Goal: Task Accomplishment & Management: Use online tool/utility

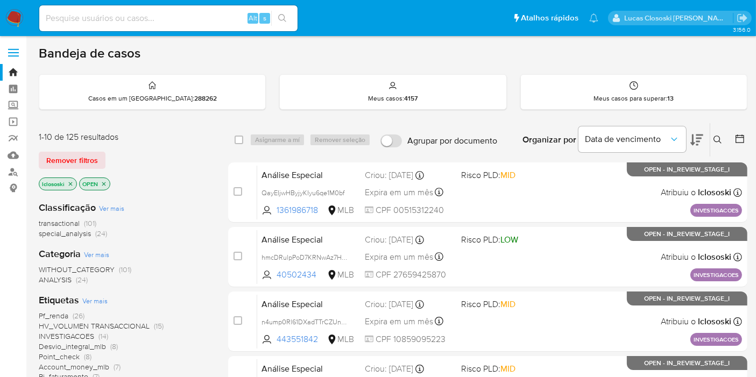
click at [163, 220] on div "transactional (101) special_analysis (24)" at bounding box center [125, 229] width 172 height 20
click at [193, 160] on div "Remover filtros" at bounding box center [125, 160] width 172 height 17
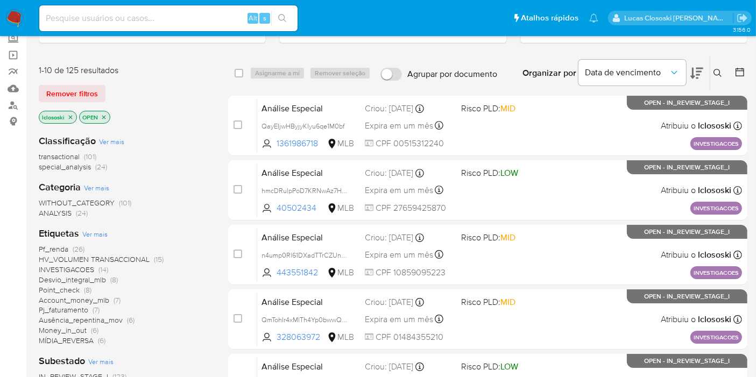
scroll to position [179, 0]
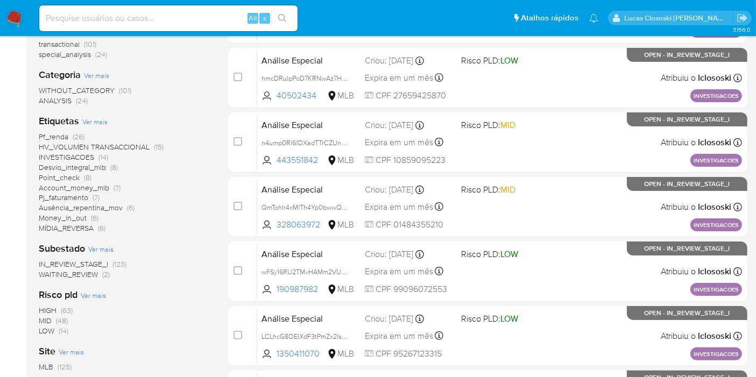
click at [81, 146] on span "HV_VOLUMEN TRANSACCIONAL" at bounding box center [94, 147] width 111 height 11
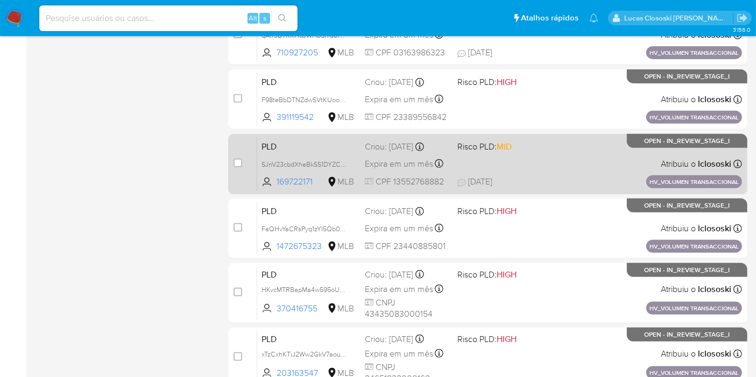
scroll to position [351, 0]
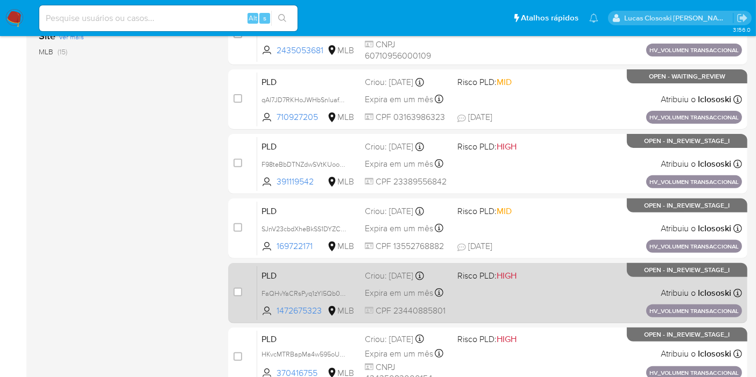
click at [585, 291] on div "PLD FaQHvYaCRsPyq1zYI5Qb0XW0 1472675323 MLB Risco PLD: HIGH Criou: 14/08/2025 C…" at bounding box center [499, 293] width 485 height 54
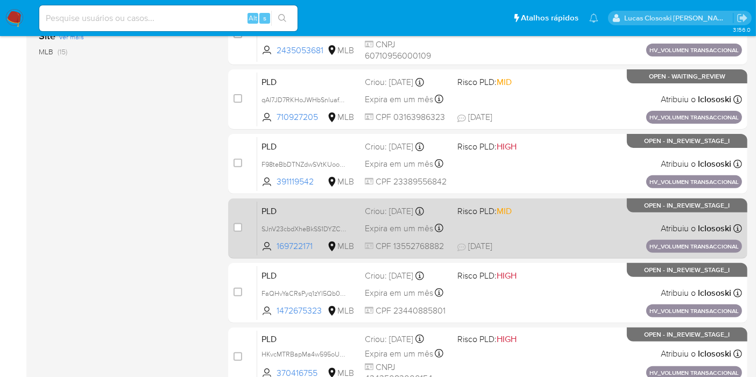
click at [520, 211] on span "Risco PLD: MID" at bounding box center [499, 210] width 84 height 14
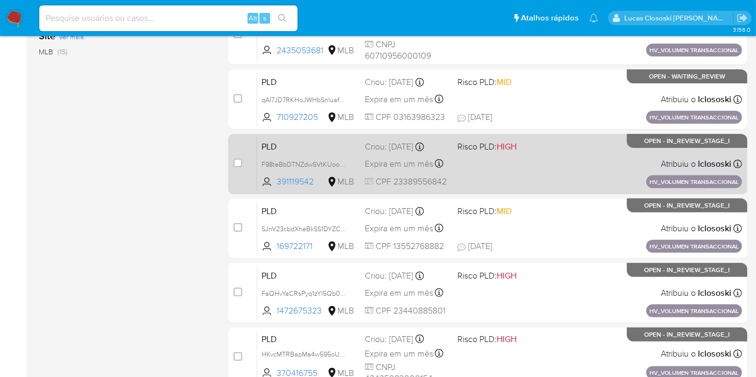
click at [523, 149] on span "Risco PLD: HIGH" at bounding box center [499, 146] width 84 height 14
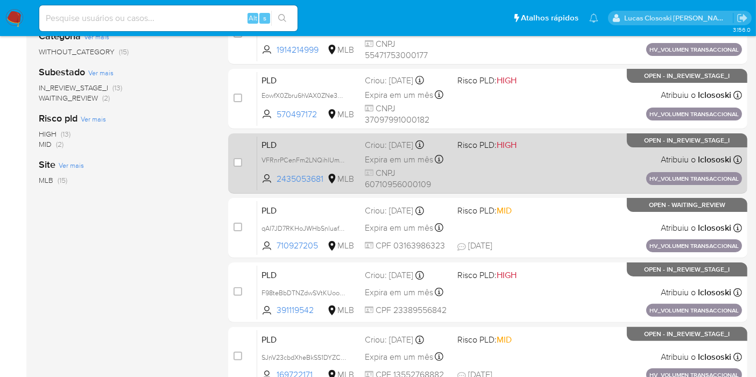
scroll to position [172, 0]
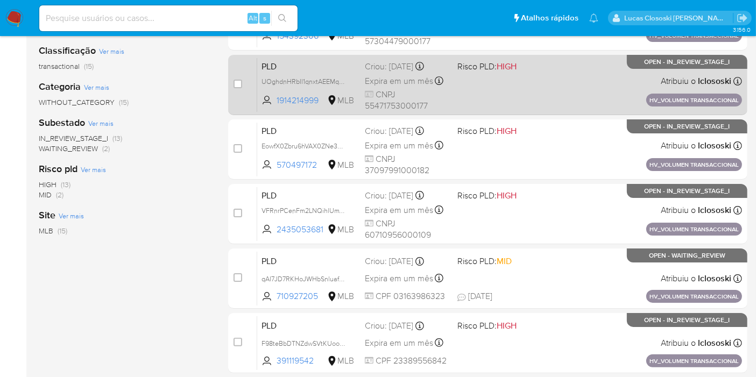
click at [518, 103] on div "PLD UOghdnHRbIl1qnxtAEEMqFaA 1914214999 MLB Risco PLD: HIGH Criou: 14/08/2025 C…" at bounding box center [499, 85] width 485 height 54
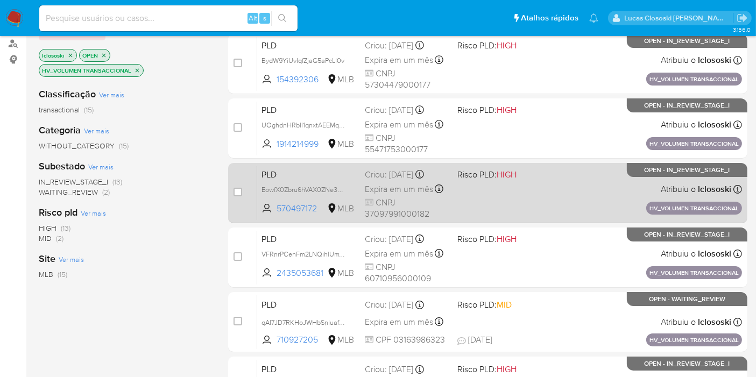
scroll to position [112, 0]
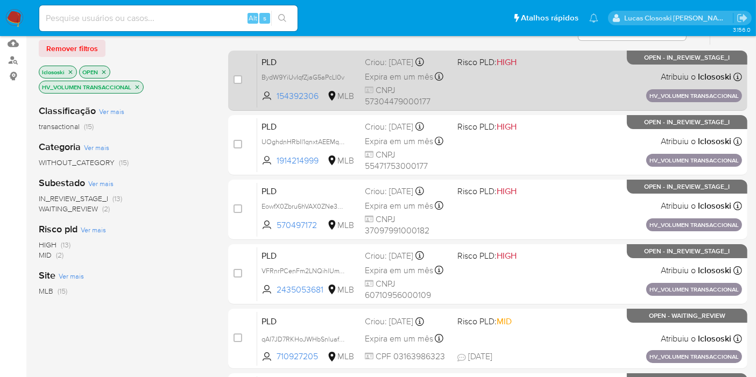
click at [560, 94] on div "PLD BydW9YiUvIqfZjaG5aPcLI0v 154392306 MLB Risco PLD: HIGH Criou: 14/08/2025 Cr…" at bounding box center [499, 80] width 485 height 54
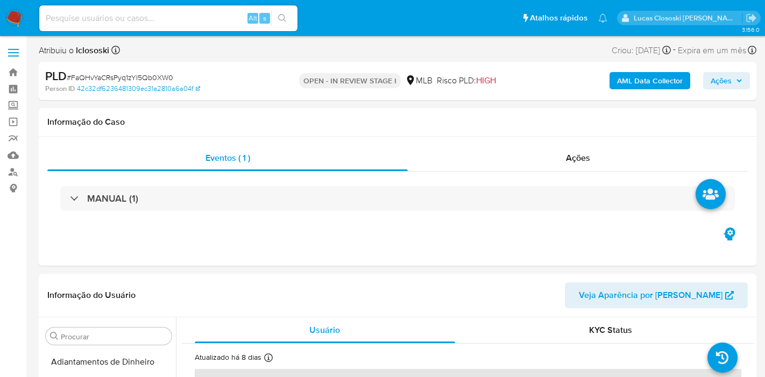
select select "10"
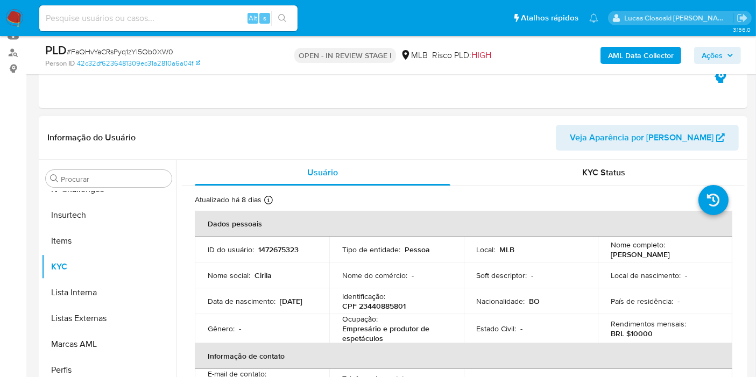
scroll to position [358, 0]
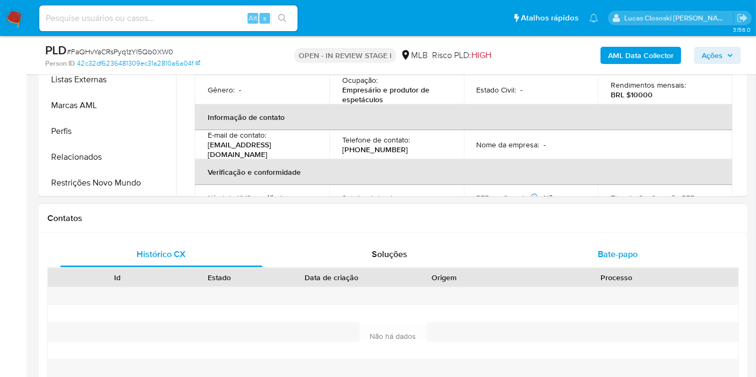
click at [578, 250] on div "Bate-papo" at bounding box center [618, 255] width 202 height 26
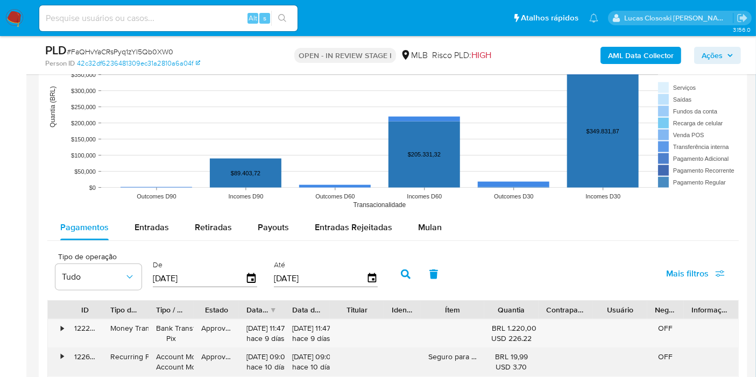
scroll to position [1315, 0]
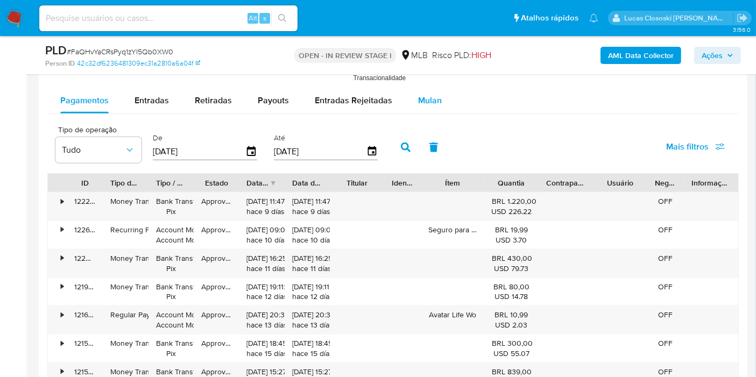
click at [424, 98] on span "Mulan" at bounding box center [430, 100] width 24 height 12
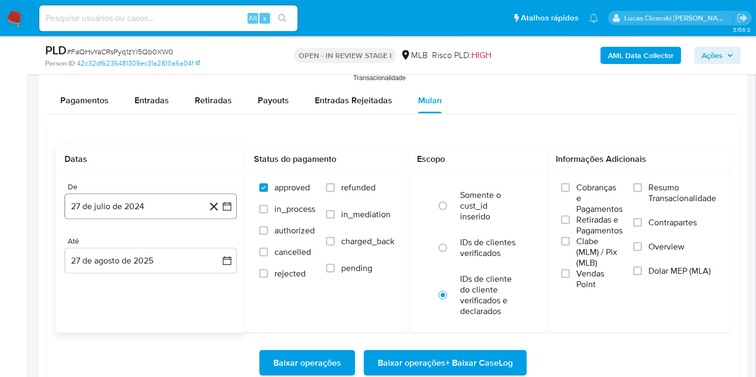
click at [231, 214] on button "27 de julio de 2024" at bounding box center [151, 207] width 172 height 26
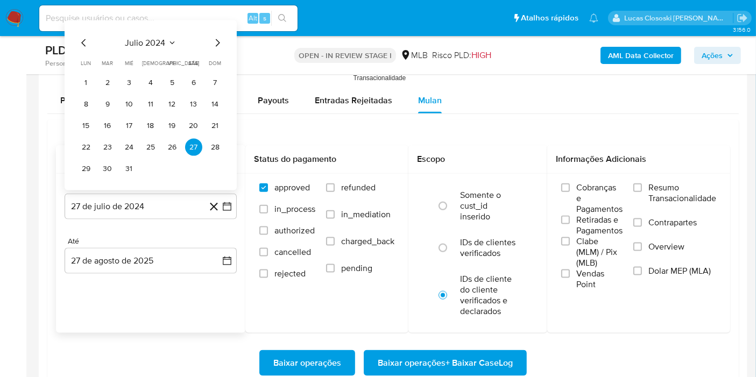
click at [137, 38] on span "julio 2024" at bounding box center [145, 43] width 40 height 11
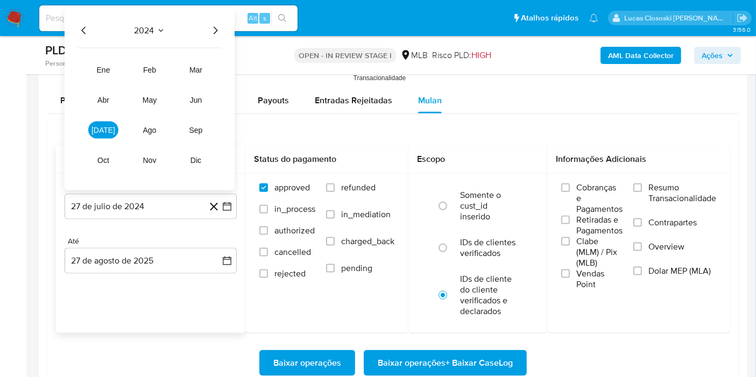
click at [211, 24] on icon "Año siguiente" at bounding box center [215, 30] width 13 height 13
click at [100, 126] on span "jul" at bounding box center [103, 130] width 24 height 9
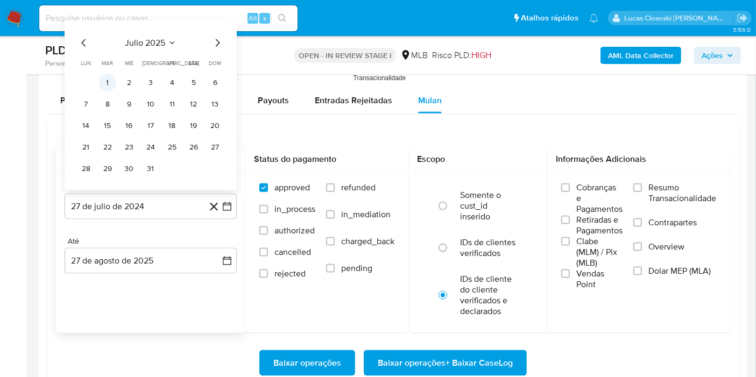
click at [106, 80] on button "1" at bounding box center [107, 82] width 17 height 17
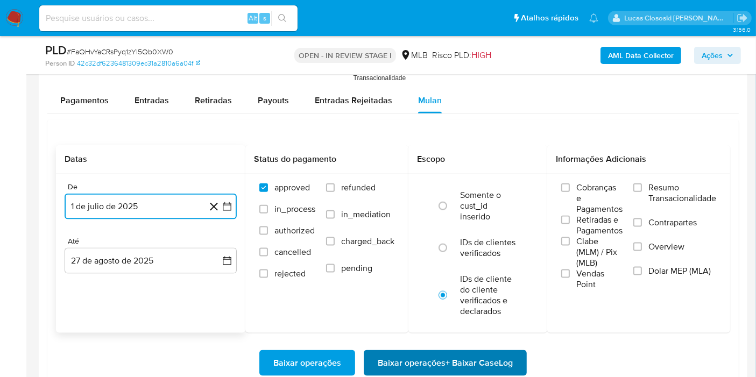
click at [492, 356] on span "Baixar operações + Baixar CaseLog" at bounding box center [445, 363] width 135 height 24
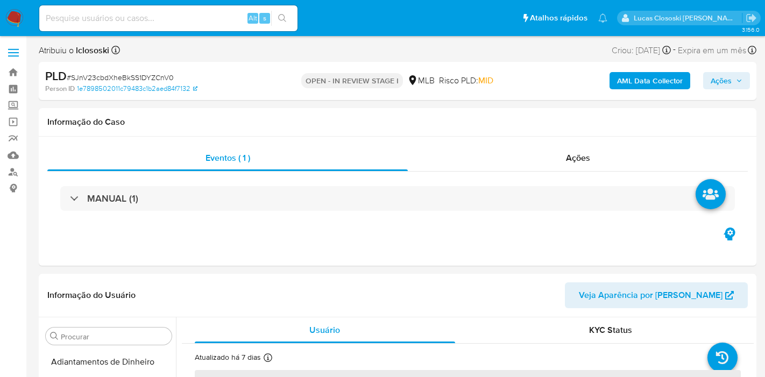
select select "10"
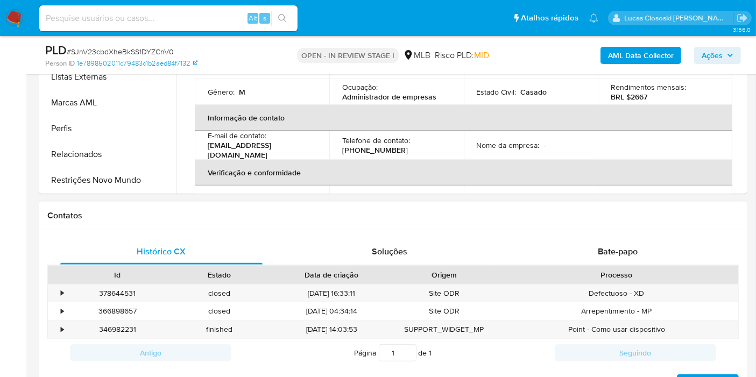
scroll to position [418, 0]
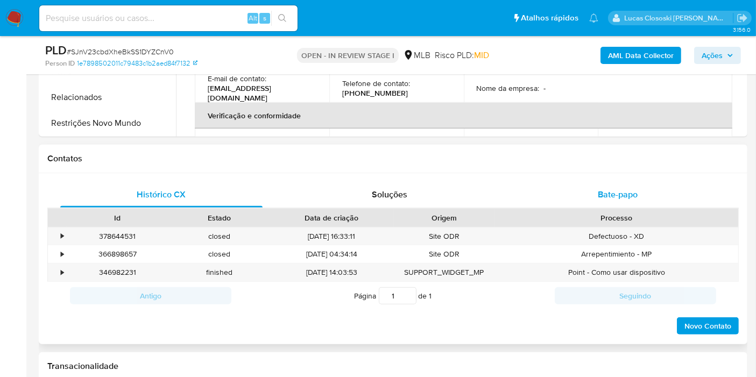
click at [609, 192] on span "Bate-papo" at bounding box center [618, 194] width 40 height 12
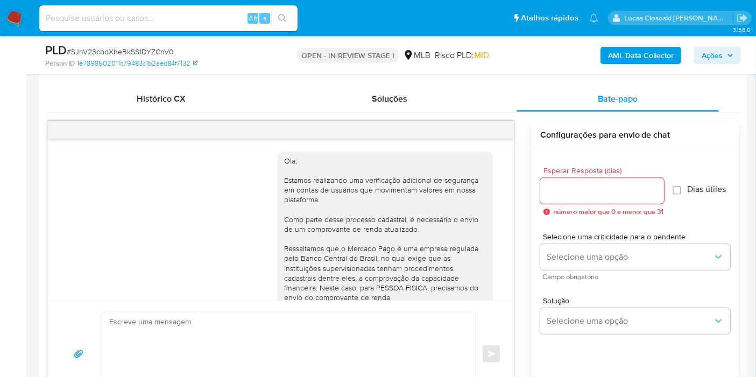
scroll to position [194, 0]
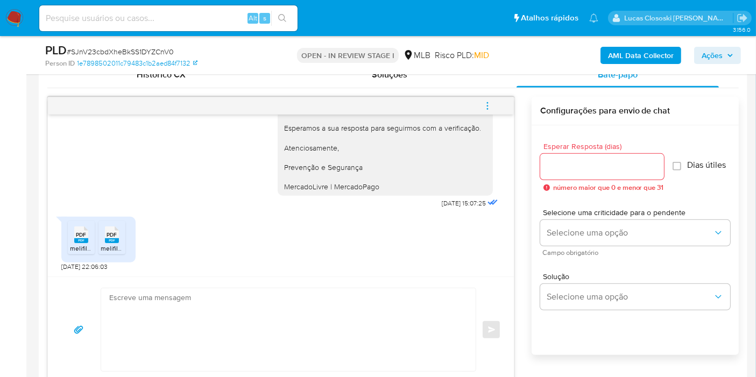
click at [86, 235] on icon at bounding box center [81, 235] width 14 height 17
click at [119, 238] on div "PDF PDF" at bounding box center [112, 233] width 23 height 21
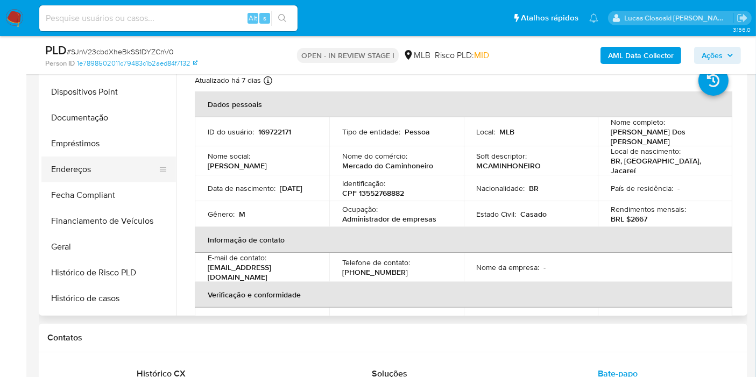
scroll to position [181, 0]
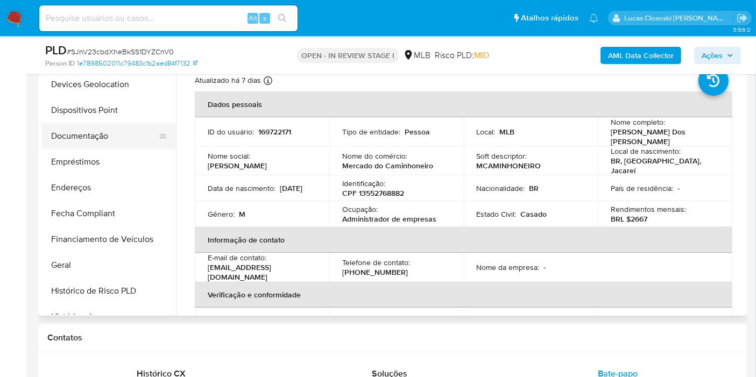
click at [101, 140] on button "Documentação" at bounding box center [104, 136] width 126 height 26
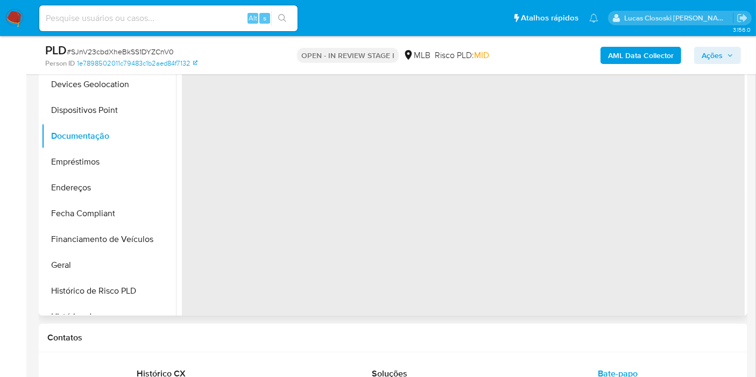
scroll to position [179, 0]
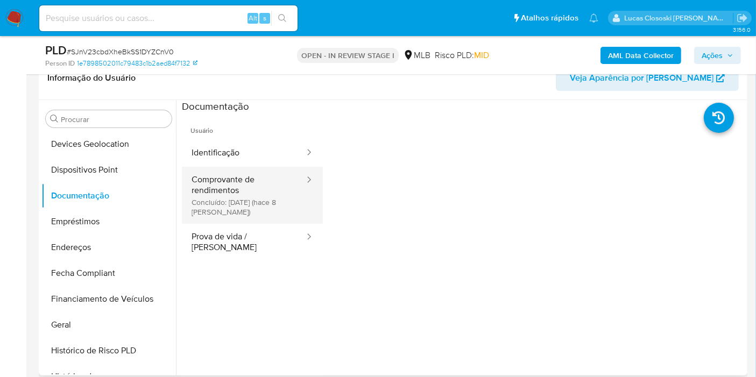
click at [215, 193] on button "Comprovante de rendimentos Concluído: 19/08/2025 (hace 8 días)" at bounding box center [244, 195] width 124 height 57
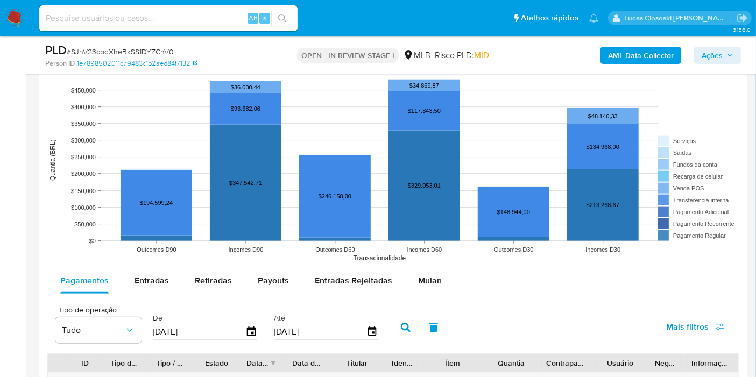
scroll to position [1318, 0]
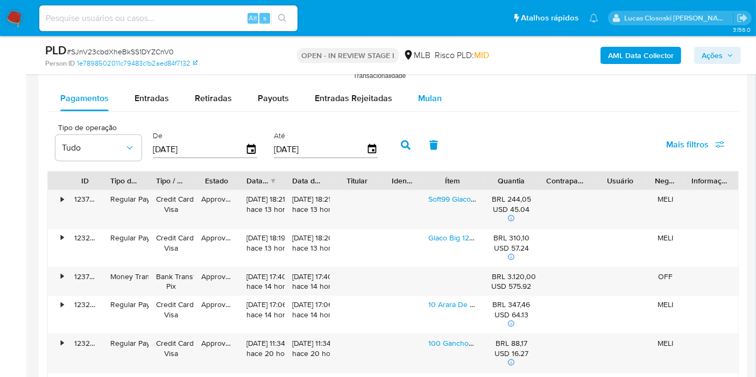
click at [431, 102] on span "Mulan" at bounding box center [430, 98] width 24 height 12
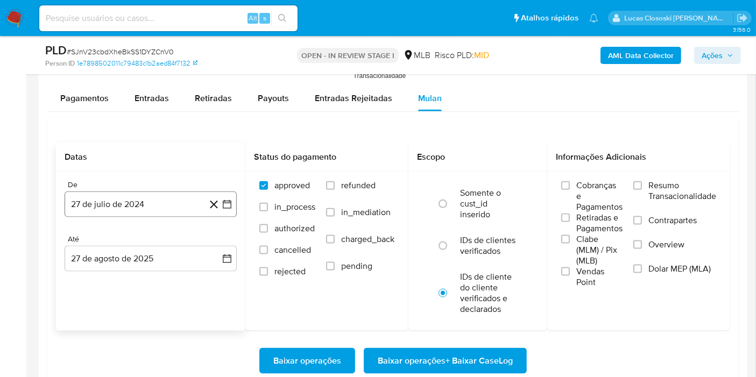
click at [228, 206] on icon "button" at bounding box center [227, 204] width 11 height 11
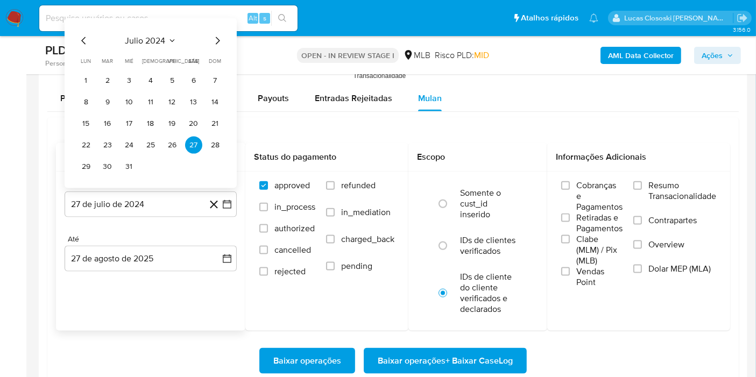
click at [152, 36] on span "julio 2024" at bounding box center [145, 41] width 40 height 11
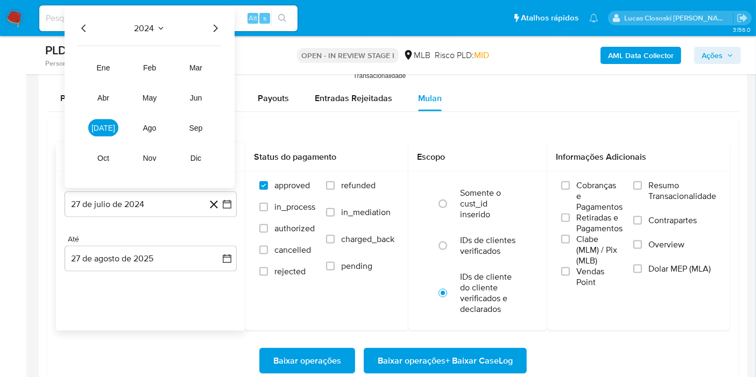
click at [216, 23] on icon "Año siguiente" at bounding box center [215, 28] width 13 height 13
click at [106, 126] on span "[DATE]" at bounding box center [103, 128] width 24 height 9
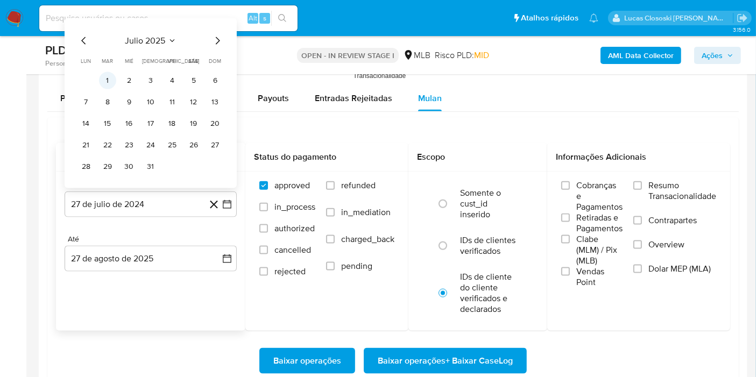
click at [108, 78] on button "1" at bounding box center [107, 80] width 17 height 17
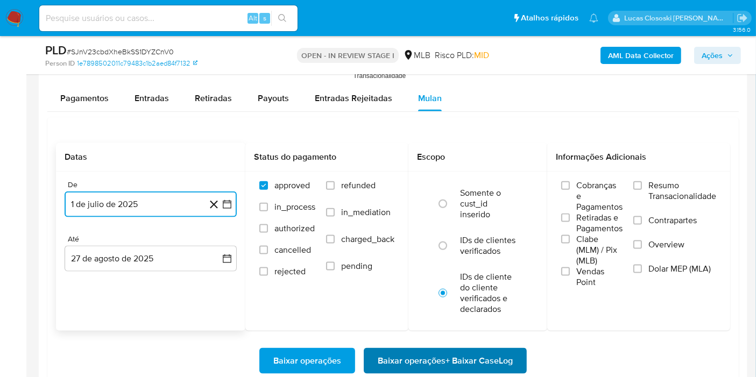
click at [398, 350] on span "Baixar operações + Baixar CaseLog" at bounding box center [445, 361] width 135 height 24
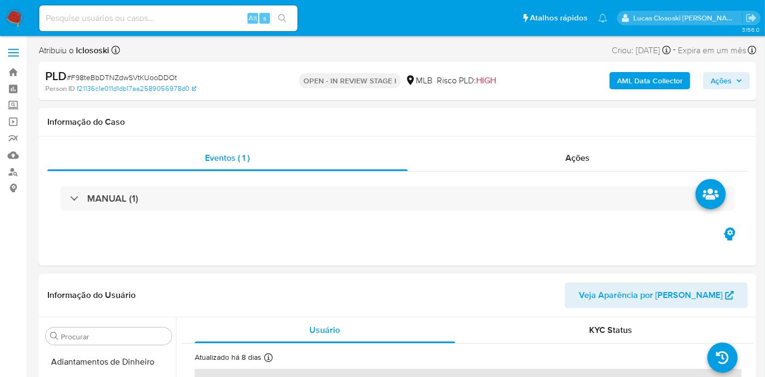
select select "10"
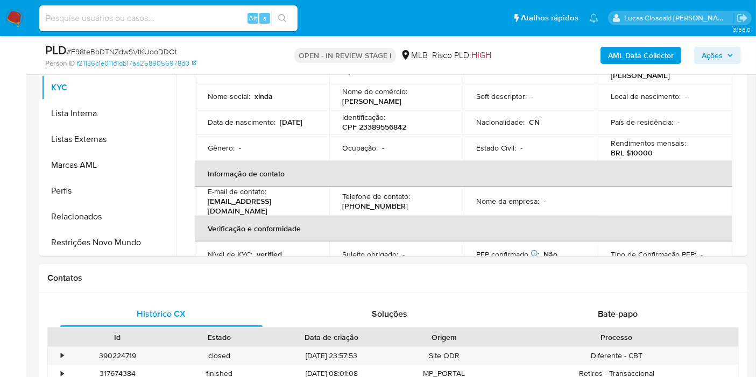
scroll to position [478, 0]
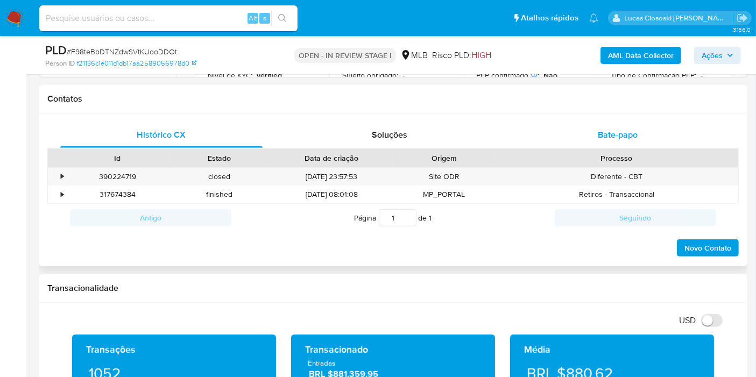
click at [564, 142] on div "Bate-papo" at bounding box center [618, 135] width 202 height 26
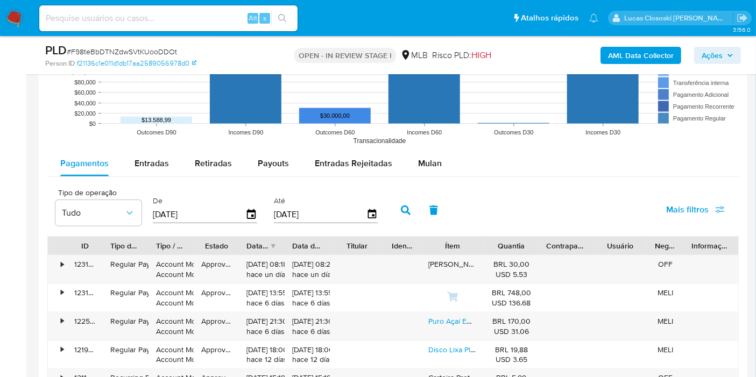
scroll to position [1136, 0]
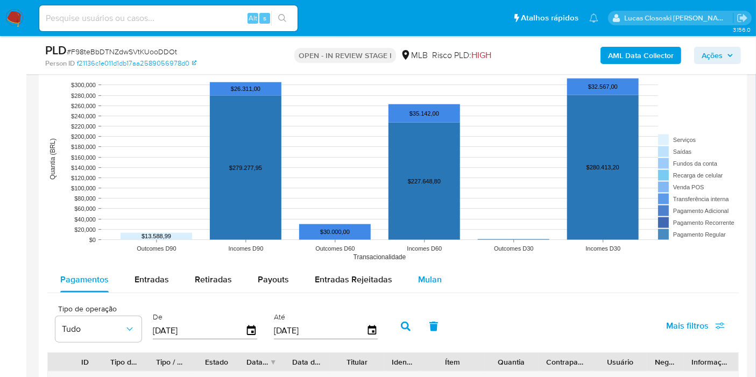
drag, startPoint x: 431, startPoint y: 271, endPoint x: 424, endPoint y: 271, distance: 7.6
click at [431, 271] on div "Mulan" at bounding box center [430, 280] width 24 height 26
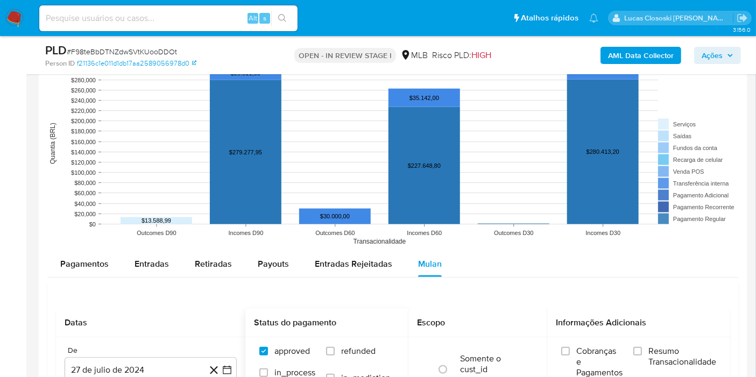
scroll to position [1256, 0]
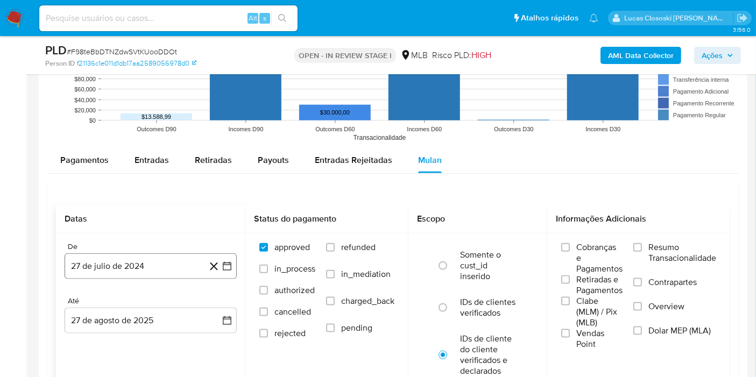
click at [236, 269] on div "De 27 de julio de 2024 27-07-2024 Até 27 de agosto de 2025 27-08-2025" at bounding box center [150, 297] width 189 height 126
click at [230, 271] on button "27 de julio de 2024" at bounding box center [151, 266] width 172 height 26
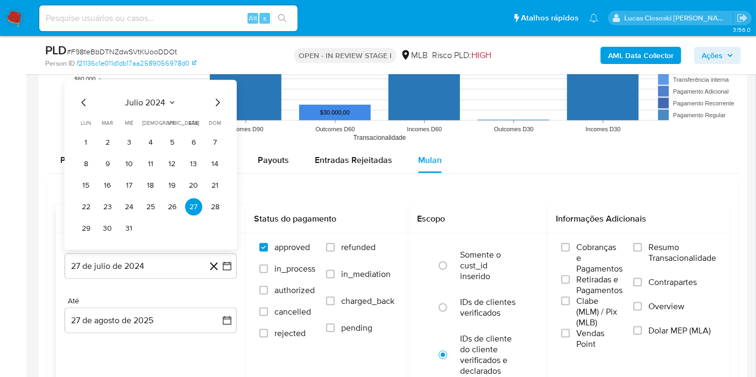
click at [146, 85] on div "julio 2024 julio 2024 lun lunes mar martes mié miércoles jue jueves vie viernes…" at bounding box center [151, 165] width 172 height 170
click at [149, 102] on span "julio 2024" at bounding box center [145, 102] width 40 height 11
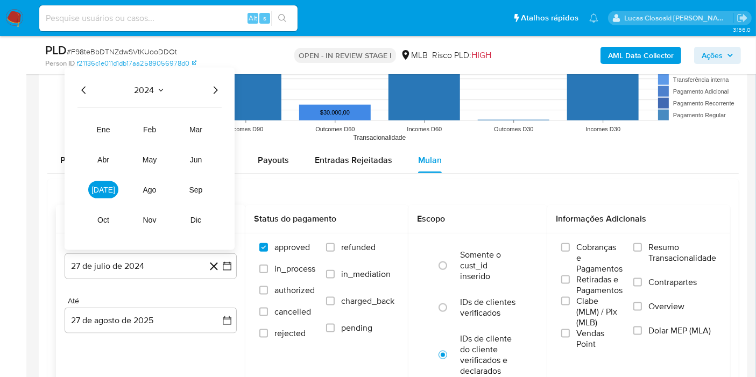
click at [209, 88] on icon "Año siguiente" at bounding box center [215, 90] width 13 height 13
click at [105, 186] on span "jul" at bounding box center [103, 190] width 24 height 9
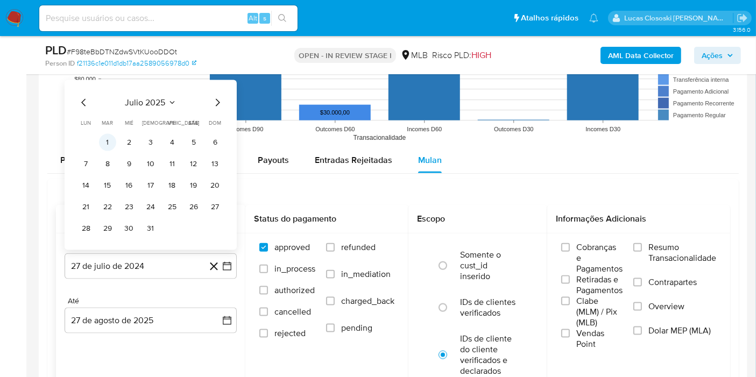
click at [111, 134] on button "1" at bounding box center [107, 142] width 17 height 17
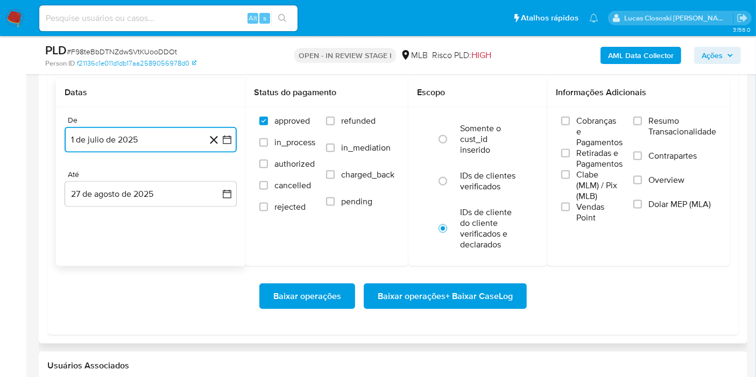
scroll to position [1435, 0]
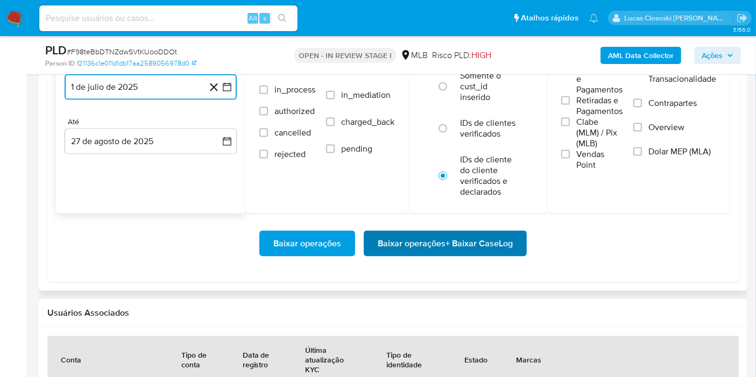
click at [412, 237] on span "Baixar operações + Baixar CaseLog" at bounding box center [445, 244] width 135 height 24
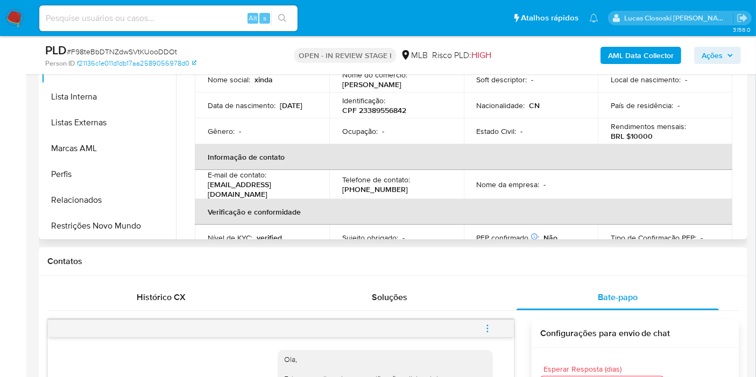
scroll to position [179, 0]
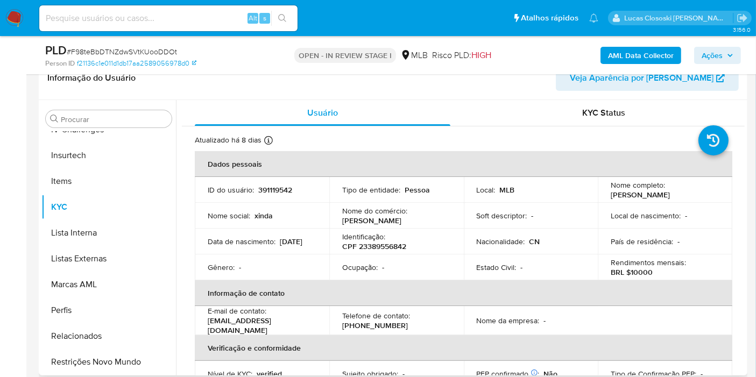
click at [377, 247] on p "CPF 23389556842" at bounding box center [374, 247] width 64 height 10
copy p "23389556842"
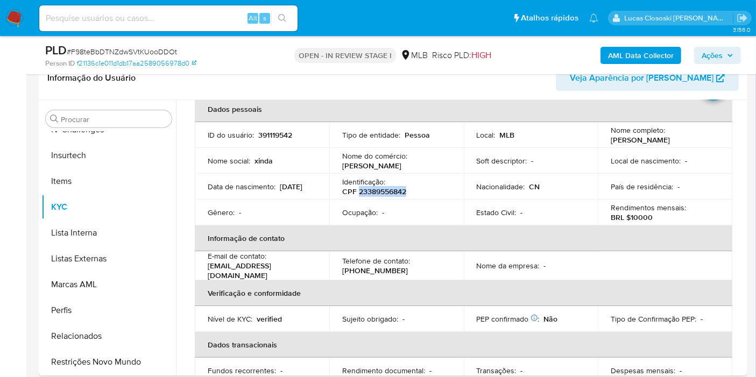
scroll to position [0, 0]
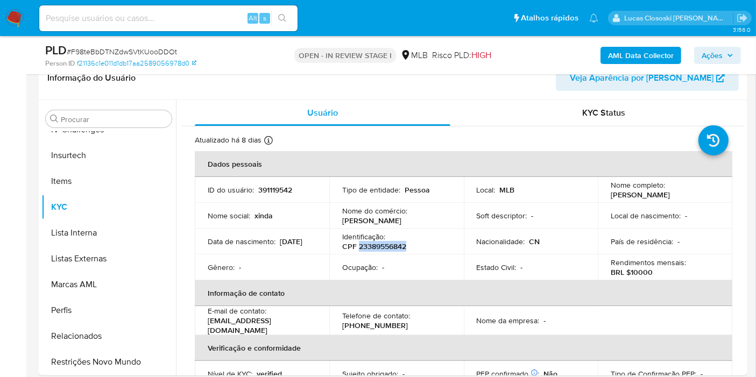
copy p "23389556842"
click at [642, 59] on b "AML Data Collector" at bounding box center [641, 55] width 66 height 17
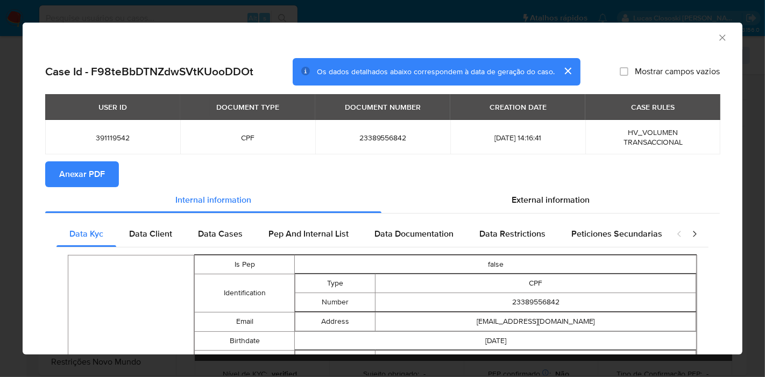
click at [93, 171] on span "Anexar PDF" at bounding box center [82, 175] width 46 height 24
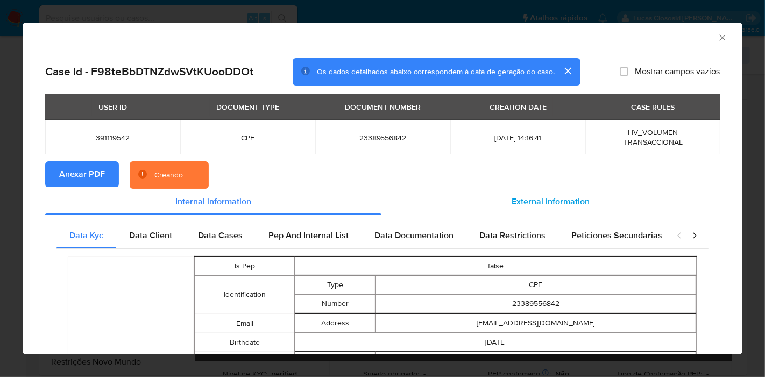
click at [564, 193] on div "External information" at bounding box center [551, 202] width 339 height 26
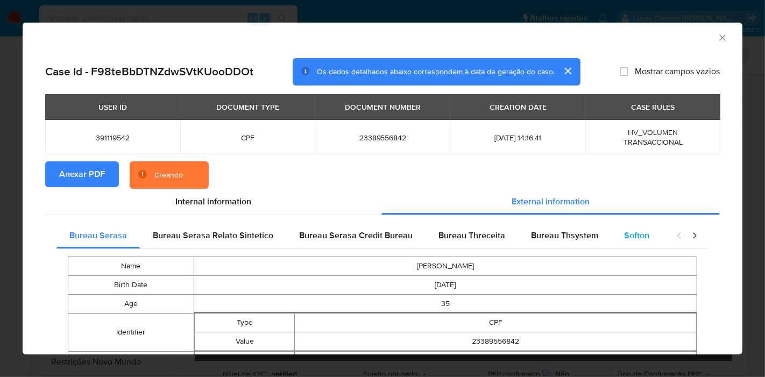
click at [624, 228] on div "Softon" at bounding box center [636, 236] width 51 height 26
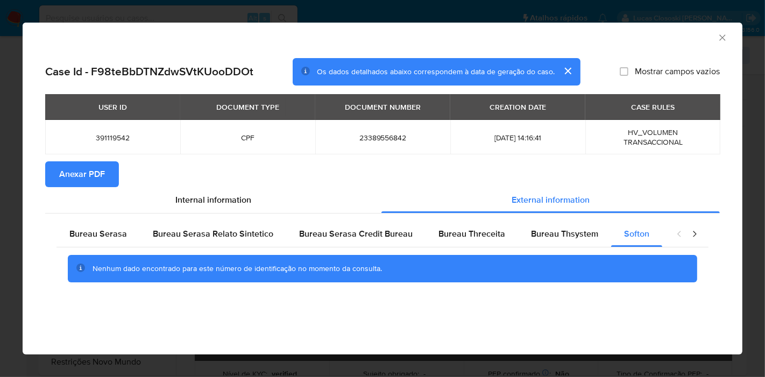
click at [722, 33] on icon "Fechar a janela" at bounding box center [722, 37] width 11 height 11
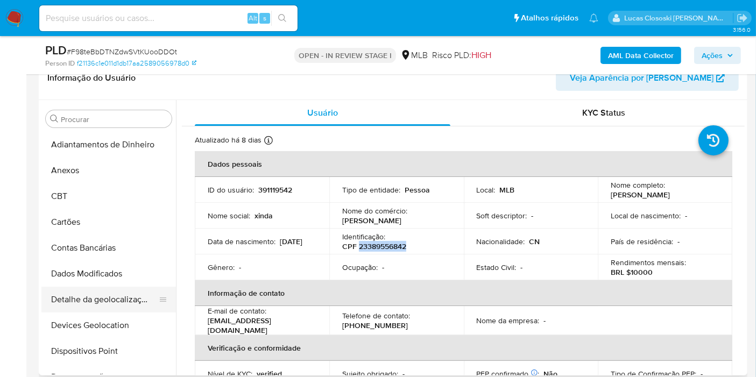
click at [73, 305] on button "Detalhe da geolocalização" at bounding box center [104, 300] width 126 height 26
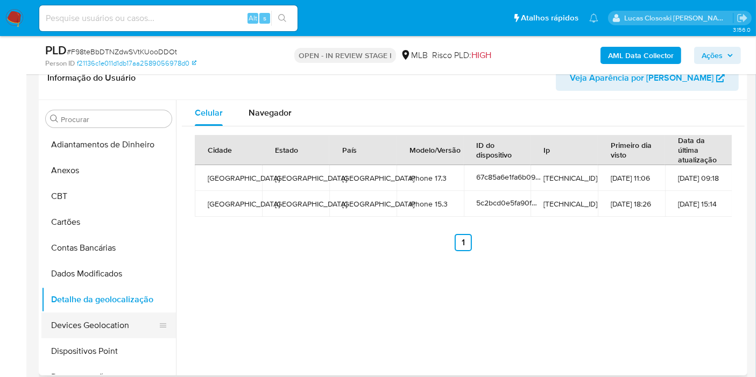
click at [76, 314] on button "Devices Geolocation" at bounding box center [104, 326] width 126 height 26
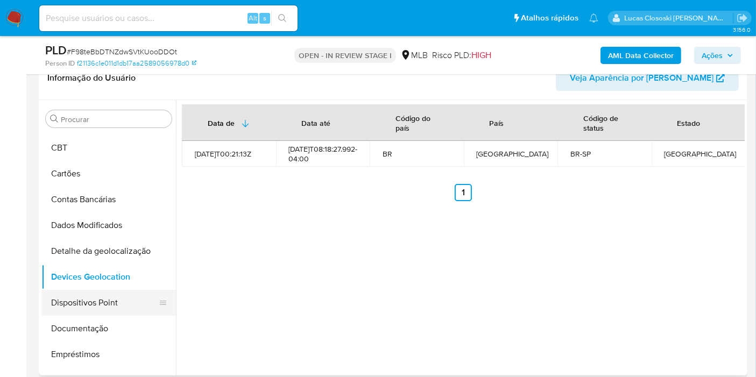
scroll to position [60, 0]
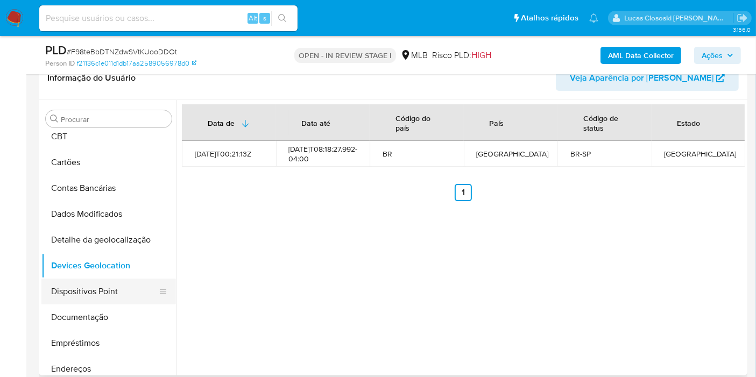
drag, startPoint x: 76, startPoint y: 291, endPoint x: 83, endPoint y: 295, distance: 8.5
click at [76, 291] on button "Dispositivos Point" at bounding box center [104, 292] width 126 height 26
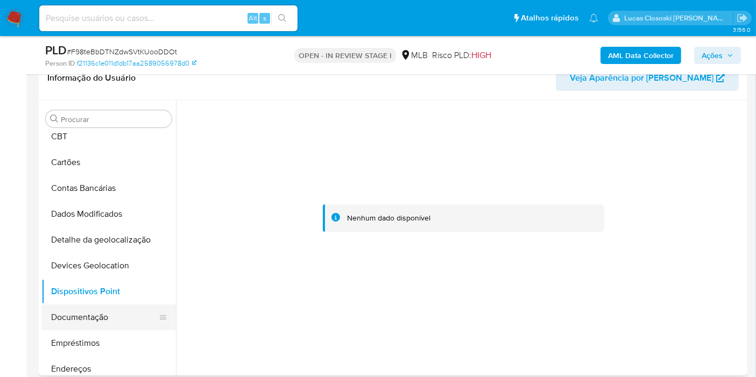
click at [87, 311] on button "Documentação" at bounding box center [104, 318] width 126 height 26
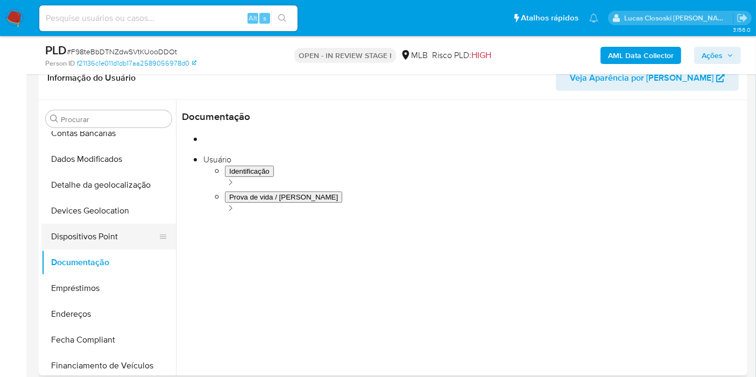
scroll to position [179, 0]
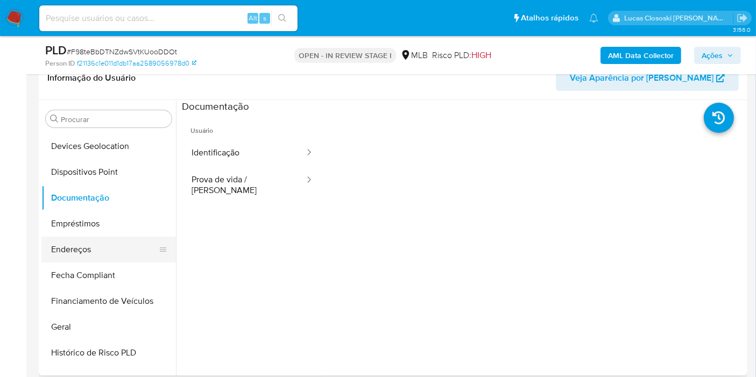
click at [80, 243] on button "Endereços" at bounding box center [104, 250] width 126 height 26
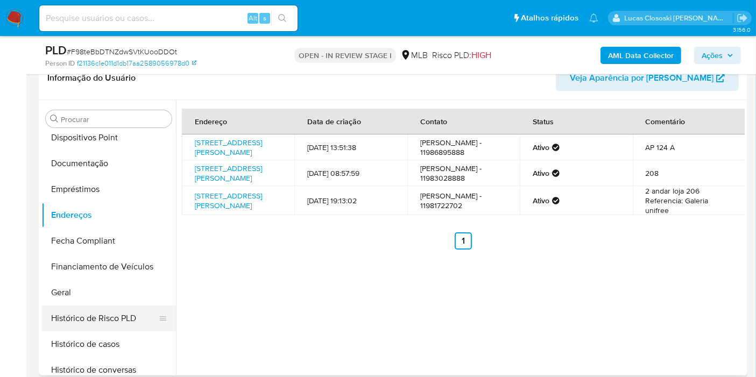
scroll to position [239, 0]
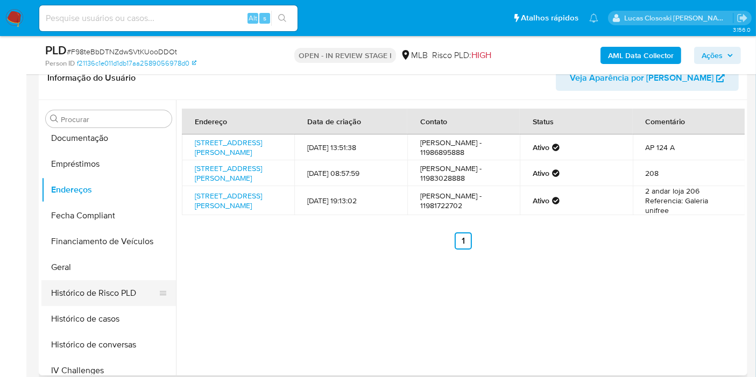
click at [88, 292] on button "Histórico de Risco PLD" at bounding box center [104, 293] width 126 height 26
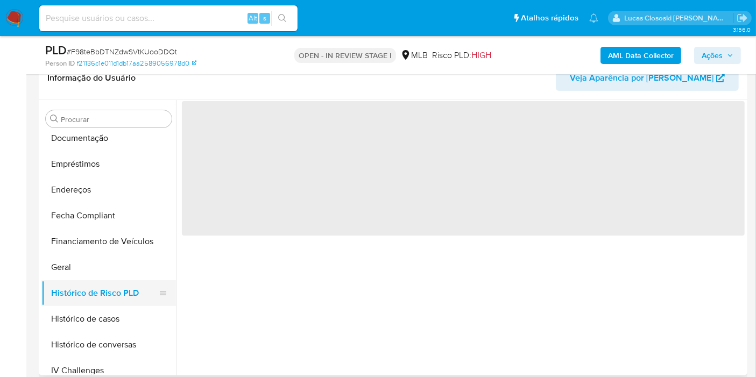
click at [90, 281] on button "Histórico de Risco PLD" at bounding box center [104, 293] width 126 height 26
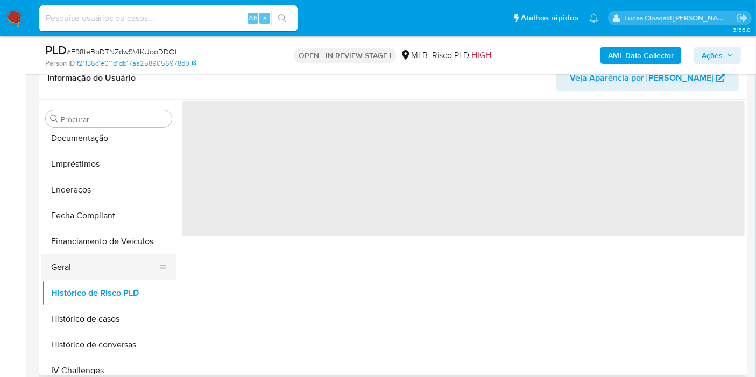
click at [95, 269] on button "Geral" at bounding box center [104, 268] width 126 height 26
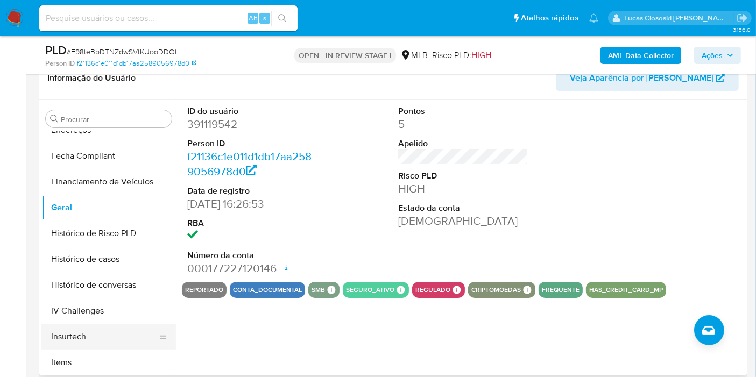
scroll to position [358, 0]
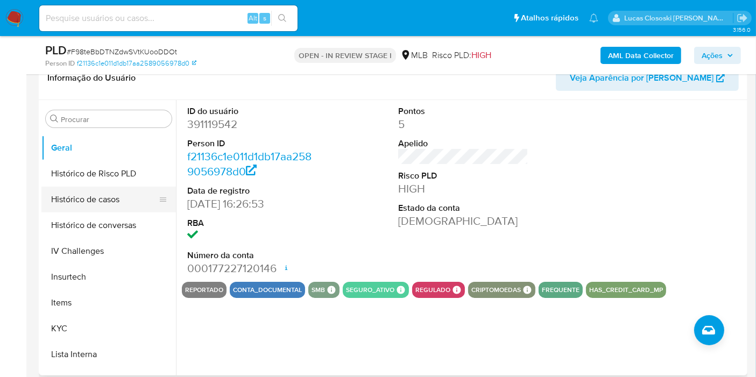
click at [98, 196] on button "Histórico de casos" at bounding box center [104, 200] width 126 height 26
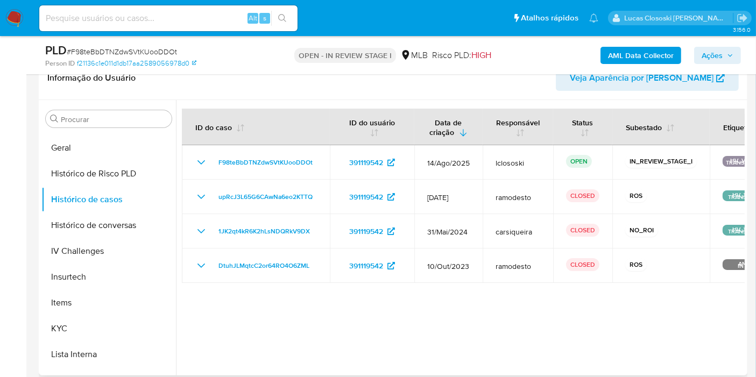
drag, startPoint x: 327, startPoint y: 192, endPoint x: 220, endPoint y: 330, distance: 174.9
click at [220, 330] on div at bounding box center [460, 238] width 569 height 276
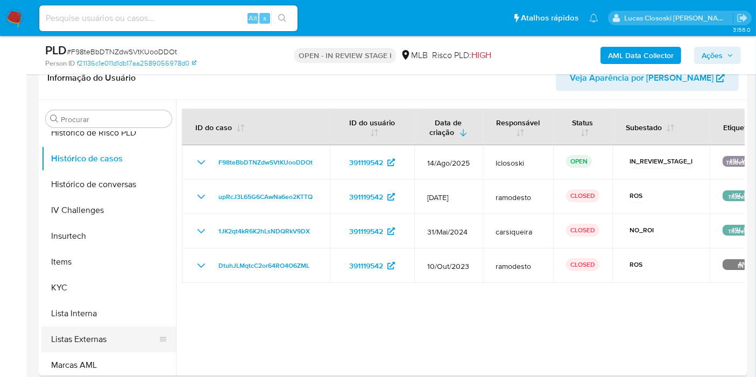
scroll to position [418, 0]
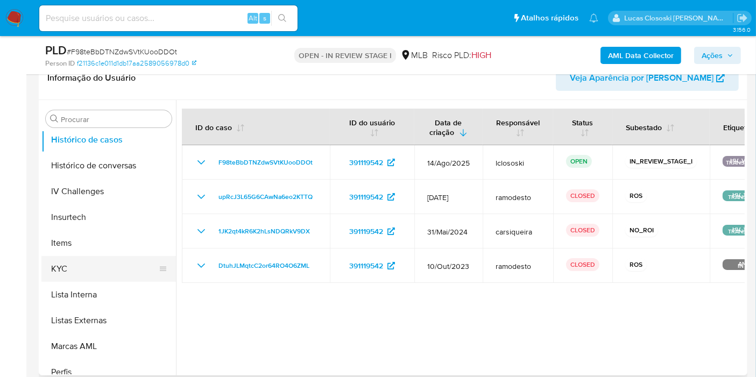
click at [76, 272] on button "KYC" at bounding box center [104, 269] width 126 height 26
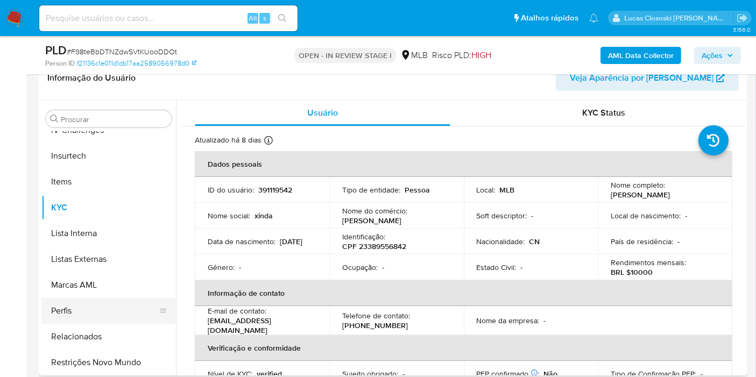
scroll to position [480, 0]
click at [122, 351] on button "Restrições Novo Mundo" at bounding box center [104, 362] width 126 height 26
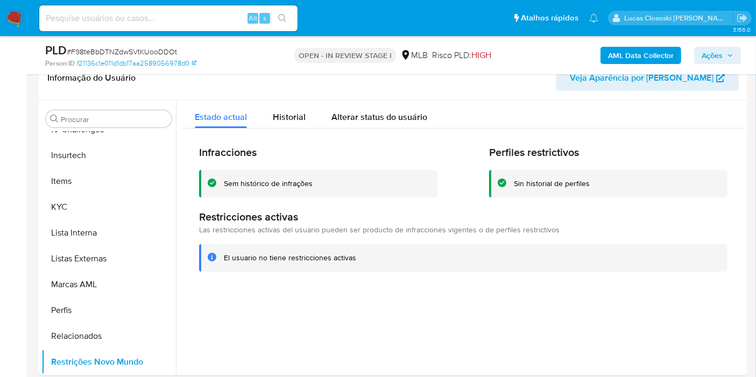
click at [132, 51] on span "# F98teBbDTNZdwSVtKUooDDOt" at bounding box center [122, 51] width 110 height 11
copy span "F98teBbDTNZdwSVtKUooDDOt"
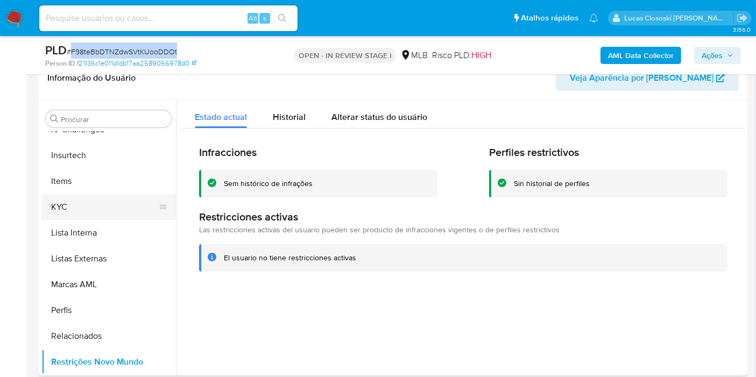
click at [130, 210] on button "KYC" at bounding box center [104, 207] width 126 height 26
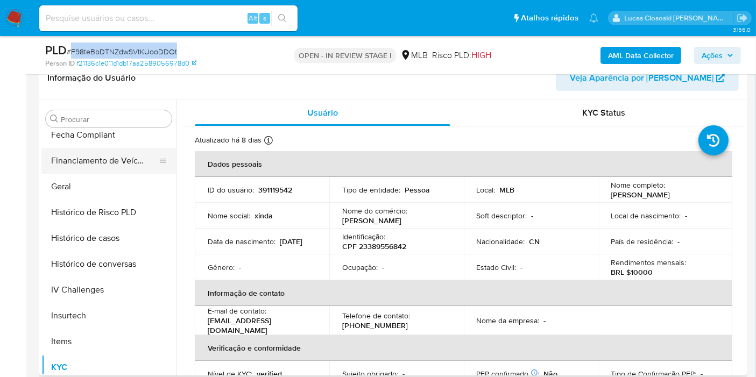
scroll to position [241, 0]
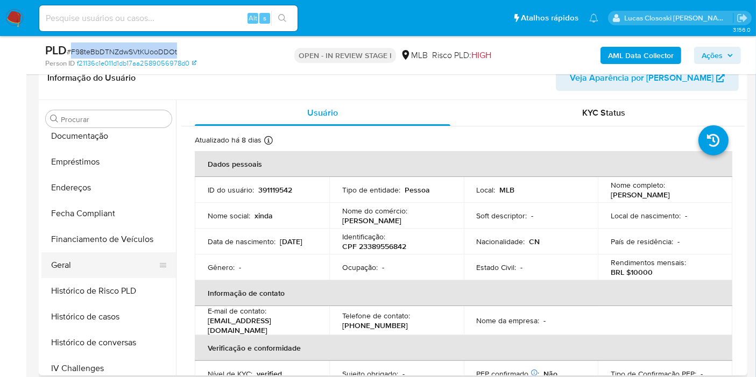
click at [72, 265] on button "Geral" at bounding box center [104, 265] width 126 height 26
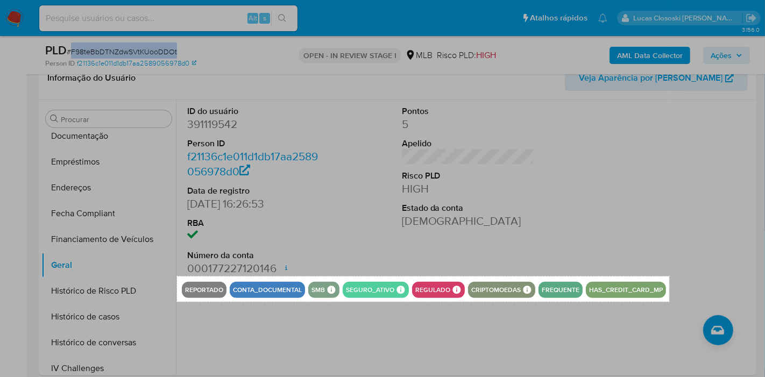
drag, startPoint x: 177, startPoint y: 277, endPoint x: 670, endPoint y: 302, distance: 493.1
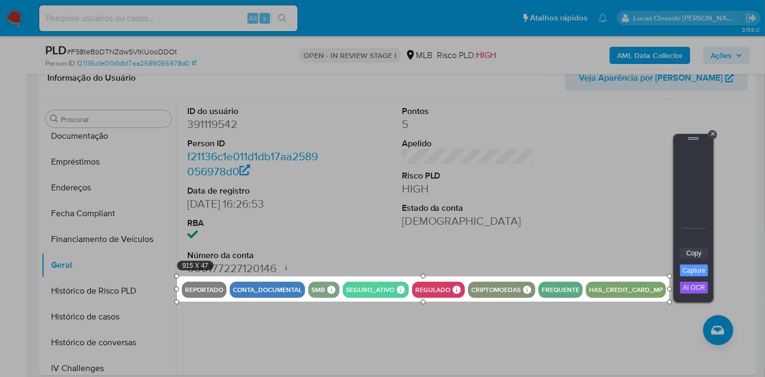
click at [687, 254] on link "Copy" at bounding box center [694, 254] width 28 height 12
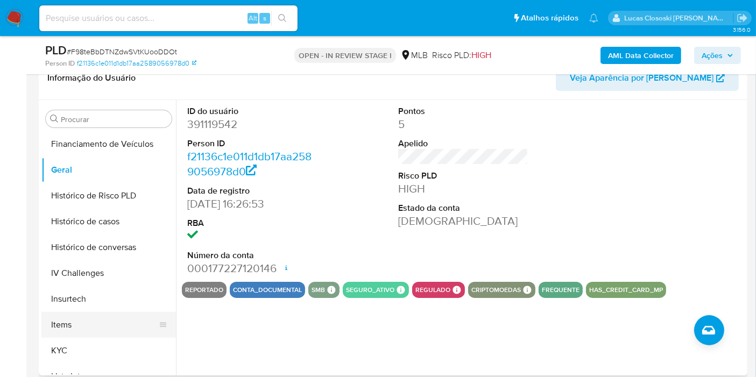
scroll to position [361, 0]
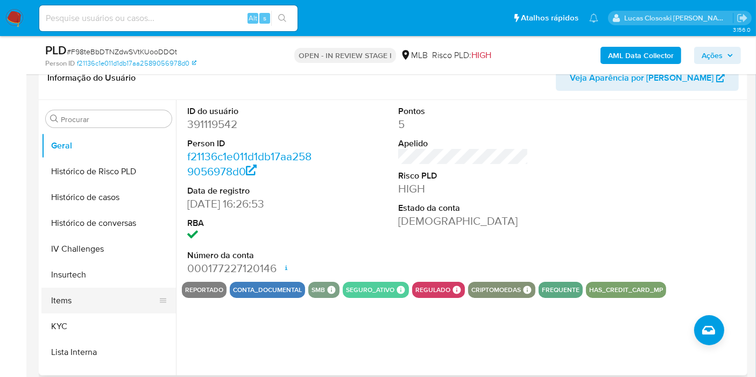
click at [81, 309] on button "Items" at bounding box center [104, 301] width 126 height 26
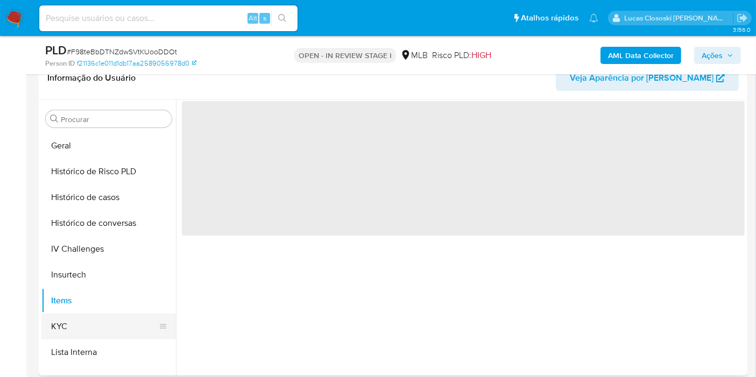
click at [84, 317] on button "KYC" at bounding box center [104, 327] width 126 height 26
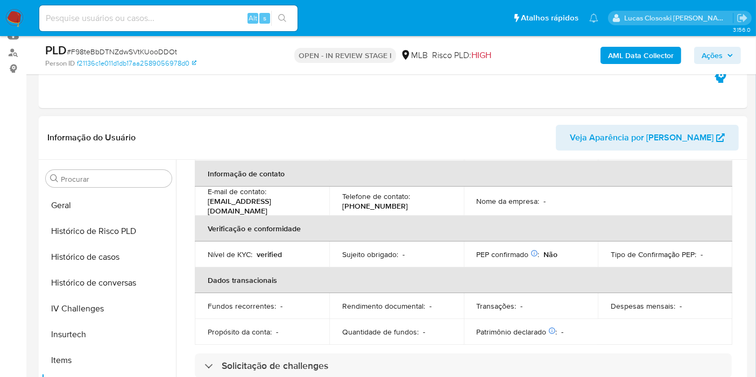
scroll to position [0, 0]
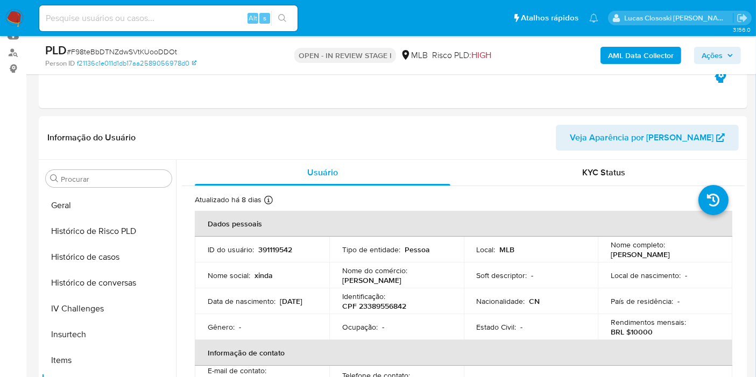
click at [725, 57] on span "Ações" at bounding box center [718, 55] width 32 height 15
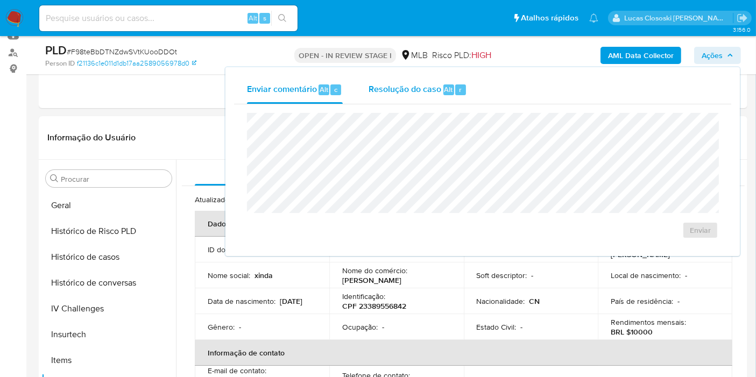
click at [435, 87] on span "Resolução do caso" at bounding box center [405, 89] width 73 height 12
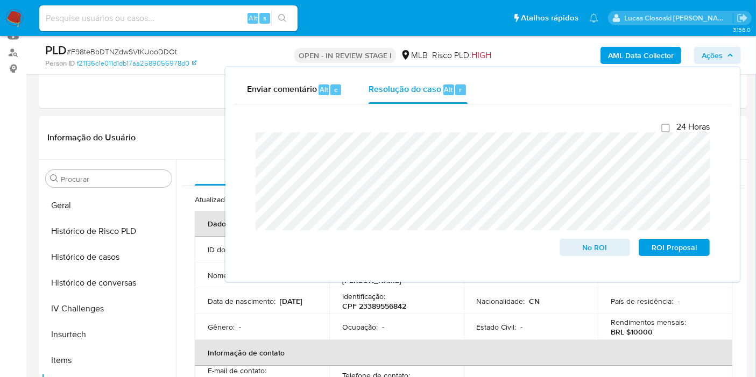
click at [703, 50] on span "Ações" at bounding box center [712, 55] width 21 height 17
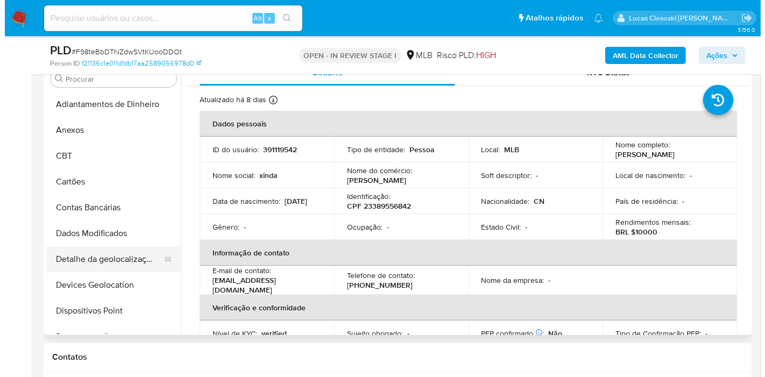
scroll to position [179, 0]
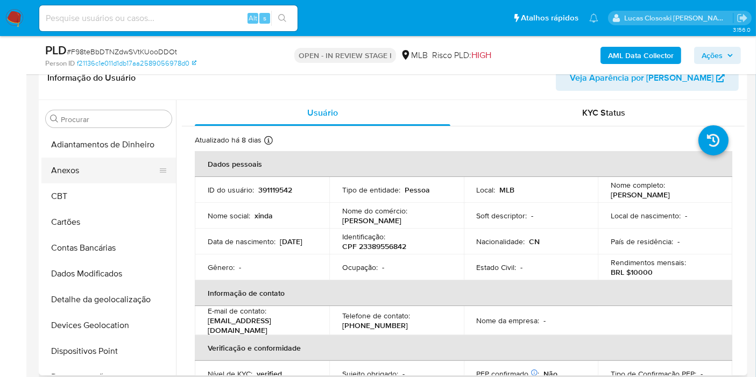
click at [57, 179] on button "Anexos" at bounding box center [104, 171] width 126 height 26
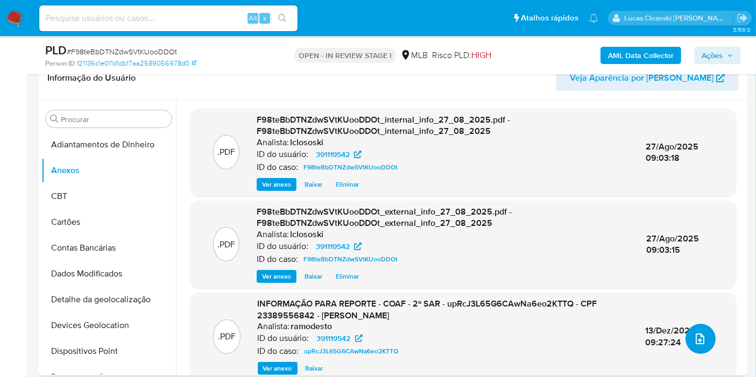
click at [694, 333] on span "upload-file" at bounding box center [700, 339] width 13 height 13
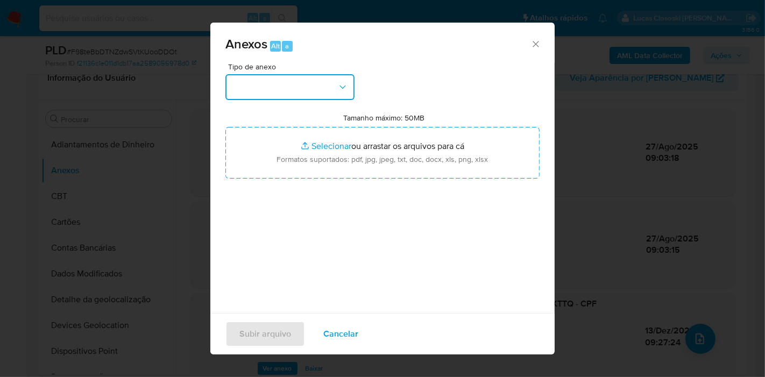
click at [300, 88] on button "button" at bounding box center [290, 87] width 129 height 26
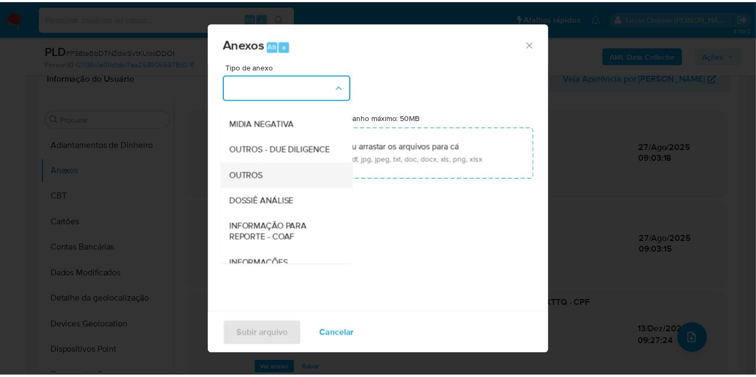
scroll to position [165, 0]
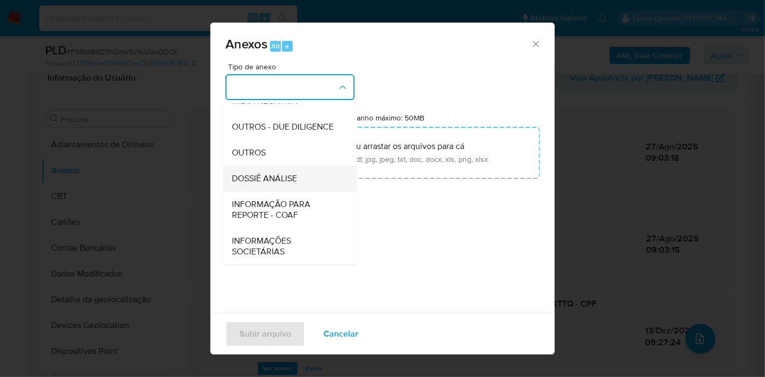
click at [283, 186] on div "DOSSIÊ ANÁLISE" at bounding box center [287, 179] width 110 height 26
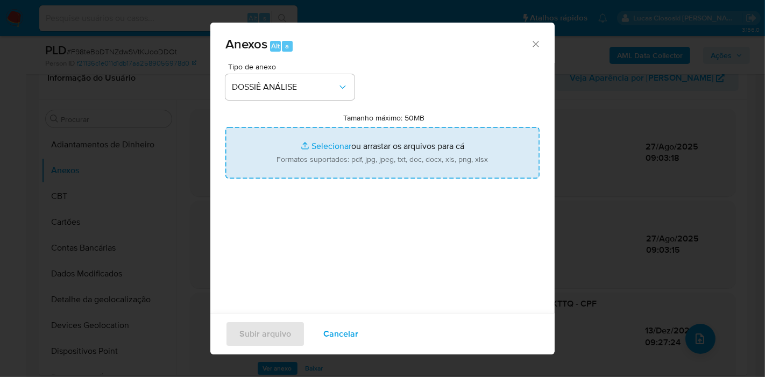
click at [292, 171] on input "Tamanho máximo: 50MB Selecionar arquivos" at bounding box center [383, 153] width 314 height 52
type input "C:\fakepath\Mulan 391119542_2025_08_27_07_43_16.xlsx"
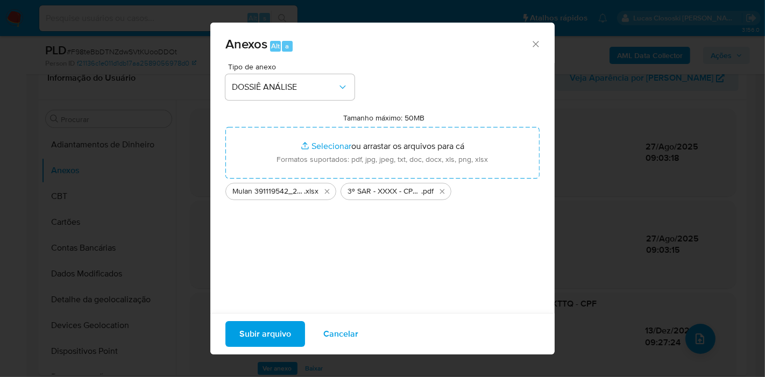
click at [288, 332] on span "Subir arquivo" at bounding box center [266, 334] width 52 height 24
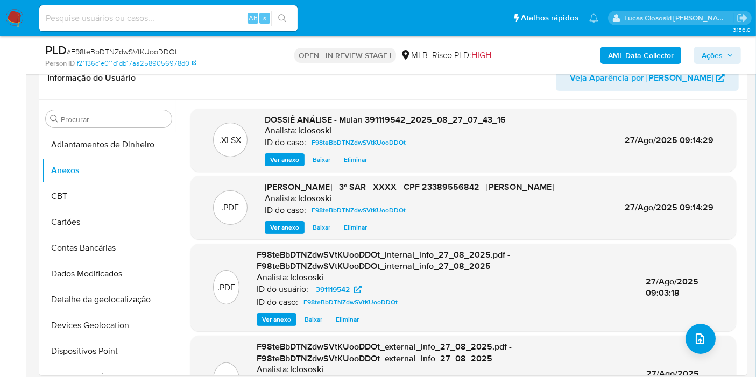
click at [724, 58] on span "Ações" at bounding box center [718, 55] width 32 height 15
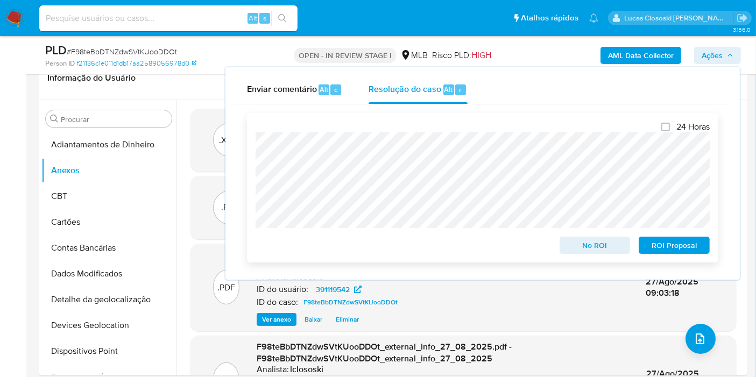
click at [675, 243] on span "ROI Proposal" at bounding box center [674, 245] width 56 height 15
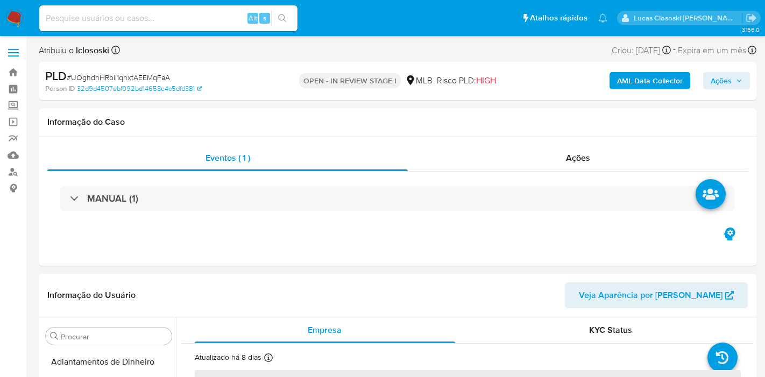
select select "10"
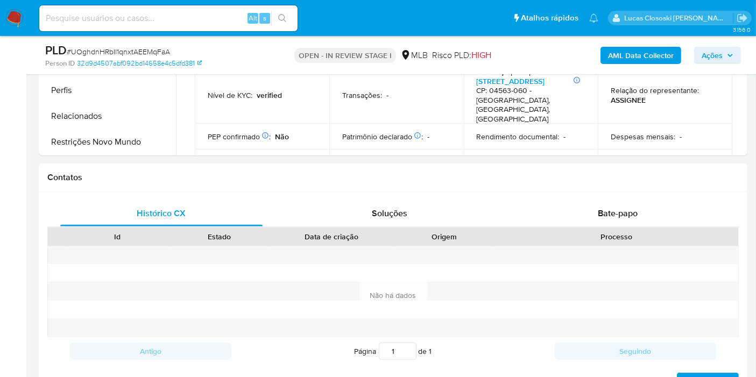
scroll to position [358, 0]
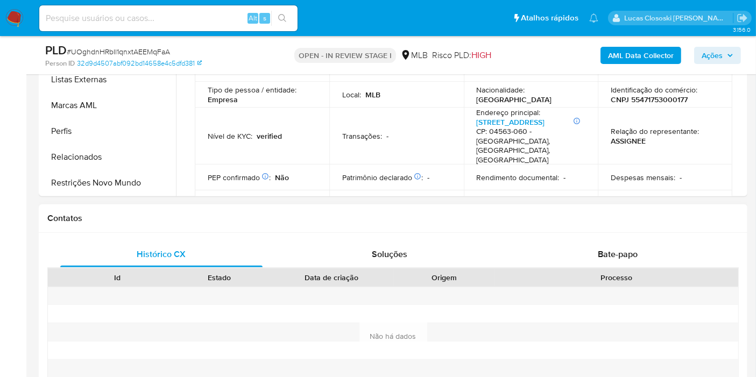
click at [579, 238] on div "Histórico CX Soluções Bate-papo Id Estado Data de criação Origem Processo Antig…" at bounding box center [393, 337] width 709 height 208
click at [579, 245] on div "Bate-papo" at bounding box center [618, 255] width 202 height 26
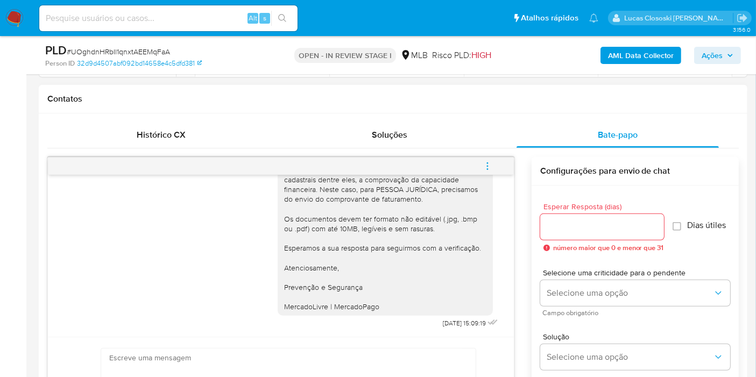
scroll to position [134, 0]
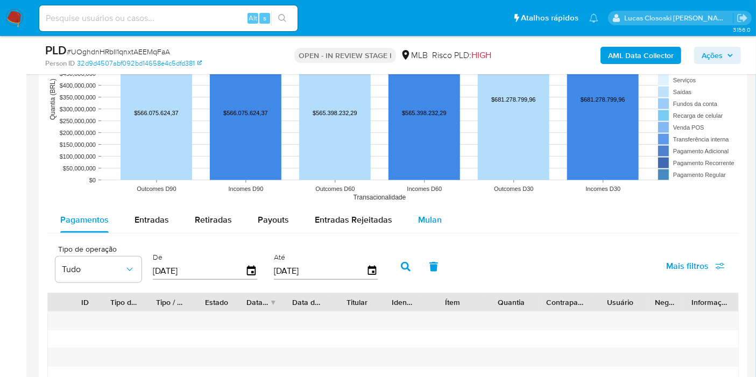
click at [425, 225] on div "Mulan" at bounding box center [430, 220] width 24 height 26
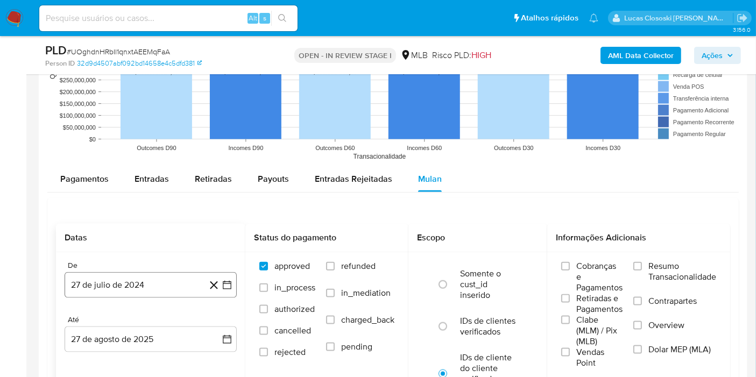
scroll to position [1256, 0]
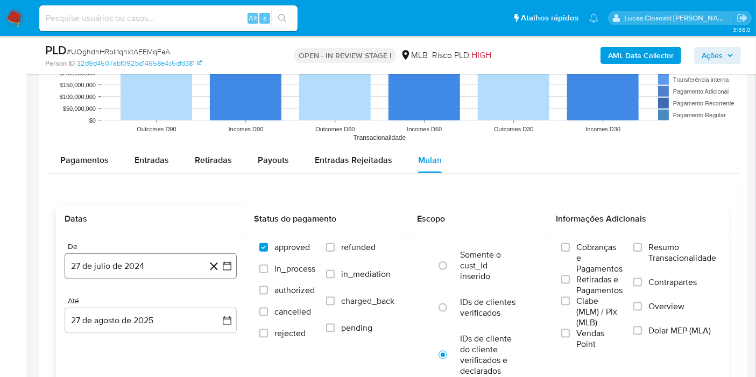
click at [221, 274] on button "27 de julio de 2024" at bounding box center [151, 266] width 172 height 26
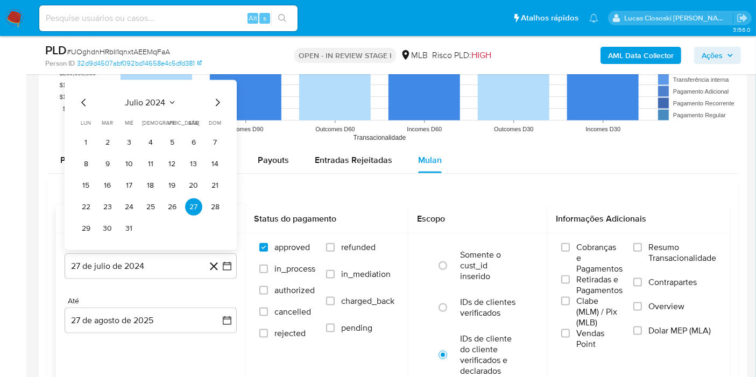
click at [142, 103] on span "julio 2024" at bounding box center [145, 102] width 40 height 11
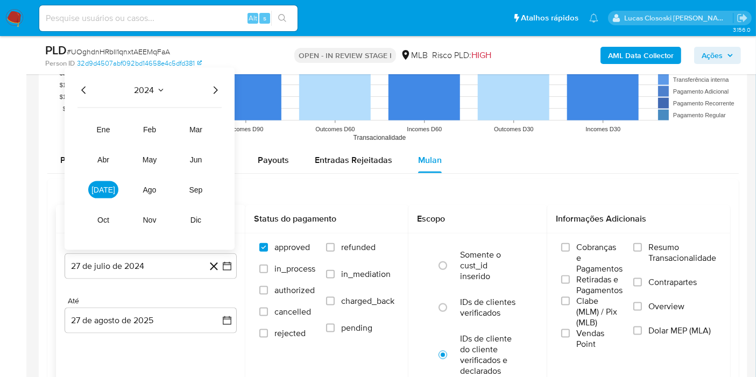
click at [219, 90] on icon "Año siguiente" at bounding box center [215, 90] width 13 height 13
click at [107, 193] on button "jul" at bounding box center [103, 189] width 30 height 17
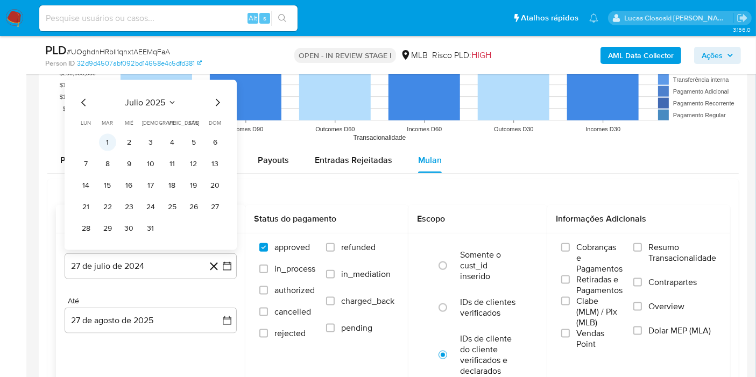
click at [112, 142] on button "1" at bounding box center [107, 142] width 17 height 17
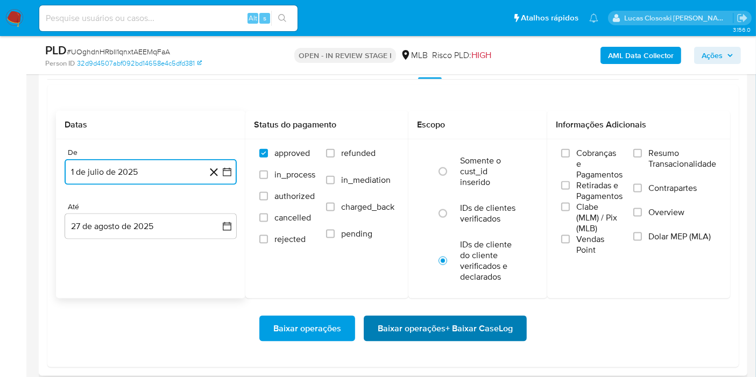
scroll to position [1375, 0]
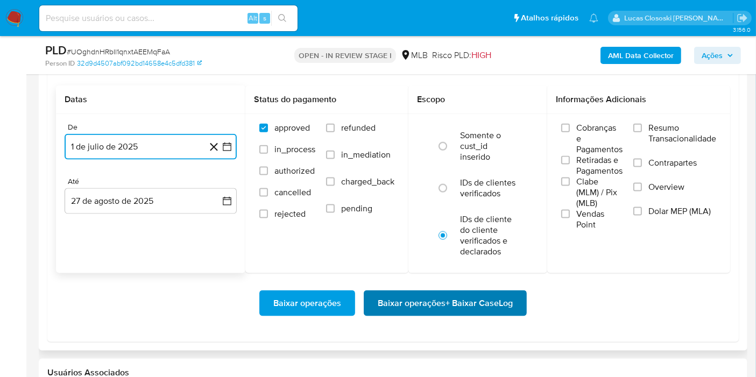
click at [493, 305] on span "Baixar operações + Baixar CaseLog" at bounding box center [445, 304] width 135 height 24
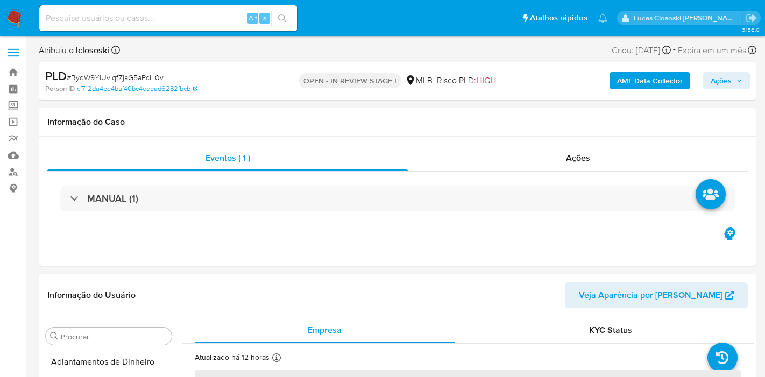
select select "10"
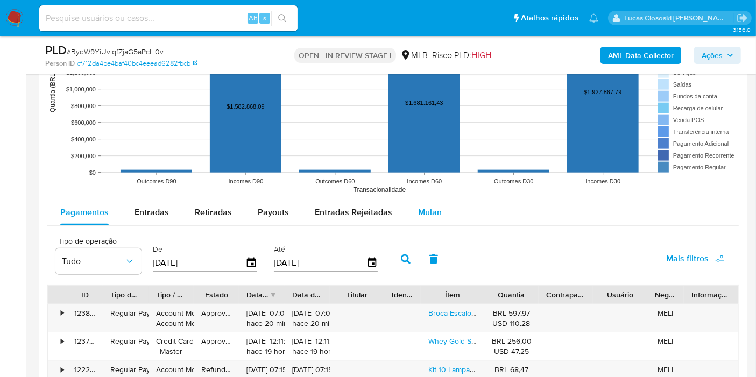
scroll to position [1136, 0]
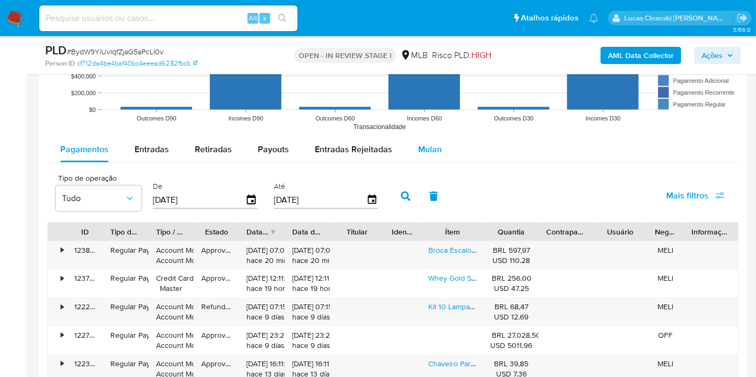
click at [418, 157] on div "Mulan" at bounding box center [430, 150] width 24 height 26
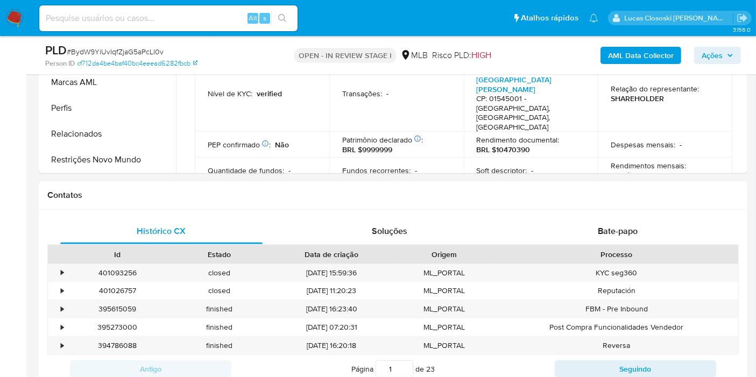
scroll to position [358, 0]
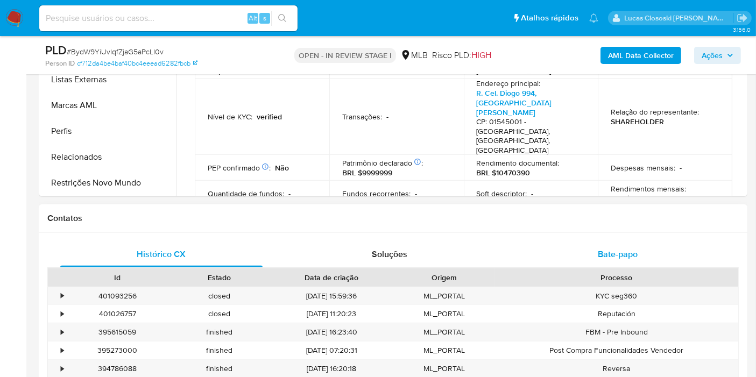
click at [596, 249] on div "Bate-papo" at bounding box center [618, 255] width 202 height 26
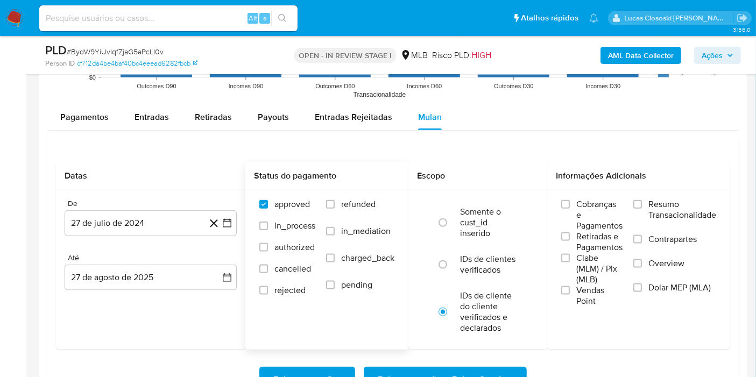
scroll to position [1375, 0]
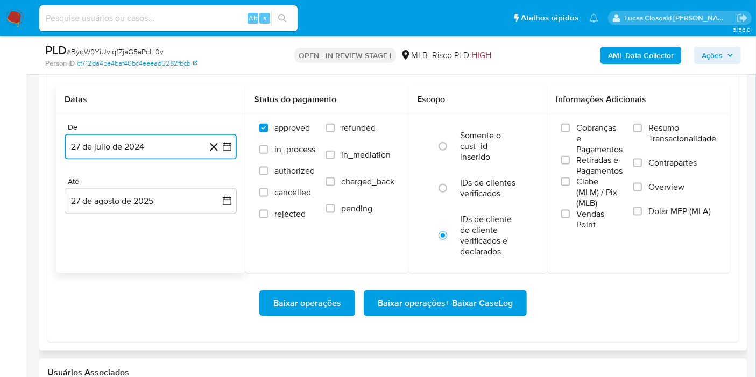
click at [234, 150] on button "27 de julio de 2024" at bounding box center [151, 147] width 172 height 26
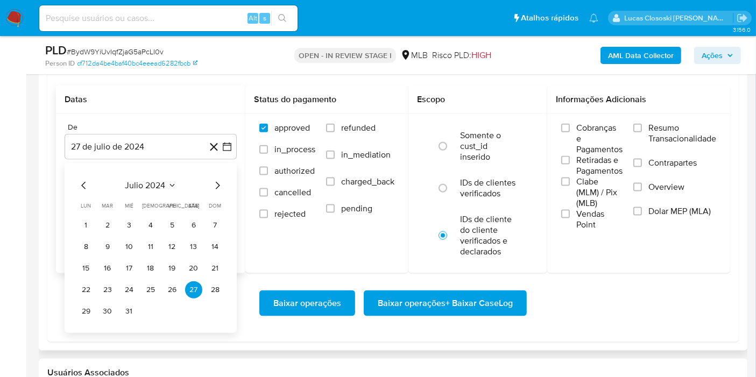
click at [159, 198] on div "julio 2024 julio 2024 lun lunes mar martes mié miércoles jue jueves vie viernes…" at bounding box center [151, 249] width 146 height 141
click at [155, 192] on div "julio 2024 julio 2024 lun lunes mar martes mié miércoles jue jueves vie viernes…" at bounding box center [151, 249] width 146 height 141
click at [162, 191] on div "julio 2024 julio 2024 lun lunes mar martes mié miércoles jue jueves vie viernes…" at bounding box center [151, 249] width 146 height 141
click at [160, 185] on span "julio 2024" at bounding box center [145, 185] width 40 height 11
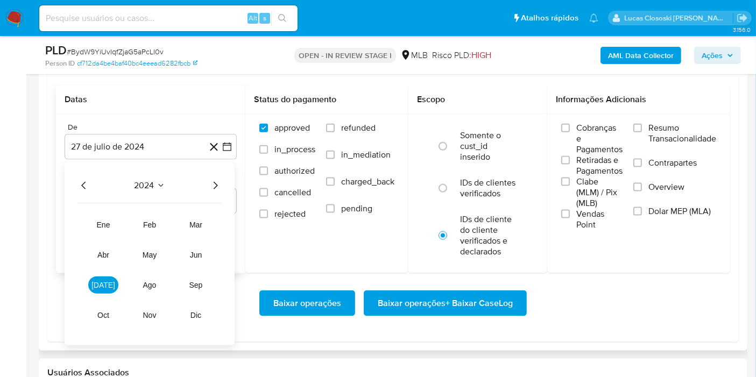
click at [222, 180] on div "2024 2024 ene feb mar abr may jun jul ago sep oct nov dic" at bounding box center [150, 254] width 170 height 182
click at [207, 185] on div "2024" at bounding box center [150, 185] width 144 height 13
click at [215, 185] on icon "Año siguiente" at bounding box center [216, 186] width 4 height 8
click at [108, 278] on button "jul" at bounding box center [103, 285] width 30 height 17
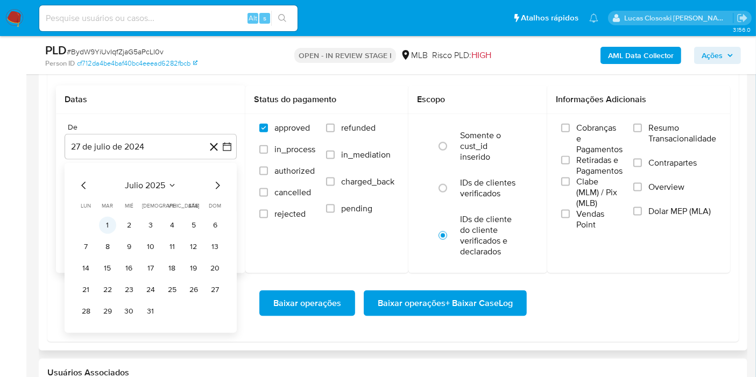
click at [105, 230] on button "1" at bounding box center [107, 225] width 17 height 17
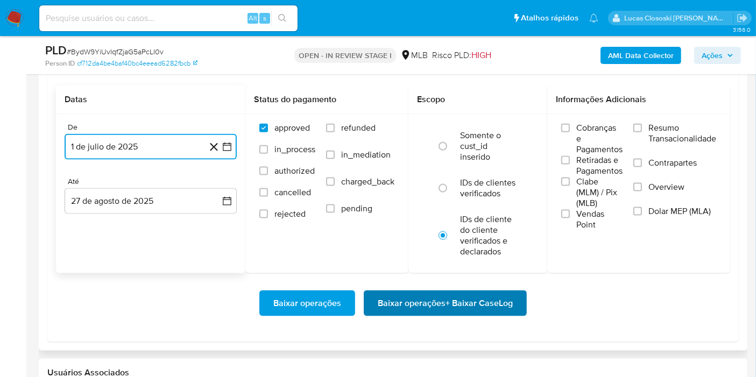
click at [496, 304] on span "Baixar operações + Baixar CaseLog" at bounding box center [445, 304] width 135 height 24
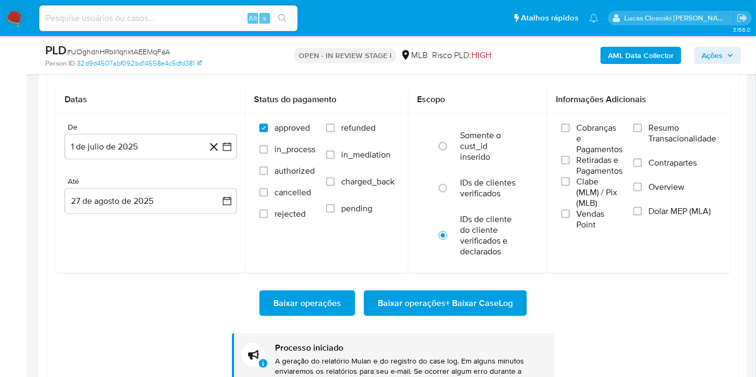
scroll to position [134, 0]
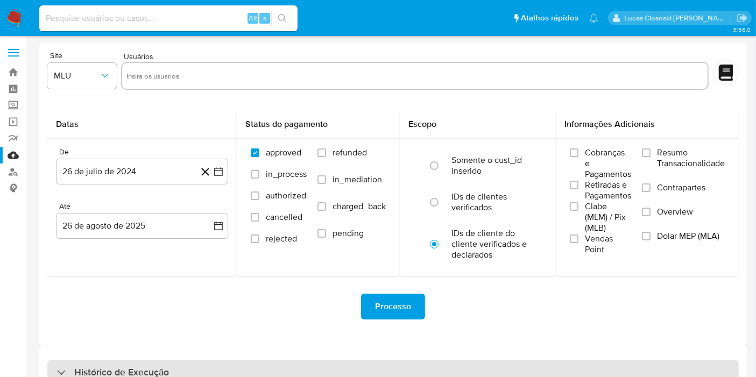
click at [315, 366] on div "Histórico de Execução" at bounding box center [393, 373] width 692 height 26
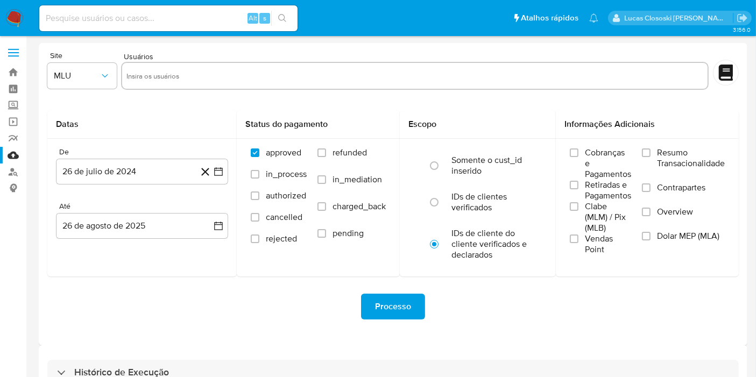
select select "10"
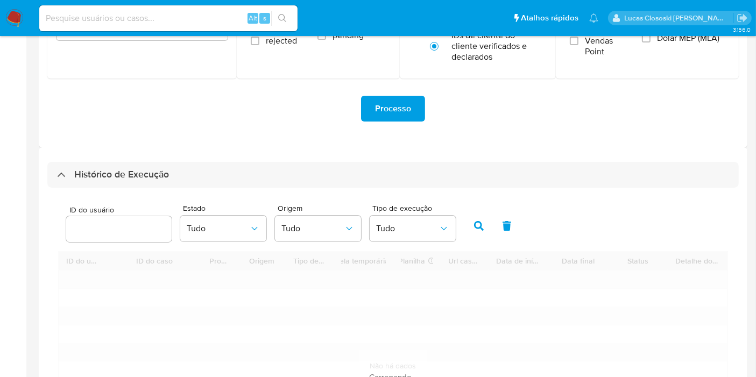
scroll to position [239, 0]
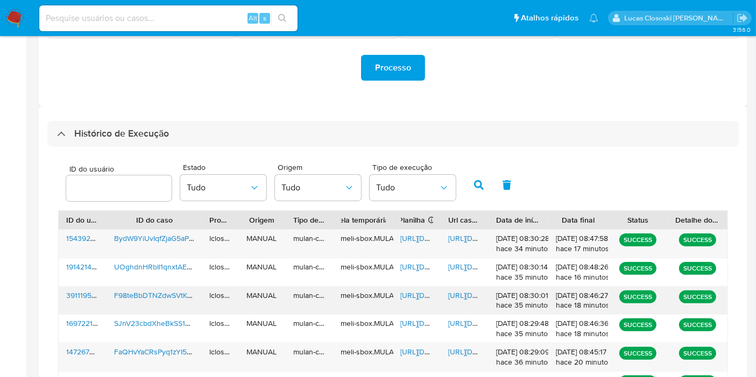
click at [422, 294] on span "[URL][DOMAIN_NAME]" at bounding box center [438, 295] width 74 height 11
click at [454, 294] on span "[URL][DOMAIN_NAME]" at bounding box center [485, 295] width 74 height 11
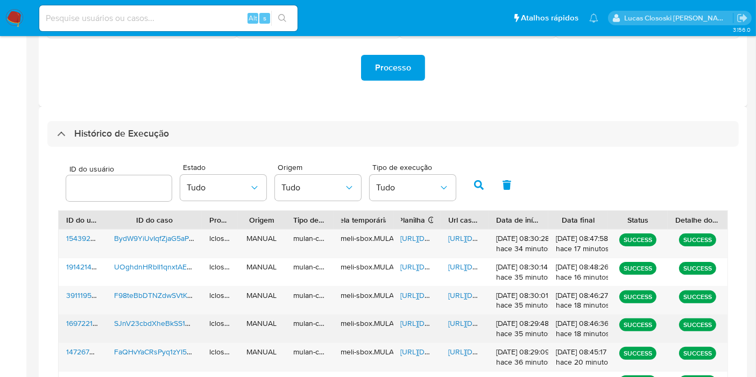
click at [415, 323] on span "[URL][DOMAIN_NAME]" at bounding box center [438, 323] width 74 height 11
click at [464, 323] on span "[URL][DOMAIN_NAME]" at bounding box center [485, 323] width 74 height 11
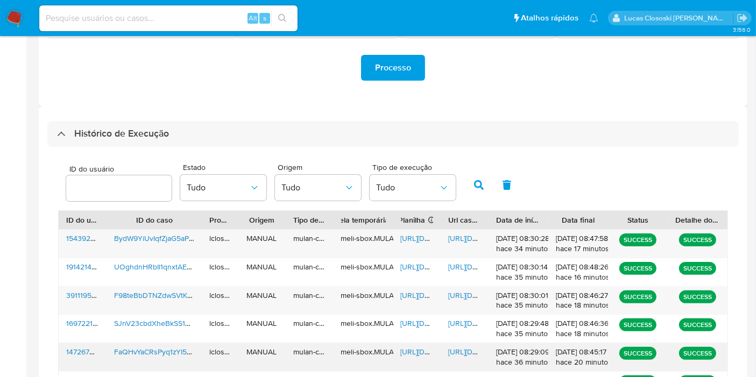
click at [412, 351] on span "[URL][DOMAIN_NAME]" at bounding box center [438, 352] width 74 height 11
click at [476, 347] on span "[URL][DOMAIN_NAME]" at bounding box center [485, 352] width 74 height 11
click at [130, 27] on div "Alt s" at bounding box center [168, 18] width 258 height 26
click at [141, 16] on input at bounding box center [168, 18] width 258 height 14
paste input "JvBbsWdAX7FjXrtr9lUkGLJy"
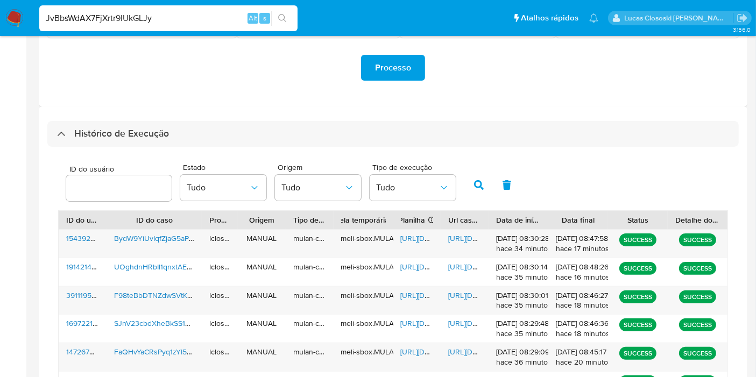
type input "JvBbsWdAX7FjXrtr9lUkGLJy"
click at [277, 19] on button "search-icon" at bounding box center [282, 18] width 22 height 15
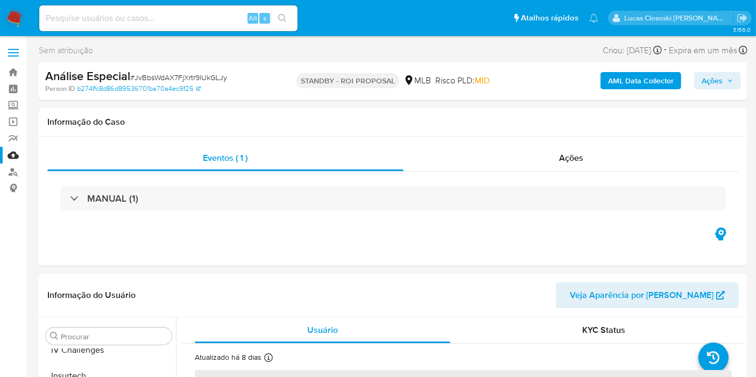
scroll to position [480, 0]
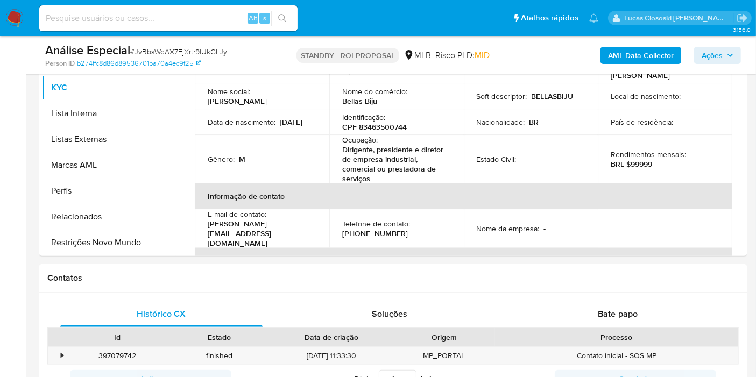
select select "10"
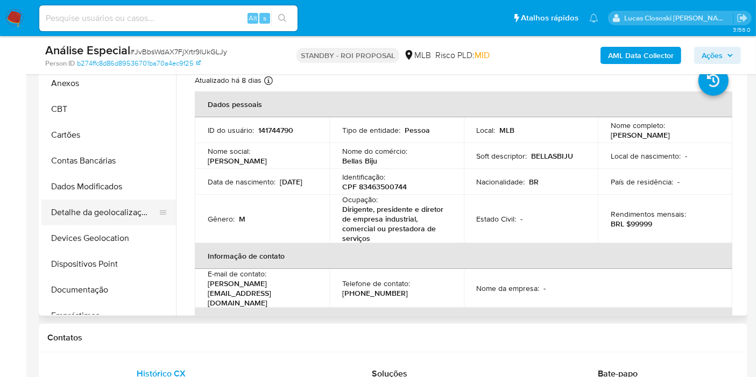
scroll to position [0, 0]
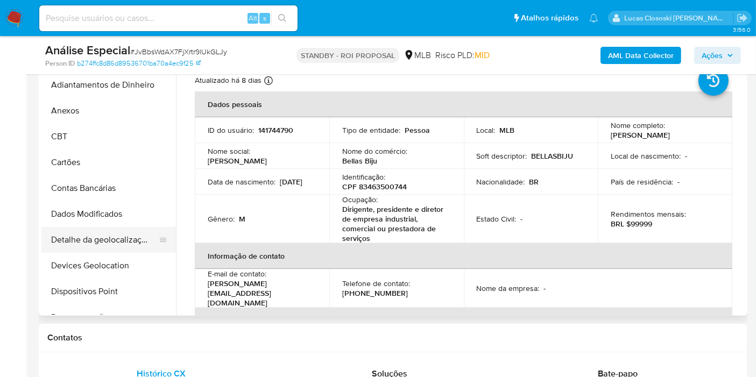
click at [76, 245] on button "Detalhe da geolocalização" at bounding box center [104, 240] width 126 height 26
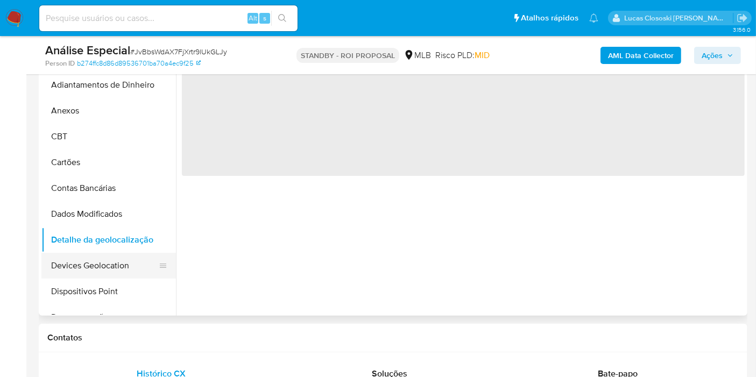
click at [78, 270] on button "Devices Geolocation" at bounding box center [104, 266] width 126 height 26
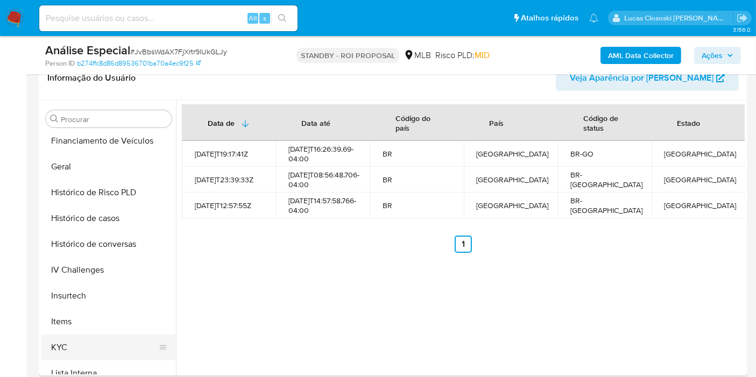
scroll to position [358, 0]
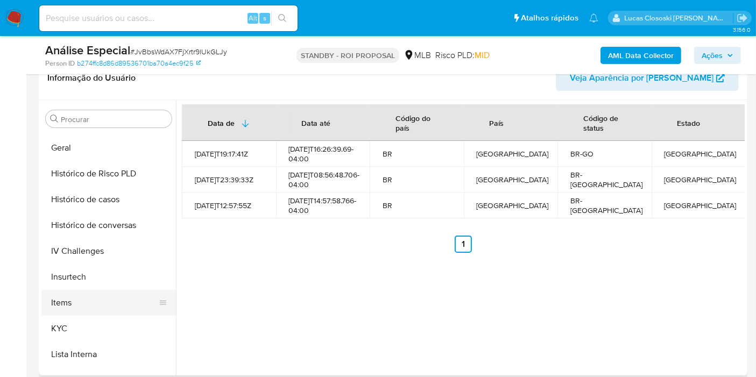
drag, startPoint x: 78, startPoint y: 322, endPoint x: 117, endPoint y: 290, distance: 50.5
click at [78, 322] on button "KYC" at bounding box center [108, 329] width 135 height 26
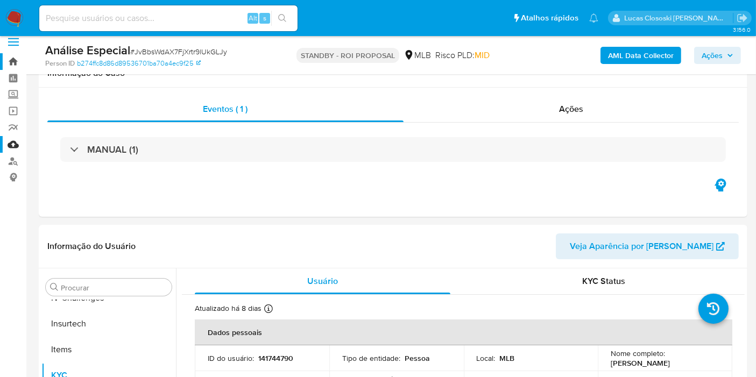
scroll to position [0, 0]
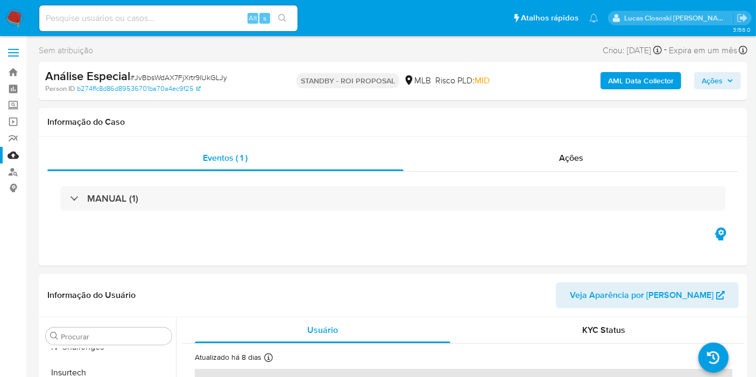
click at [9, 153] on link "Mulan" at bounding box center [64, 155] width 128 height 17
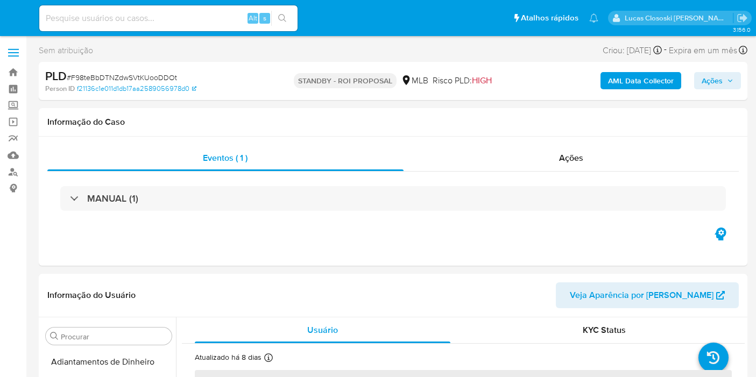
select select "10"
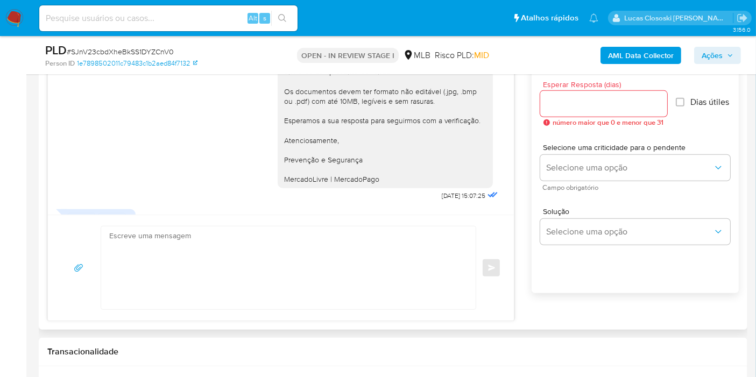
scroll to position [179, 0]
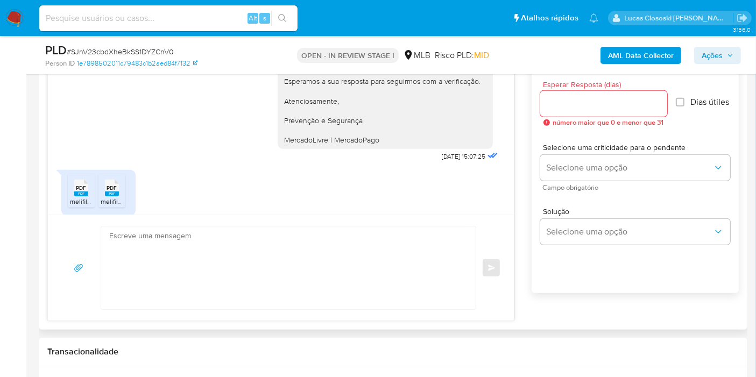
click at [76, 187] on span "PDF" at bounding box center [81, 188] width 10 height 7
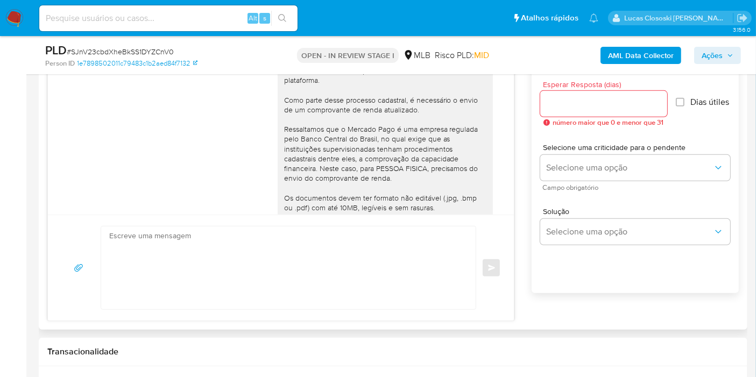
scroll to position [0, 0]
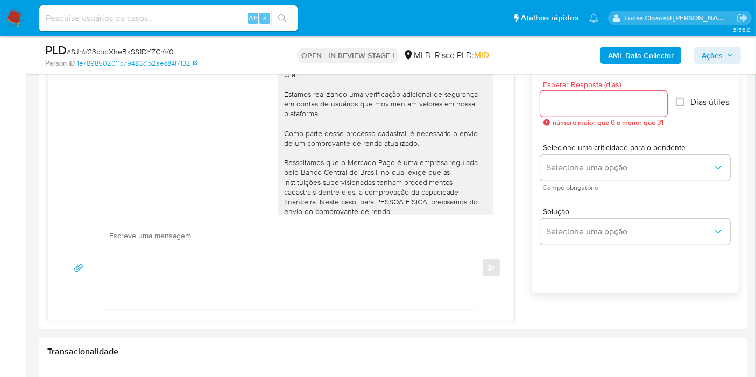
drag, startPoint x: 397, startPoint y: 368, endPoint x: 370, endPoint y: 332, distance: 44.7
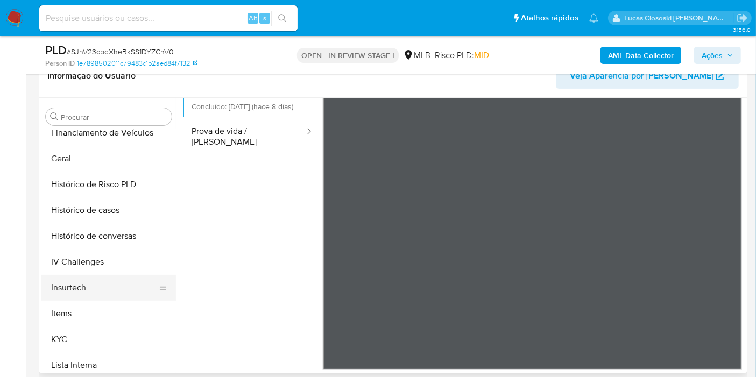
scroll to position [361, 0]
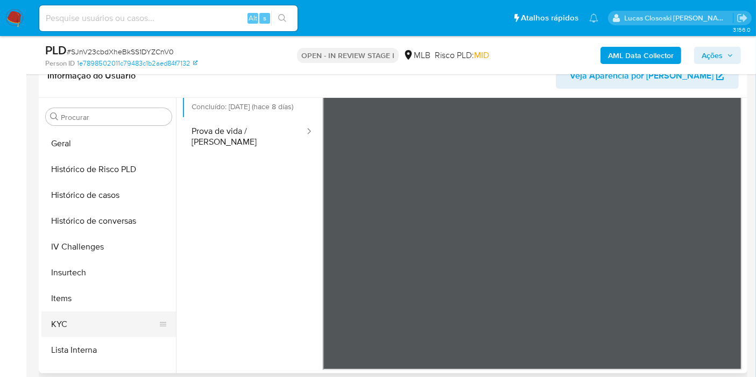
click at [87, 329] on button "KYC" at bounding box center [104, 325] width 126 height 26
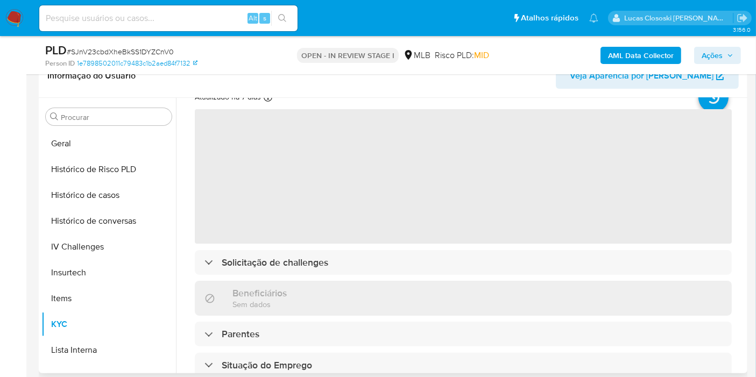
scroll to position [60, 0]
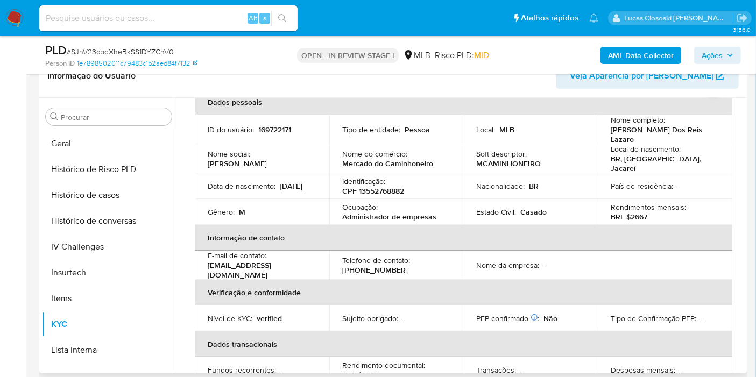
click at [391, 187] on p "CPF 13552768882" at bounding box center [373, 191] width 62 height 10
copy p "13552768882"
click at [646, 60] on b "AML Data Collector" at bounding box center [641, 55] width 66 height 17
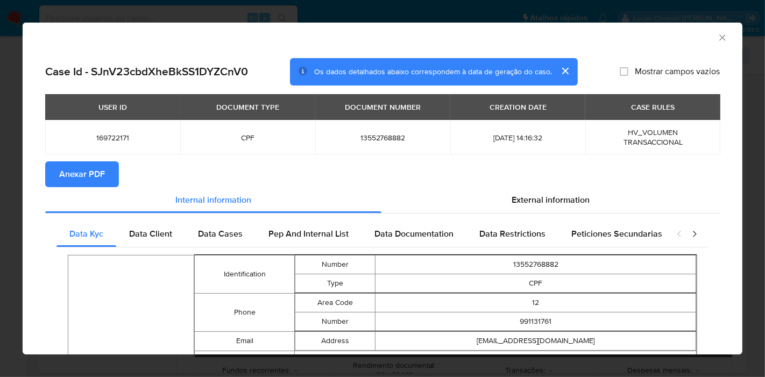
click at [68, 176] on span "Anexar PDF" at bounding box center [82, 175] width 46 height 24
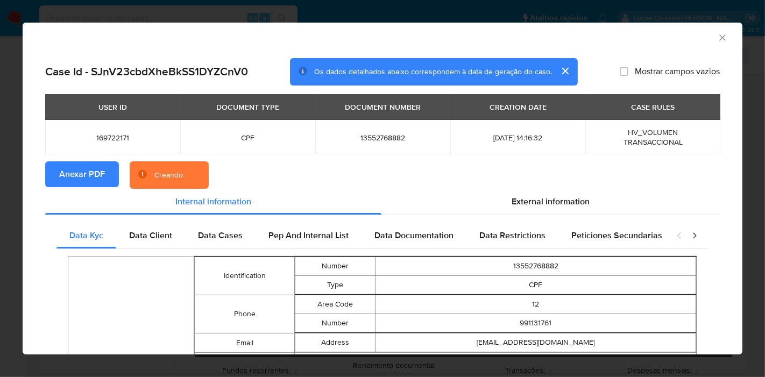
click at [522, 185] on section "Anexar PDF Creando" at bounding box center [382, 175] width 675 height 28
click at [529, 201] on span "External information" at bounding box center [551, 201] width 78 height 12
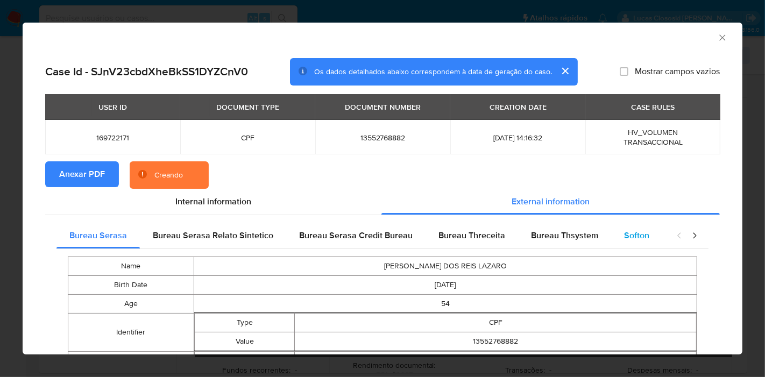
click at [623, 225] on div "Softon" at bounding box center [636, 236] width 51 height 26
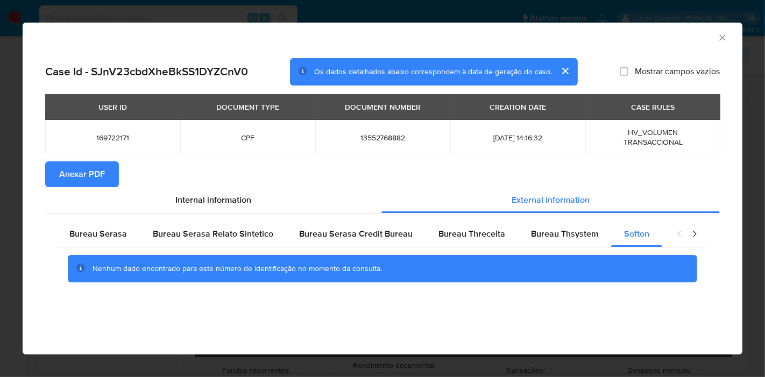
click at [720, 39] on icon "Fechar a janela" at bounding box center [722, 37] width 11 height 11
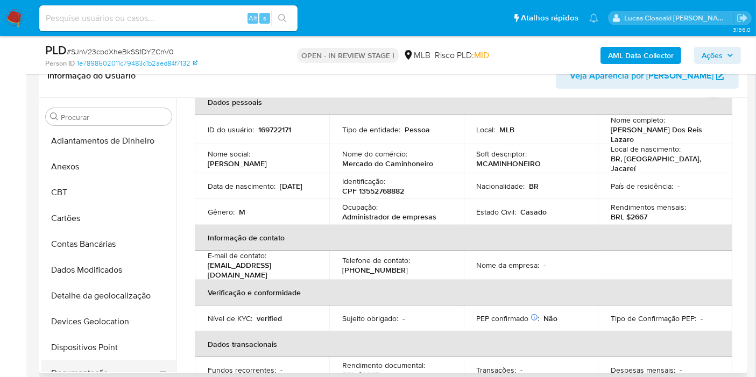
scroll to position [0, 0]
click at [89, 302] on button "Detalhe da geolocalização" at bounding box center [104, 298] width 126 height 26
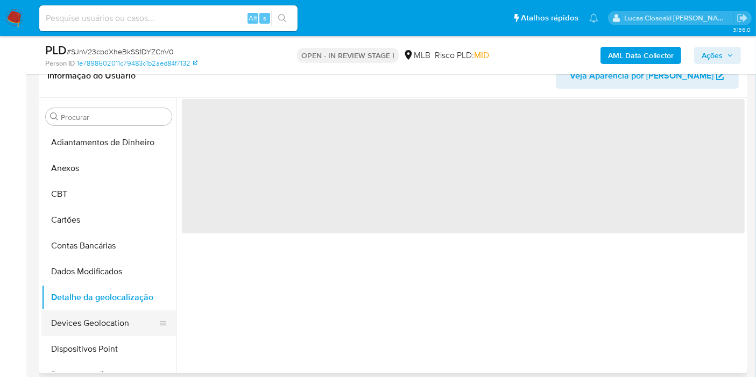
click at [89, 314] on button "Devices Geolocation" at bounding box center [104, 324] width 126 height 26
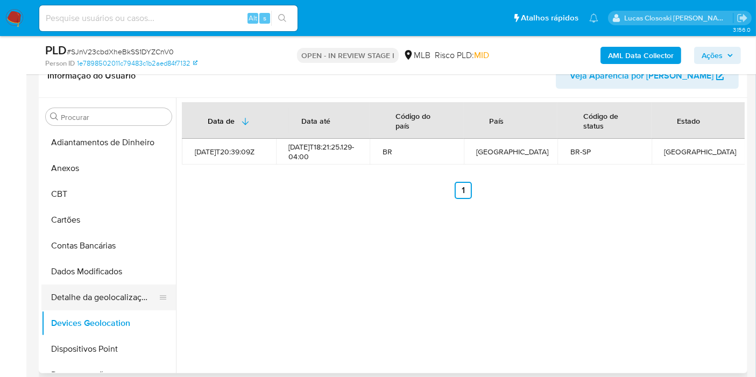
drag, startPoint x: 97, startPoint y: 349, endPoint x: 95, endPoint y: 297, distance: 52.3
click at [97, 350] on button "Dispositivos Point" at bounding box center [108, 349] width 135 height 26
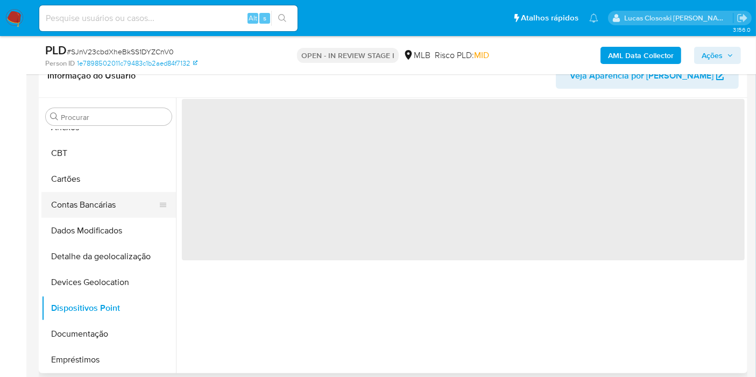
scroll to position [60, 0]
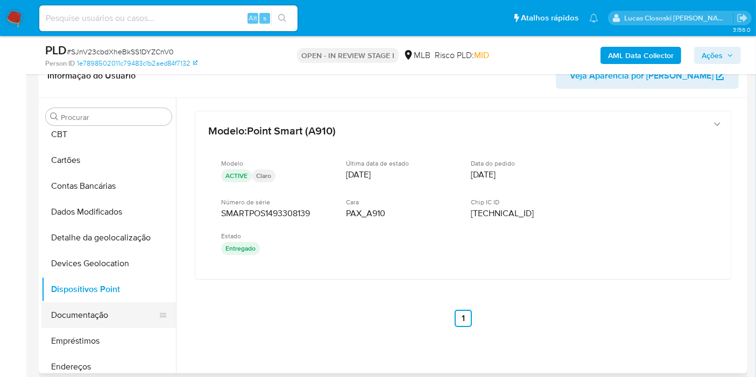
click at [89, 305] on button "Documentação" at bounding box center [104, 315] width 126 height 26
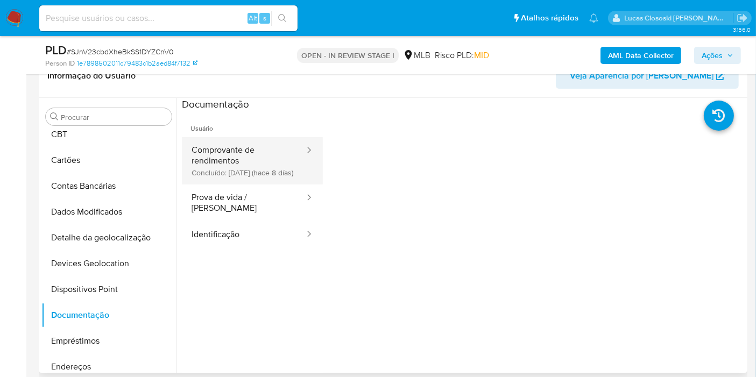
click at [249, 166] on button "Comprovante de rendimentos Concluído: [DATE] (hace 8 días)" at bounding box center [244, 160] width 124 height 47
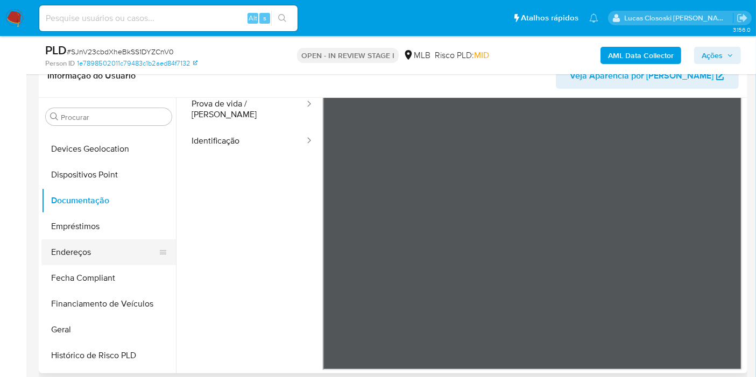
scroll to position [179, 0]
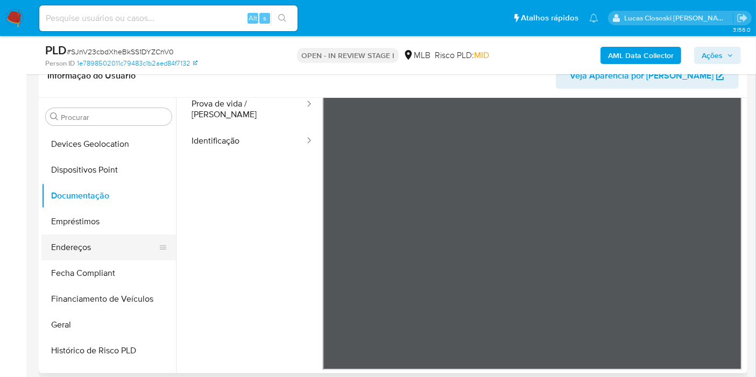
click at [80, 238] on button "Endereços" at bounding box center [104, 248] width 126 height 26
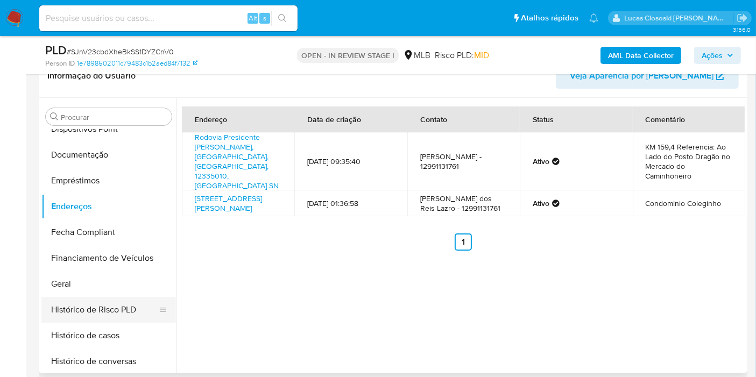
scroll to position [239, 0]
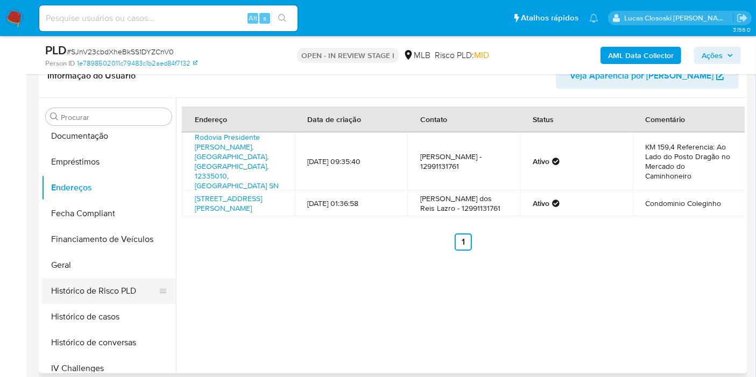
click at [104, 279] on button "Histórico de Risco PLD" at bounding box center [104, 291] width 126 height 26
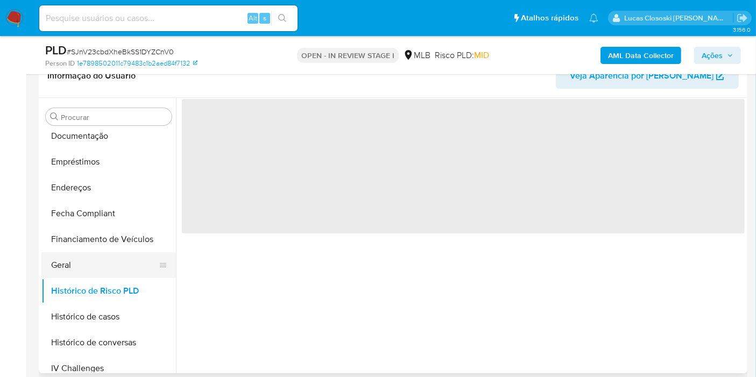
click at [98, 264] on button "Geral" at bounding box center [104, 265] width 126 height 26
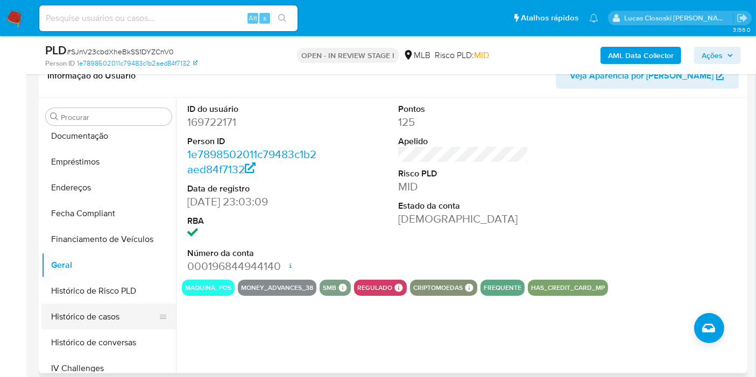
click at [97, 309] on button "Histórico de casos" at bounding box center [104, 317] width 126 height 26
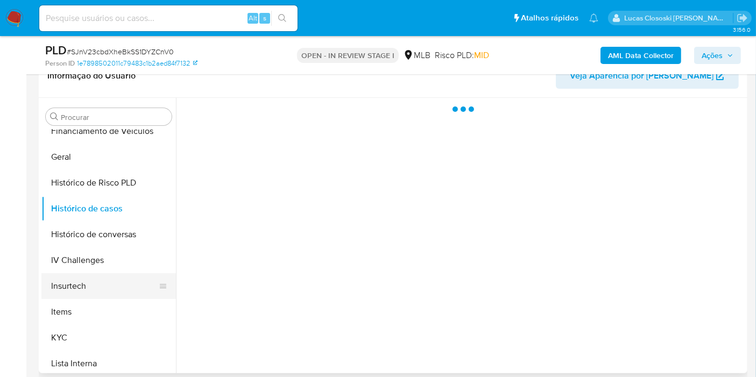
scroll to position [358, 0]
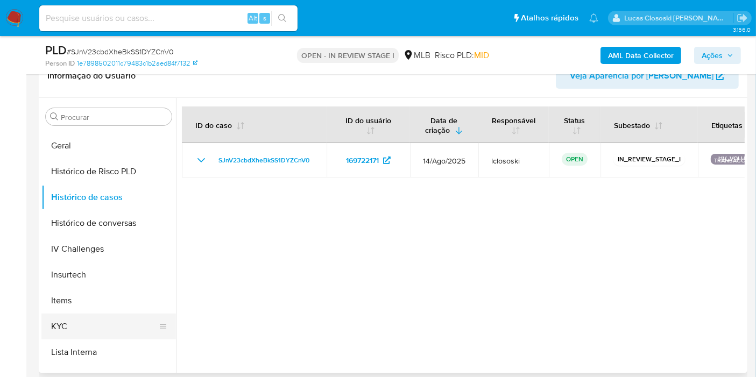
drag, startPoint x: 88, startPoint y: 323, endPoint x: 99, endPoint y: 316, distance: 12.6
click at [88, 323] on button "KYC" at bounding box center [104, 327] width 126 height 26
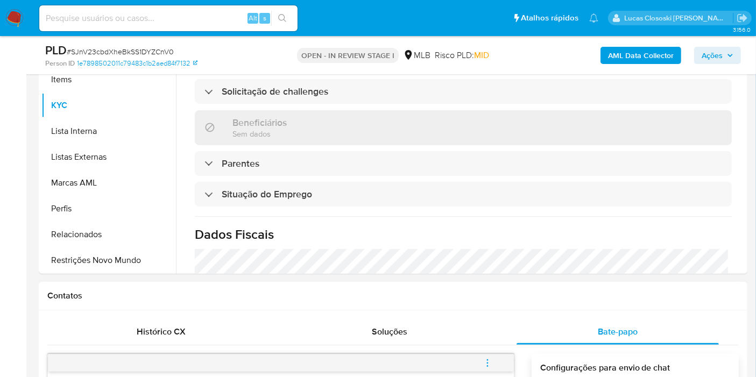
scroll to position [361, 0]
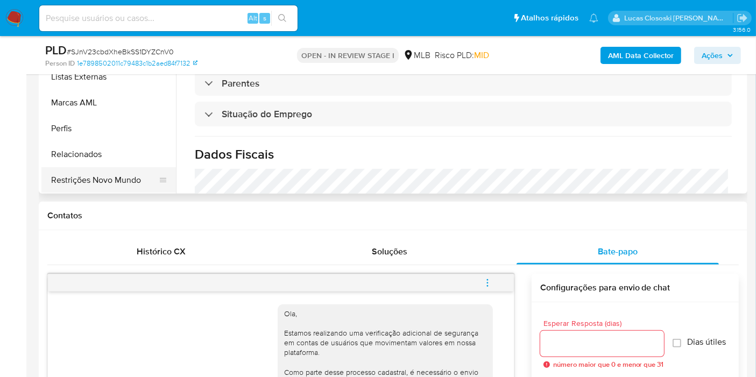
click at [115, 174] on button "Restrições Novo Mundo" at bounding box center [104, 180] width 126 height 26
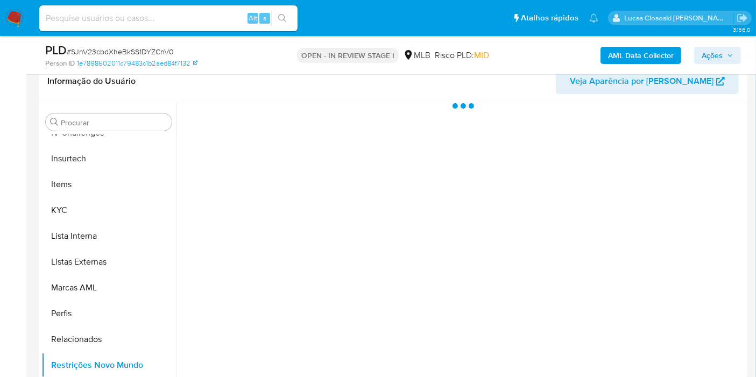
scroll to position [122, 0]
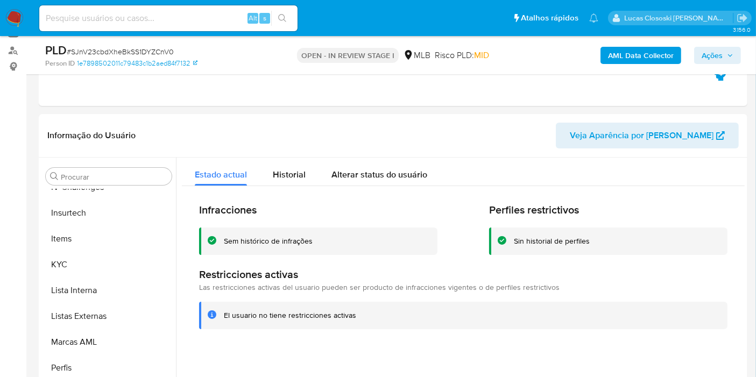
click at [123, 52] on span "# SJnV23cbdXheBkSS1DYZCnV0" at bounding box center [120, 51] width 107 height 11
copy span "SJnV23cbdXheBkSS1DYZCnV0"
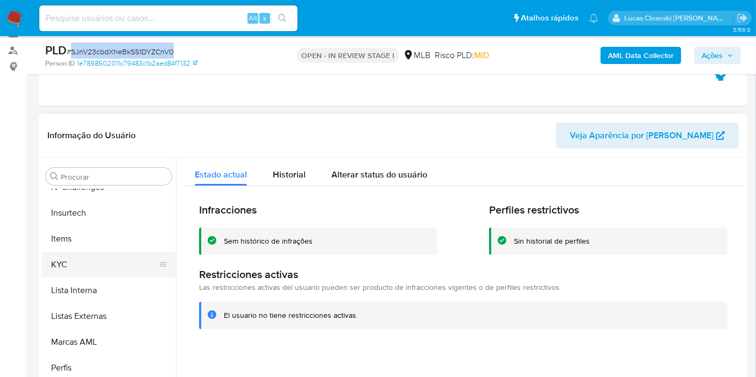
click at [140, 252] on button "KYC" at bounding box center [104, 265] width 126 height 26
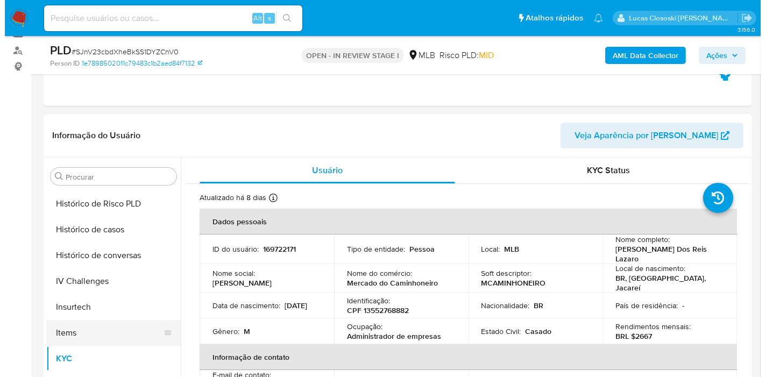
scroll to position [361, 0]
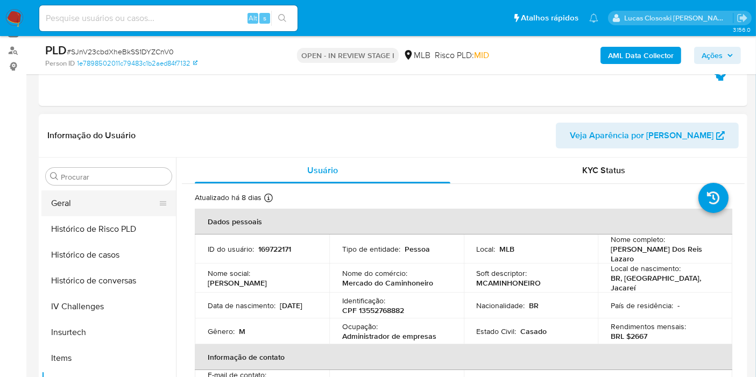
click at [97, 205] on button "Geral" at bounding box center [104, 204] width 126 height 26
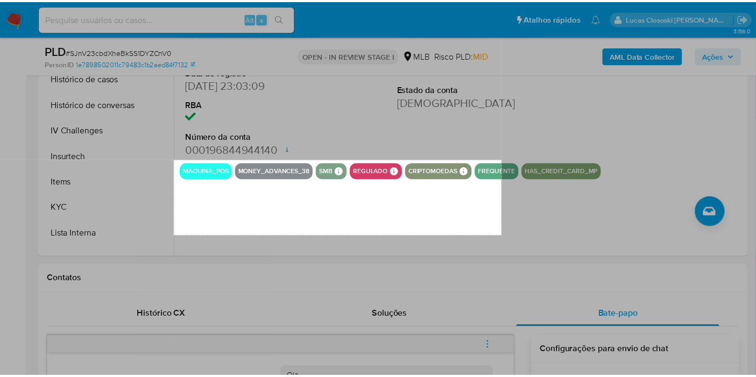
scroll to position [229, 0]
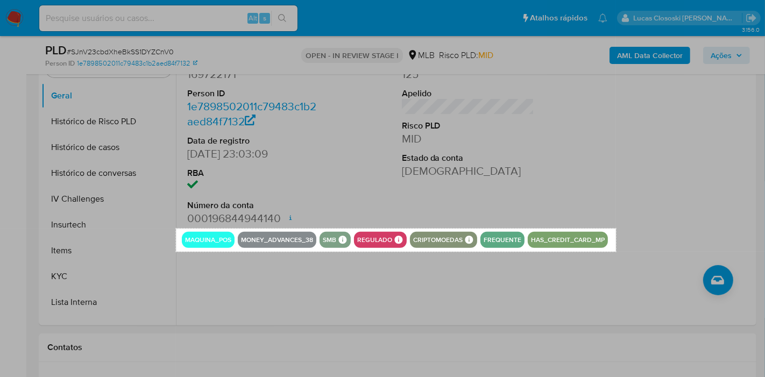
drag, startPoint x: 176, startPoint y: 336, endPoint x: 616, endPoint y: 251, distance: 448.3
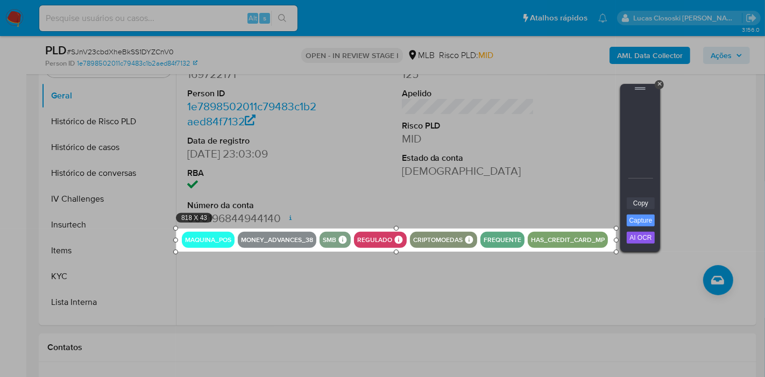
click at [629, 207] on link "Copy" at bounding box center [641, 204] width 28 height 12
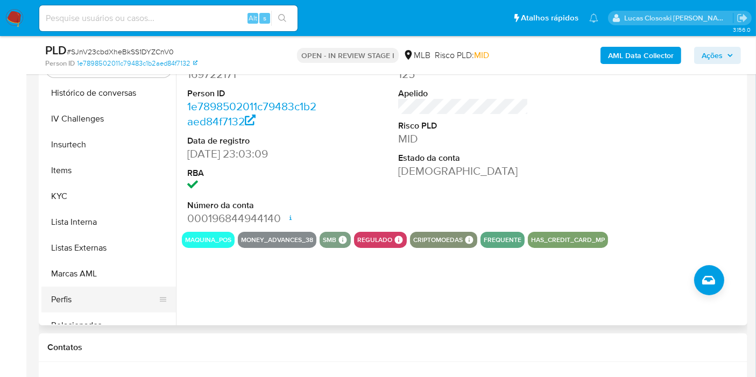
scroll to position [480, 0]
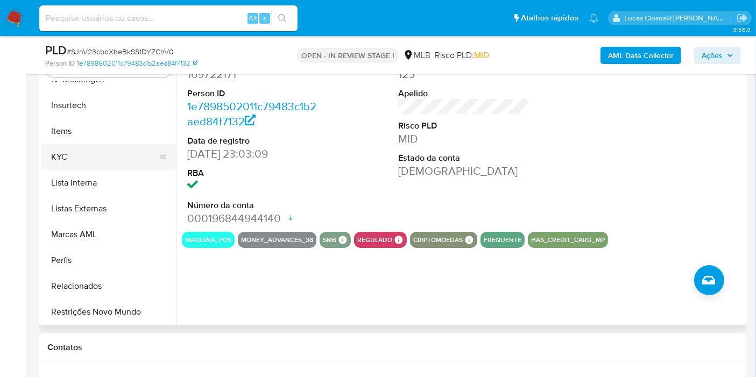
drag, startPoint x: 62, startPoint y: 153, endPoint x: 77, endPoint y: 159, distance: 15.9
click at [62, 153] on button "KYC" at bounding box center [104, 157] width 126 height 26
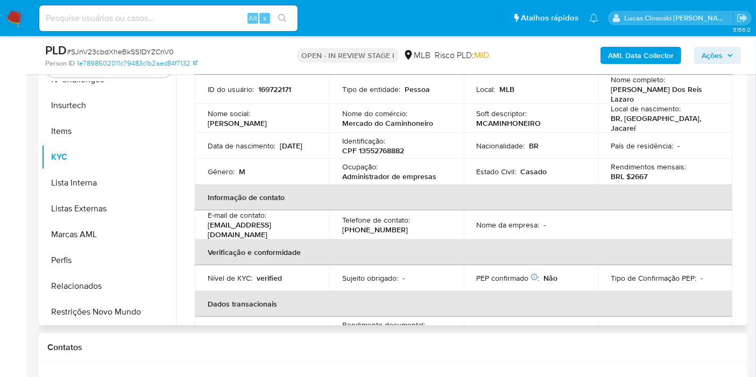
scroll to position [0, 0]
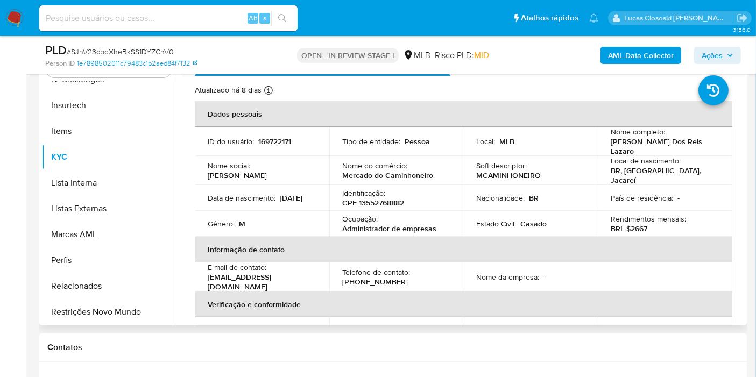
click at [641, 224] on p "BRL $2667" at bounding box center [629, 229] width 37 height 10
copy p "2667"
drag, startPoint x: 444, startPoint y: 222, endPoint x: 344, endPoint y: 228, distance: 99.8
click at [344, 228] on div "Ocupação : Administrador de empresas" at bounding box center [396, 223] width 109 height 19
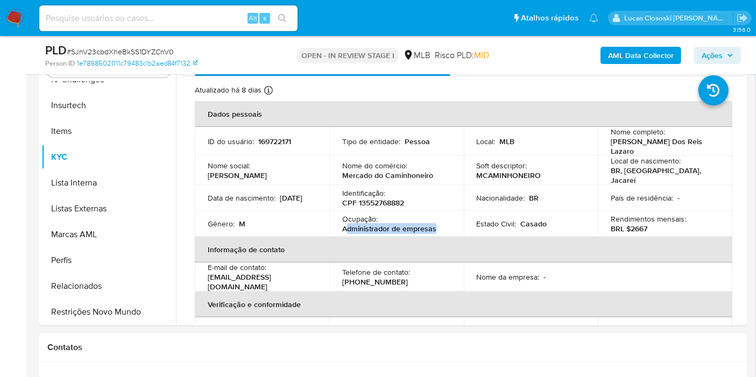
copy p "dministrador de empresas"
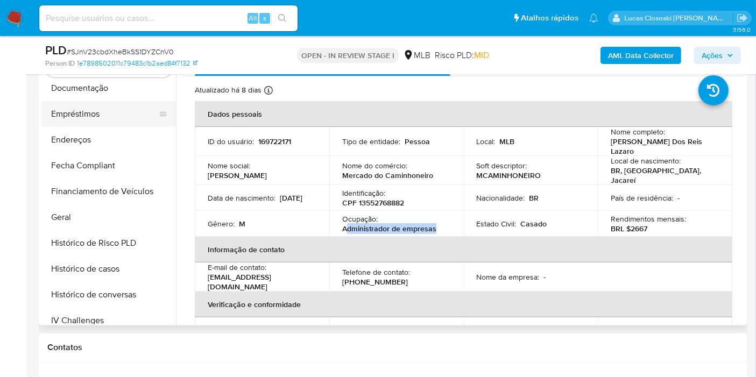
scroll to position [181, 0]
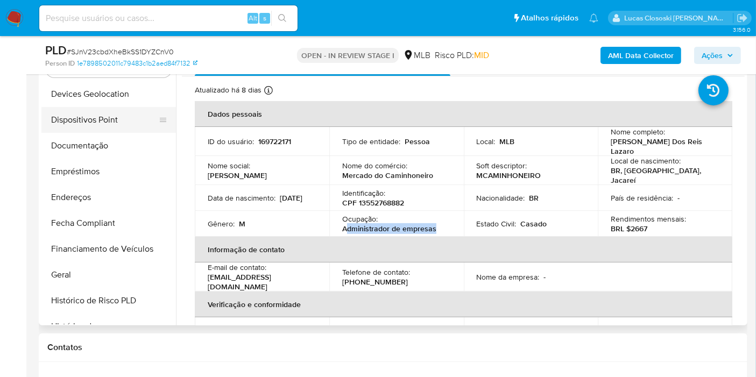
click at [103, 111] on button "Dispositivos Point" at bounding box center [104, 120] width 126 height 26
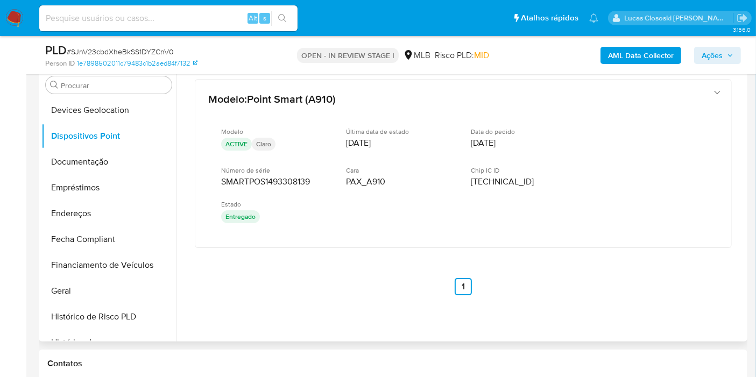
scroll to position [229, 0]
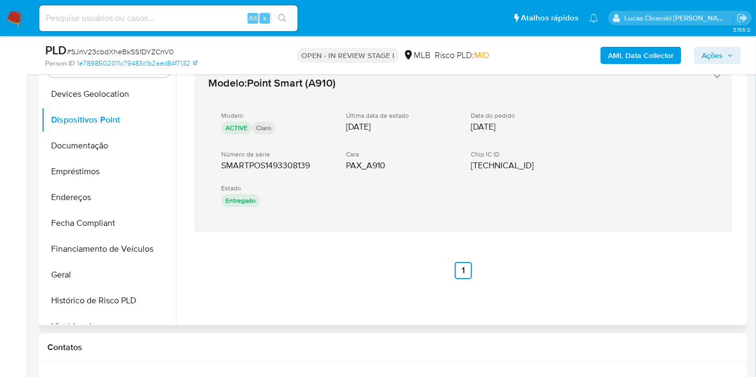
drag, startPoint x: 314, startPoint y: 260, endPoint x: 202, endPoint y: 161, distance: 149.5
click at [202, 161] on div "Modelo : Point Smart (A910) Modelo ACTIVE Claro Última data de estado 17/03/202…" at bounding box center [463, 171] width 563 height 242
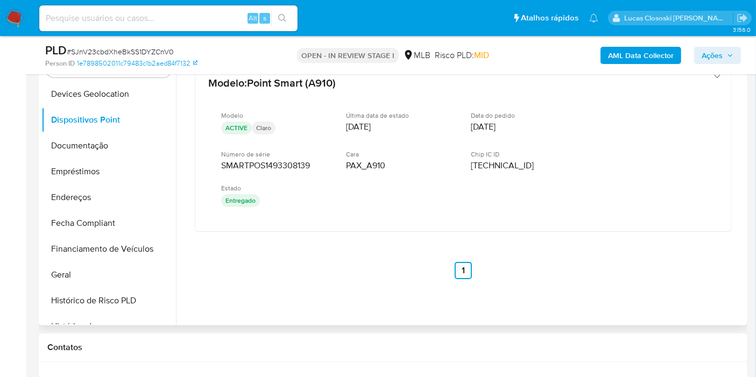
scroll to position [301, 0]
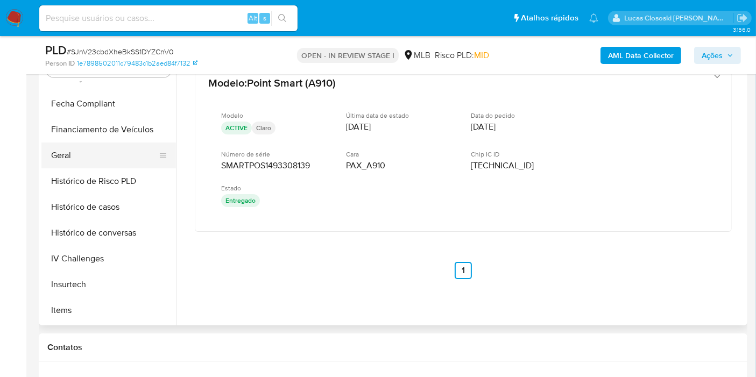
click at [69, 160] on button "Geral" at bounding box center [104, 156] width 126 height 26
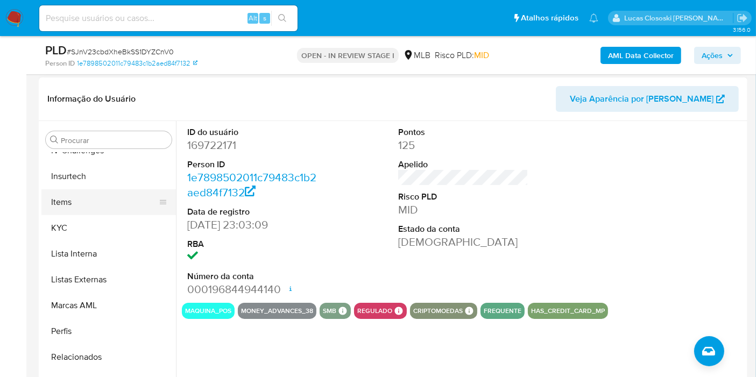
scroll to position [170, 0]
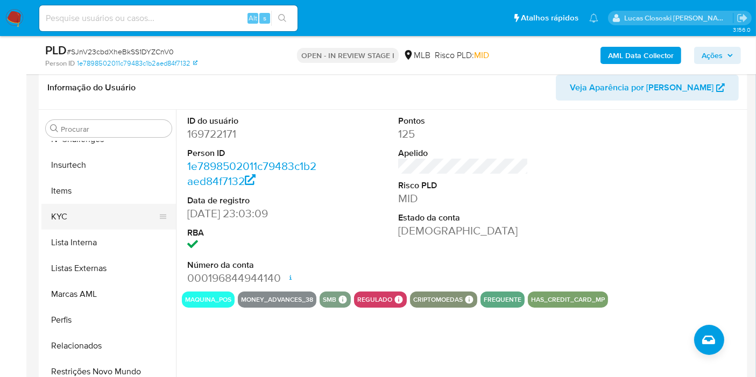
click at [94, 222] on button "KYC" at bounding box center [104, 217] width 126 height 26
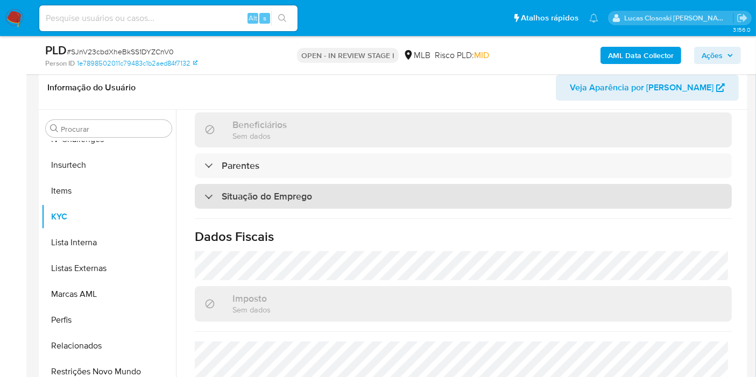
scroll to position [358, 0]
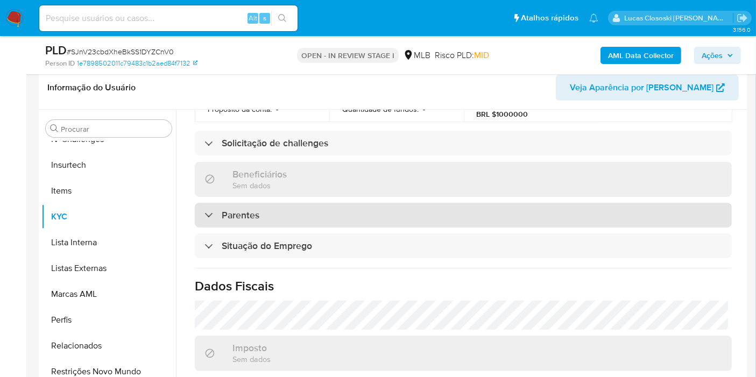
click at [255, 209] on h3 "Parentes" at bounding box center [241, 215] width 38 height 12
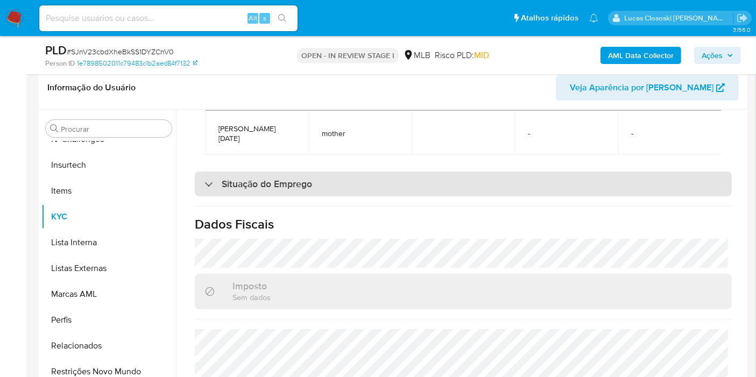
scroll to position [598, 0]
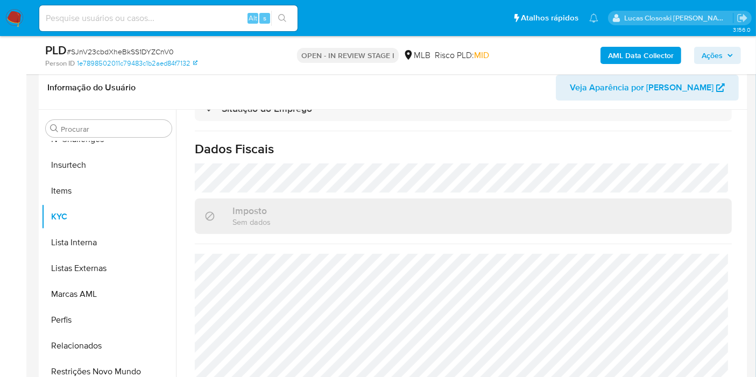
click at [729, 50] on span "Ações" at bounding box center [718, 55] width 32 height 15
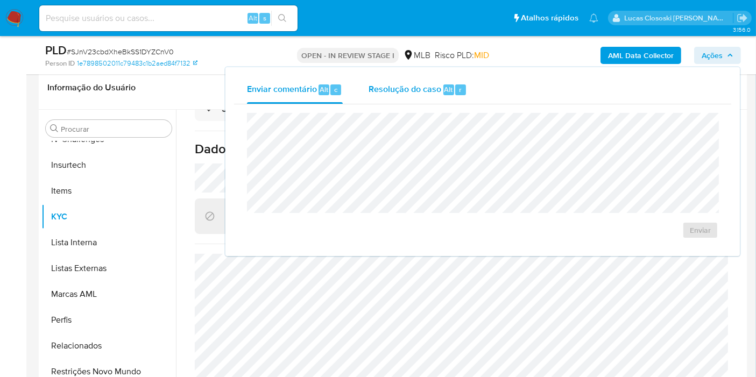
click at [443, 94] on div "Alt" at bounding box center [448, 89] width 11 height 11
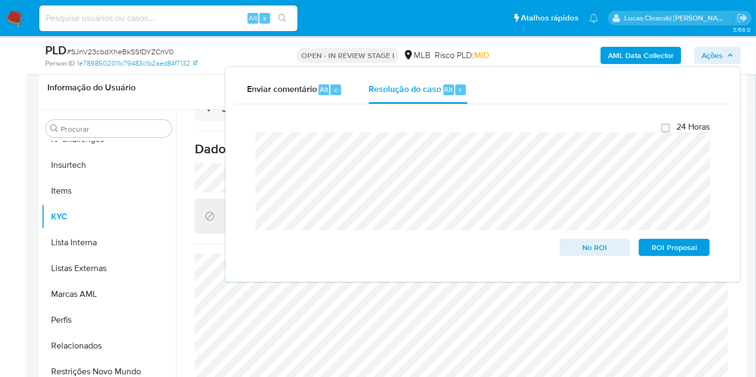
click at [736, 67] on div "Enviar comentário Alt c Resolução do caso Alt r Fechamento do caso 24 Horas No …" at bounding box center [483, 174] width 515 height 215
click at [726, 59] on span "Ações" at bounding box center [718, 55] width 32 height 15
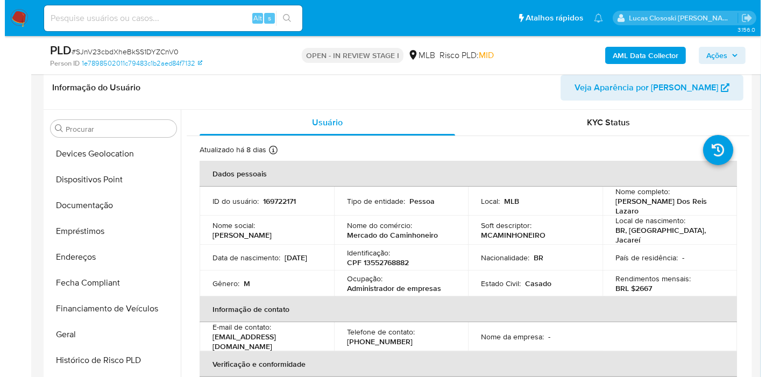
scroll to position [0, 0]
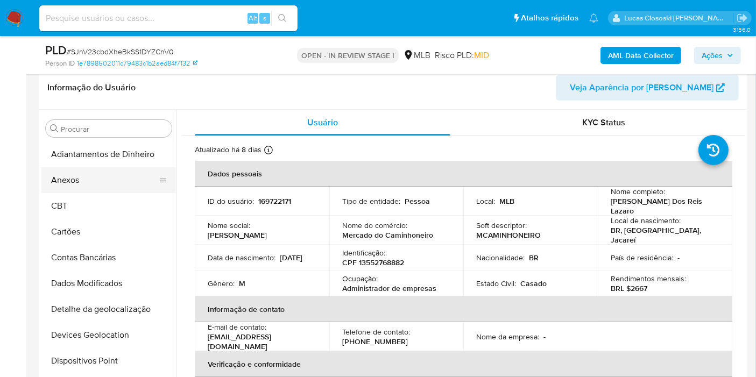
click at [74, 171] on button "Anexos" at bounding box center [104, 180] width 126 height 26
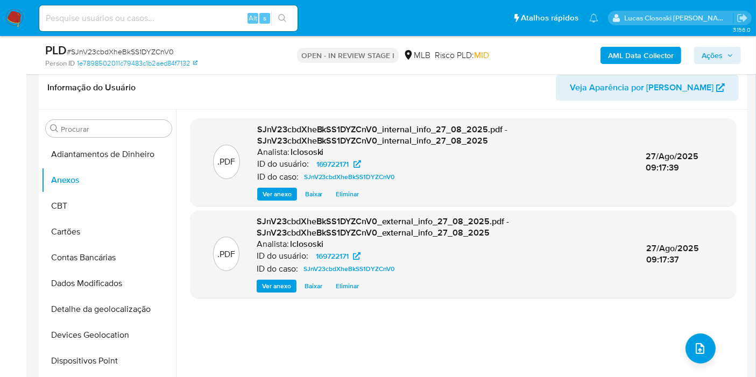
click at [522, 338] on div ".PDF SJnV23cbdXheBkSS1DYZCnV0_internal_info_27_08_2025.pdf - SJnV23cbdXheBkSS1D…" at bounding box center [464, 247] width 546 height 258
click at [685, 337] on div ".PDF SJnV23cbdXheBkSS1DYZCnV0_internal_info_27_08_2025.pdf - SJnV23cbdXheBkSS1D…" at bounding box center [464, 247] width 546 height 258
click at [694, 342] on span "upload-file" at bounding box center [700, 348] width 13 height 13
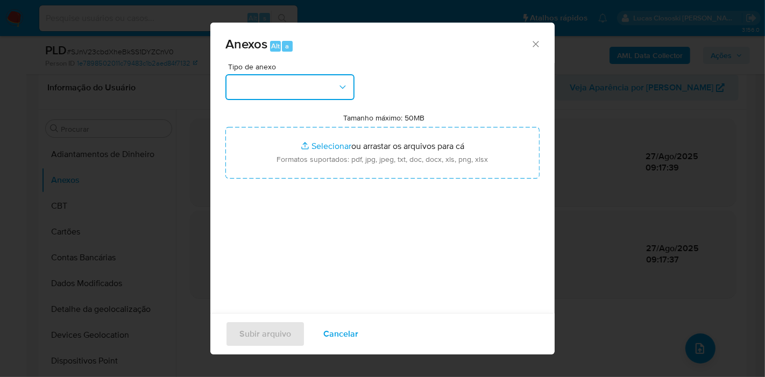
click at [323, 83] on button "button" at bounding box center [290, 87] width 129 height 26
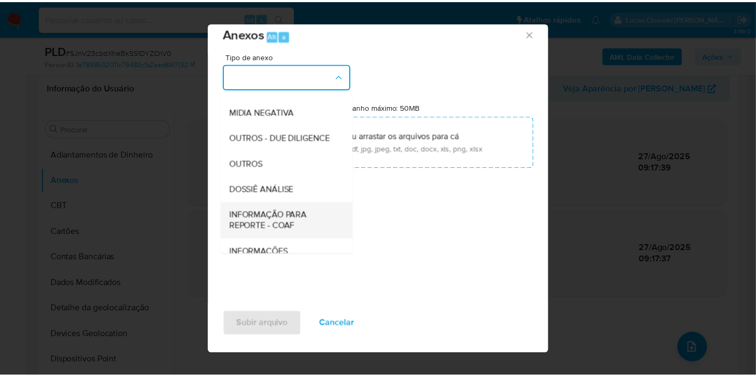
scroll to position [165, 0]
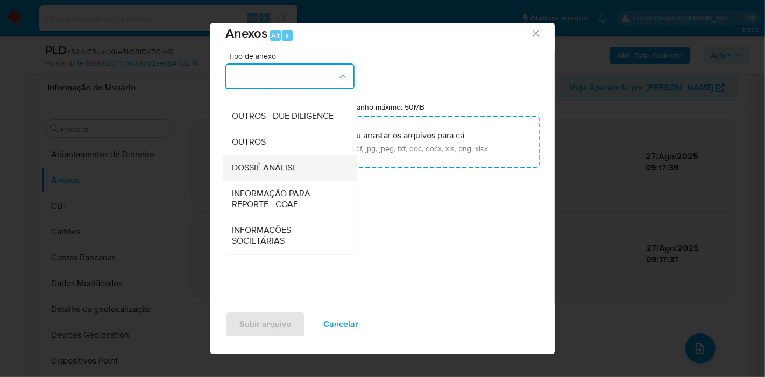
click at [263, 157] on div "DOSSIÊ ANÁLISE" at bounding box center [287, 168] width 110 height 26
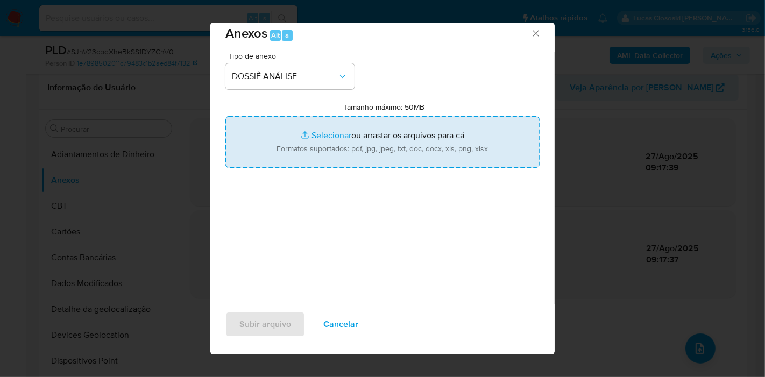
click at [268, 143] on input "Tamanho máximo: 50MB Selecionar arquivos" at bounding box center [383, 142] width 314 height 52
type input "C:\fakepath\SAR - XXXX - CPF 13552768882 - MAURICIO PACEAU DOS REIS LAZARO.pdf"
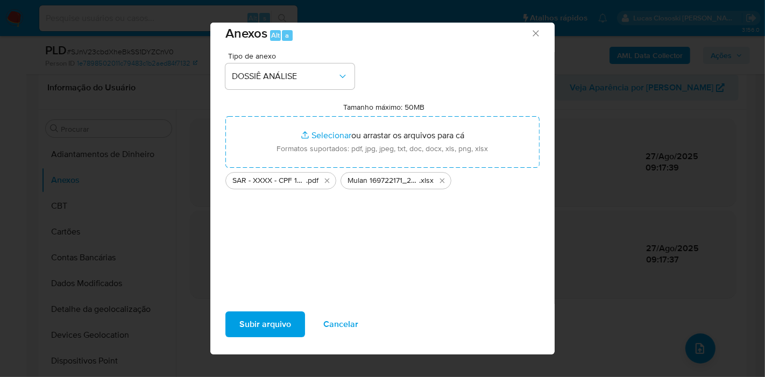
click at [272, 322] on span "Subir arquivo" at bounding box center [266, 325] width 52 height 24
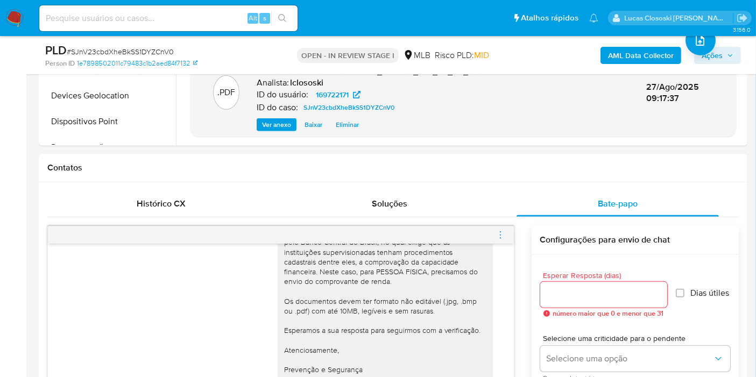
scroll to position [0, 0]
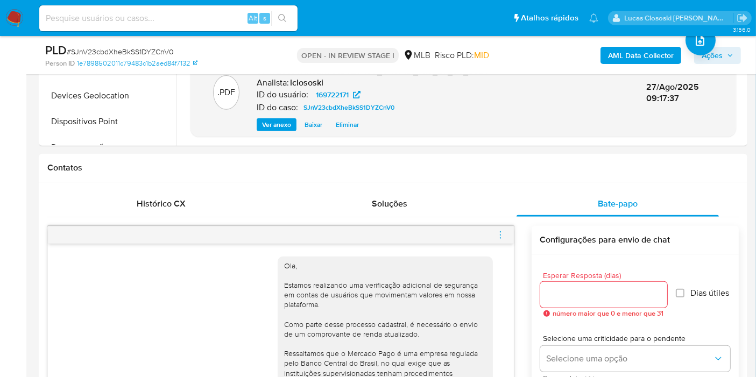
click at [705, 65] on div "AML Data Collector Ações" at bounding box center [626, 55] width 229 height 25
click at [729, 59] on span "Ações" at bounding box center [718, 55] width 32 height 15
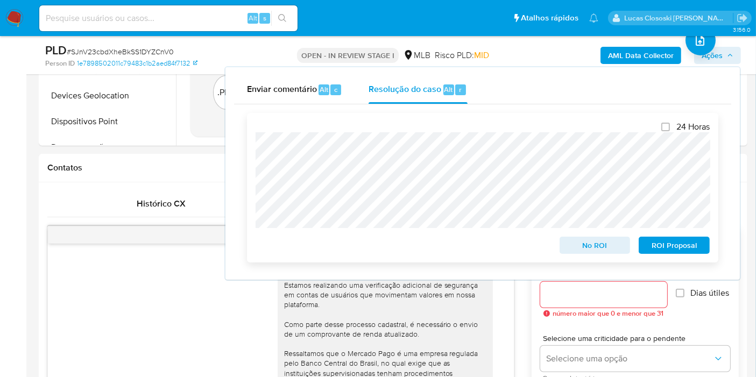
click at [675, 247] on span "ROI Proposal" at bounding box center [674, 245] width 56 height 15
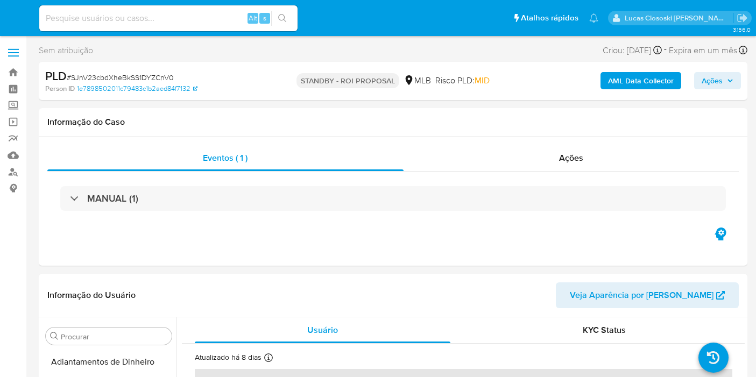
select select "10"
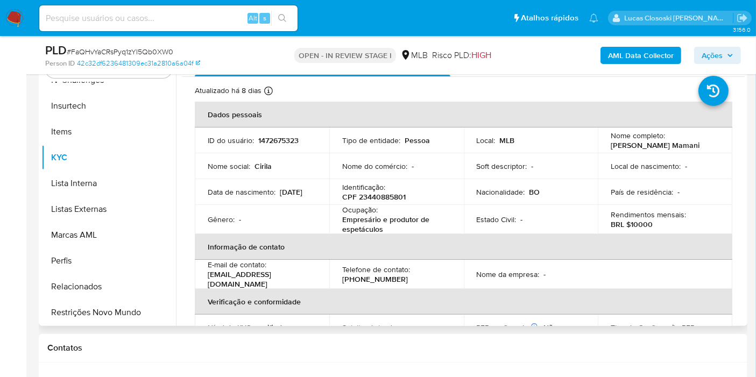
scroll to position [179, 0]
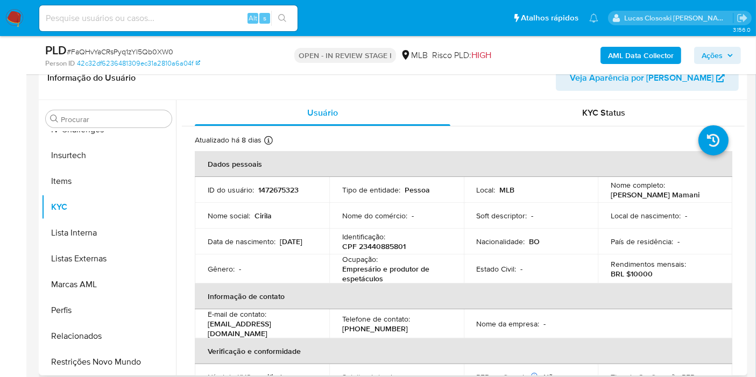
click at [371, 243] on p "CPF 23440885801" at bounding box center [374, 247] width 64 height 10
copy p "23440885801"
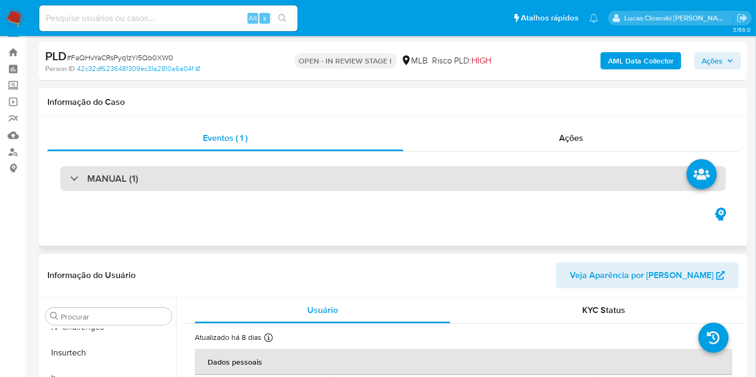
scroll to position [0, 0]
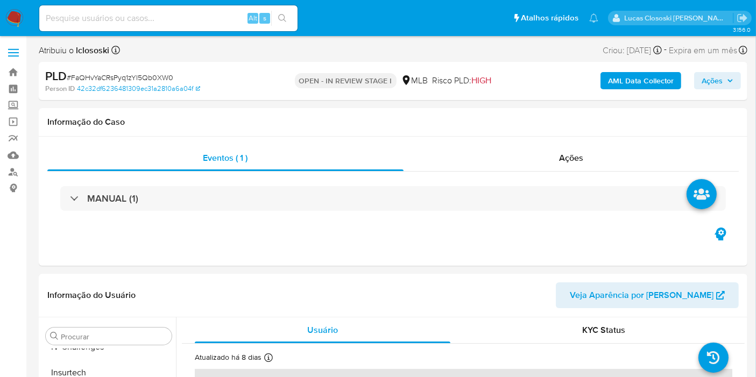
click at [636, 80] on b "AML Data Collector" at bounding box center [641, 80] width 66 height 17
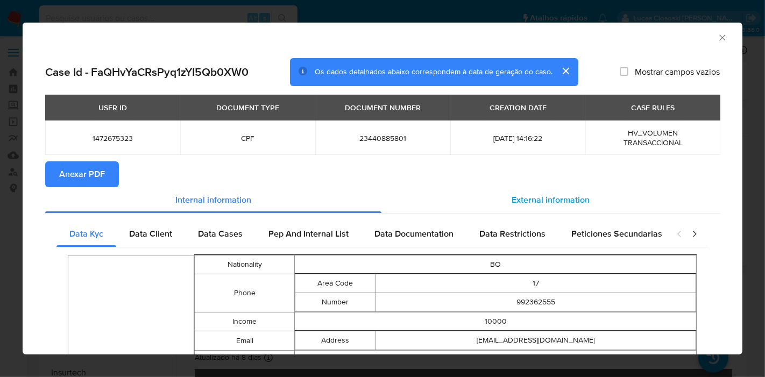
click at [534, 196] on span "External information" at bounding box center [551, 200] width 78 height 12
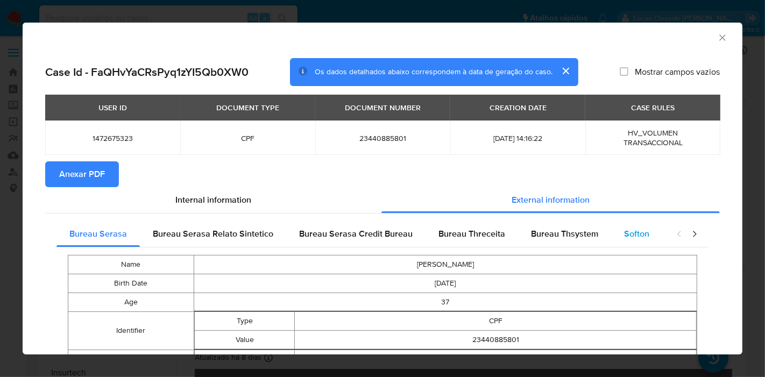
click at [647, 239] on div "Softon" at bounding box center [636, 234] width 51 height 26
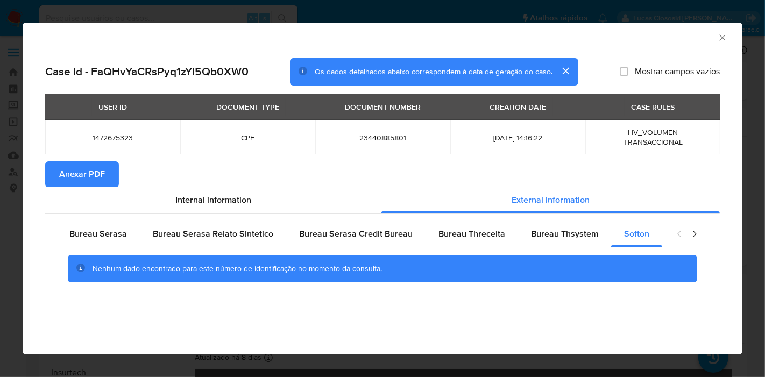
click at [720, 38] on icon "Fechar a janela" at bounding box center [722, 37] width 11 height 11
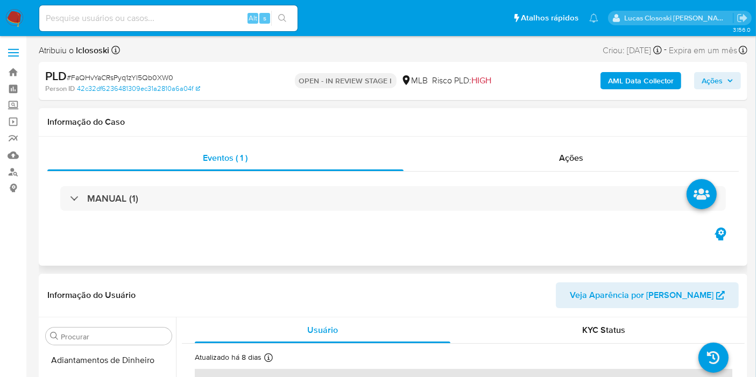
drag, startPoint x: 726, startPoint y: 134, endPoint x: 714, endPoint y: 126, distance: 14.3
click at [726, 134] on div "Informação do Caso" at bounding box center [393, 122] width 709 height 29
click at [639, 89] on b "AML Data Collector" at bounding box center [641, 80] width 66 height 17
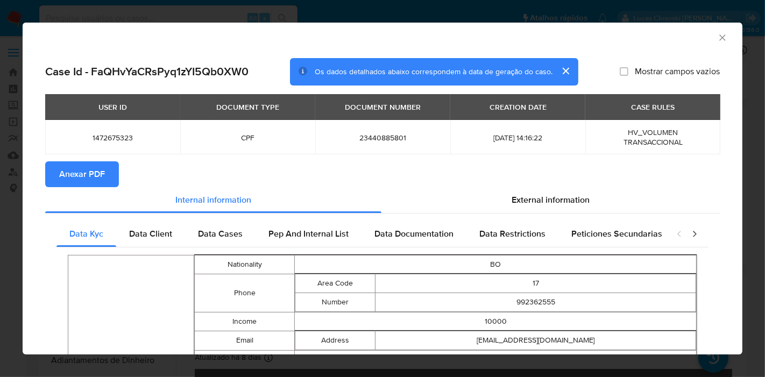
click at [116, 180] on button "Anexar PDF" at bounding box center [82, 174] width 74 height 26
click at [701, 45] on div "AML Data Collector" at bounding box center [383, 36] width 720 height 27
click at [717, 39] on icon "Fechar a janela" at bounding box center [722, 37] width 11 height 11
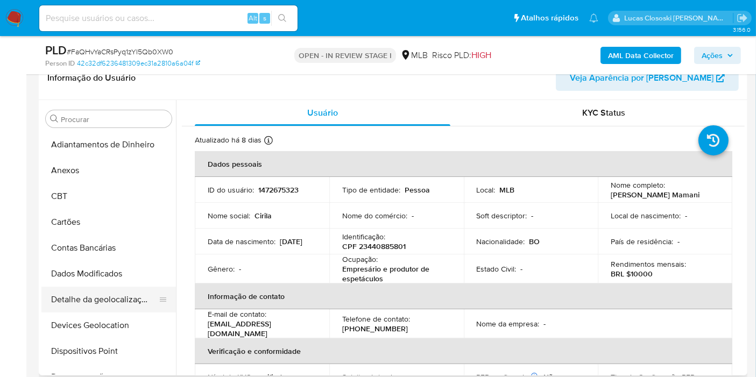
drag, startPoint x: 115, startPoint y: 319, endPoint x: 136, endPoint y: 299, distance: 28.5
click at [115, 320] on button "Devices Geolocation" at bounding box center [108, 326] width 135 height 26
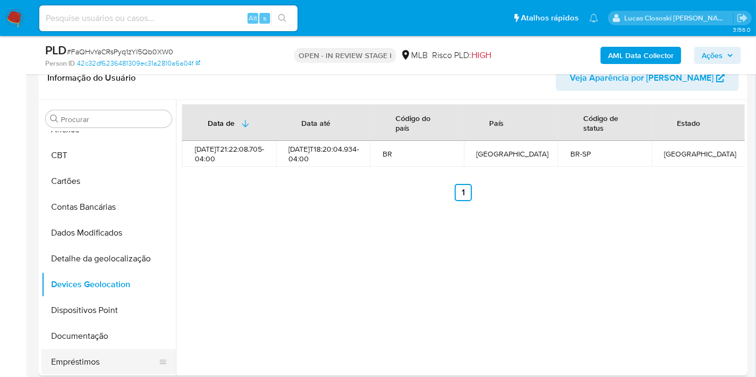
scroll to position [60, 0]
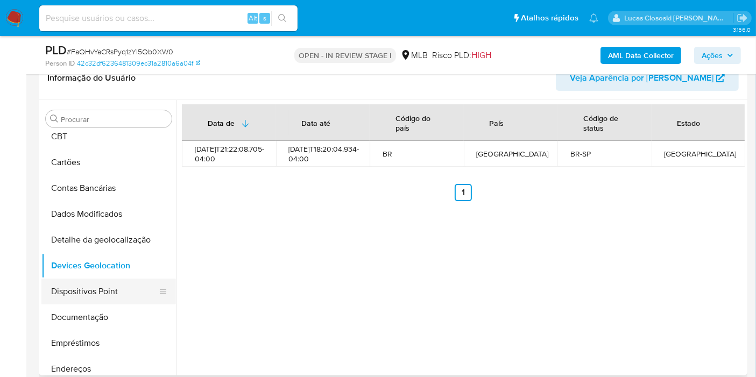
click at [107, 293] on button "Dispositivos Point" at bounding box center [104, 292] width 126 height 26
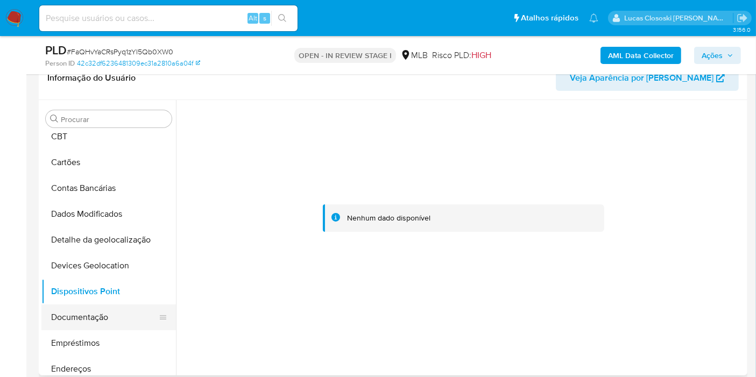
click at [106, 318] on button "Documentação" at bounding box center [104, 318] width 126 height 26
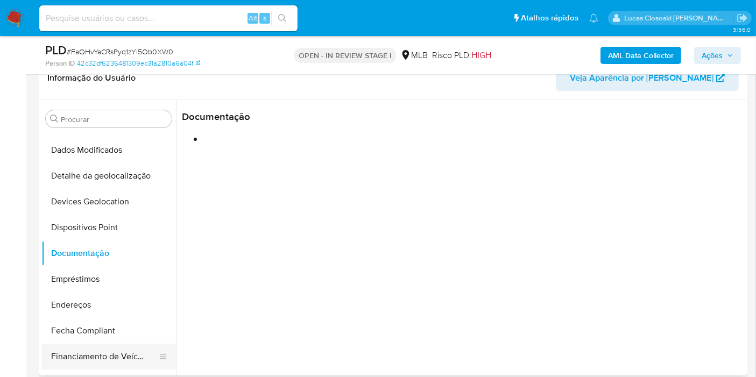
scroll to position [179, 0]
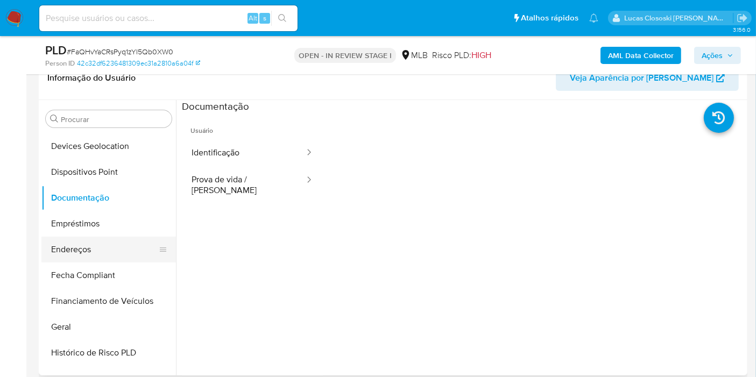
click at [86, 243] on button "Endereços" at bounding box center [104, 250] width 126 height 26
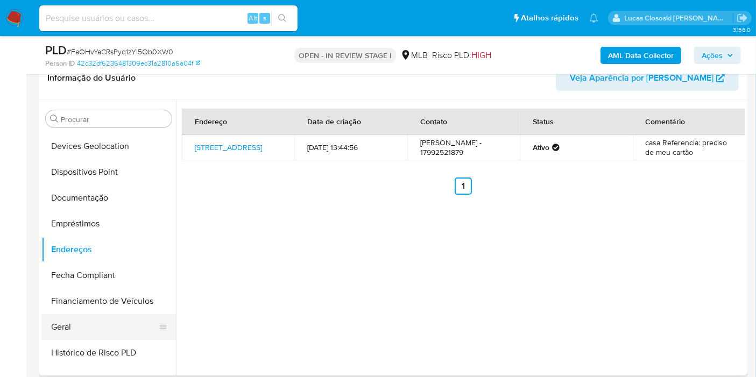
click at [78, 324] on button "Geral" at bounding box center [104, 327] width 126 height 26
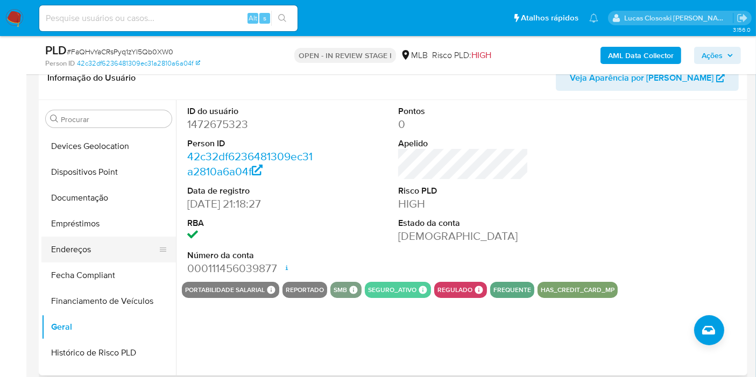
scroll to position [299, 0]
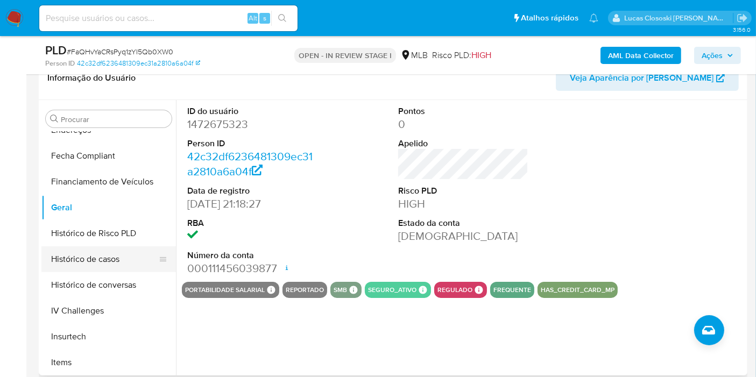
click at [73, 254] on button "Histórico de casos" at bounding box center [104, 260] width 126 height 26
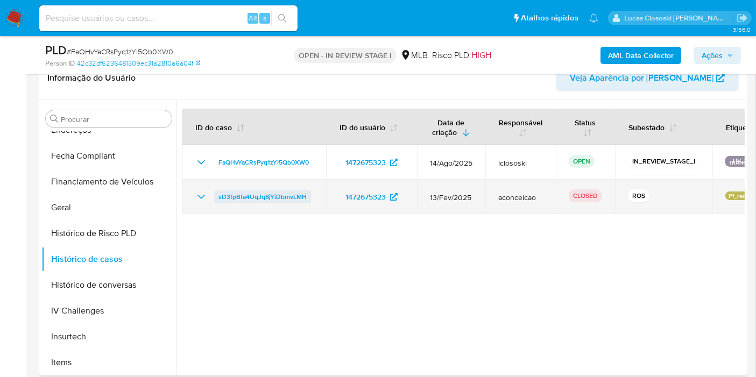
drag, startPoint x: 313, startPoint y: 194, endPoint x: 216, endPoint y: 202, distance: 97.7
click at [216, 202] on td "sD3fpBfa4UqJq8jYiDbmvLMH" at bounding box center [254, 197] width 144 height 34
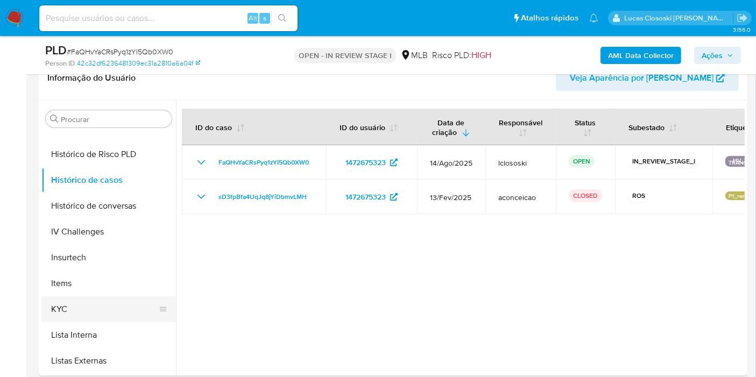
scroll to position [418, 0]
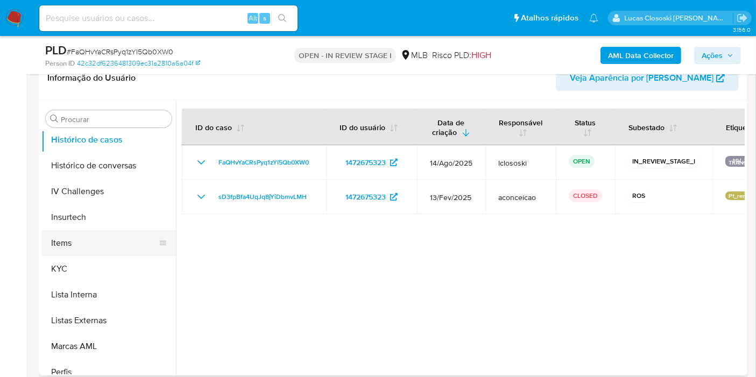
drag, startPoint x: 93, startPoint y: 265, endPoint x: 117, endPoint y: 251, distance: 27.5
click at [93, 265] on button "KYC" at bounding box center [108, 269] width 135 height 26
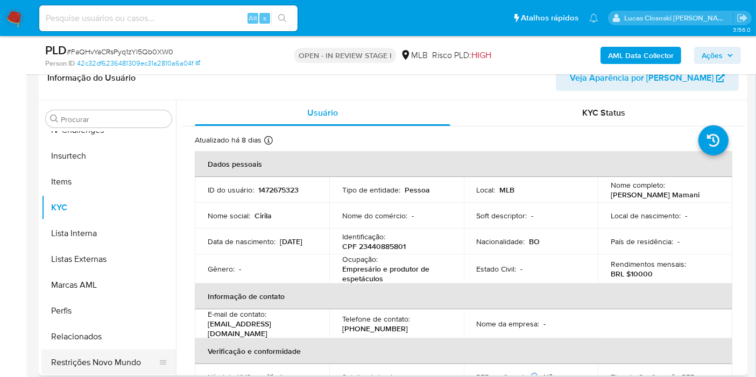
scroll to position [480, 0]
click at [120, 363] on button "Restrições Novo Mundo" at bounding box center [104, 362] width 126 height 26
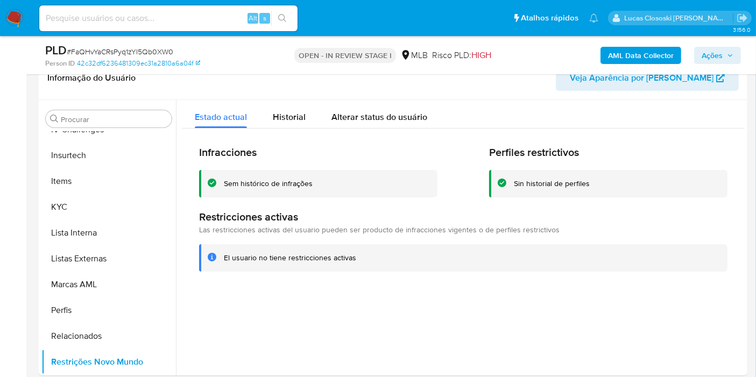
click at [126, 51] on span "# FaQHvYaCRsPyq1zYI5Qb0XW0" at bounding box center [120, 51] width 107 height 11
copy span "FaQHvYaCRsPyq1zYI5Qb0XW0"
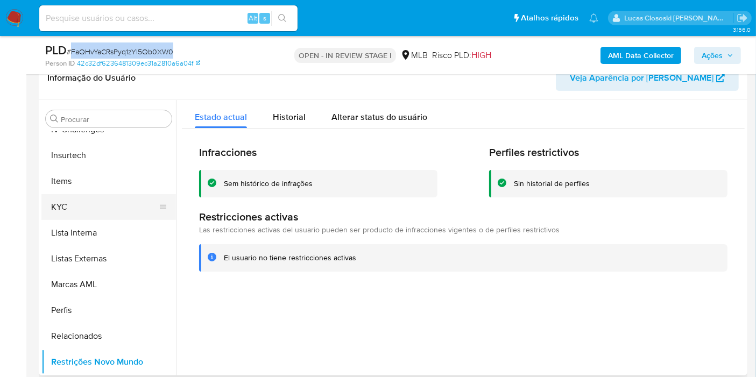
click at [104, 202] on button "KYC" at bounding box center [104, 207] width 126 height 26
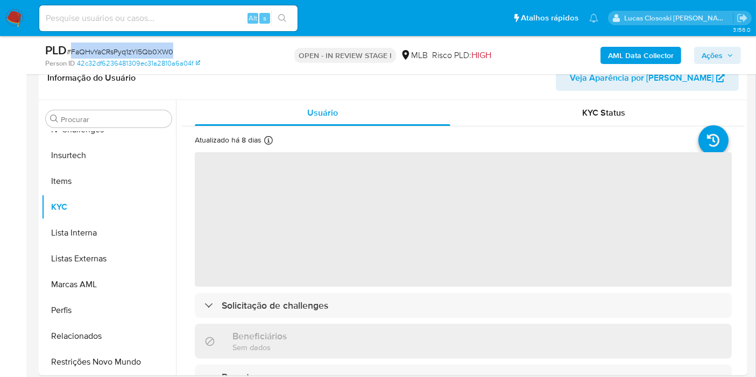
click at [261, 56] on div "PLD # FaQHvYaCRsPyq1zYI5Qb0XW0" at bounding box center [159, 51] width 228 height 16
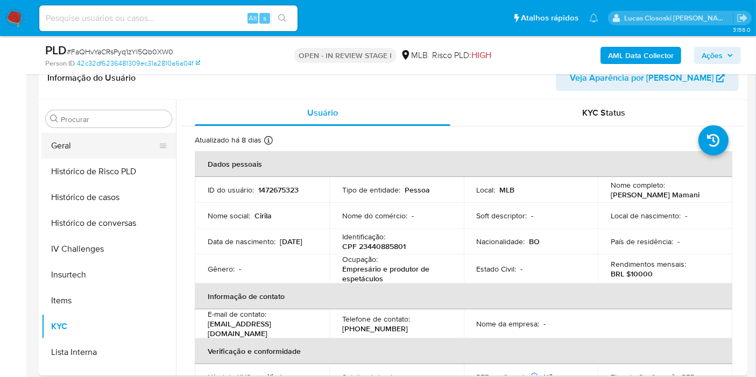
click at [73, 139] on button "Geral" at bounding box center [104, 146] width 126 height 26
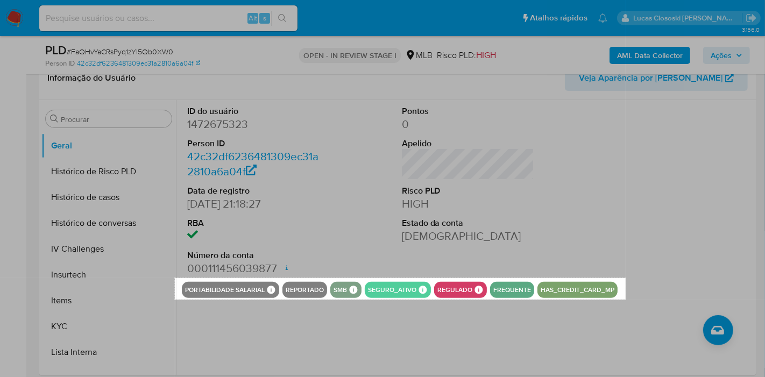
drag, startPoint x: 175, startPoint y: 278, endPoint x: 626, endPoint y: 299, distance: 451.5
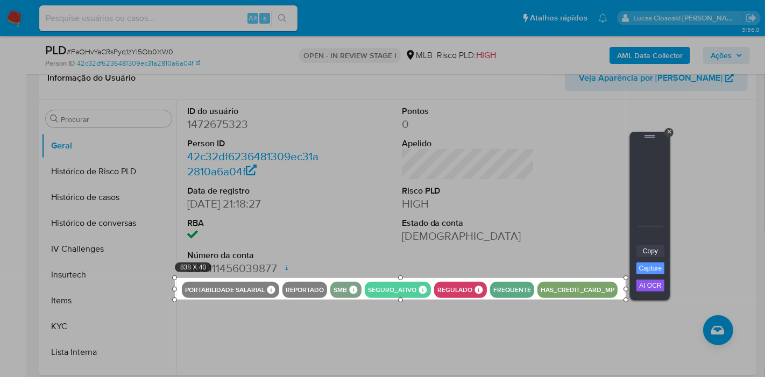
click at [644, 249] on link "Copy" at bounding box center [651, 251] width 28 height 12
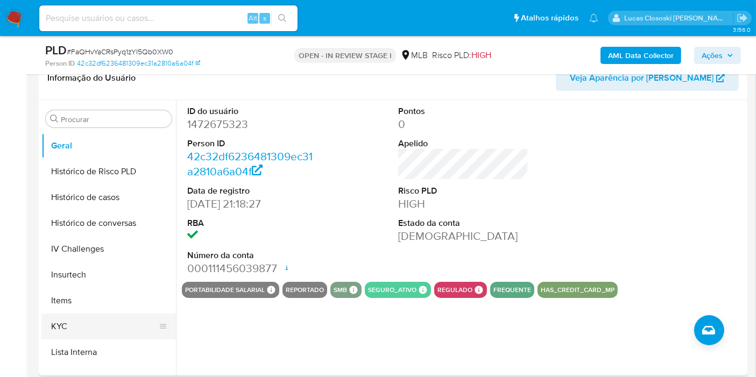
click at [81, 328] on button "KYC" at bounding box center [104, 327] width 126 height 26
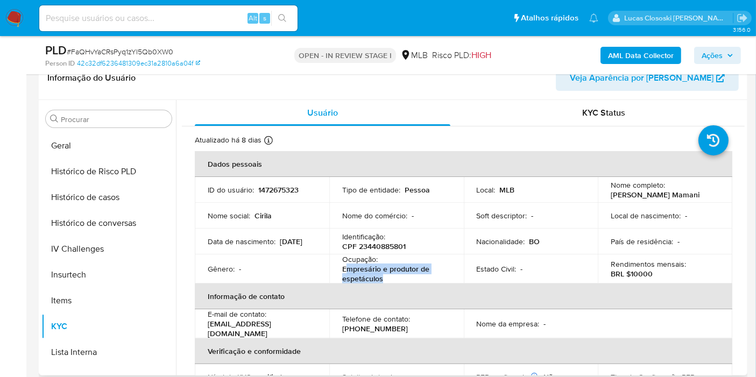
drag, startPoint x: 386, startPoint y: 277, endPoint x: 348, endPoint y: 273, distance: 38.9
click at [348, 273] on p "Empresário e produtor de espetáculos" at bounding box center [394, 273] width 104 height 19
copy p "mpresário e produtor de espetáculos"
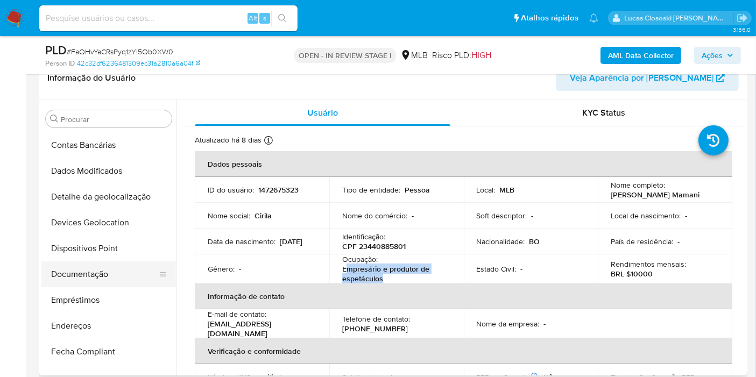
scroll to position [121, 0]
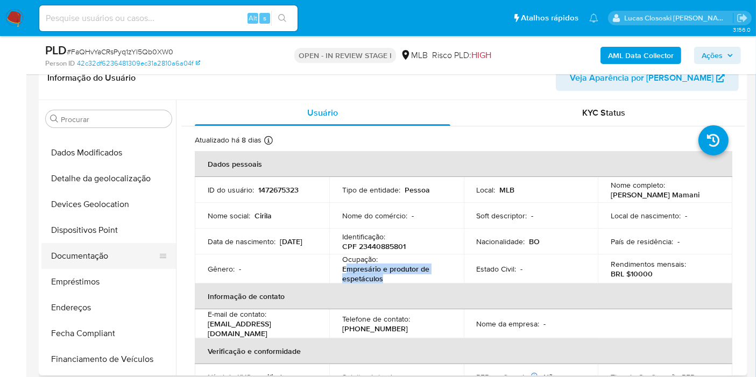
click at [78, 258] on button "Documentação" at bounding box center [104, 256] width 126 height 26
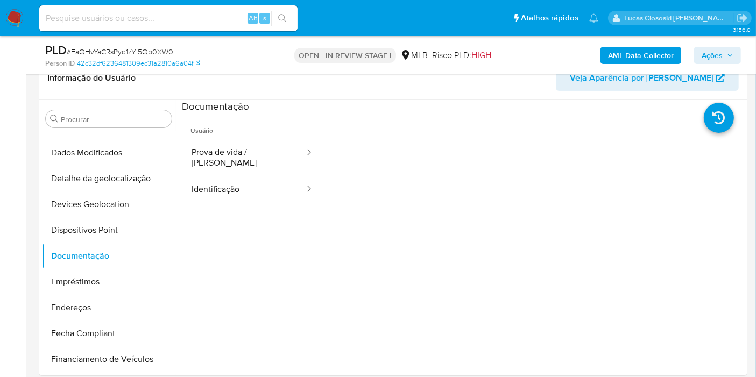
click at [240, 73] on div "PLD # FaQHvYaCRsPyq1zYI5Qb0XW0 Person ID 42c32df6236481309ec31a2810a6a04f OPEN …" at bounding box center [393, 55] width 709 height 38
click at [208, 160] on button "Prova de vida / [PERSON_NAME]" at bounding box center [244, 157] width 124 height 37
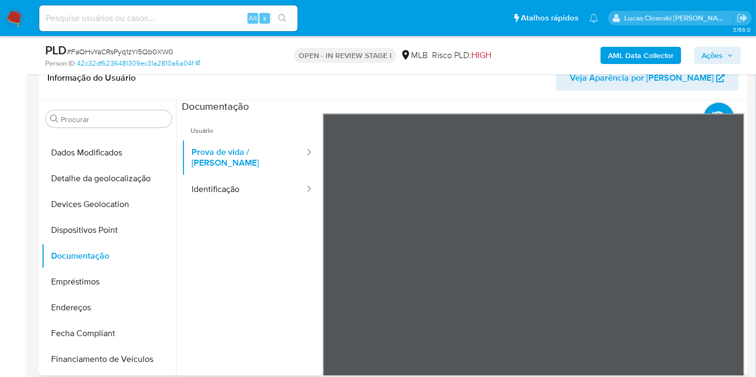
drag, startPoint x: 218, startPoint y: 180, endPoint x: 314, endPoint y: 200, distance: 98.0
click at [218, 180] on button "Identificação" at bounding box center [244, 189] width 124 height 27
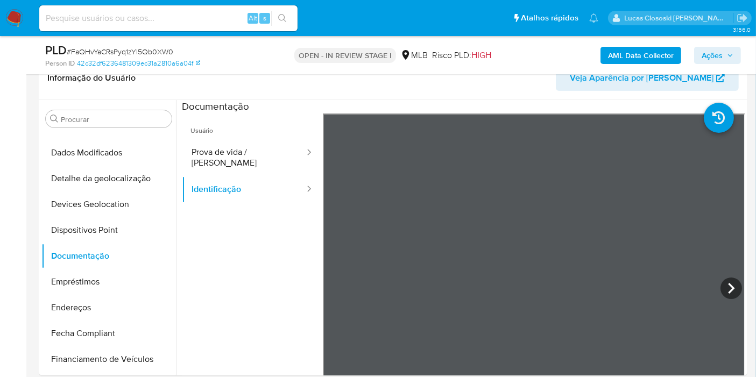
drag, startPoint x: 703, startPoint y: 51, endPoint x: 698, endPoint y: 53, distance: 5.6
click at [703, 51] on span "Ações" at bounding box center [712, 55] width 21 height 17
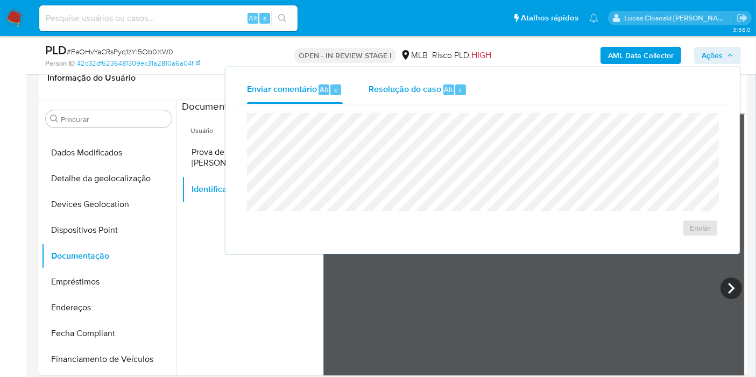
click at [443, 91] on div "Alt" at bounding box center [448, 89] width 11 height 11
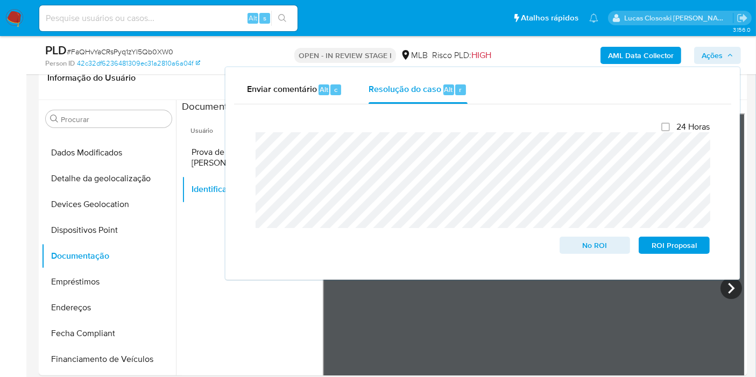
click at [731, 62] on span "Ações" at bounding box center [718, 55] width 32 height 15
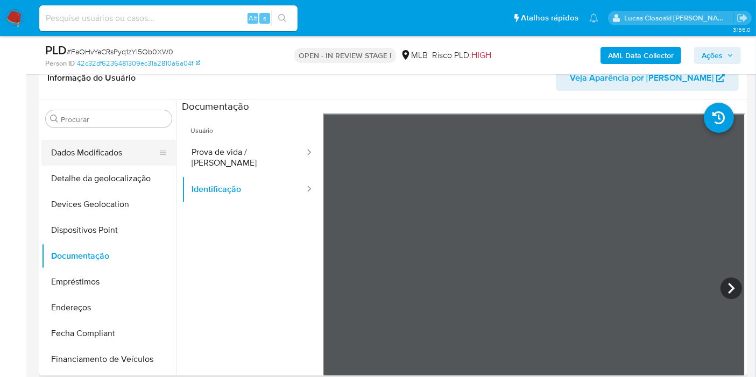
scroll to position [0, 0]
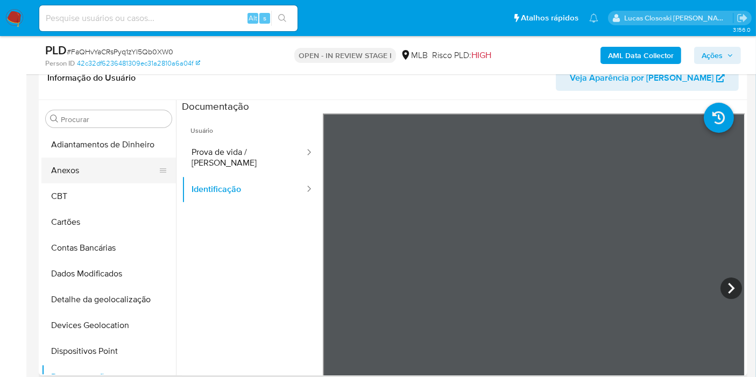
click at [97, 180] on button "Anexos" at bounding box center [104, 171] width 126 height 26
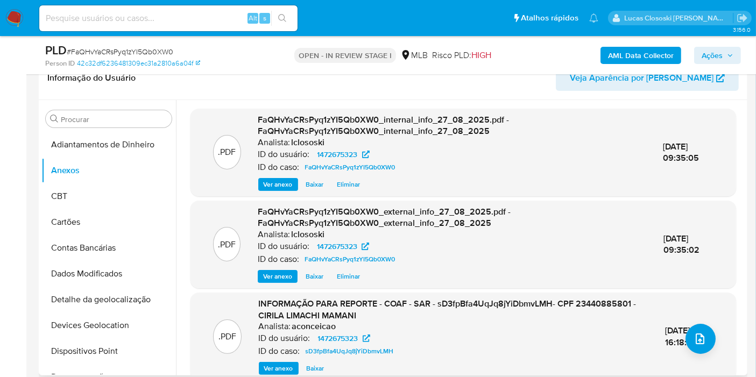
scroll to position [125, 0]
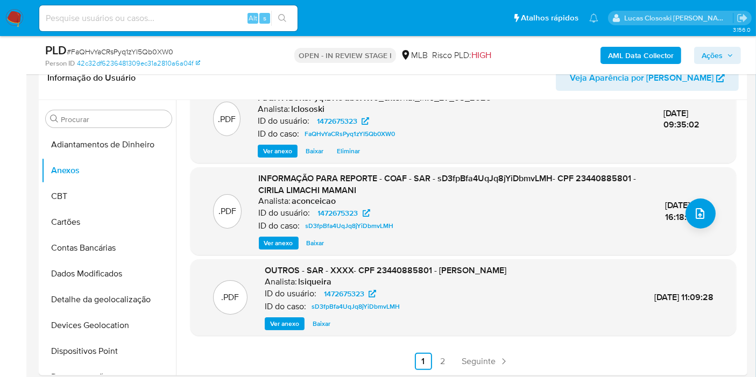
click at [712, 54] on span "Ações" at bounding box center [712, 55] width 21 height 17
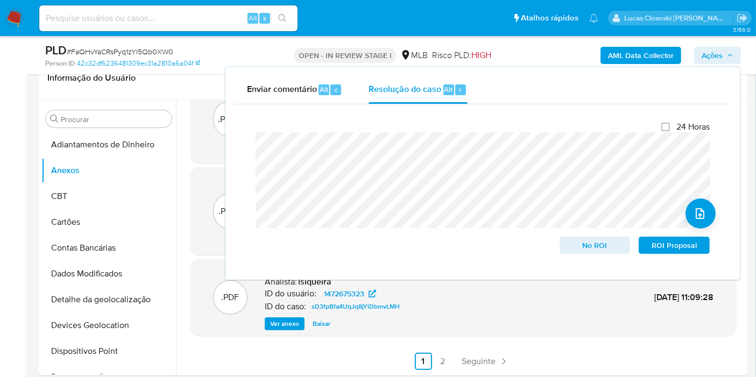
click at [710, 70] on div "Enviar comentário Alt c Resolução do caso Alt r Fechamento do caso 24 Horas No …" at bounding box center [483, 173] width 515 height 213
click at [702, 56] on span "Ações" at bounding box center [712, 55] width 21 height 17
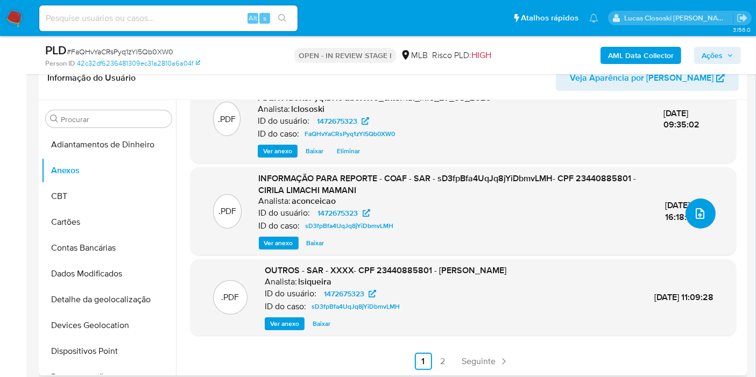
click at [696, 208] on icon "upload-file" at bounding box center [700, 213] width 9 height 11
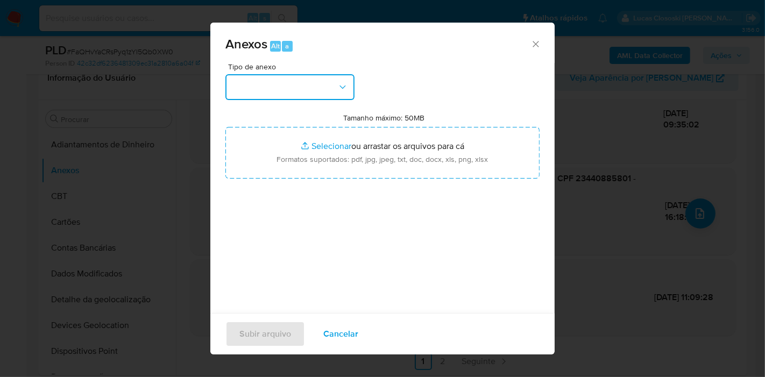
drag, startPoint x: 326, startPoint y: 86, endPoint x: 307, endPoint y: 102, distance: 24.8
click at [324, 86] on button "button" at bounding box center [290, 87] width 129 height 26
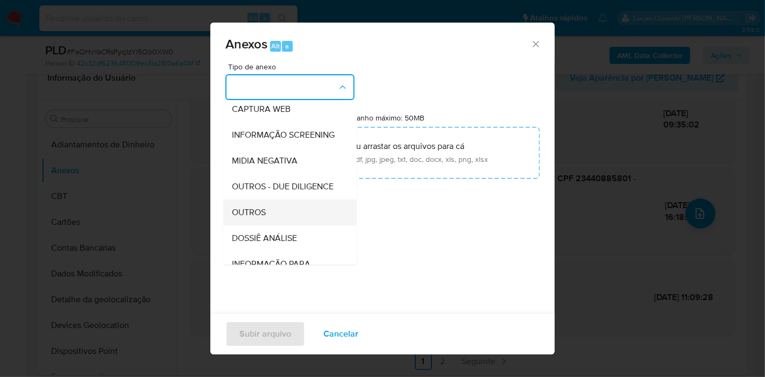
scroll to position [165, 0]
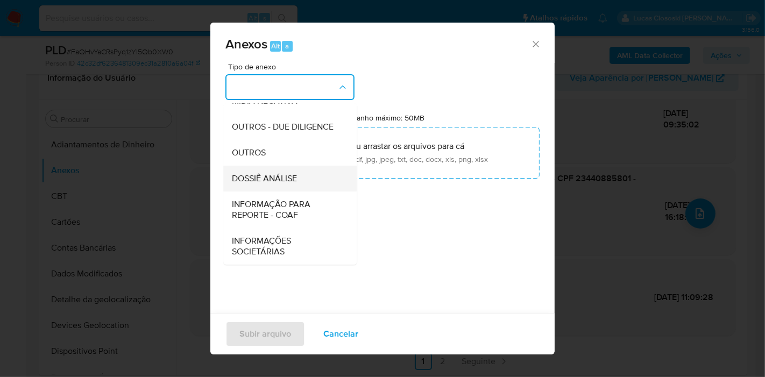
click at [288, 179] on span "DOSSIÊ ANÁLISE" at bounding box center [264, 178] width 65 height 11
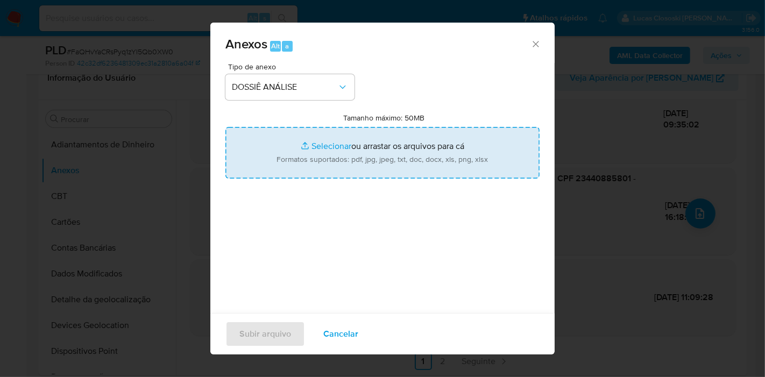
click at [289, 167] on input "Tamanho máximo: 50MB Selecionar arquivos" at bounding box center [383, 153] width 314 height 52
type input "C:\fakepath\SAR - XXXX - CPF 23440885801 - CIRILA LIMACHI MAMANI.pdf"
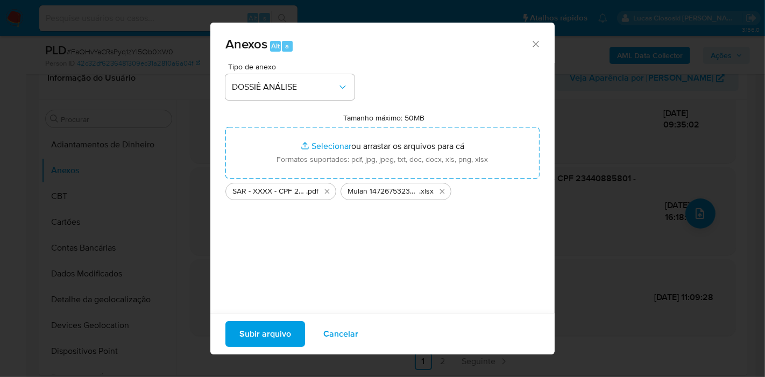
drag, startPoint x: 289, startPoint y: 167, endPoint x: 288, endPoint y: 334, distance: 167.4
click at [288, 334] on span "Subir arquivo" at bounding box center [266, 334] width 52 height 24
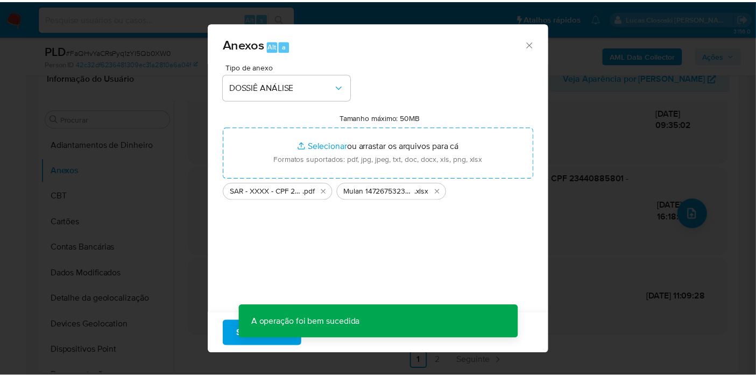
scroll to position [88, 0]
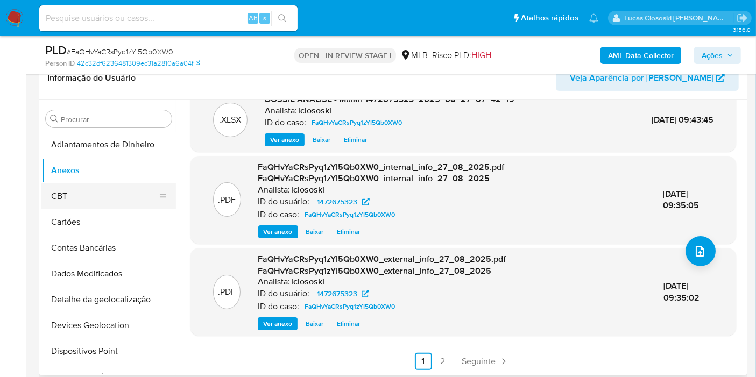
click at [86, 202] on button "CBT" at bounding box center [104, 197] width 126 height 26
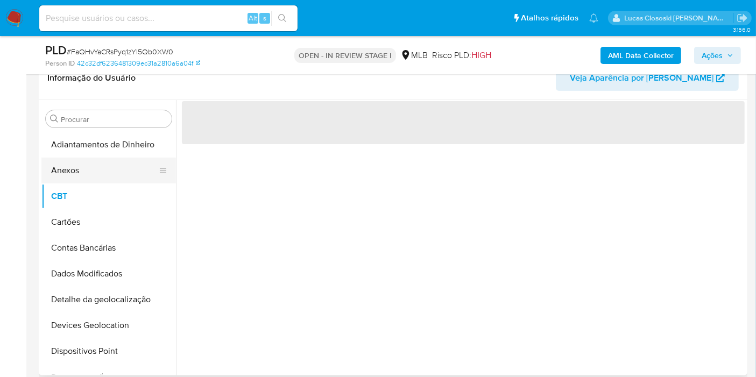
click at [82, 174] on button "Anexos" at bounding box center [104, 171] width 126 height 26
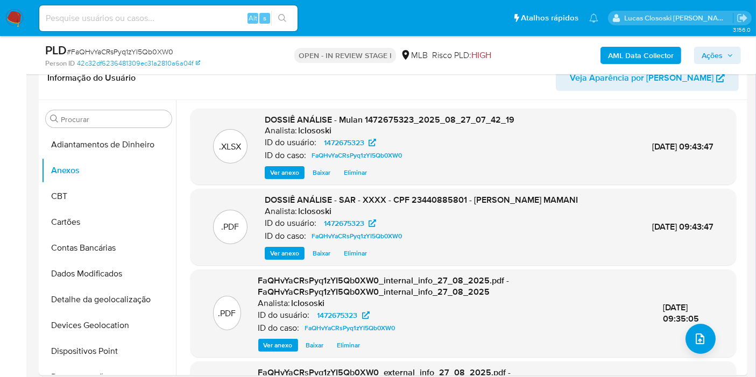
click at [709, 59] on span "Ações" at bounding box center [712, 55] width 21 height 17
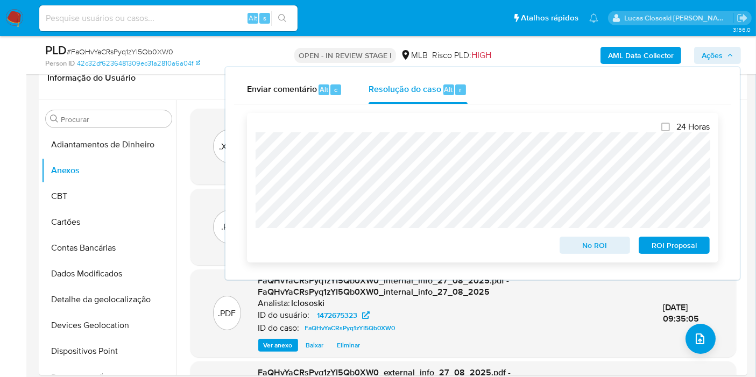
click at [581, 245] on span "No ROI" at bounding box center [595, 245] width 56 height 15
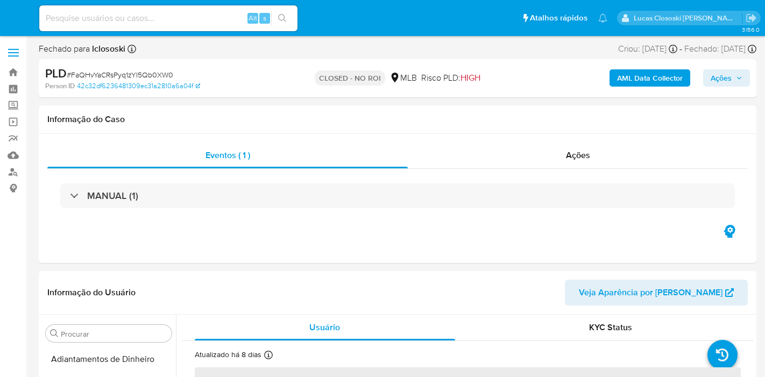
select select "10"
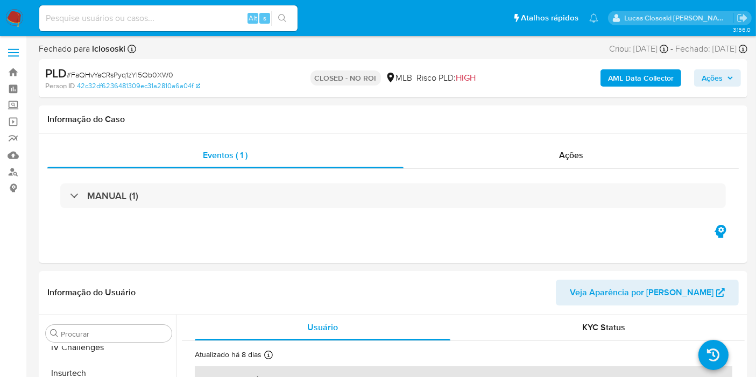
scroll to position [480, 0]
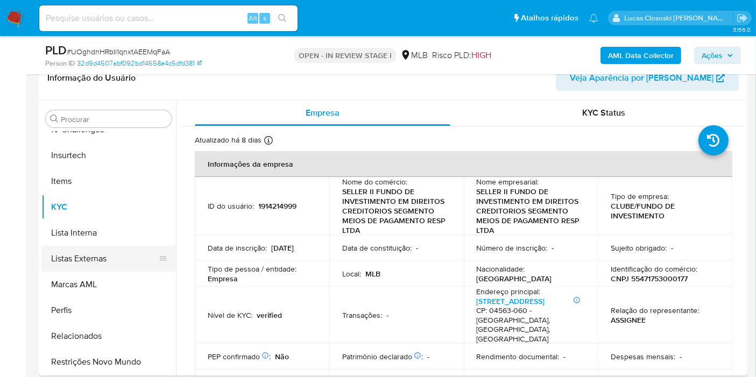
scroll to position [361, 0]
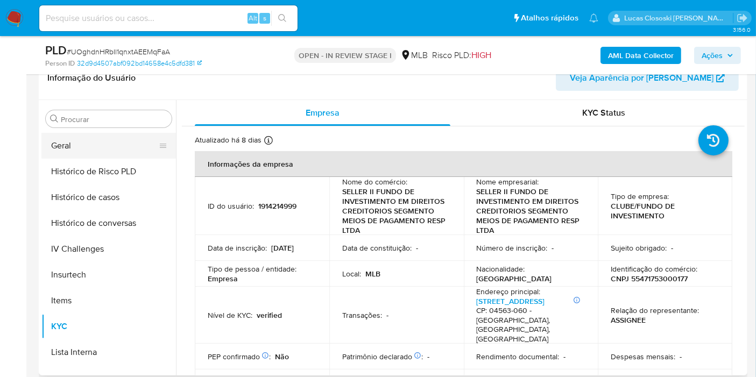
click at [86, 140] on button "Geral" at bounding box center [104, 146] width 126 height 26
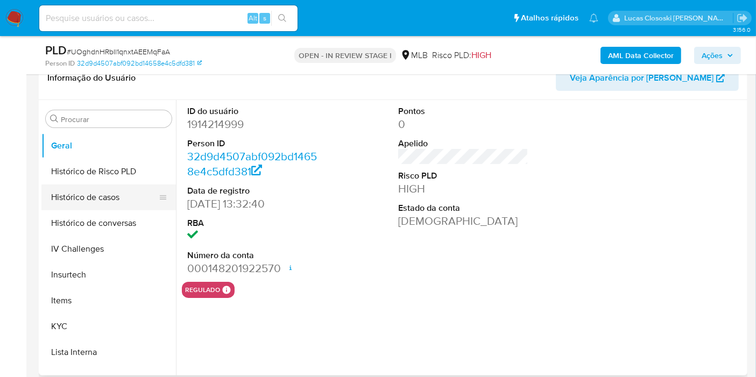
click at [114, 198] on button "Histórico de casos" at bounding box center [104, 198] width 126 height 26
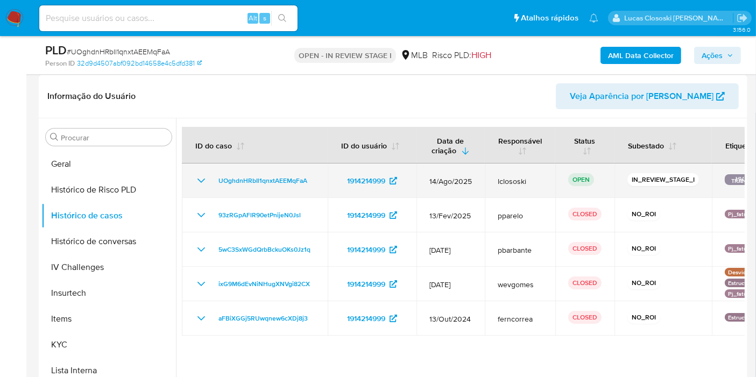
scroll to position [179, 0]
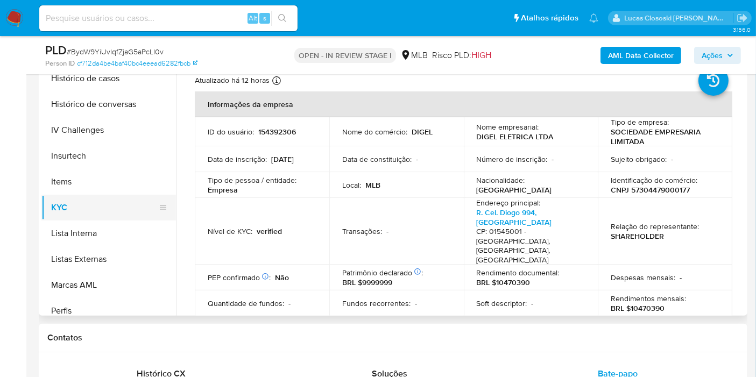
scroll to position [301, 0]
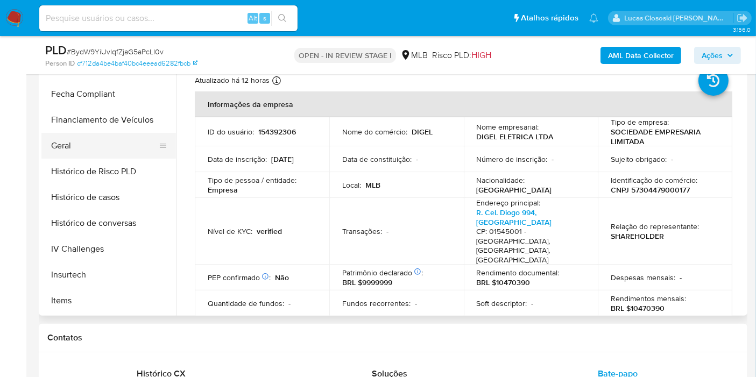
click at [81, 140] on button "Geral" at bounding box center [104, 146] width 126 height 26
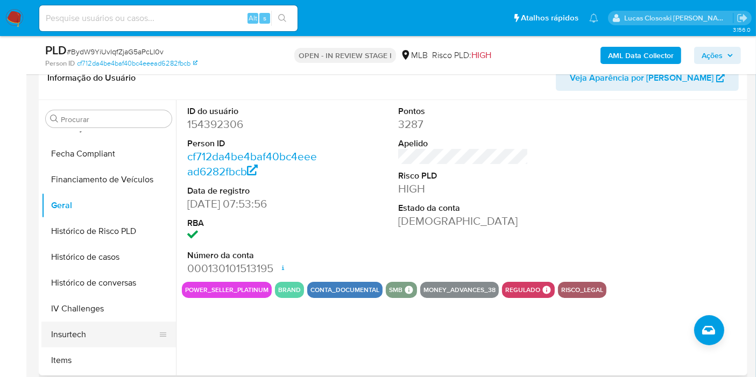
scroll to position [361, 0]
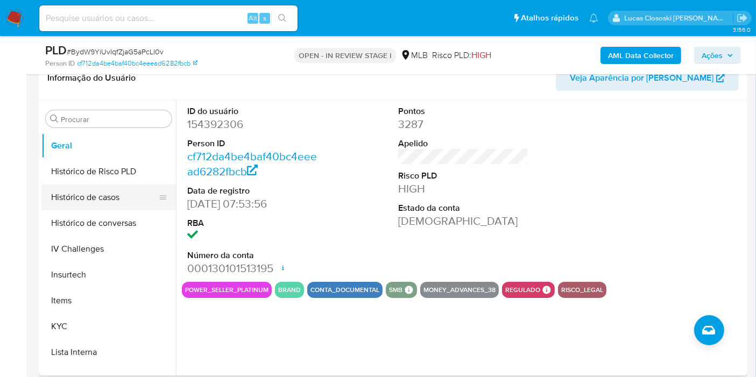
click at [101, 202] on button "Histórico de casos" at bounding box center [104, 198] width 126 height 26
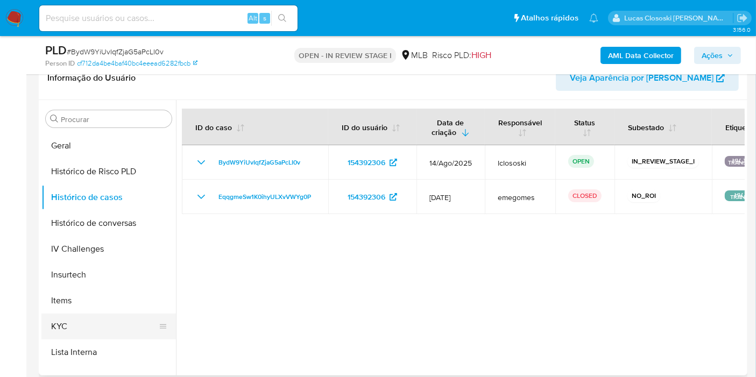
click at [88, 332] on button "KYC" at bounding box center [104, 327] width 126 height 26
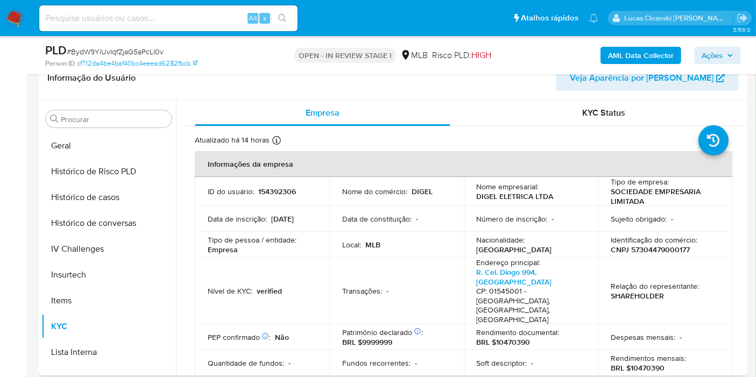
click at [663, 253] on p "CNPJ 57304479000177" at bounding box center [650, 250] width 79 height 10
copy p "57304479000177"
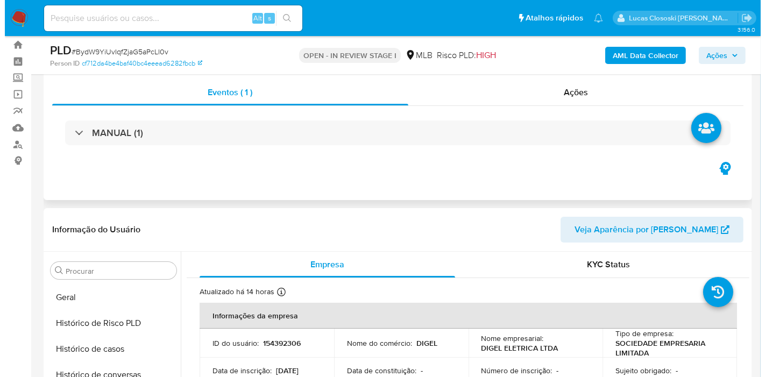
scroll to position [0, 0]
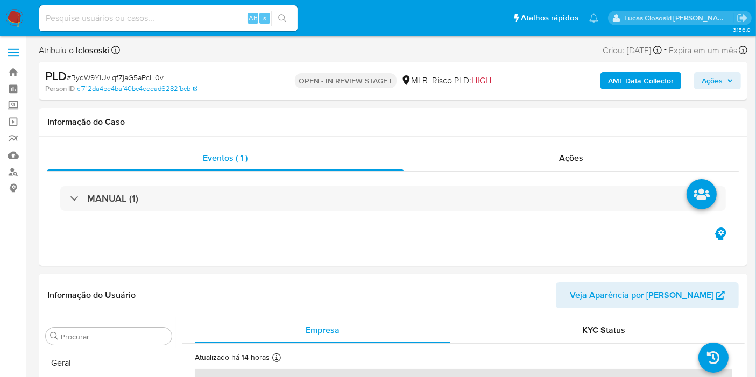
click at [625, 76] on b "AML Data Collector" at bounding box center [641, 80] width 66 height 17
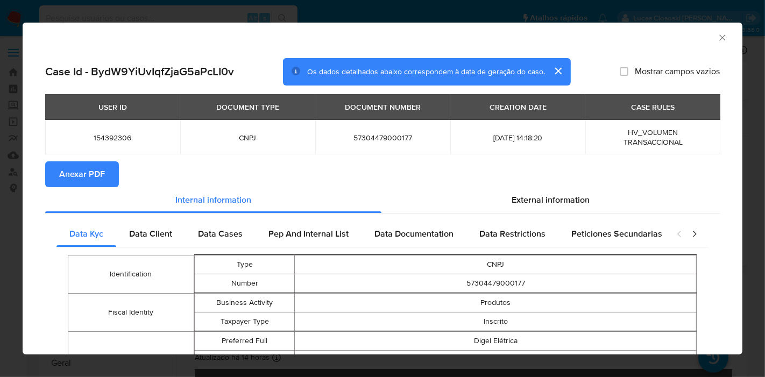
click at [99, 171] on span "Anexar PDF" at bounding box center [82, 175] width 46 height 24
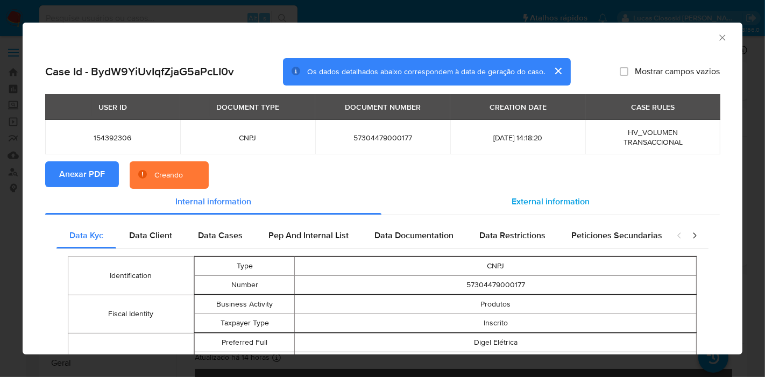
click at [568, 205] on span "External information" at bounding box center [551, 201] width 78 height 12
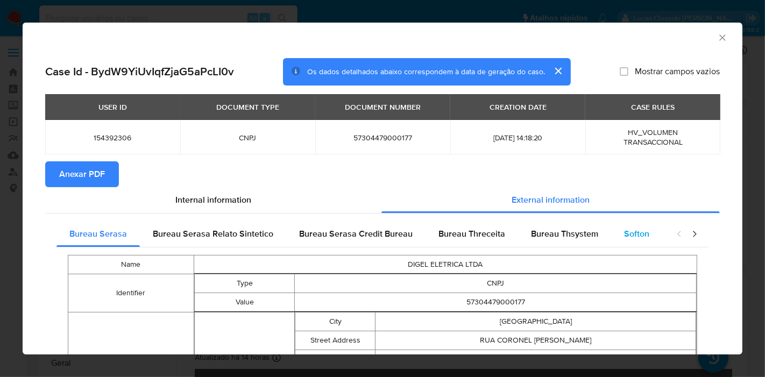
click at [632, 230] on span "Softon" at bounding box center [636, 234] width 25 height 12
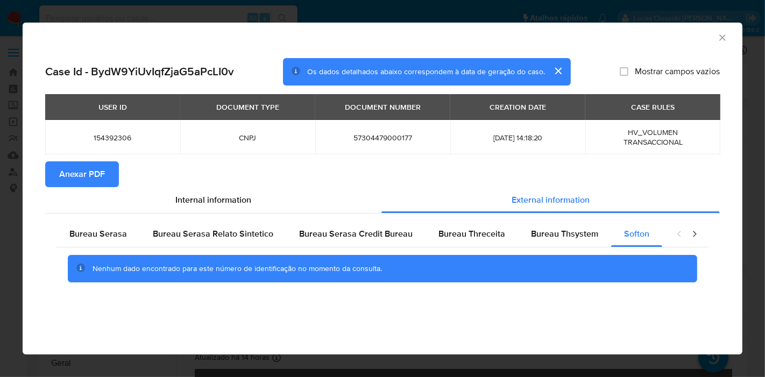
click at [721, 38] on icon "Fechar a janela" at bounding box center [722, 37] width 11 height 11
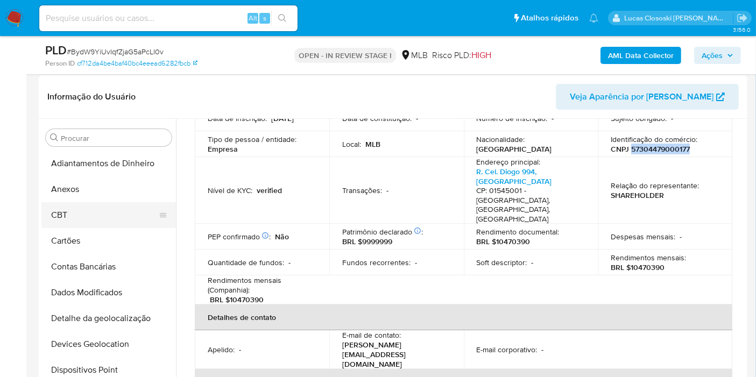
scroll to position [179, 0]
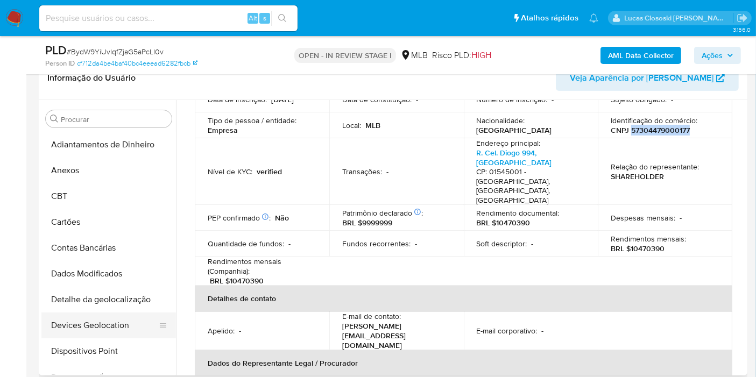
click at [108, 313] on button "Devices Geolocation" at bounding box center [104, 326] width 126 height 26
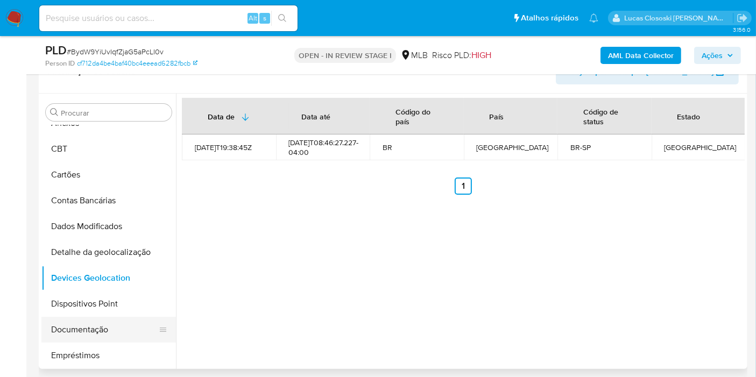
scroll to position [60, 0]
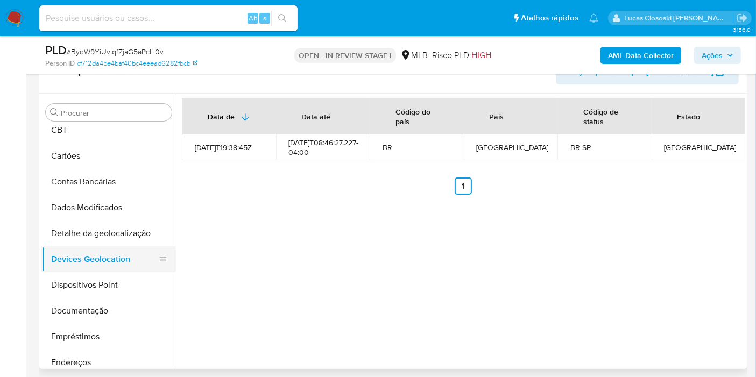
click at [77, 266] on button "Devices Geolocation" at bounding box center [104, 260] width 126 height 26
click at [79, 274] on button "Dispositivos Point" at bounding box center [104, 285] width 126 height 26
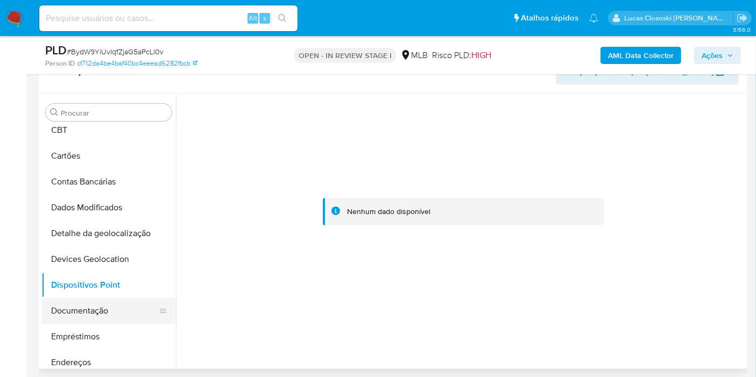
click at [97, 319] on button "Documentação" at bounding box center [104, 311] width 126 height 26
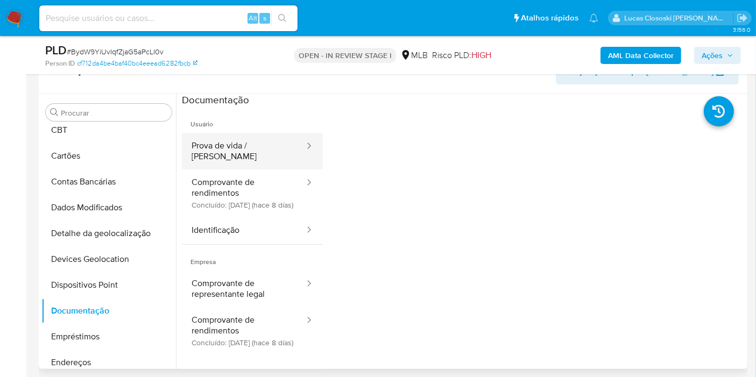
click at [238, 153] on button "Prova de vida / [PERSON_NAME]" at bounding box center [244, 151] width 124 height 37
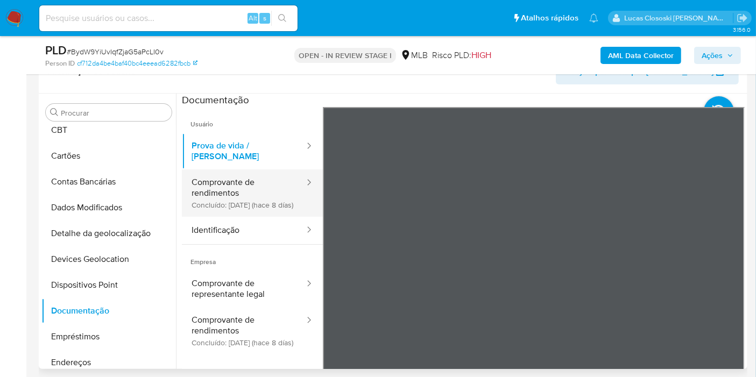
click at [238, 191] on button "Comprovante de rendimentos Concluído: [DATE] (hace 8 días)" at bounding box center [244, 193] width 124 height 47
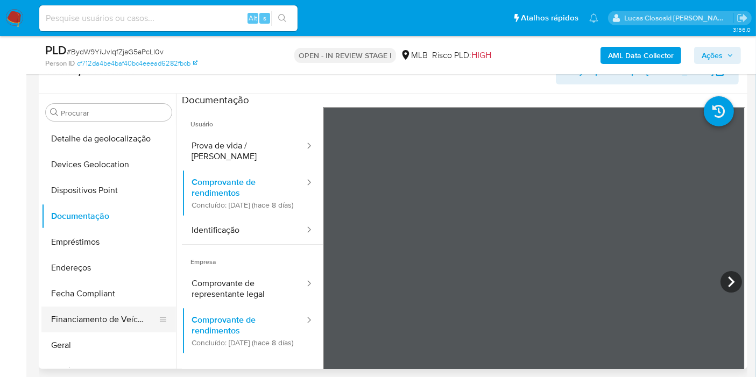
scroll to position [179, 0]
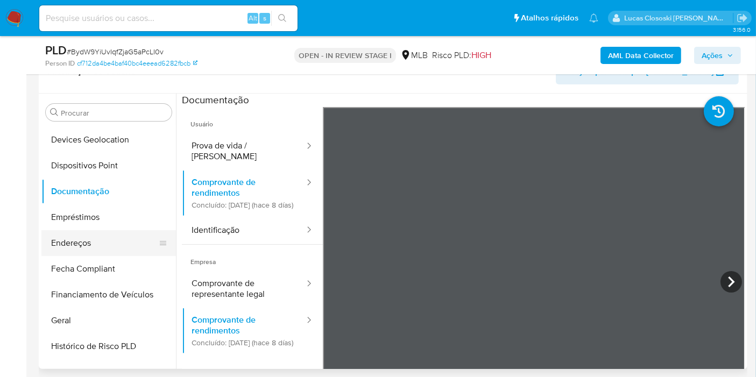
click at [84, 254] on button "Endereços" at bounding box center [104, 243] width 126 height 26
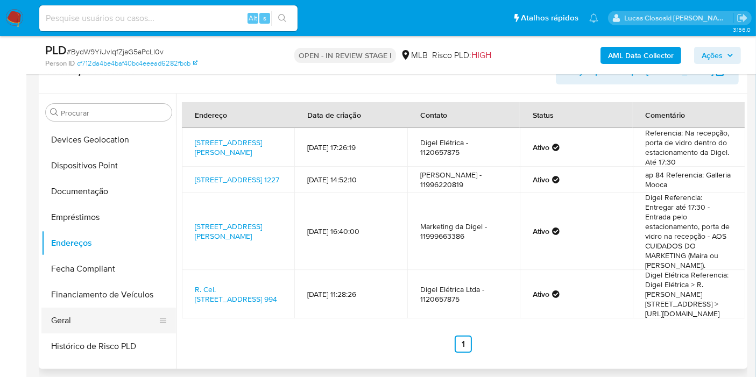
click at [80, 318] on button "Geral" at bounding box center [104, 321] width 126 height 26
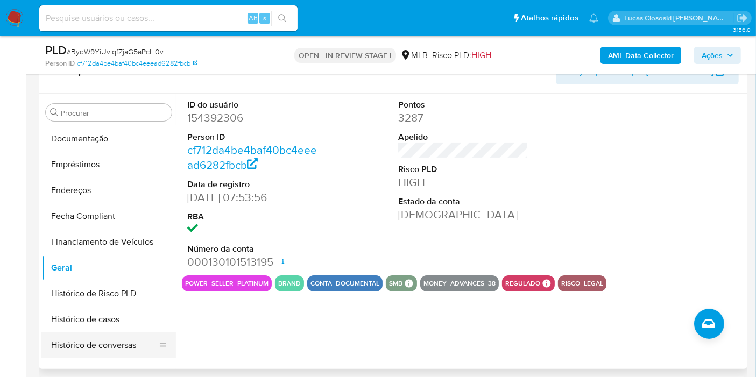
scroll to position [299, 0]
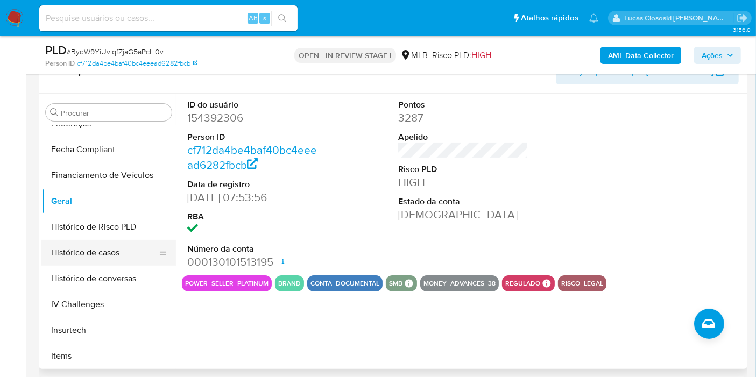
click at [109, 245] on button "Histórico de casos" at bounding box center [104, 253] width 126 height 26
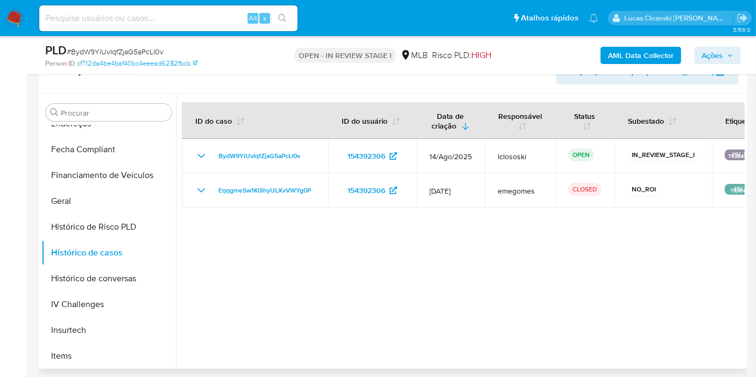
click at [288, 349] on div at bounding box center [460, 232] width 569 height 276
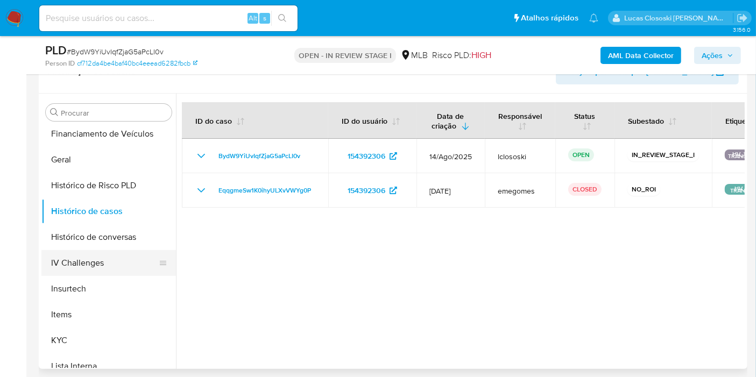
scroll to position [358, 0]
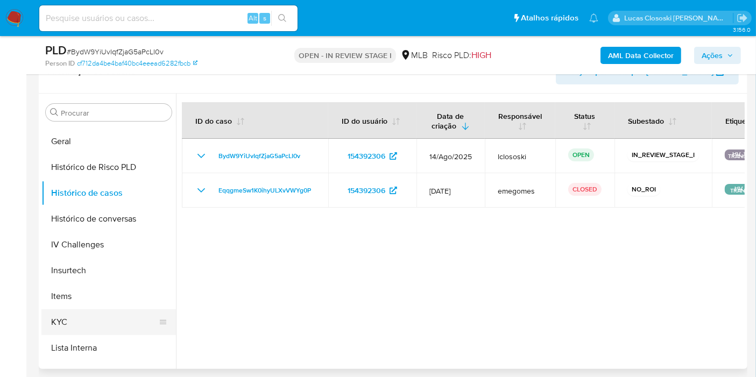
click at [78, 323] on button "KYC" at bounding box center [104, 322] width 126 height 26
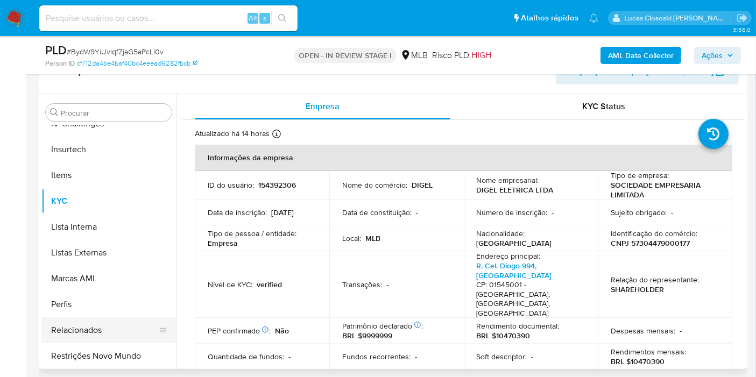
scroll to position [480, 0]
click at [124, 350] on button "Restrições Novo Mundo" at bounding box center [104, 356] width 126 height 26
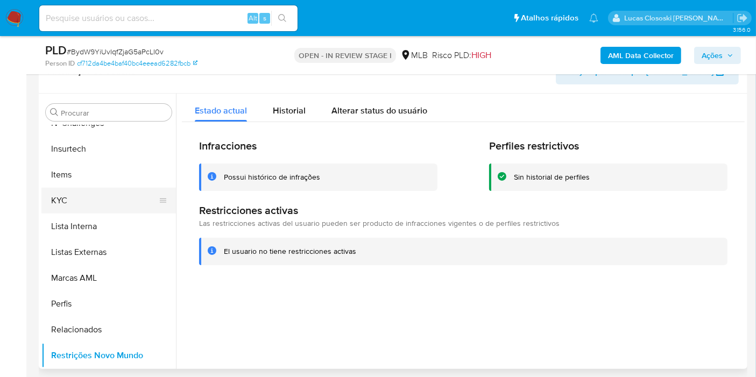
click at [84, 200] on button "KYC" at bounding box center [104, 201] width 126 height 26
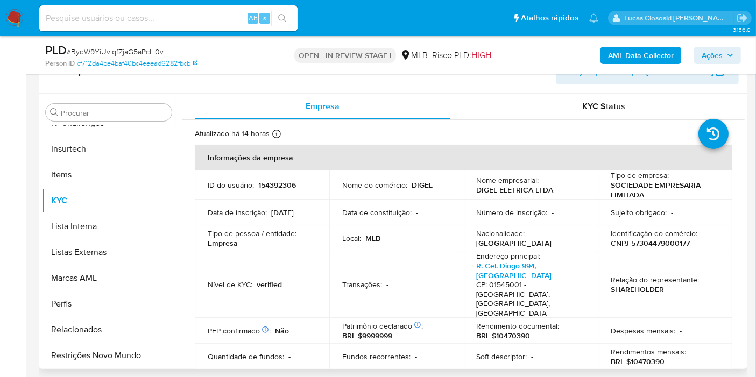
click at [655, 243] on p "CNPJ 57304479000177" at bounding box center [650, 243] width 79 height 10
copy p "57304479000177"
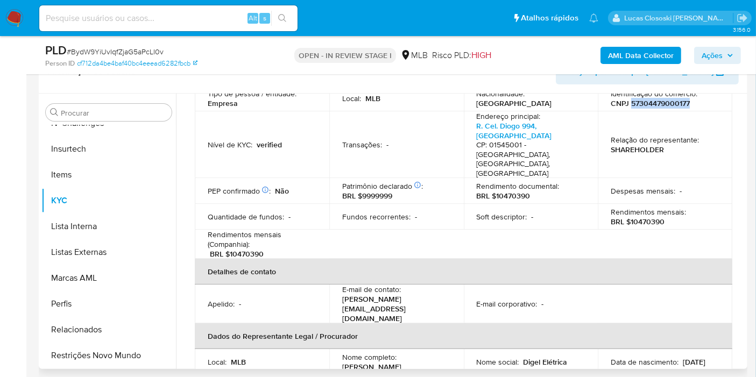
scroll to position [121, 0]
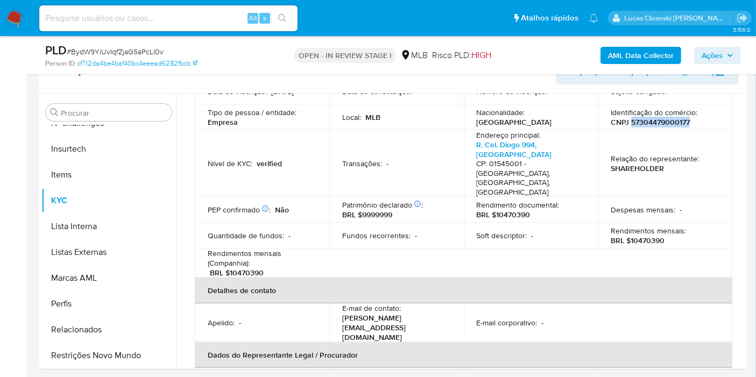
copy p "57304479000177"
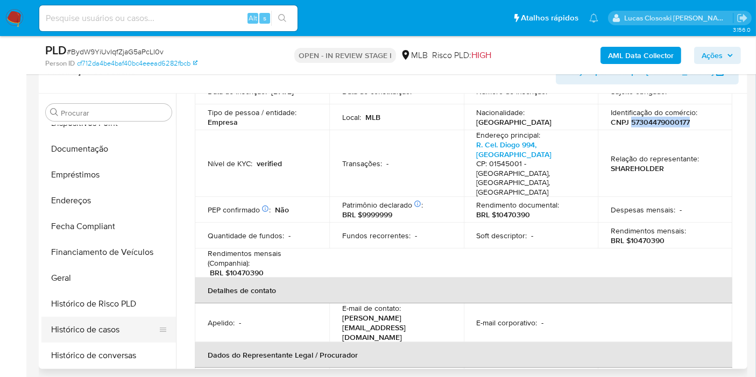
scroll to position [181, 0]
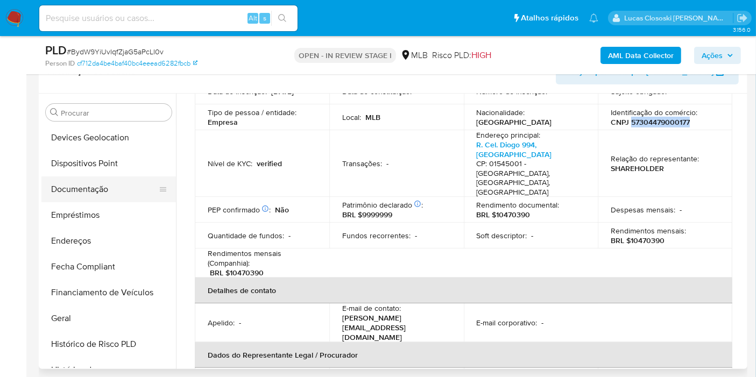
click at [95, 196] on button "Documentação" at bounding box center [104, 190] width 126 height 26
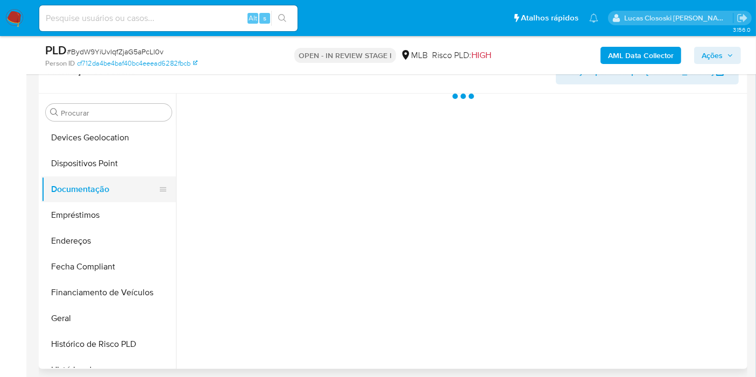
scroll to position [0, 0]
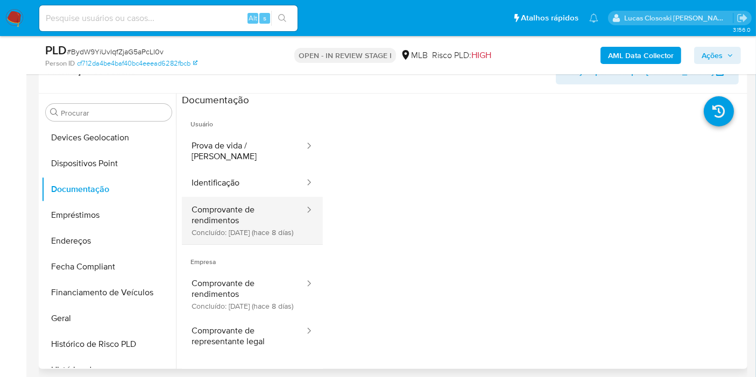
click at [267, 205] on button "Comprovante de rendimentos Concluído: [DATE] (hace 8 días)" at bounding box center [244, 220] width 124 height 47
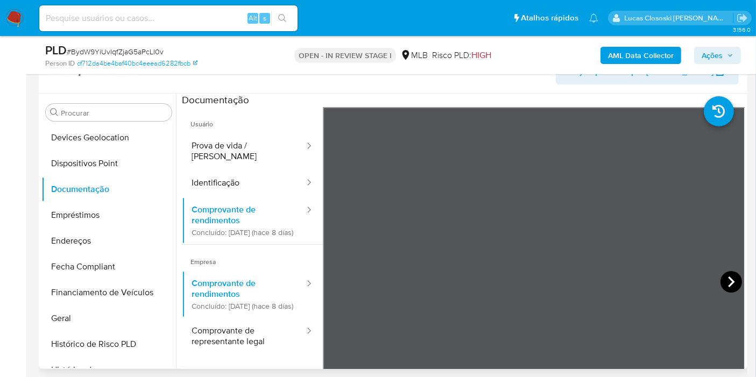
click at [723, 279] on icon at bounding box center [732, 282] width 22 height 22
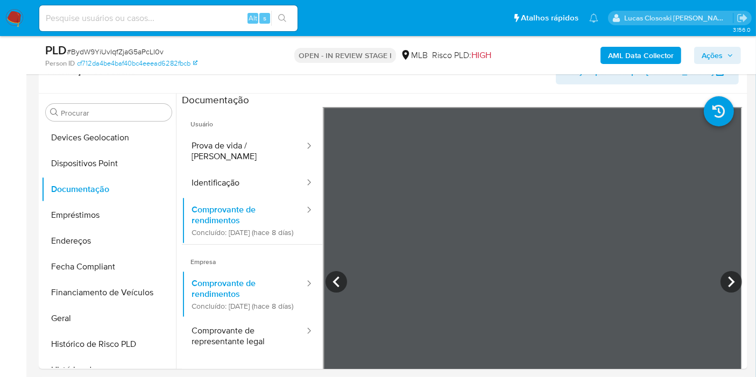
click at [111, 50] on span "# BydW9YiUvIqfZjaG5aPcLI0v" at bounding box center [115, 51] width 97 height 11
drag, startPoint x: 111, startPoint y: 50, endPoint x: 171, endPoint y: 27, distance: 63.9
click at [111, 50] on span "# BydW9YiUvIqfZjaG5aPcLI0v" at bounding box center [115, 51] width 97 height 11
copy span "BydW9YiUvIqfZjaG5aPcLI0v"
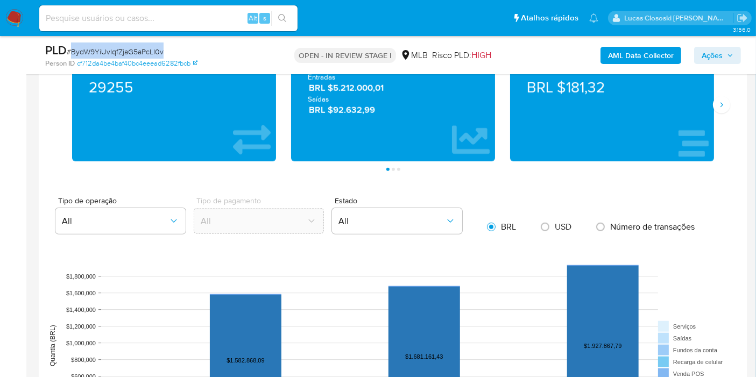
scroll to position [903, 0]
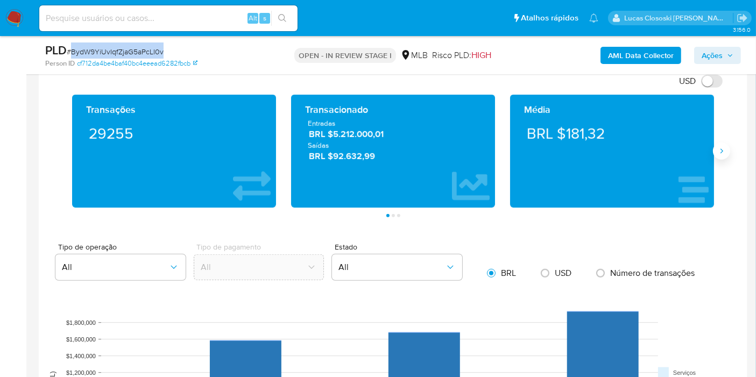
click at [723, 143] on button "Siguiente" at bounding box center [721, 151] width 17 height 17
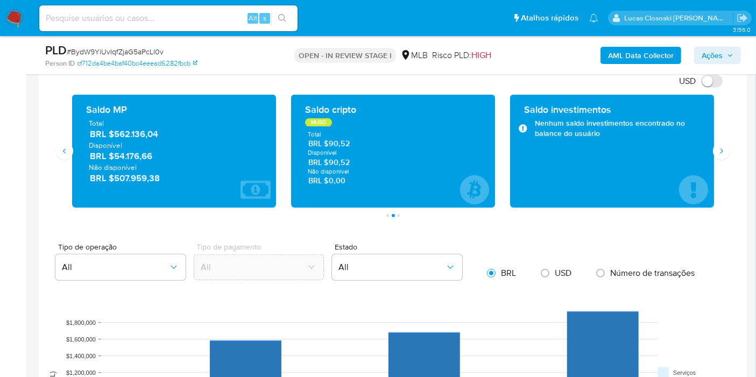
drag, startPoint x: 147, startPoint y: 136, endPoint x: 111, endPoint y: 136, distance: 36.1
click at [111, 136] on span "BRL $562.136,04" at bounding box center [175, 135] width 170 height 12
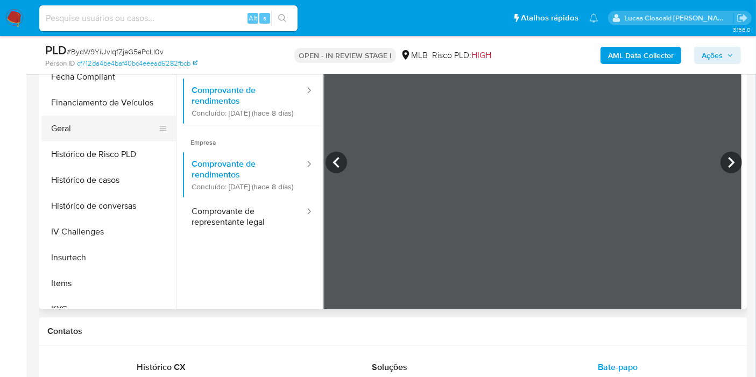
scroll to position [361, 0]
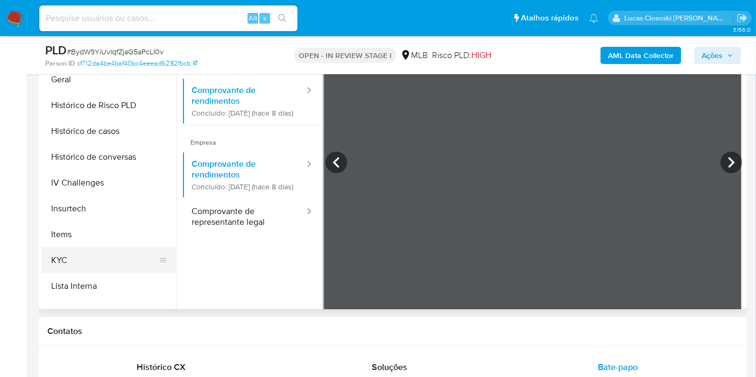
click at [73, 254] on button "KYC" at bounding box center [104, 261] width 126 height 26
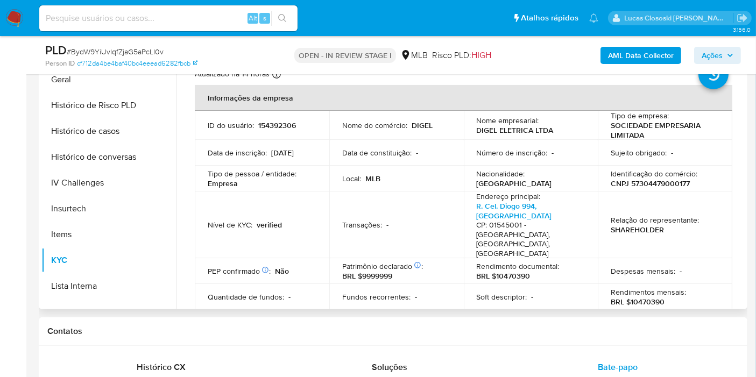
click at [512, 271] on p "BRL $10470390" at bounding box center [504, 276] width 54 height 10
copy p "10470390"
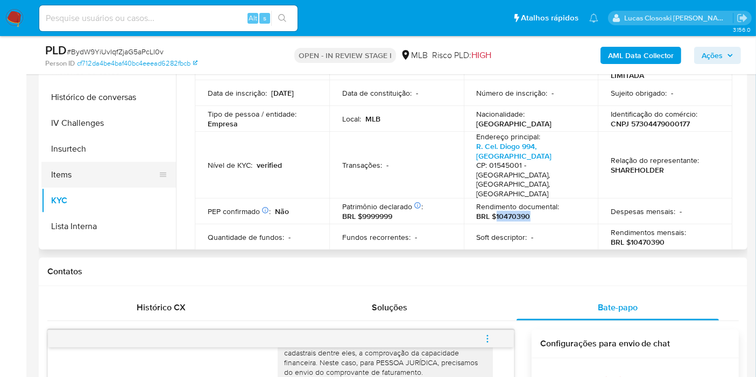
scroll to position [241, 0]
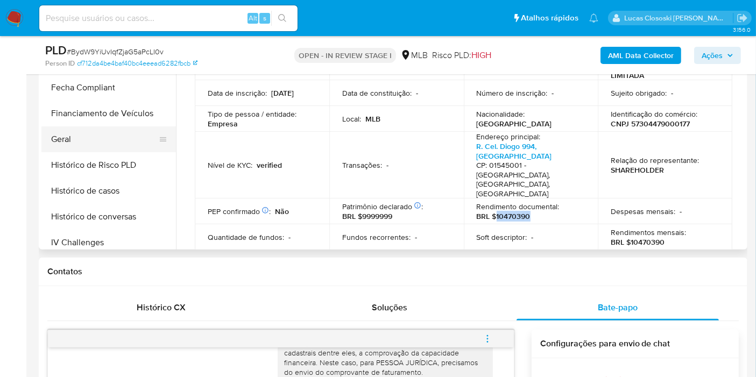
click at [69, 131] on button "Geral" at bounding box center [104, 139] width 126 height 26
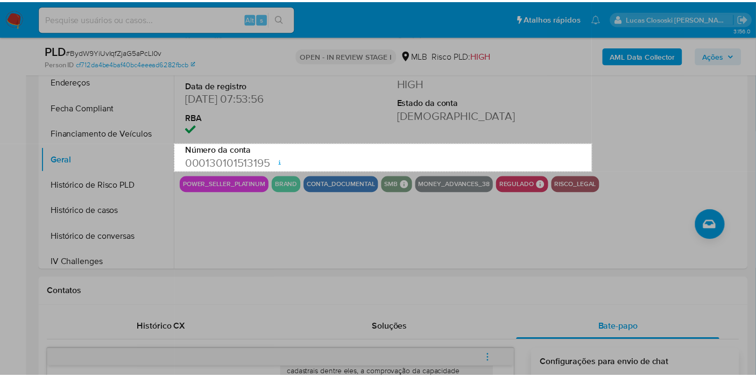
scroll to position [217, 0]
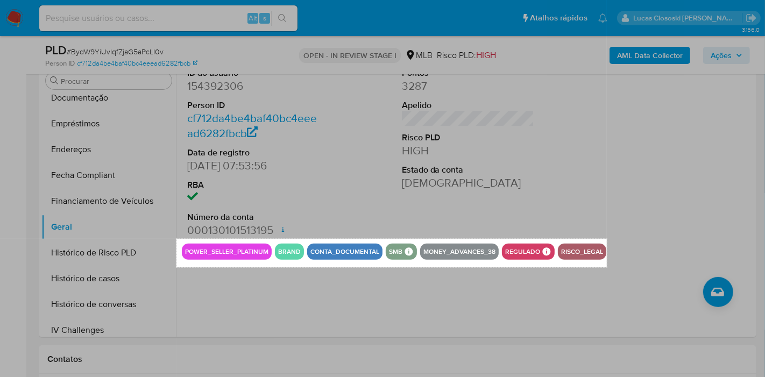
drag, startPoint x: 177, startPoint y: 330, endPoint x: 607, endPoint y: 267, distance: 435.2
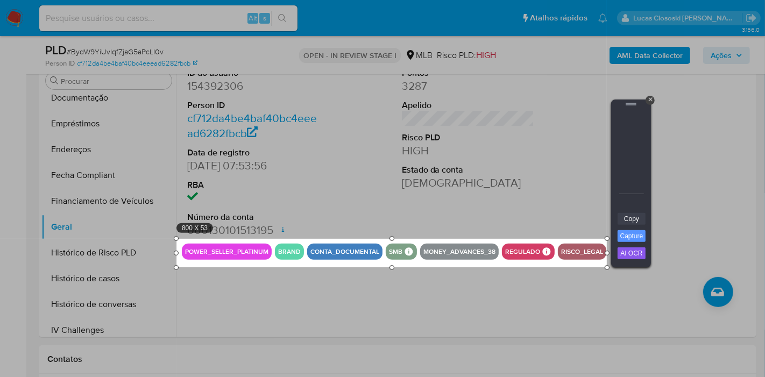
click at [625, 214] on link "Copy" at bounding box center [632, 219] width 28 height 12
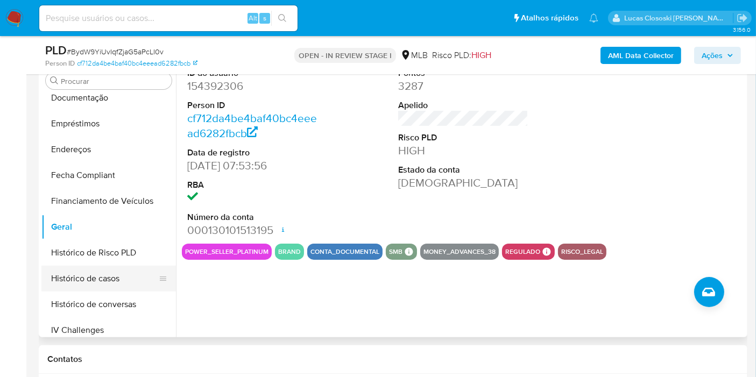
click at [106, 273] on button "Histórico de casos" at bounding box center [104, 279] width 126 height 26
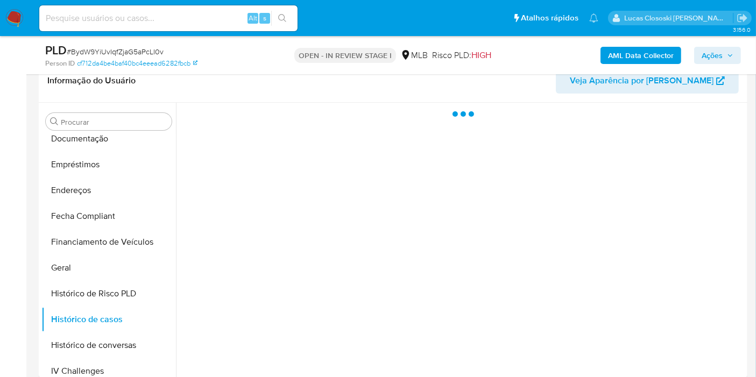
scroll to position [158, 0]
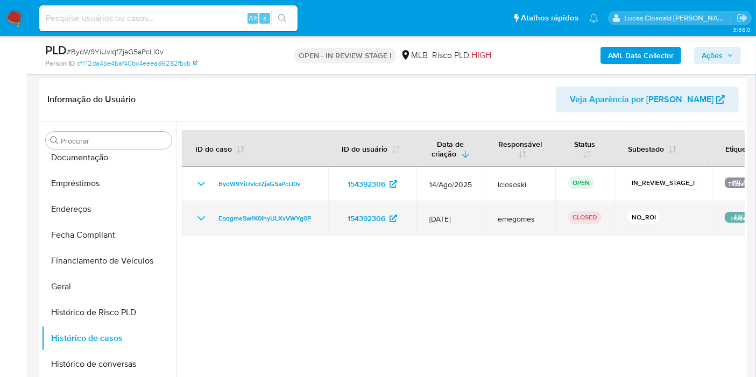
drag, startPoint x: 316, startPoint y: 219, endPoint x: 214, endPoint y: 222, distance: 102.8
click at [214, 222] on td "EqqgmeSw1K0ihyULXvVWYg0P" at bounding box center [255, 218] width 146 height 34
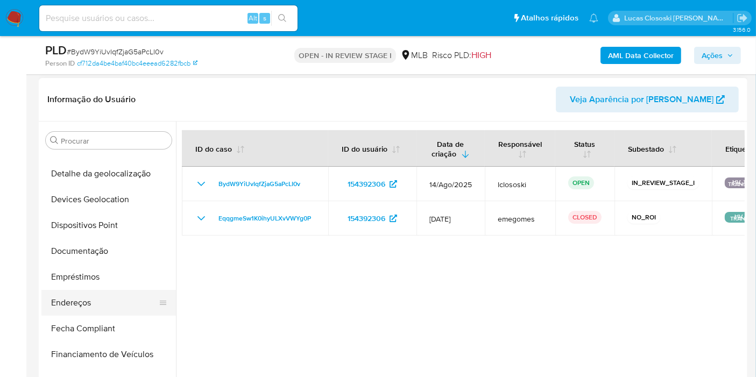
scroll to position [181, 0]
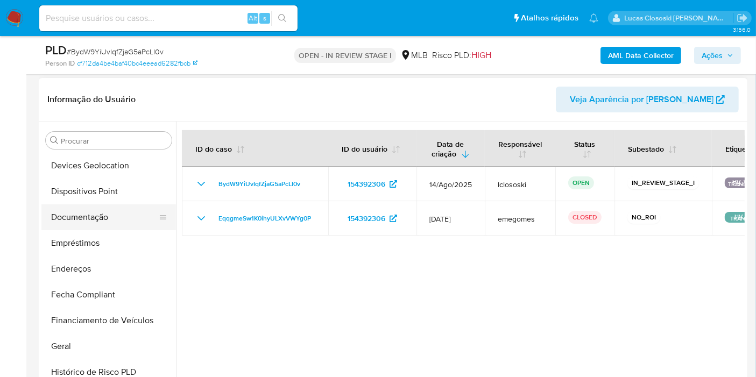
click at [88, 212] on button "Documentação" at bounding box center [104, 218] width 126 height 26
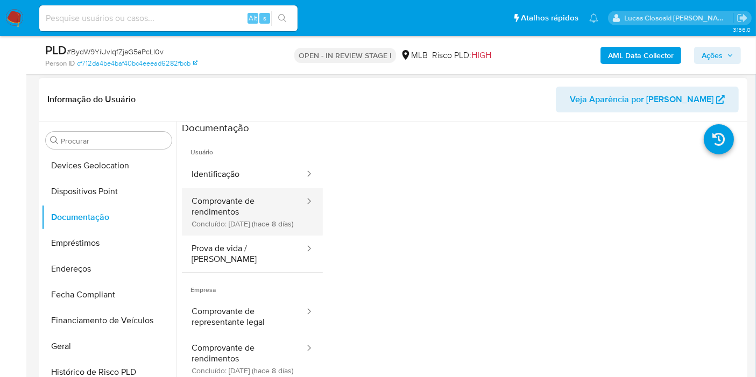
click at [255, 217] on button "Comprovante de rendimentos Concluído: [DATE] (hace 8 días)" at bounding box center [244, 211] width 124 height 47
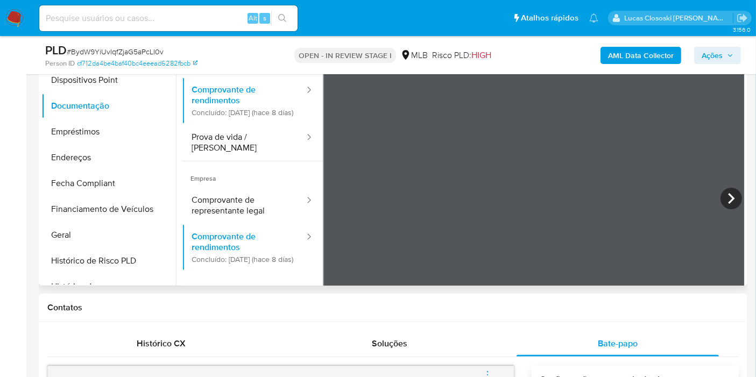
scroll to position [277, 0]
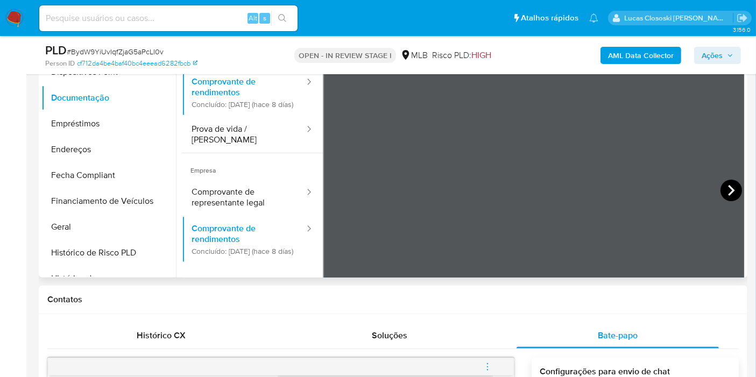
click at [729, 186] on icon at bounding box center [732, 191] width 22 height 22
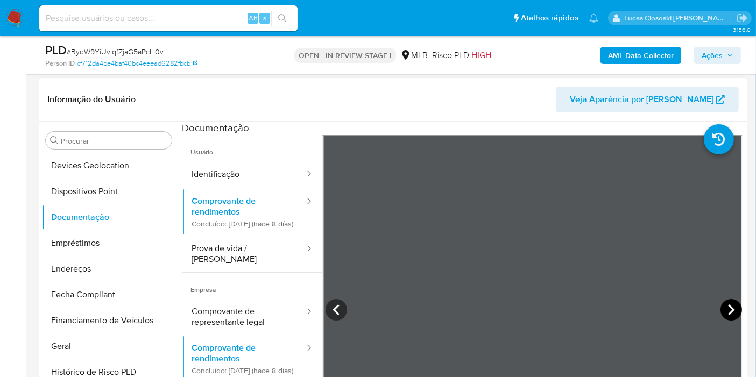
click at [731, 308] on icon at bounding box center [732, 310] width 22 height 22
click at [336, 307] on icon at bounding box center [337, 310] width 22 height 22
drag, startPoint x: 730, startPoint y: 50, endPoint x: 719, endPoint y: 64, distance: 17.9
click at [730, 50] on span "Ações" at bounding box center [718, 55] width 32 height 15
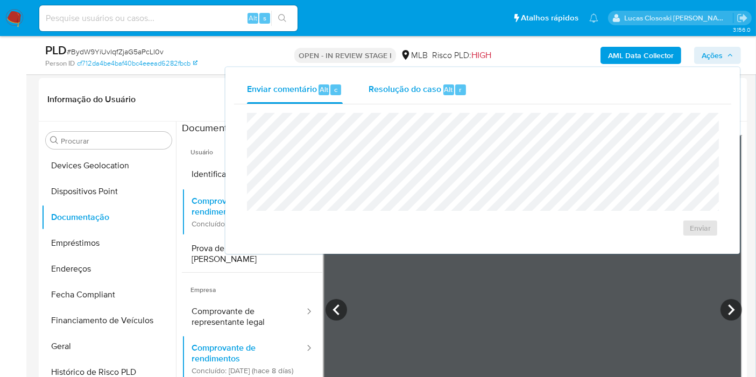
click at [450, 100] on div "Resolução do caso Alt r" at bounding box center [418, 90] width 98 height 28
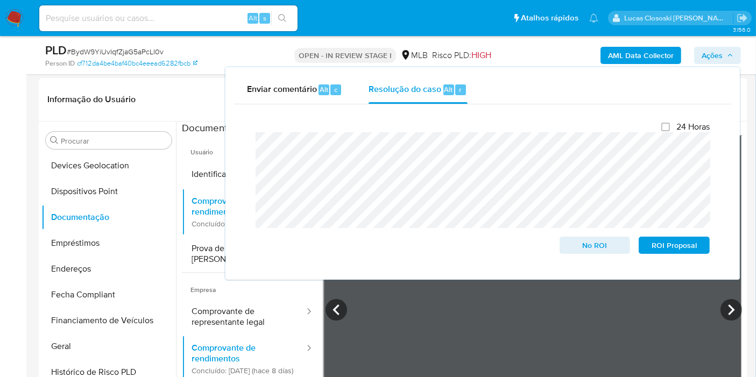
click at [721, 44] on div "AML Data Collector Ações Enviar comentário Alt c Resolução do caso Alt r Fecham…" at bounding box center [626, 55] width 229 height 25
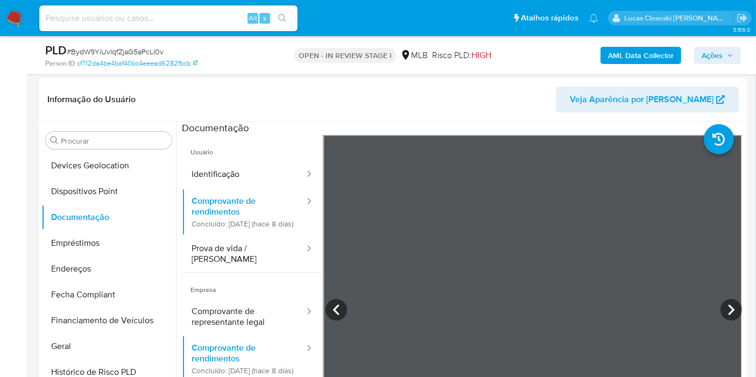
click at [721, 56] on span "Ações" at bounding box center [712, 55] width 21 height 17
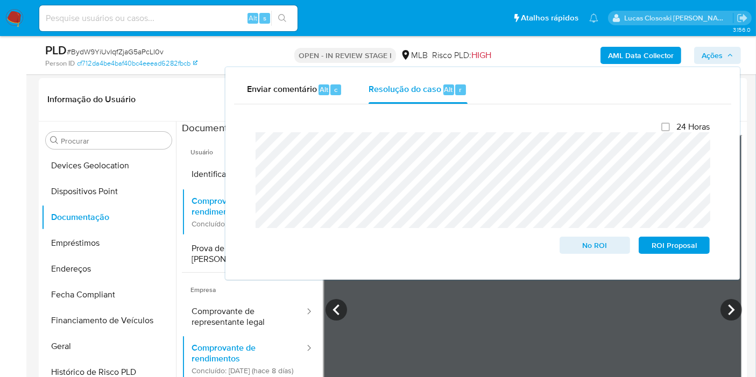
click at [721, 56] on span "Ações" at bounding box center [712, 55] width 21 height 17
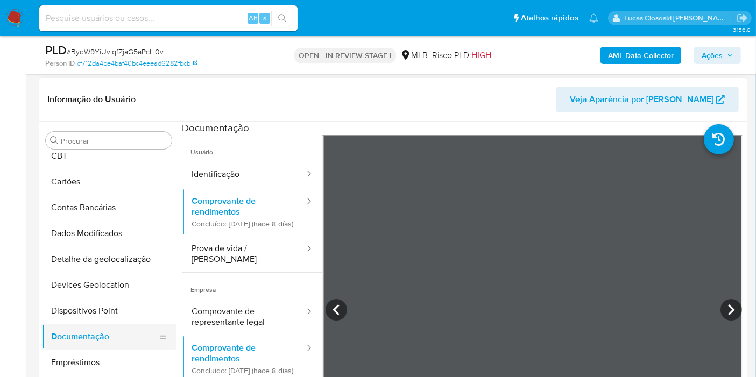
scroll to position [0, 0]
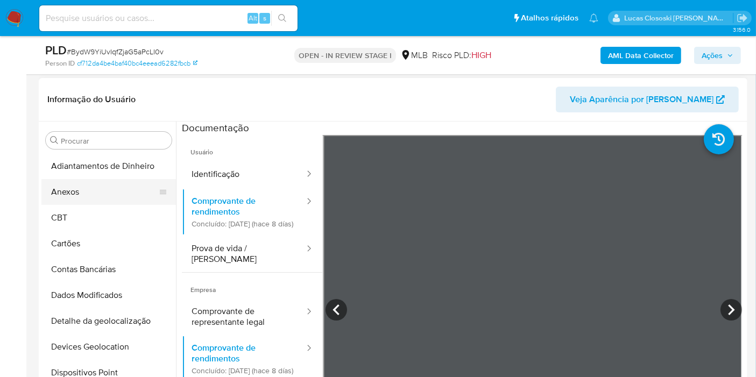
click at [74, 191] on button "Anexos" at bounding box center [104, 192] width 126 height 26
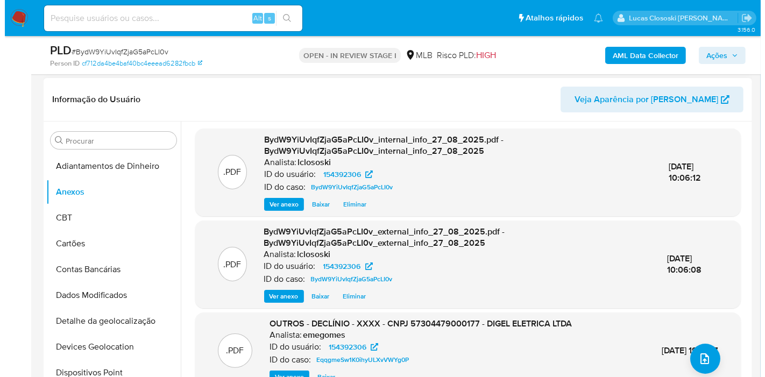
scroll to position [3, 0]
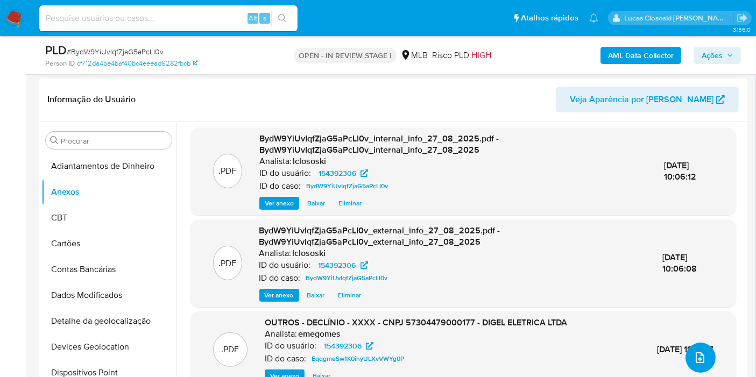
click at [686, 354] on button "upload-file" at bounding box center [701, 358] width 30 height 30
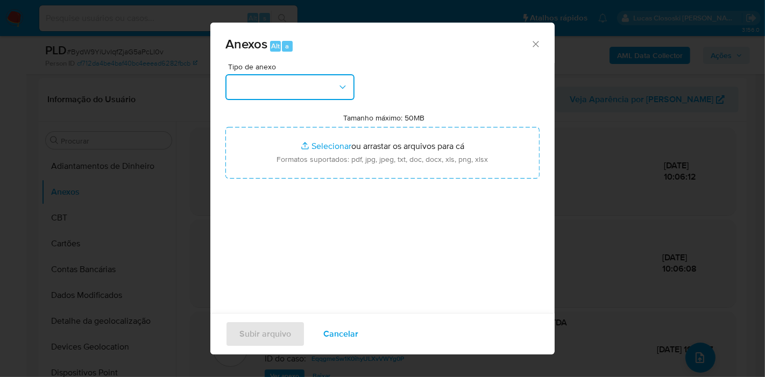
click at [336, 88] on button "button" at bounding box center [290, 87] width 129 height 26
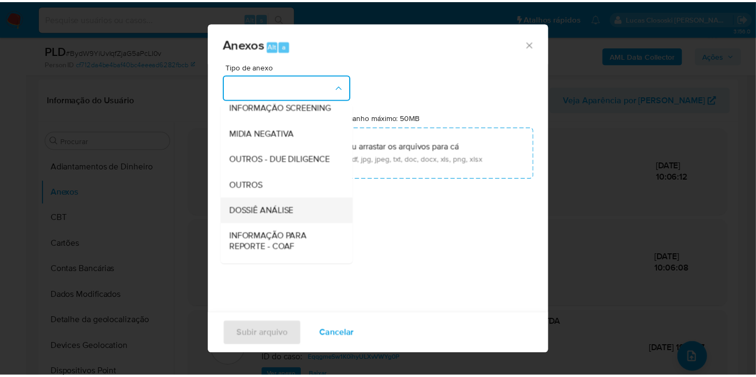
scroll to position [165, 0]
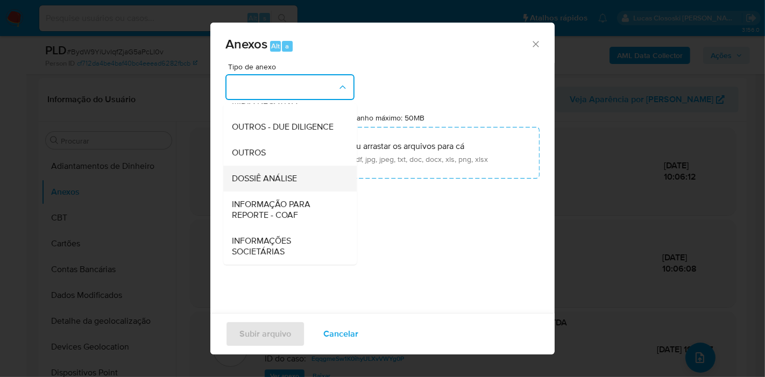
click at [306, 184] on div "DOSSIÊ ANÁLISE" at bounding box center [287, 179] width 110 height 26
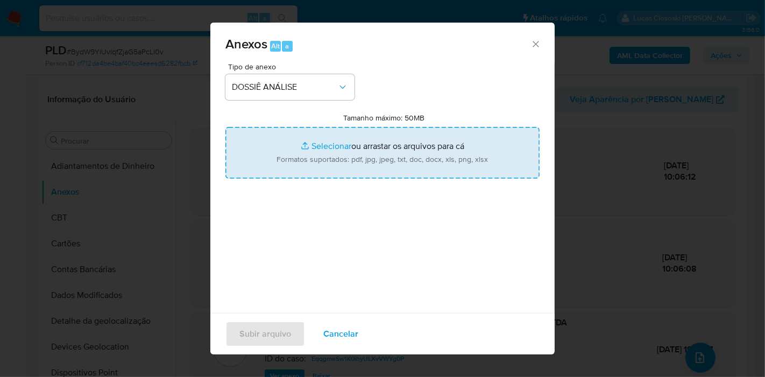
click at [319, 154] on input "Tamanho máximo: 50MB Selecionar arquivos" at bounding box center [383, 153] width 314 height 52
click at [354, 166] on input "Tamanho máximo: 50MB Selecionar arquivos" at bounding box center [383, 153] width 314 height 52
type input "C:\fakepath\SAR - XXXX - CNPJ 57304479000177 - DIGEL ELETRICA LTDA.pdf"
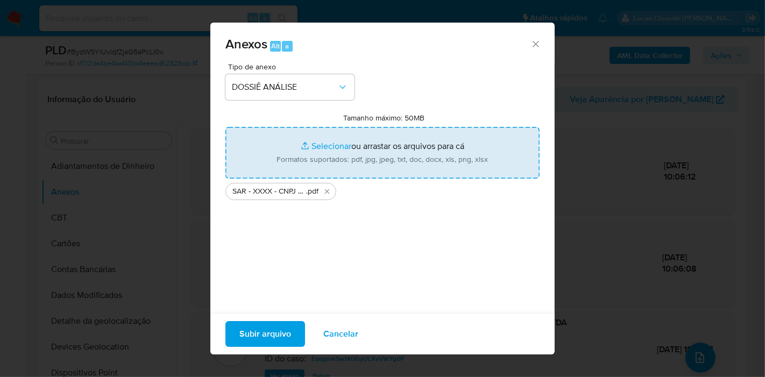
click at [278, 328] on span "Subir arquivo" at bounding box center [266, 334] width 52 height 24
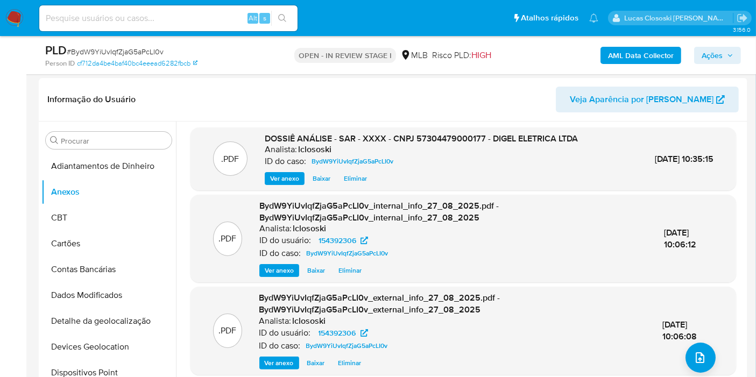
click at [713, 52] on span "Ações" at bounding box center [712, 55] width 21 height 17
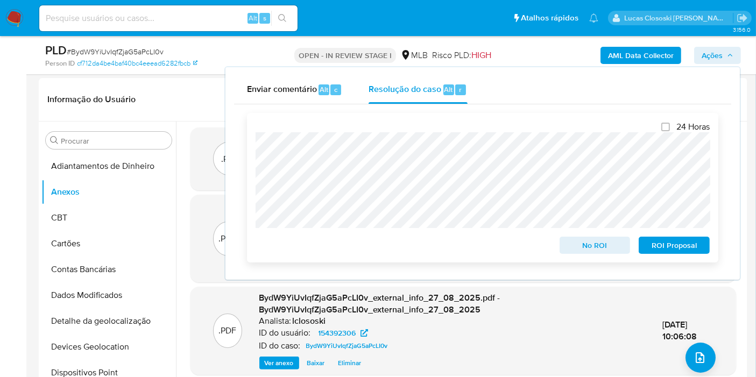
click at [581, 243] on span "No ROI" at bounding box center [595, 245] width 56 height 15
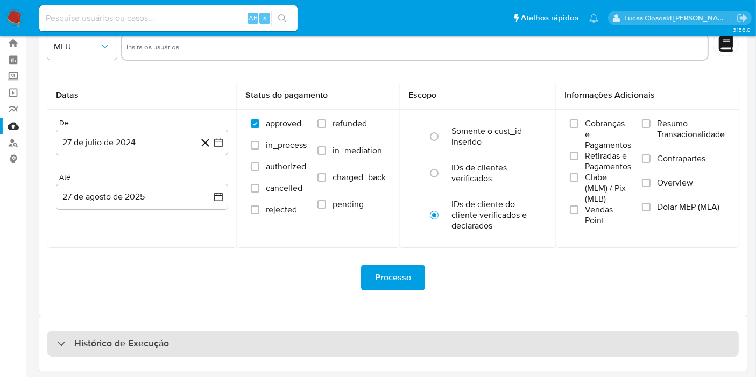
click at [266, 339] on div "Histórico de Execução" at bounding box center [393, 344] width 692 height 26
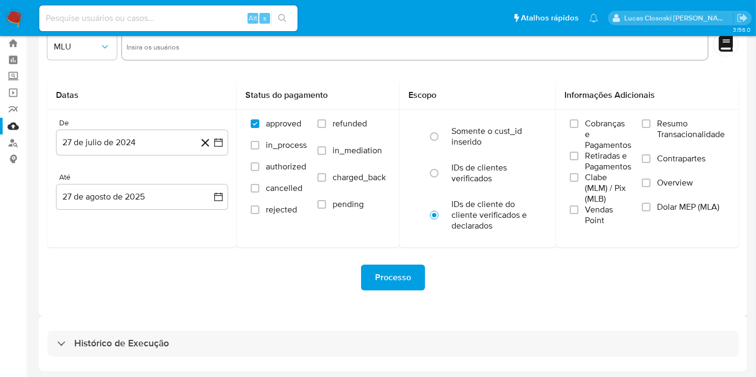
select select "10"
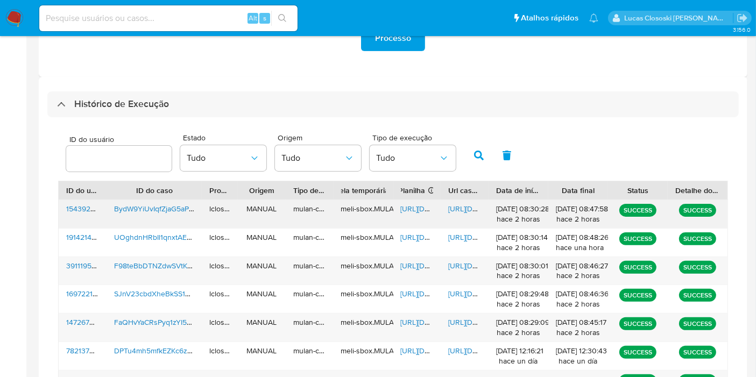
click at [419, 212] on span "[URL][DOMAIN_NAME]" at bounding box center [438, 208] width 74 height 11
click at [468, 208] on span "[URL][DOMAIN_NAME]" at bounding box center [485, 208] width 74 height 11
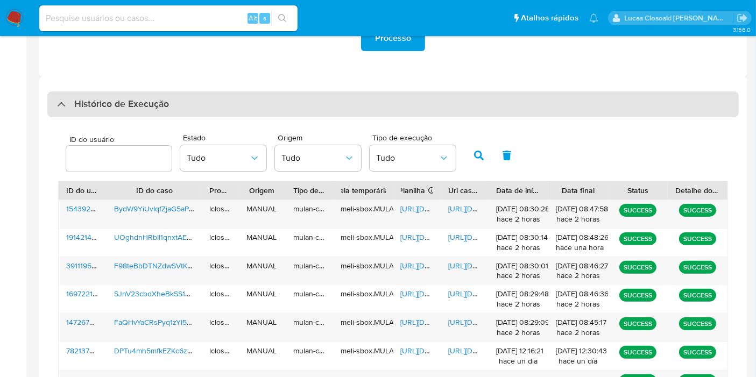
click at [188, 111] on div "Histórico de Execução" at bounding box center [393, 104] width 692 height 26
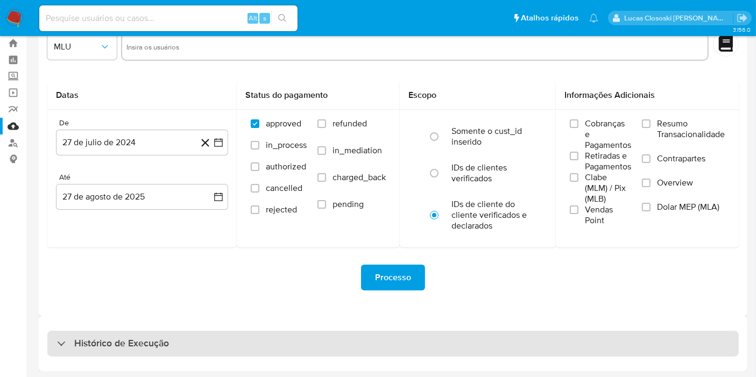
click at [153, 342] on h3 "Histórico de Execução" at bounding box center [121, 343] width 95 height 13
select select "10"
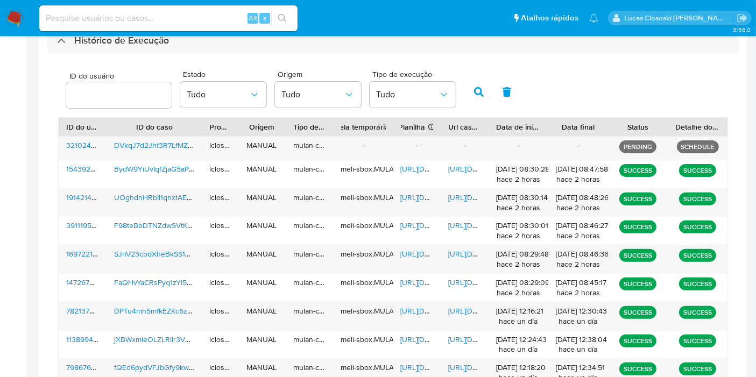
scroll to position [332, 0]
click at [407, 199] on span "[URL][DOMAIN_NAME]" at bounding box center [438, 197] width 74 height 11
click at [464, 193] on span "[URL][DOMAIN_NAME]" at bounding box center [485, 197] width 74 height 11
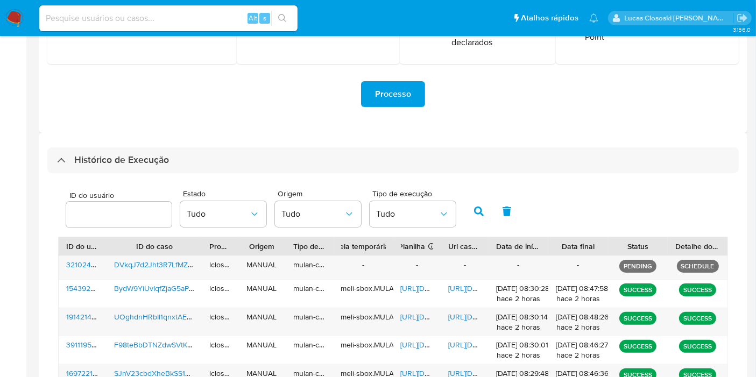
click at [142, 177] on div "ID do usuário Estado Tudo Origem Tudo Tipo de execução Tudo ID do usuário ID do…" at bounding box center [393, 374] width 692 height 402
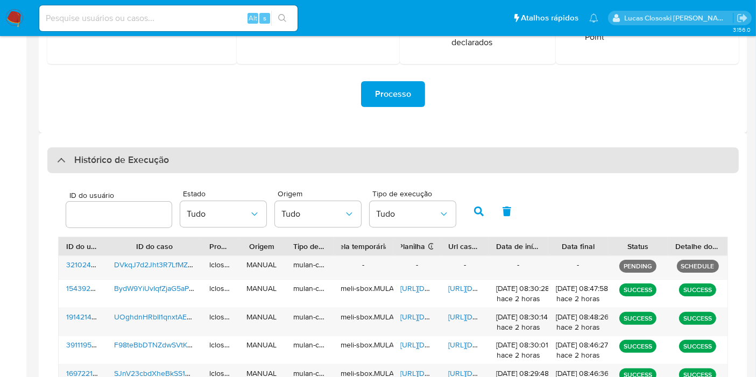
click at [141, 165] on h3 "Histórico de Execução" at bounding box center [121, 160] width 95 height 13
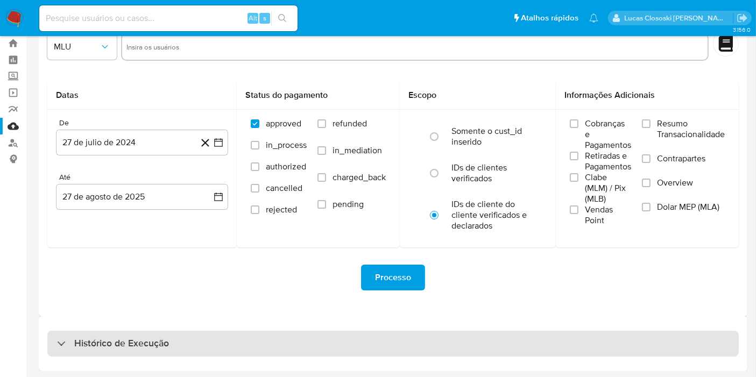
click at [249, 343] on div "Histórico de Execução" at bounding box center [393, 344] width 692 height 26
select select "10"
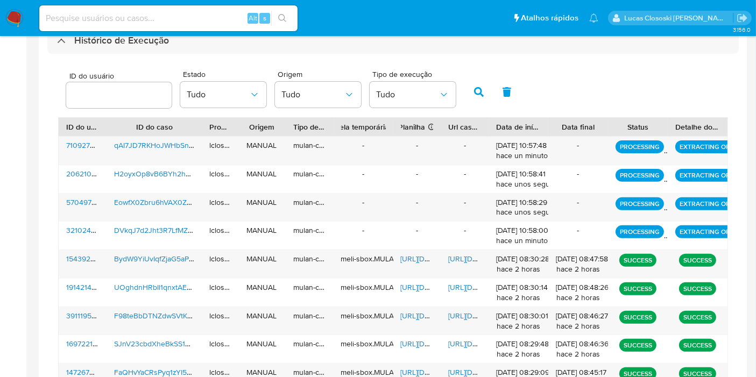
click at [257, 55] on div "ID do usuário Estado Tudo Origem Tudo Tipo de execução Tudo ID do usuário ID do…" at bounding box center [393, 257] width 692 height 407
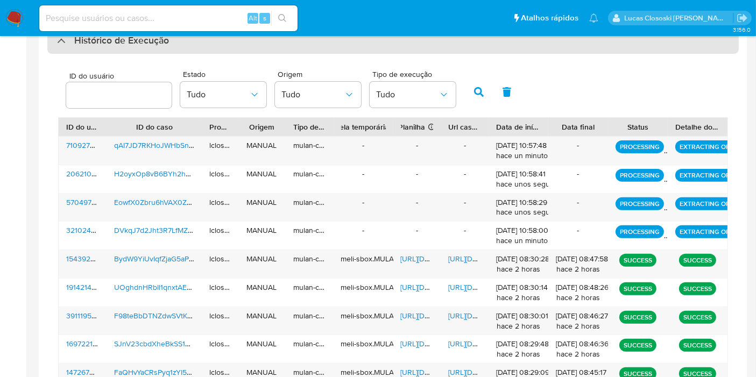
click at [251, 50] on div "Histórico de Execução" at bounding box center [393, 41] width 692 height 26
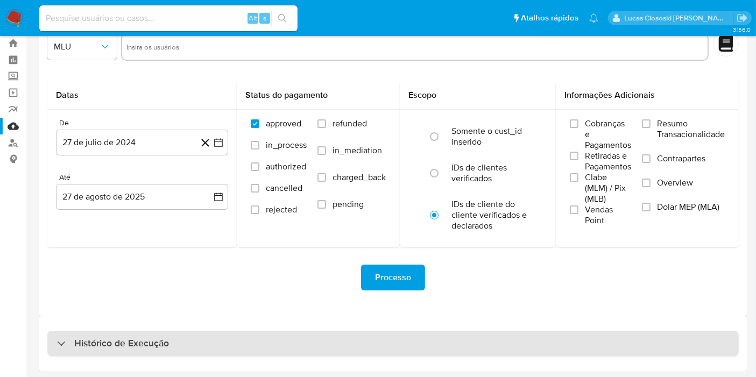
click at [201, 336] on div "Histórico de Execução" at bounding box center [393, 344] width 692 height 26
select select "10"
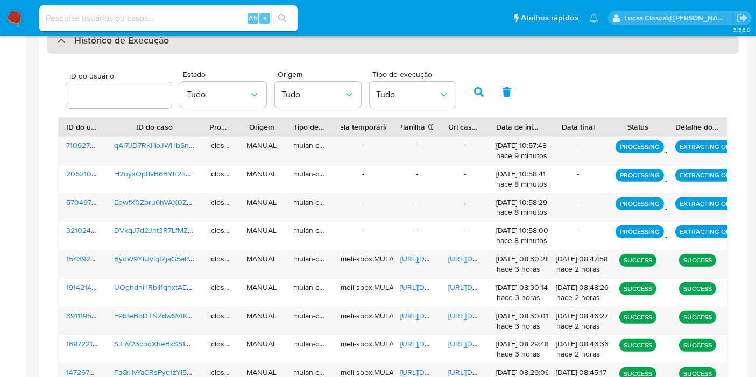
click at [240, 47] on div "Histórico de Execução" at bounding box center [393, 41] width 692 height 26
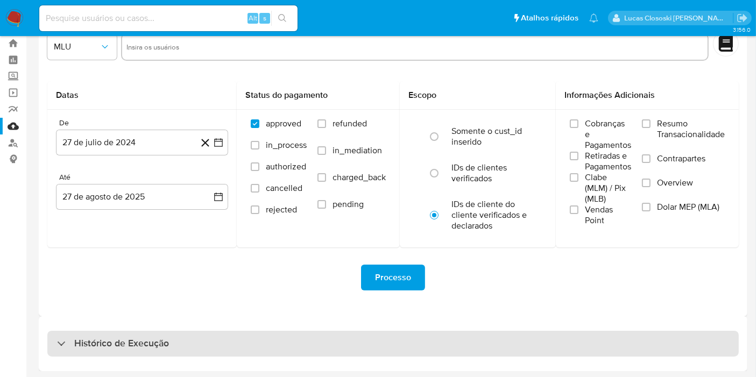
click at [262, 336] on div "Histórico de Execução" at bounding box center [393, 344] width 692 height 26
select select "10"
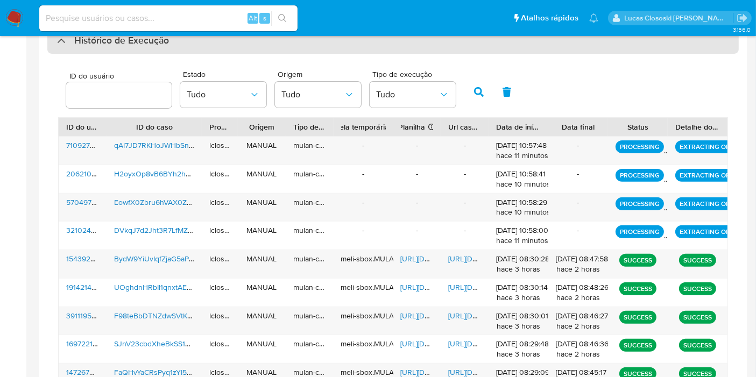
click at [174, 48] on div "Histórico de Execução" at bounding box center [393, 41] width 692 height 26
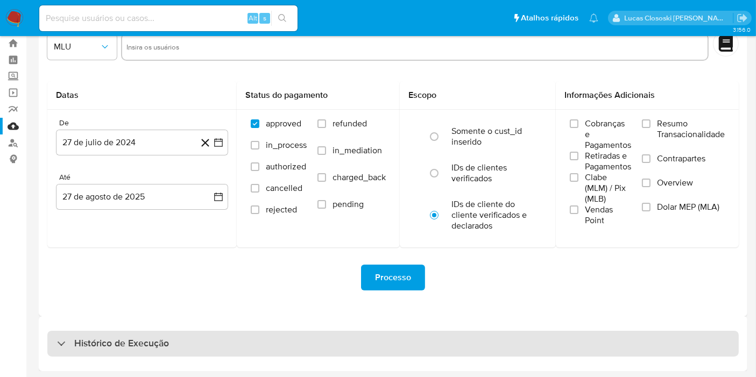
click at [197, 344] on div "Histórico de Execução" at bounding box center [393, 344] width 692 height 26
select select "10"
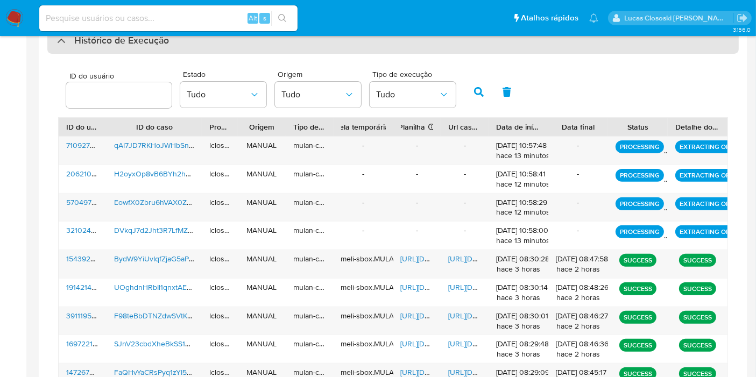
click at [238, 45] on div "Histórico de Execução" at bounding box center [393, 41] width 692 height 26
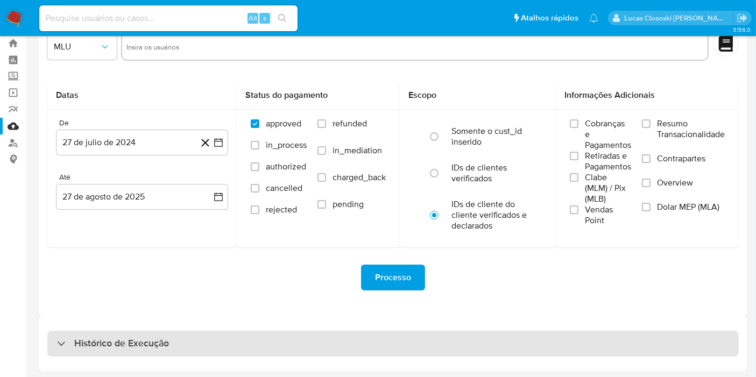
click at [212, 340] on div "Histórico de Execução" at bounding box center [393, 344] width 692 height 26
select select "10"
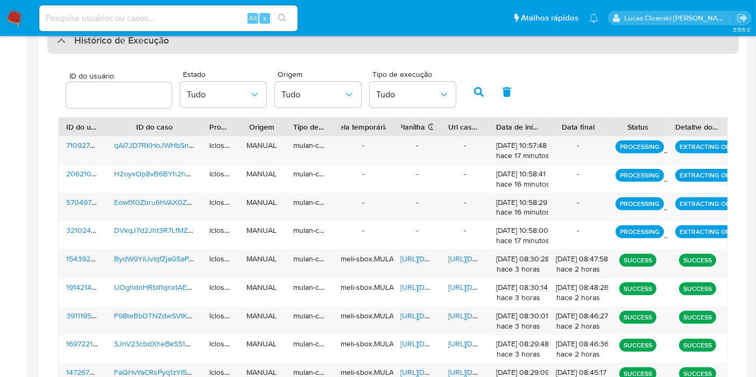
click at [130, 44] on h3 "Histórico de Execução" at bounding box center [121, 40] width 95 height 13
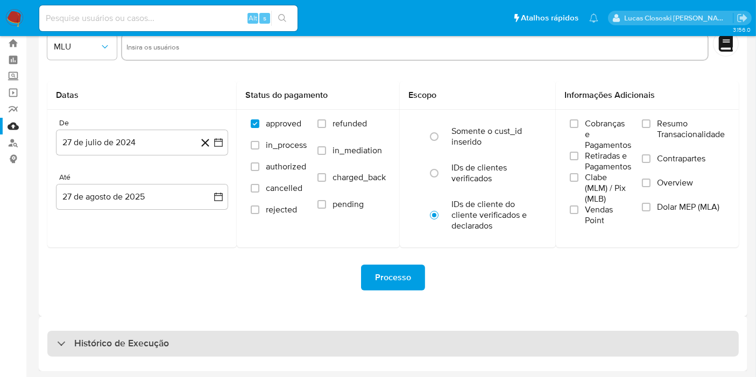
click at [161, 339] on h3 "Histórico de Execução" at bounding box center [121, 343] width 95 height 13
select select "10"
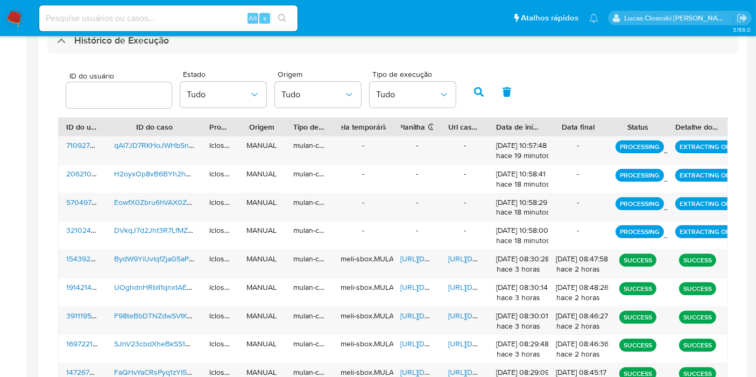
click at [238, 56] on div "ID do usuário Estado Tudo Origem Tudo Tipo de execução Tudo ID do usuário ID do…" at bounding box center [393, 257] width 692 height 407
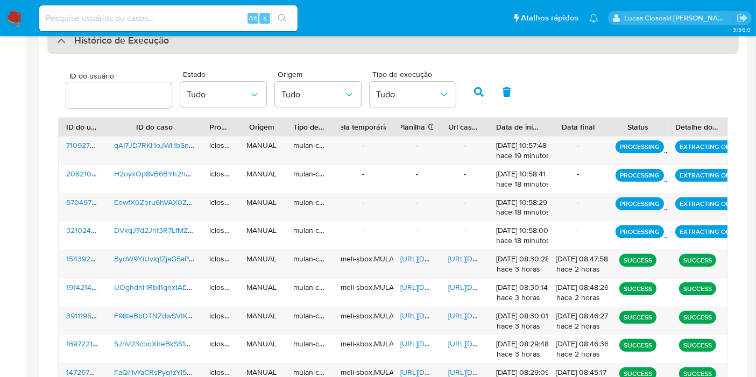
click at [236, 51] on div "Histórico de Execução" at bounding box center [393, 41] width 692 height 26
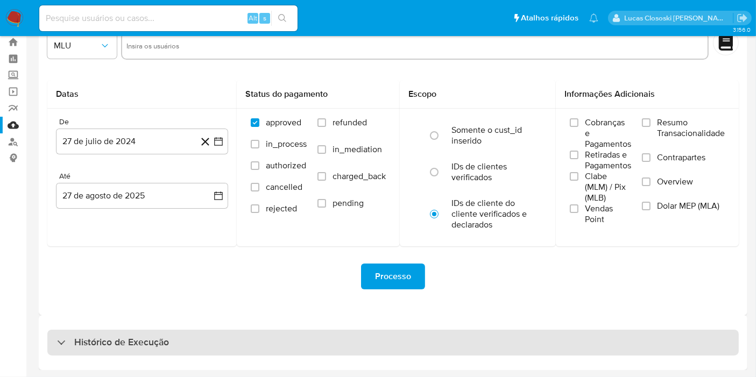
scroll to position [29, 0]
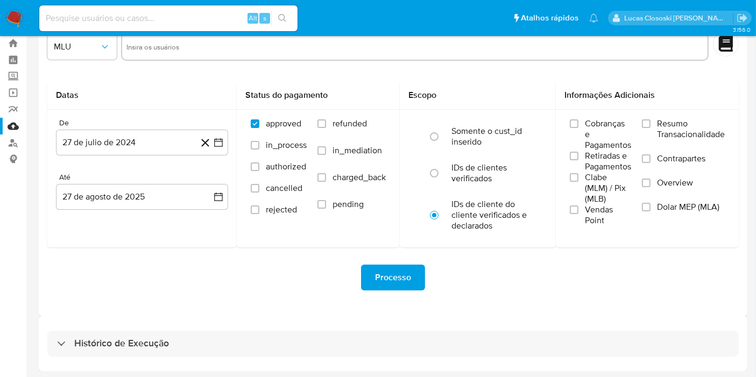
click at [289, 327] on div "Histórico de Execução" at bounding box center [393, 343] width 709 height 55
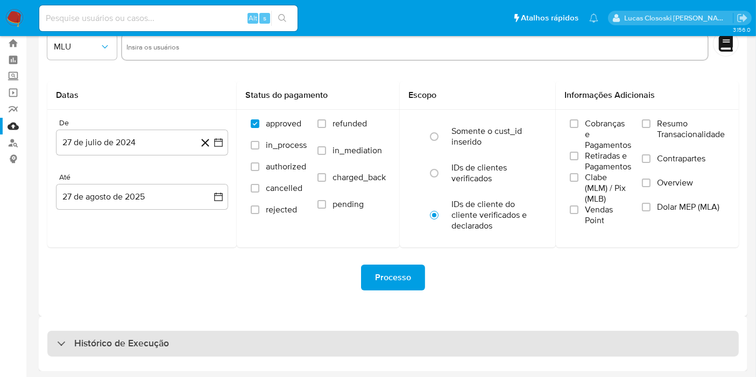
click at [297, 336] on div "Histórico de Execução" at bounding box center [393, 344] width 692 height 26
select select "10"
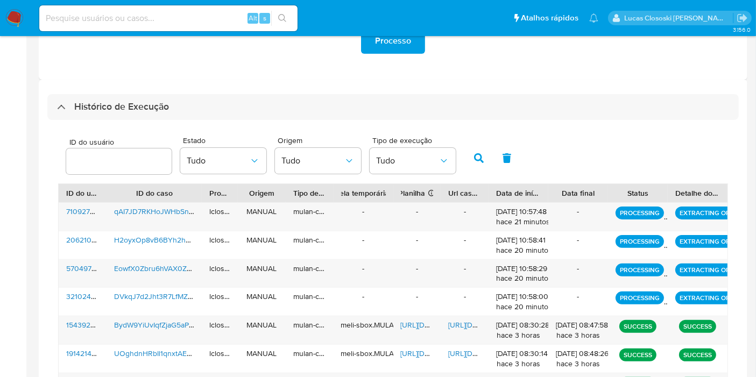
scroll to position [328, 0]
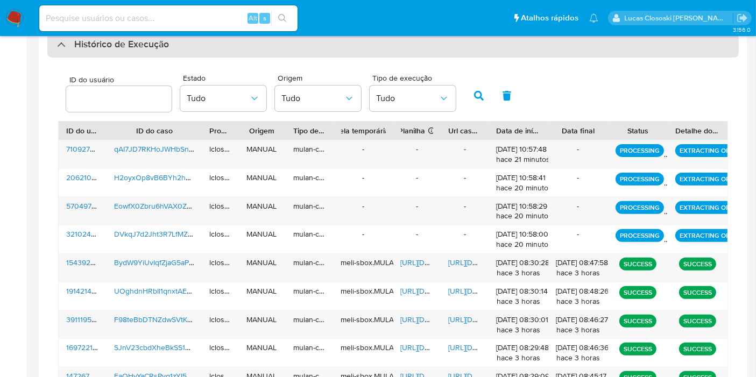
click at [160, 51] on h3 "Histórico de Execução" at bounding box center [121, 44] width 95 height 13
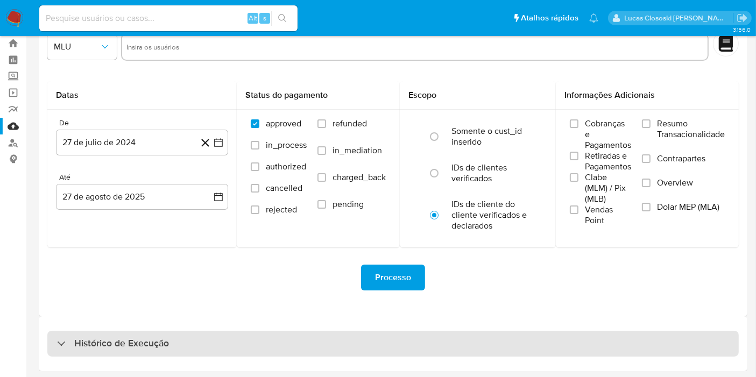
click at [188, 331] on div "Histórico de Execução" at bounding box center [393, 344] width 692 height 26
select select "10"
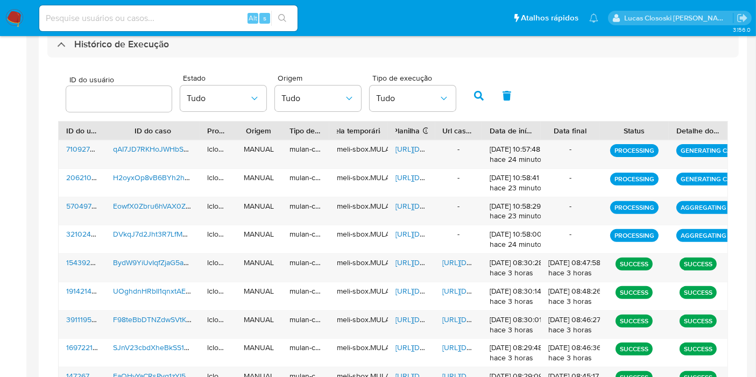
drag, startPoint x: 672, startPoint y: 122, endPoint x: 681, endPoint y: 128, distance: 10.9
click at [681, 128] on div "ID do usuário ID do caso Proprietário Origem Tipo de execução Tabela temporária…" at bounding box center [393, 131] width 669 height 18
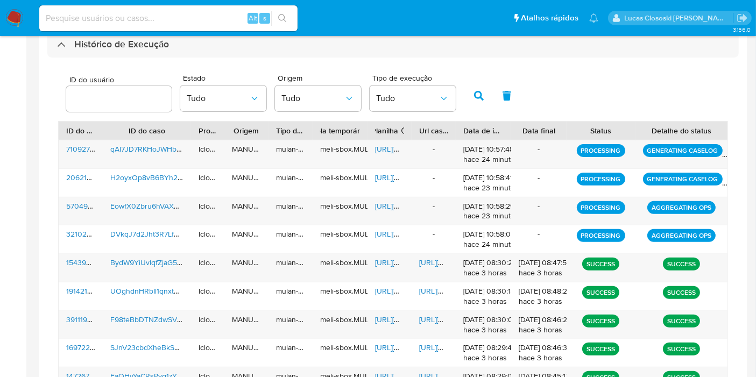
drag, startPoint x: 722, startPoint y: 126, endPoint x: 756, endPoint y: 131, distance: 33.7
click at [756, 131] on main "3.156.0" at bounding box center [378, 79] width 756 height 814
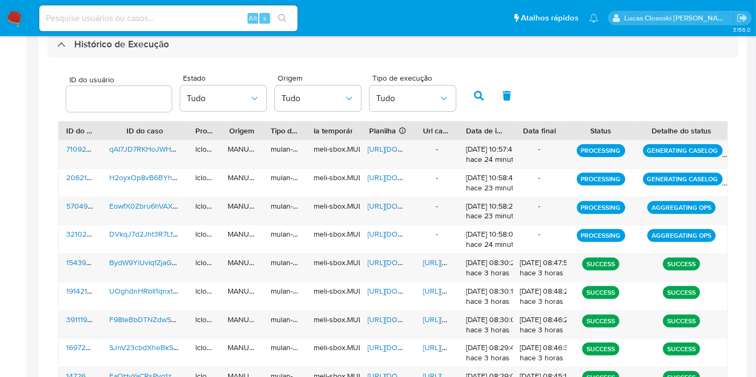
drag, startPoint x: 407, startPoint y: 128, endPoint x: 419, endPoint y: 128, distance: 11.3
click at [419, 128] on div at bounding box center [415, 131] width 19 height 18
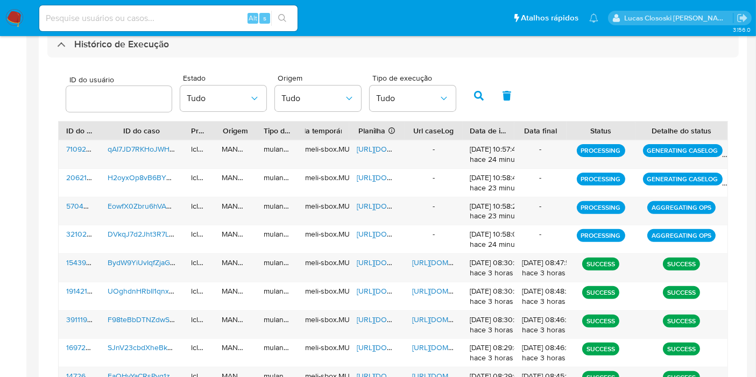
drag, startPoint x: 453, startPoint y: 126, endPoint x: 467, endPoint y: 126, distance: 14.5
click at [467, 126] on div at bounding box center [462, 131] width 19 height 18
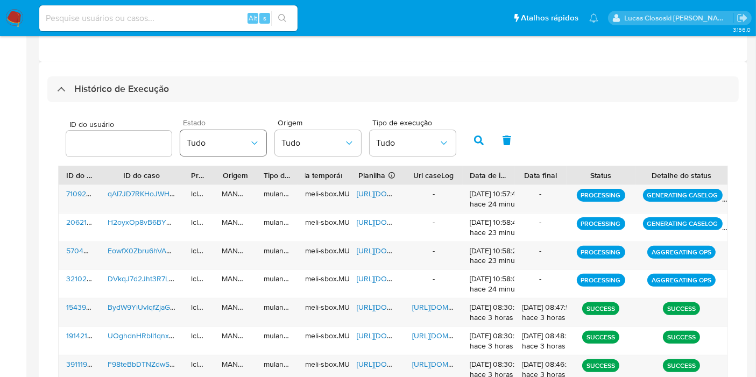
scroll to position [269, 0]
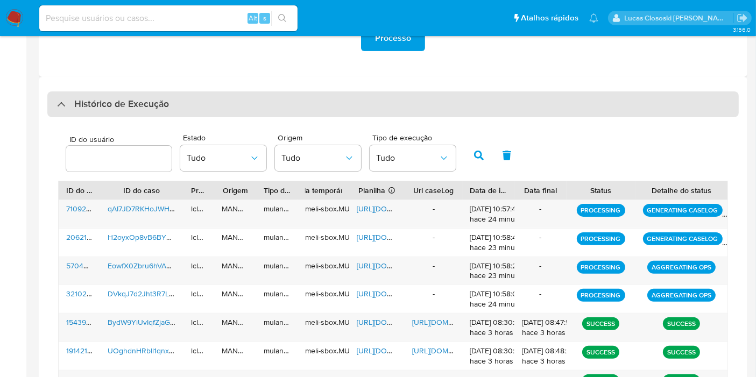
click at [87, 98] on h3 "Histórico de Execução" at bounding box center [121, 104] width 95 height 13
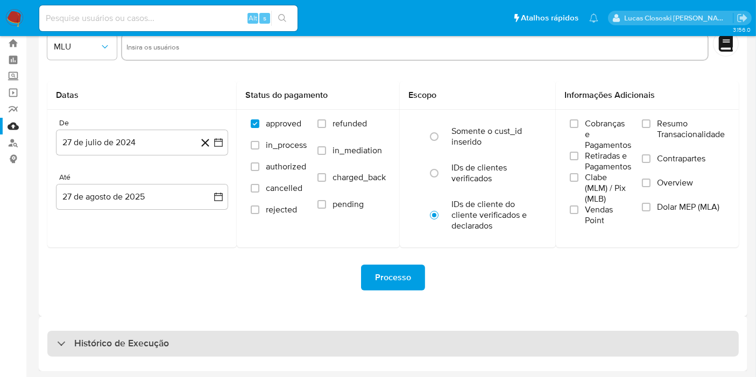
click at [153, 344] on h3 "Histórico de Execução" at bounding box center [121, 343] width 95 height 13
select select "10"
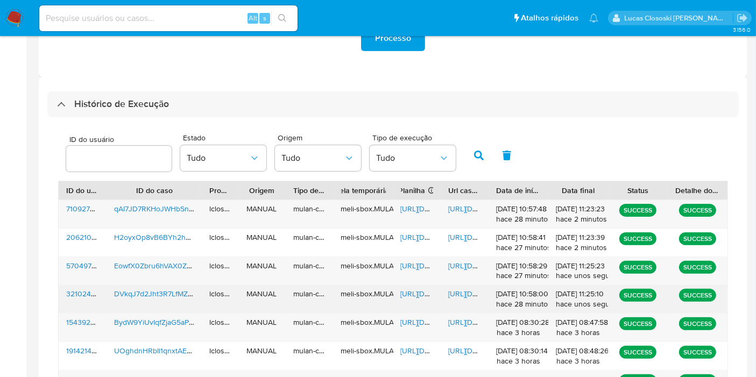
click at [413, 290] on span "[URL][DOMAIN_NAME]" at bounding box center [438, 293] width 74 height 11
click at [464, 292] on span "[URL][DOMAIN_NAME]" at bounding box center [485, 293] width 74 height 11
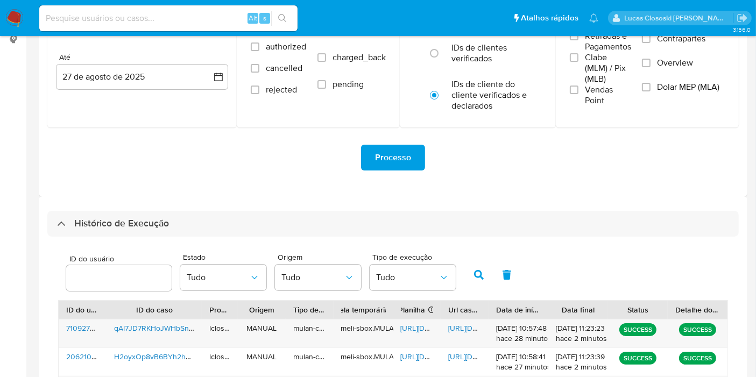
scroll to position [29, 0]
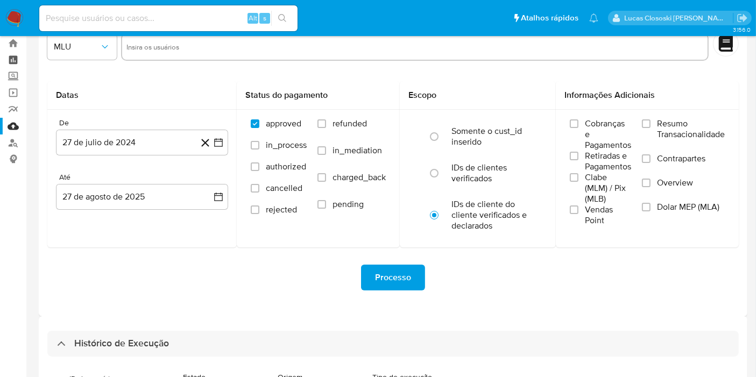
click at [19, 65] on link "Painel" at bounding box center [64, 60] width 128 height 17
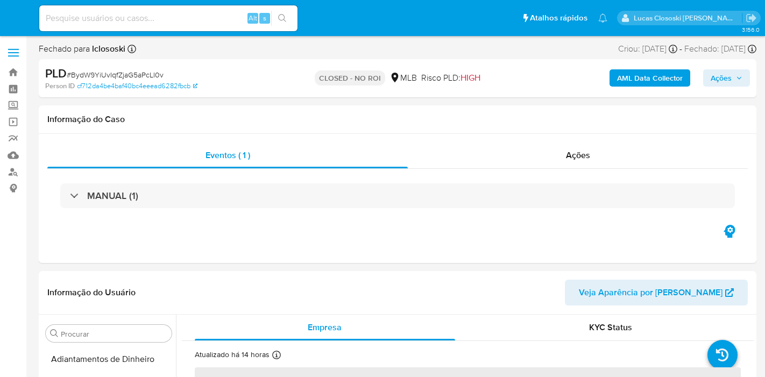
select select "10"
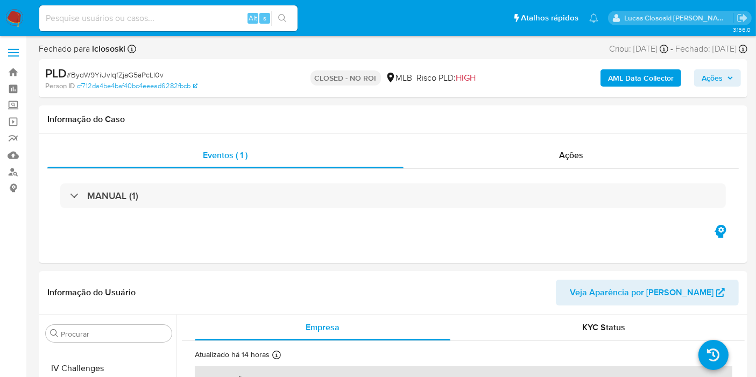
scroll to position [480, 0]
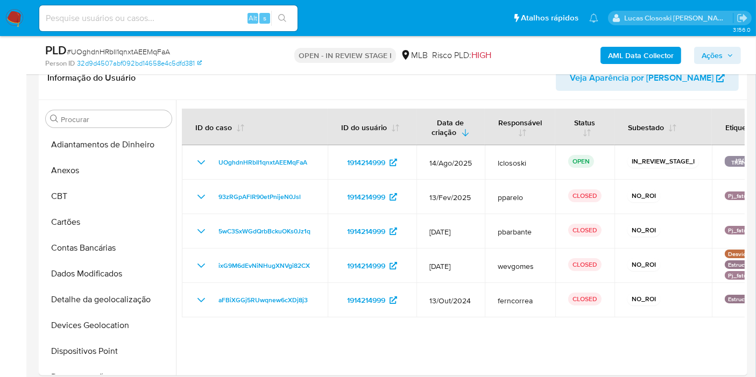
scroll to position [134, 0]
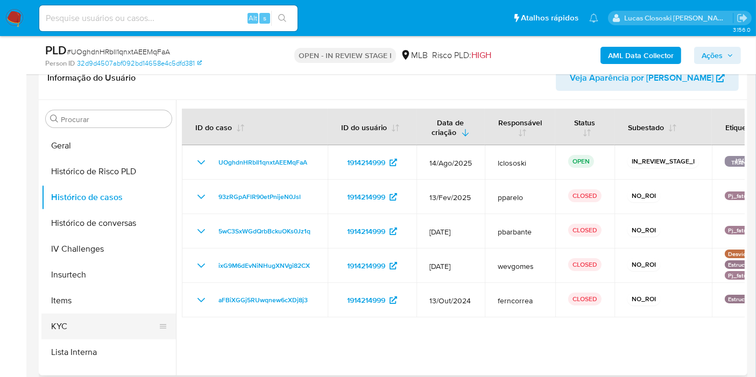
click at [128, 319] on button "KYC" at bounding box center [104, 327] width 126 height 26
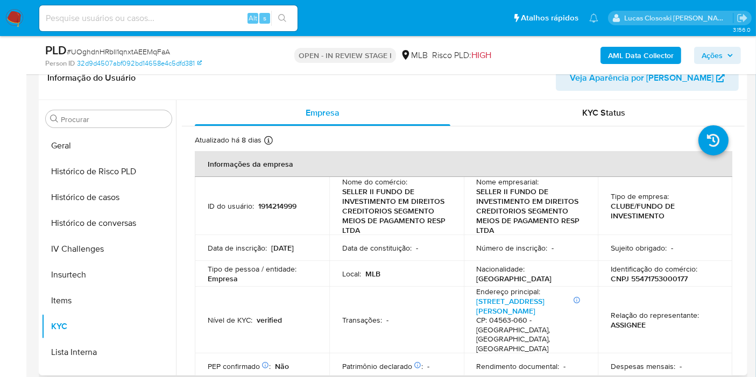
click at [644, 274] on p "CNPJ 55471753000177" at bounding box center [649, 279] width 77 height 10
copy p "55471753000177"
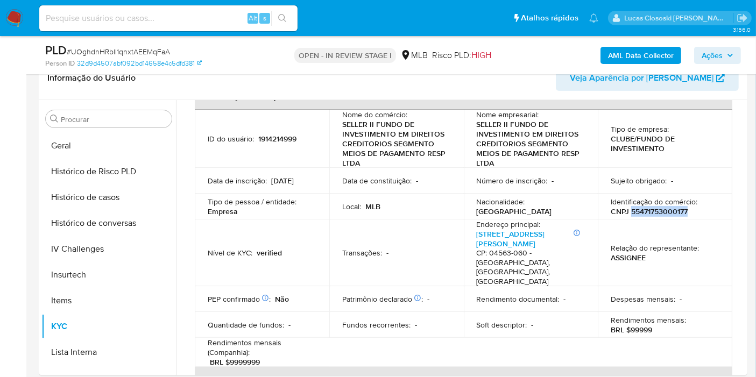
scroll to position [0, 0]
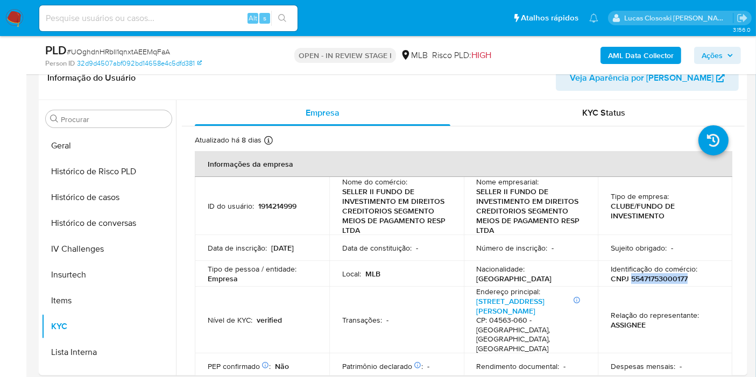
click at [607, 54] on button "AML Data Collector" at bounding box center [641, 55] width 81 height 17
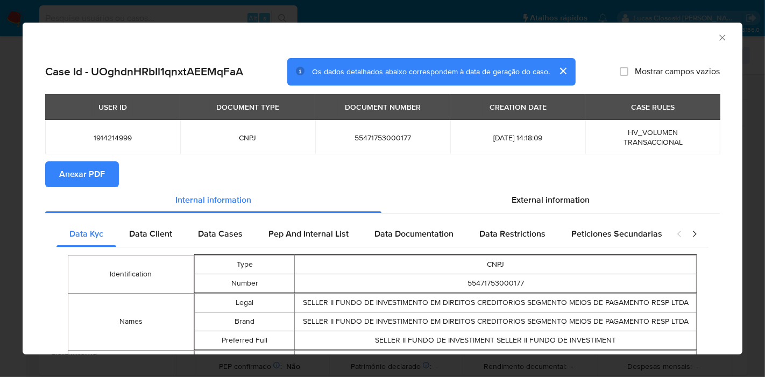
click at [102, 169] on span "Anexar PDF" at bounding box center [82, 175] width 46 height 24
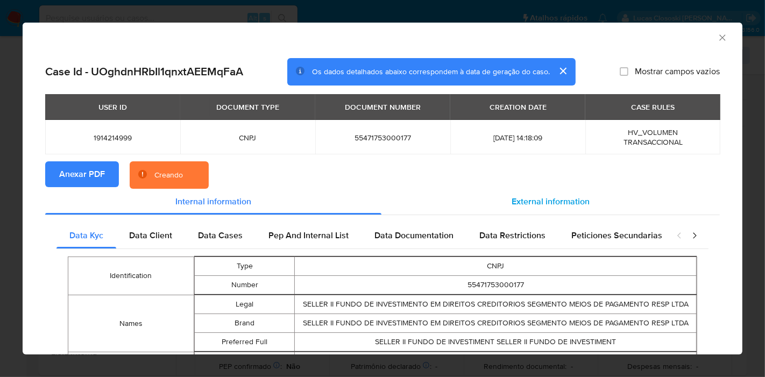
click at [488, 198] on div "External information" at bounding box center [551, 202] width 339 height 26
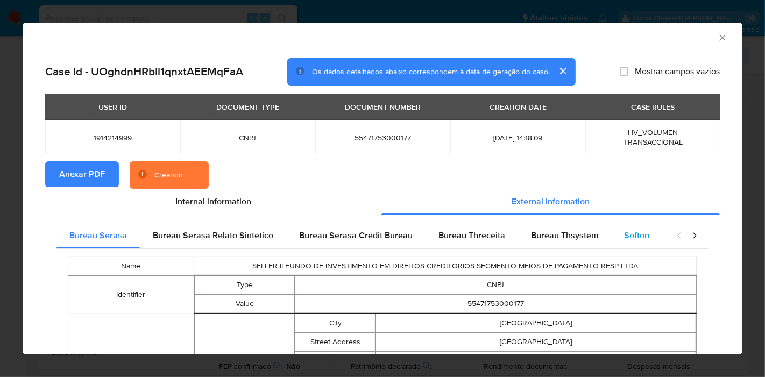
click at [611, 231] on div "Softon" at bounding box center [636, 236] width 51 height 26
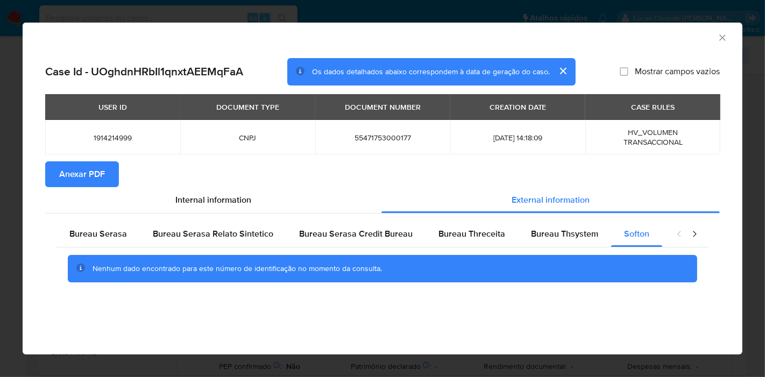
click at [720, 35] on icon "Fechar a janela" at bounding box center [723, 37] width 6 height 6
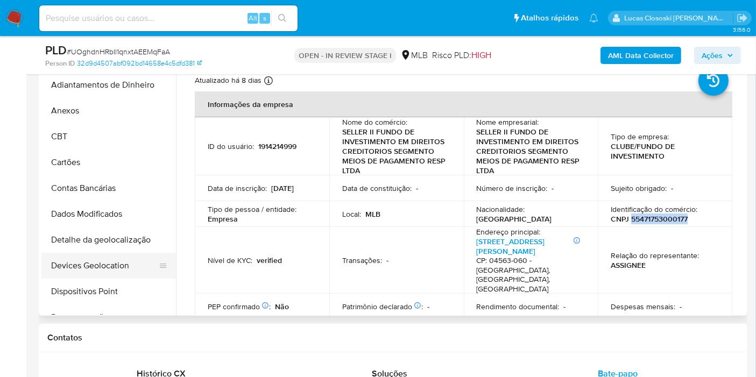
click at [116, 266] on button "Devices Geolocation" at bounding box center [104, 266] width 126 height 26
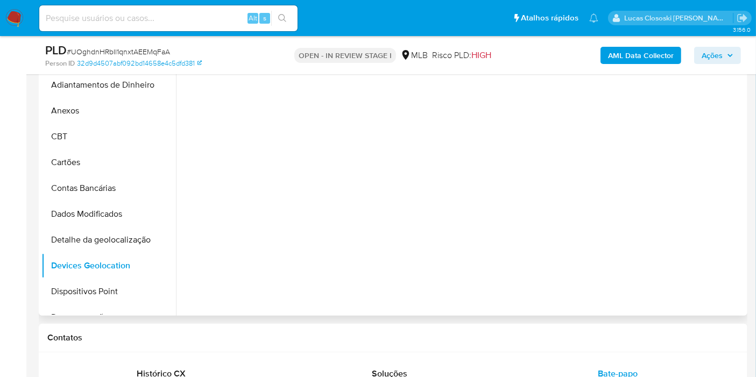
click at [350, 247] on div "Não há dados disponíveis" at bounding box center [460, 178] width 569 height 276
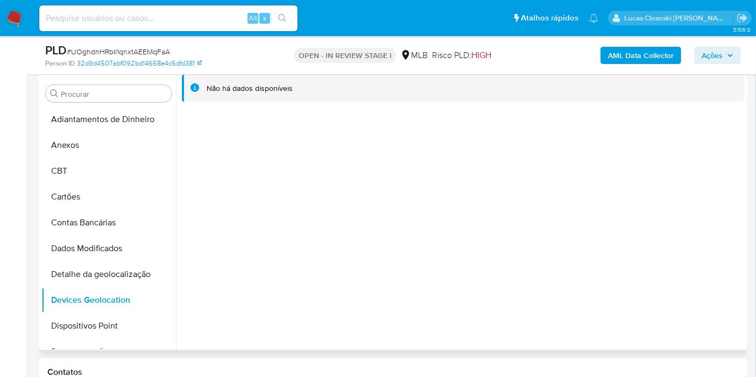
scroll to position [179, 0]
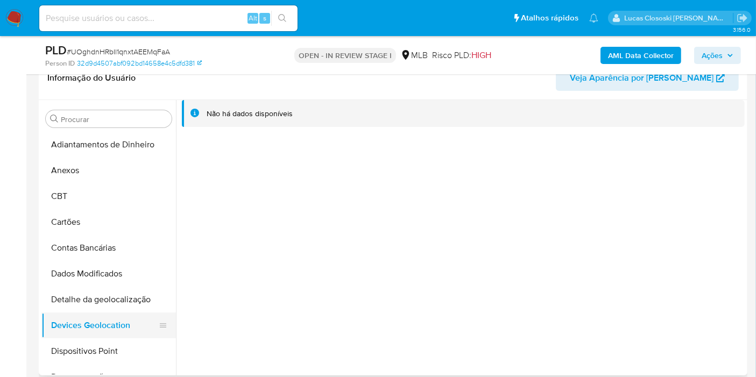
click at [76, 332] on button "Devices Geolocation" at bounding box center [104, 326] width 126 height 26
click at [76, 339] on button "Dispositivos Point" at bounding box center [104, 352] width 126 height 26
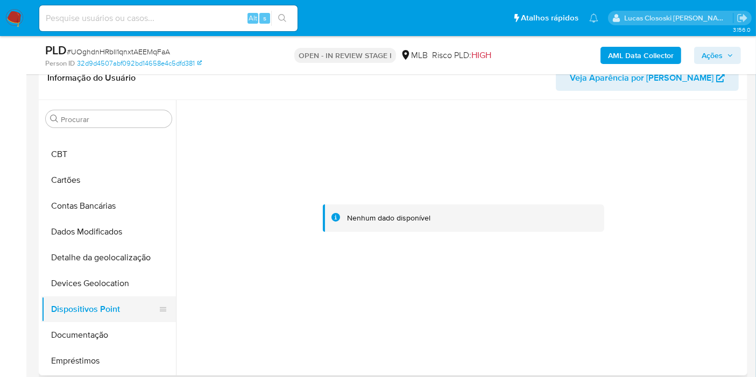
scroll to position [60, 0]
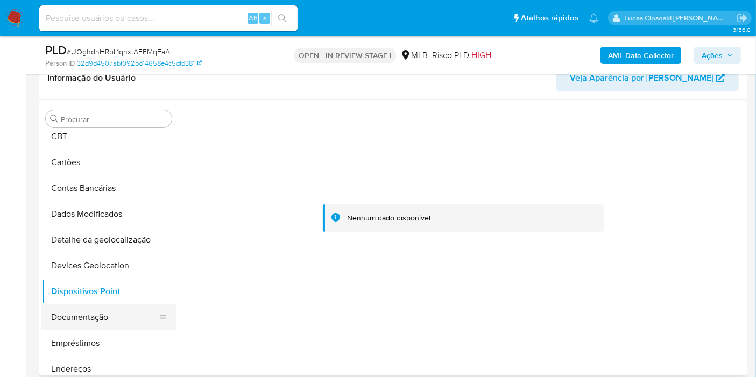
click at [94, 322] on button "Documentação" at bounding box center [104, 318] width 126 height 26
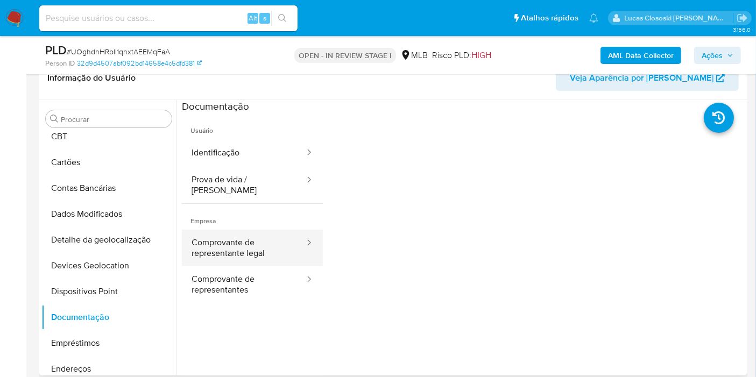
click at [219, 248] on button "Comprovante de representante legal" at bounding box center [244, 248] width 124 height 37
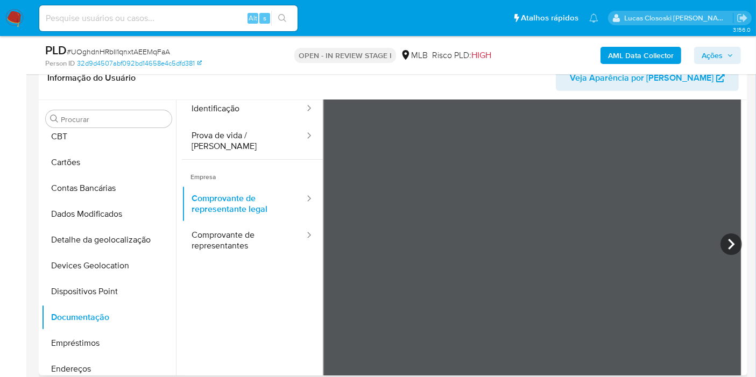
scroll to position [0, 0]
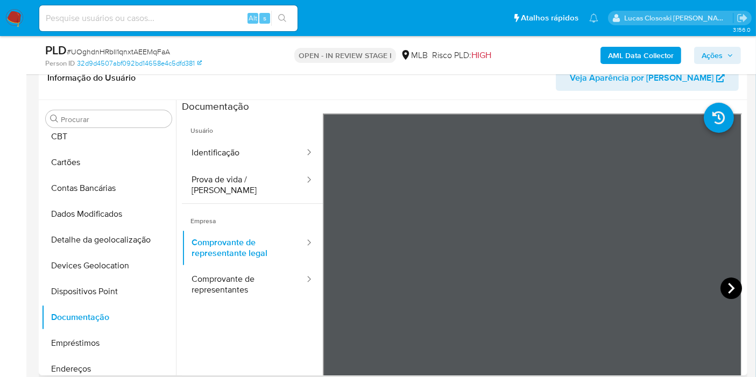
click at [729, 278] on icon at bounding box center [732, 289] width 22 height 22
click at [729, 279] on icon at bounding box center [732, 289] width 22 height 22
click at [734, 293] on icon at bounding box center [732, 289] width 22 height 22
click at [726, 285] on icon at bounding box center [732, 289] width 22 height 22
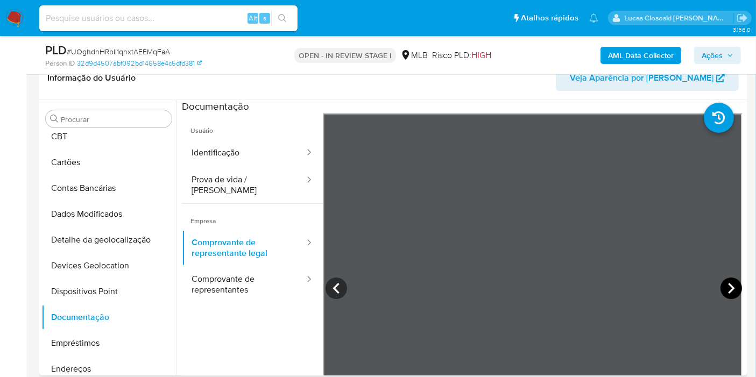
click at [726, 285] on icon at bounding box center [732, 289] width 22 height 22
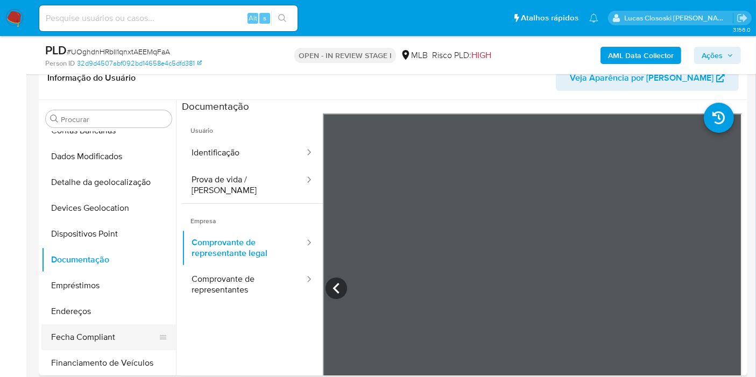
scroll to position [179, 0]
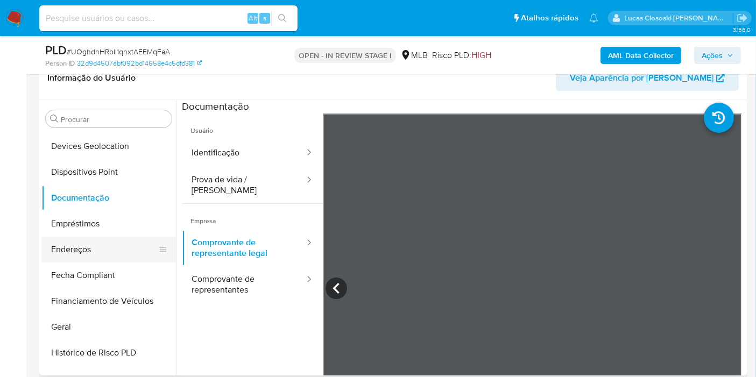
click at [93, 250] on button "Endereços" at bounding box center [104, 250] width 126 height 26
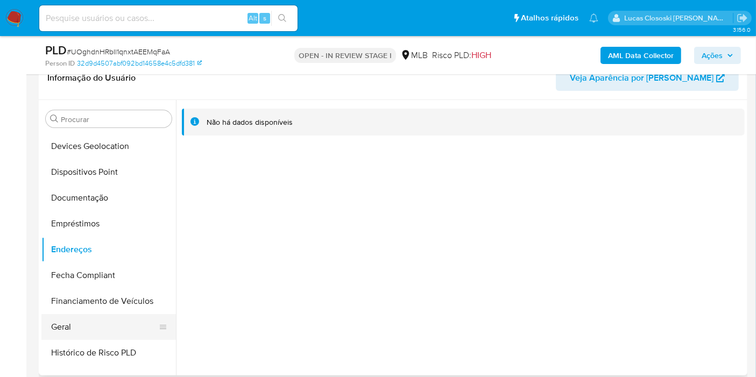
click at [68, 327] on button "Geral" at bounding box center [104, 327] width 126 height 26
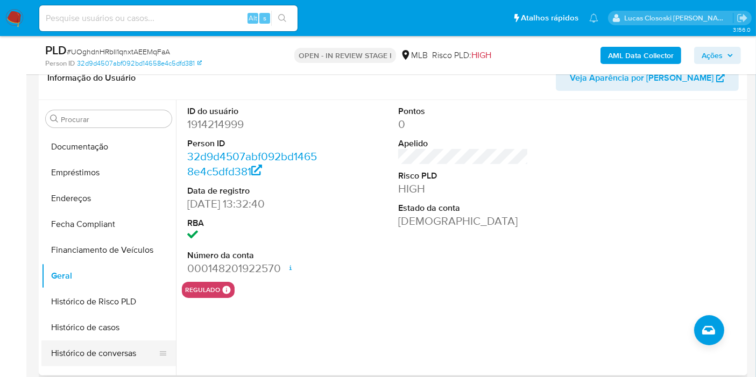
scroll to position [299, 0]
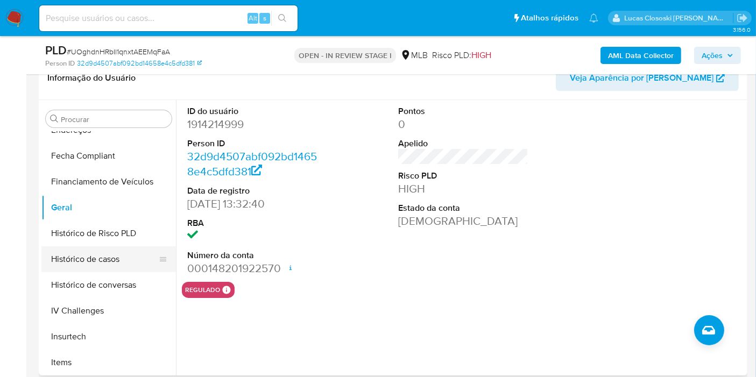
click at [90, 267] on button "Histórico de casos" at bounding box center [104, 260] width 126 height 26
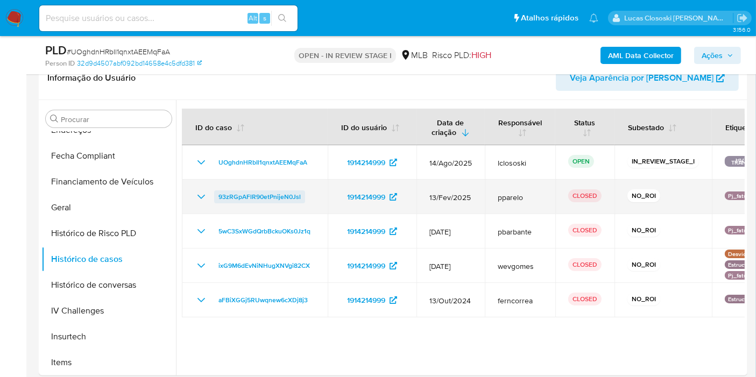
drag, startPoint x: 320, startPoint y: 195, endPoint x: 215, endPoint y: 197, distance: 105.0
click at [215, 197] on td "93zRGpAFlR90etPnijeN0Jsl" at bounding box center [255, 197] width 146 height 34
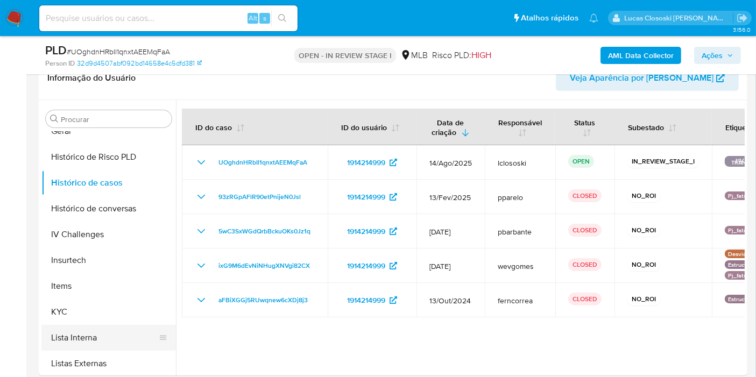
scroll to position [418, 0]
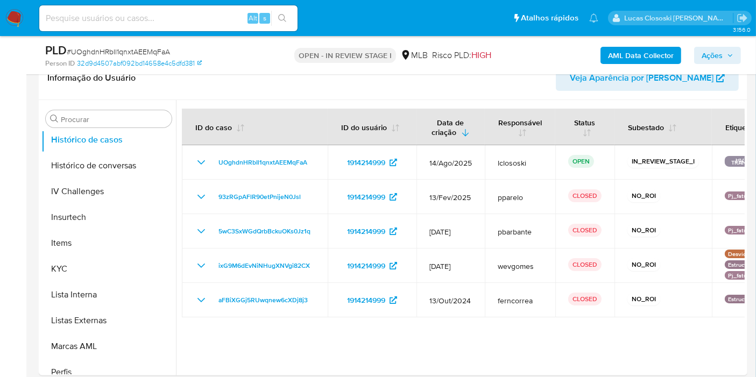
click at [330, 339] on div at bounding box center [460, 238] width 569 height 276
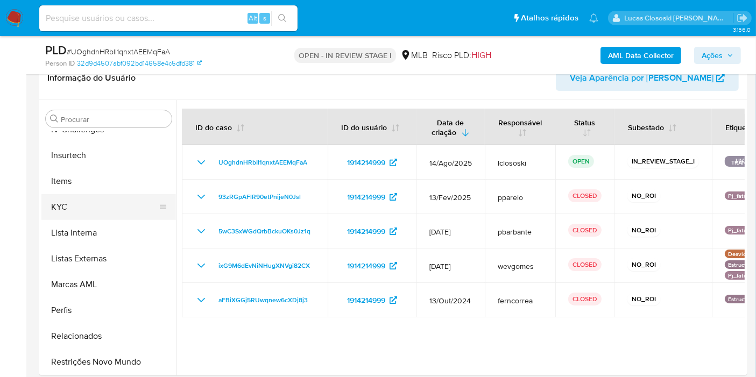
click at [96, 216] on button "KYC" at bounding box center [104, 207] width 126 height 26
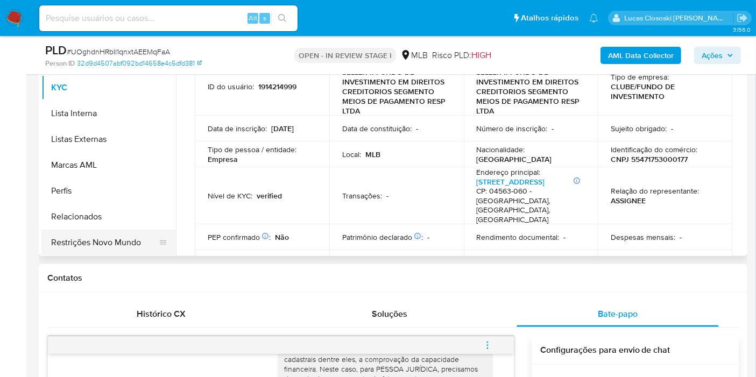
click at [117, 241] on button "Restrições Novo Mundo" at bounding box center [104, 243] width 126 height 26
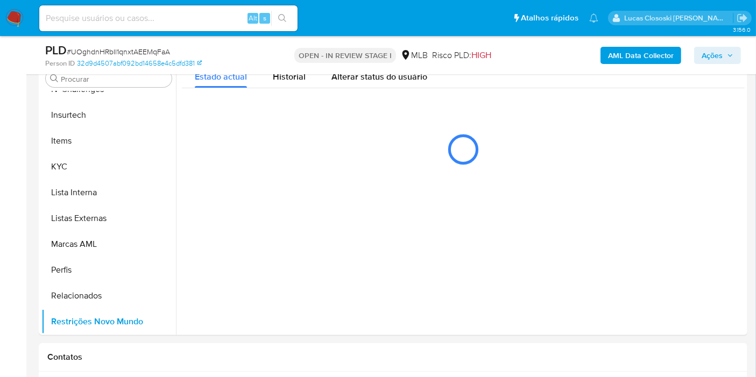
scroll to position [194, 0]
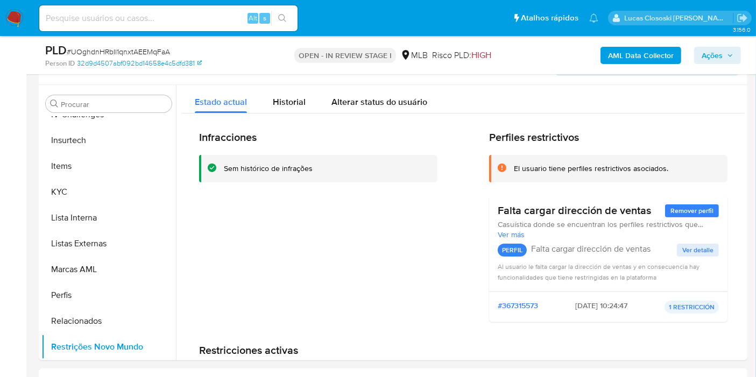
click at [112, 51] on span "# UOghdnHRbIl1qnxtAEEMqFaA" at bounding box center [118, 51] width 103 height 11
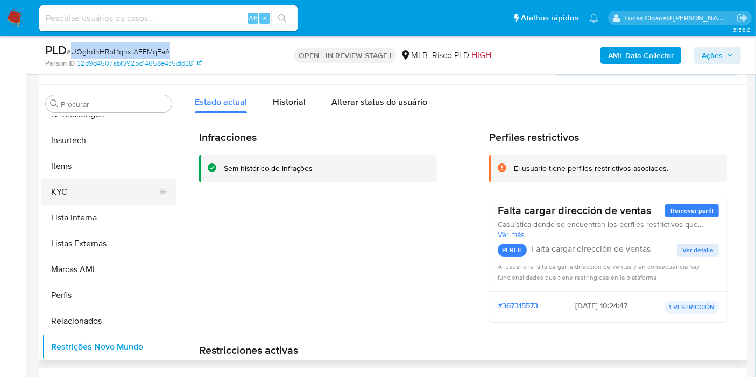
copy span "UOghdnHRbIl1qnxtAEEMqFaA"
click at [86, 191] on button "KYC" at bounding box center [104, 192] width 126 height 26
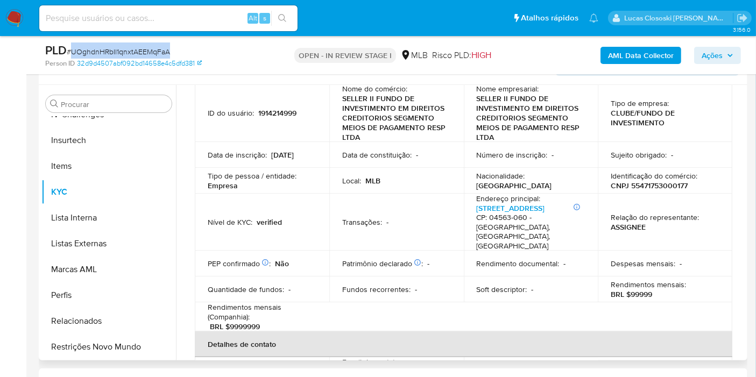
scroll to position [60, 0]
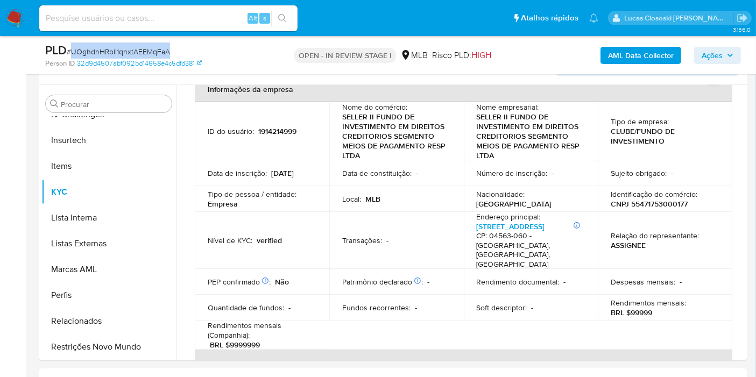
copy span "UOghdnHRbIl1qnxtAEEMqFaA"
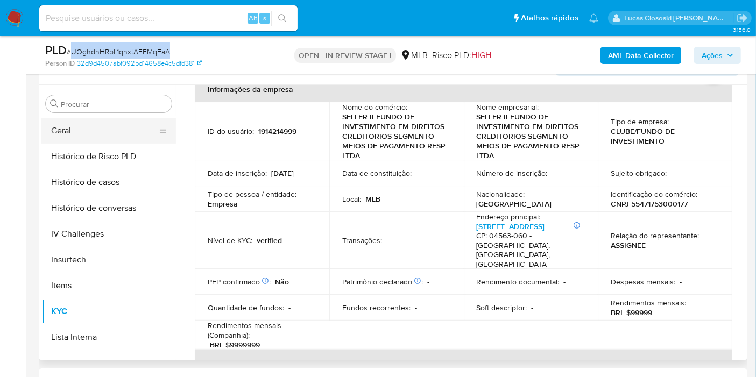
click at [77, 133] on button "Geral" at bounding box center [104, 131] width 126 height 26
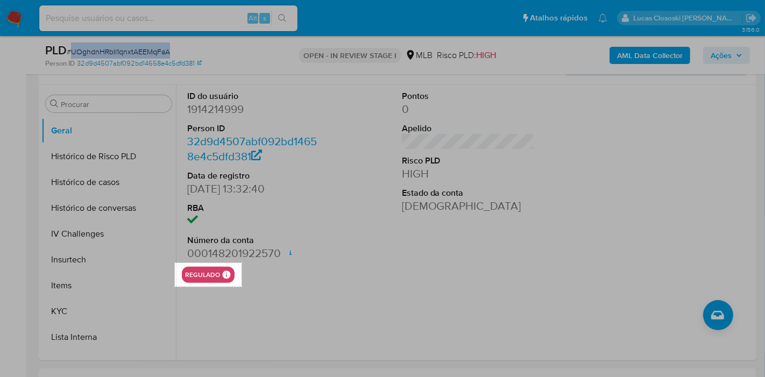
drag, startPoint x: 175, startPoint y: 263, endPoint x: 242, endPoint y: 286, distance: 70.6
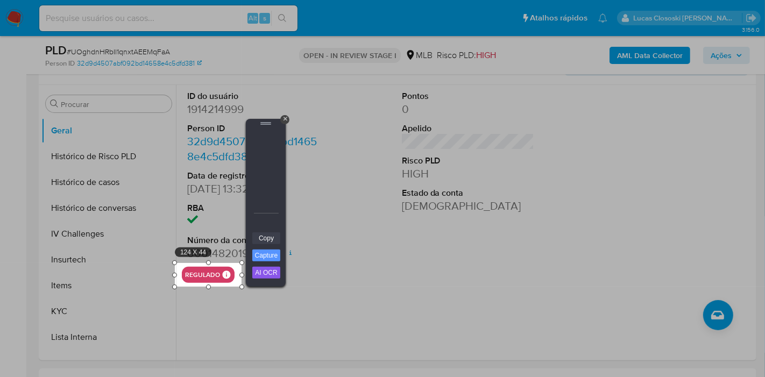
click at [267, 234] on link "Copy" at bounding box center [266, 239] width 28 height 12
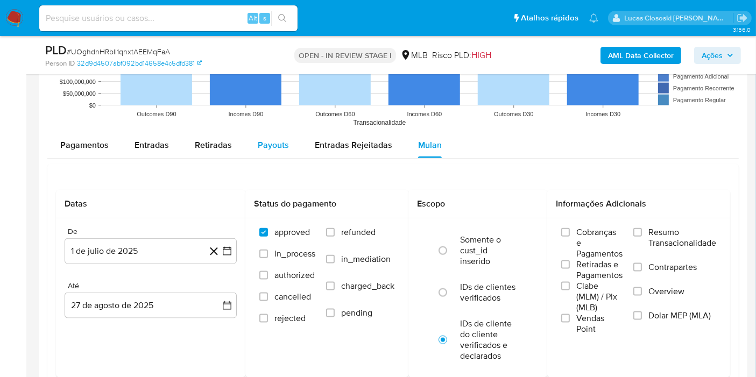
click at [261, 141] on span "Payouts" at bounding box center [273, 145] width 31 height 12
select select "10"
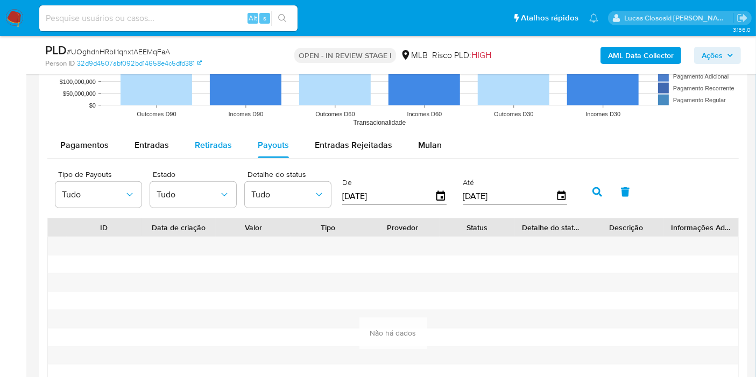
click at [221, 137] on div "Retiradas" at bounding box center [213, 145] width 37 height 26
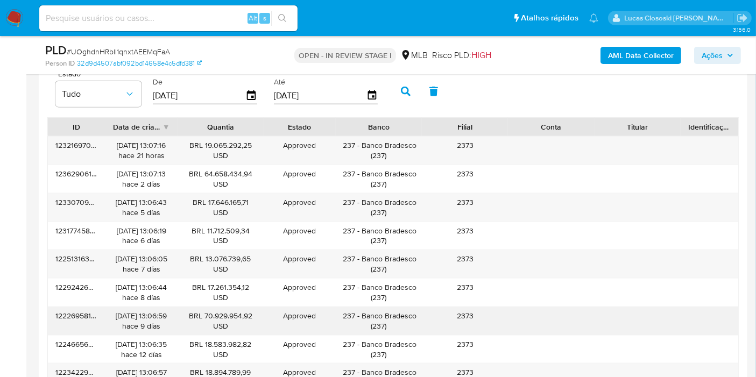
scroll to position [1390, 0]
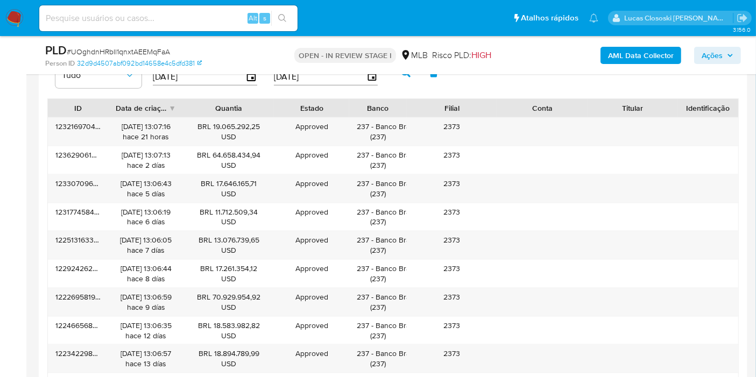
drag, startPoint x: 425, startPoint y: 105, endPoint x: 396, endPoint y: 105, distance: 29.1
click at [396, 105] on div "Banco" at bounding box center [377, 108] width 57 height 18
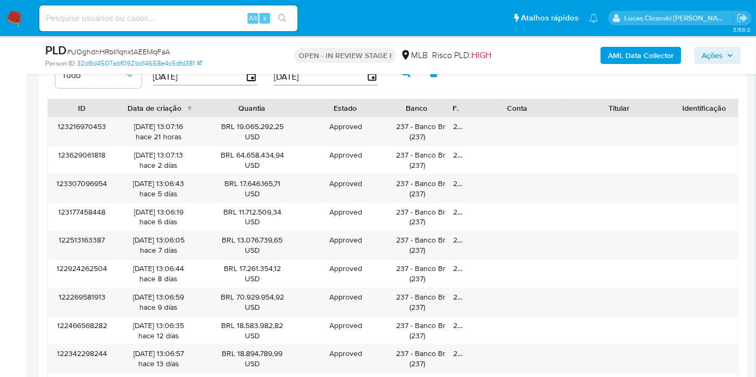
drag, startPoint x: 503, startPoint y: 103, endPoint x: 433, endPoint y: 105, distance: 69.4
click at [433, 105] on div "ID Data de criação Quantia Estado Banco Filial Conta Titular Identificação" at bounding box center [393, 108] width 691 height 18
drag, startPoint x: 552, startPoint y: 96, endPoint x: 519, endPoint y: 102, distance: 33.5
click at [522, 100] on div "Estado Tudo De 30/05/2025 Até 27/08/2025 ID Data de criação Quantia Estado Banc…" at bounding box center [393, 238] width 692 height 386
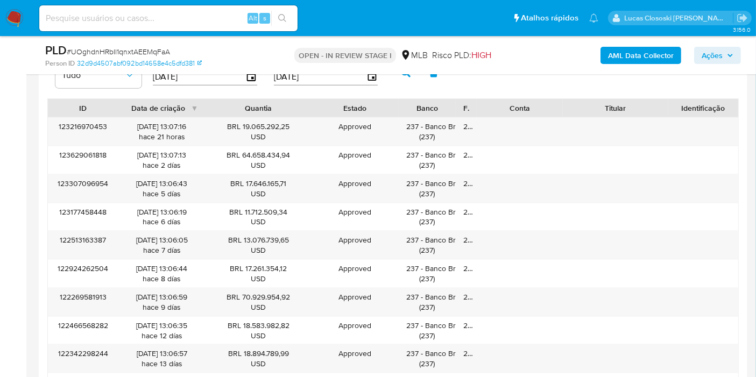
click at [553, 110] on div "Conta" at bounding box center [519, 108] width 71 height 11
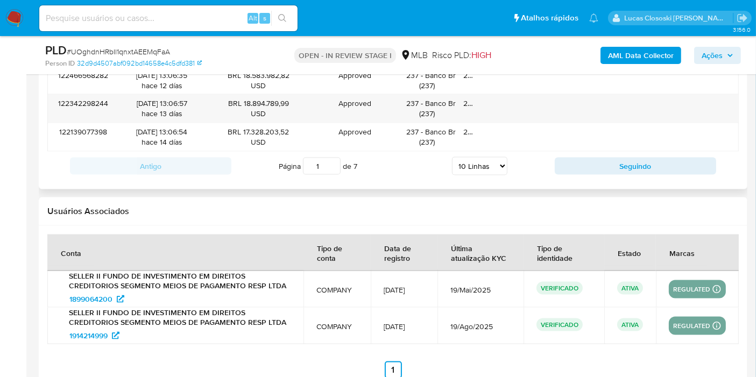
scroll to position [1630, 0]
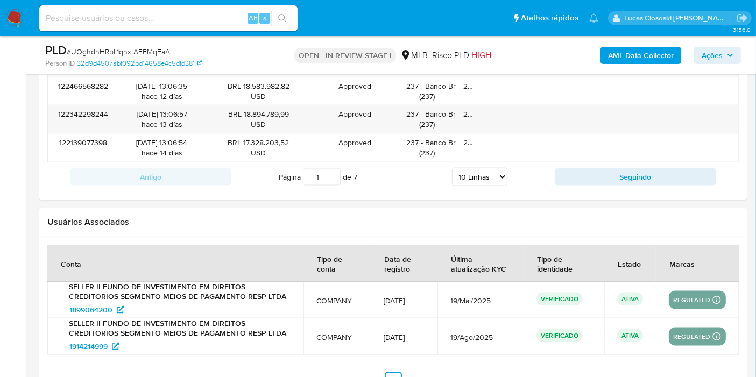
drag, startPoint x: 465, startPoint y: 173, endPoint x: 489, endPoint y: 237, distance: 68.8
click at [465, 173] on select "5 Linhas 10 Linhas 20 Linhas 25 Linhas 50 Linhas 100 Linhas" at bounding box center [479, 177] width 55 height 18
drag, startPoint x: 476, startPoint y: 173, endPoint x: 480, endPoint y: 180, distance: 7.9
click at [476, 173] on select "5 Linhas 10 Linhas 20 Linhas 25 Linhas 50 Linhas 100 Linhas" at bounding box center [479, 177] width 55 height 18
select select "100"
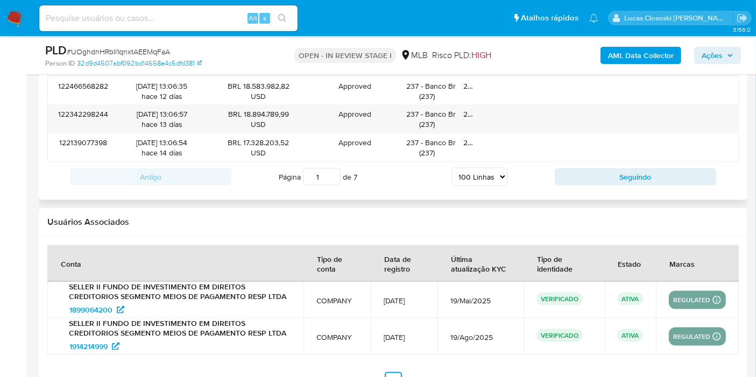
click at [453, 168] on select "5 Linhas 10 Linhas 20 Linhas 25 Linhas 50 Linhas 100 Linhas" at bounding box center [479, 177] width 55 height 18
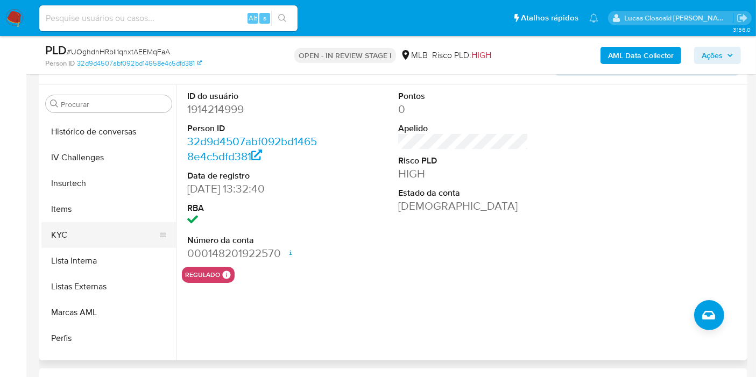
scroll to position [480, 0]
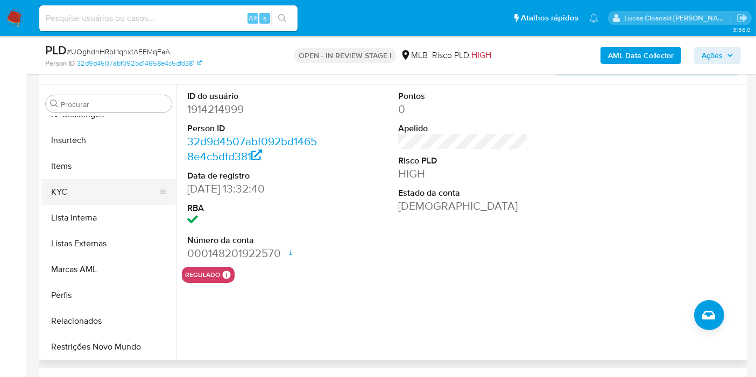
click at [74, 195] on button "KYC" at bounding box center [104, 192] width 126 height 26
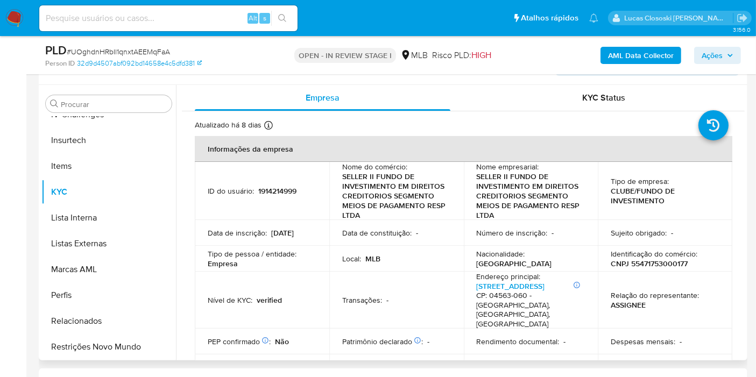
scroll to position [119, 0]
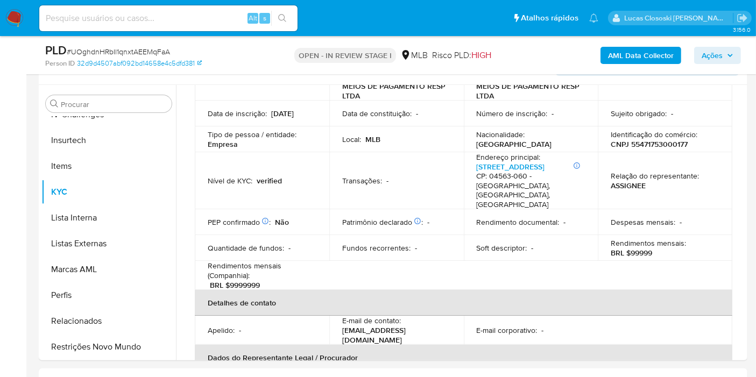
click at [723, 50] on span "Ações" at bounding box center [712, 55] width 21 height 17
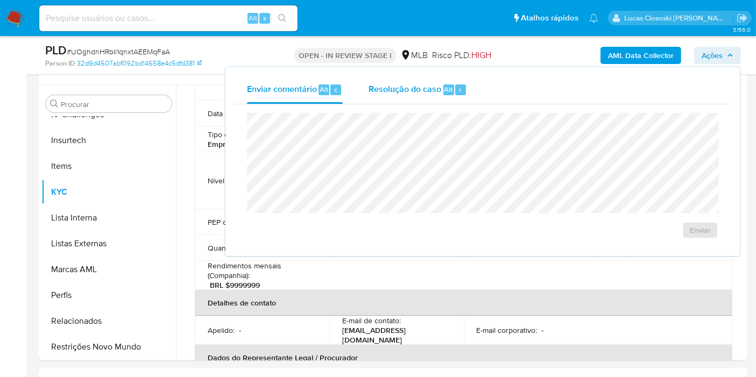
click at [447, 101] on div "Resolução do caso Alt r" at bounding box center [418, 90] width 98 height 28
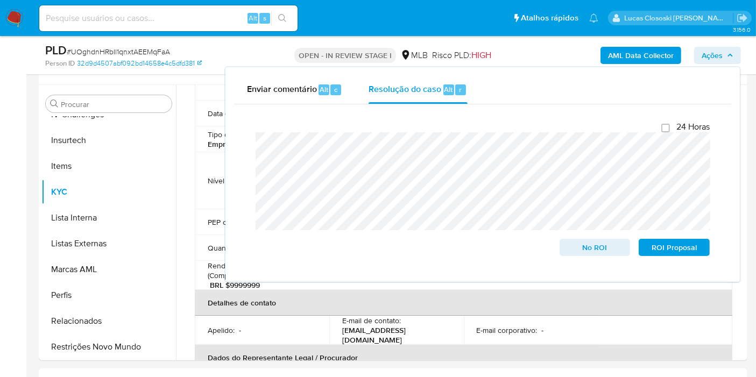
click at [702, 55] on span "Ações" at bounding box center [712, 55] width 21 height 17
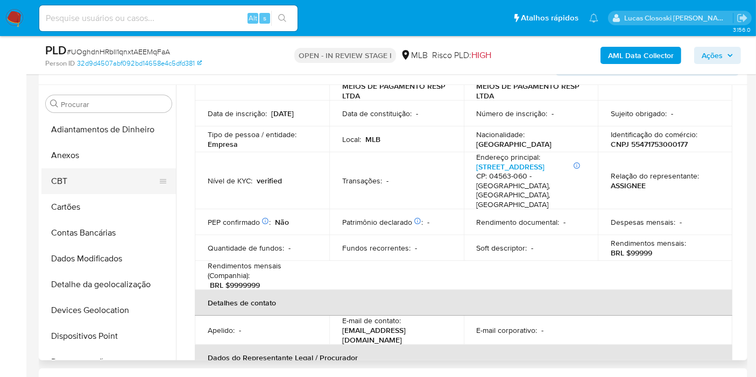
scroll to position [0, 0]
click at [78, 159] on button "Anexos" at bounding box center [104, 156] width 126 height 26
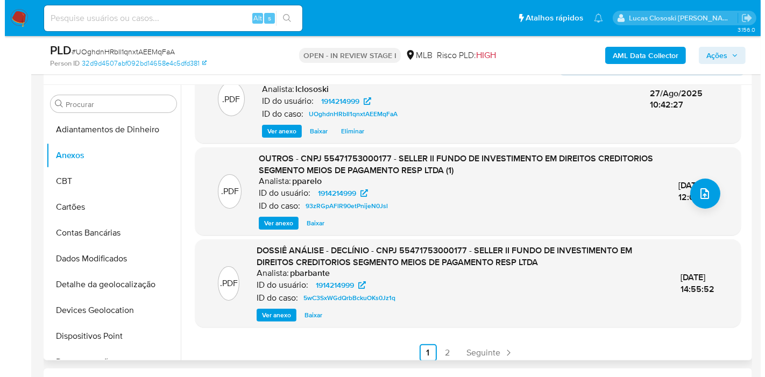
scroll to position [137, 0]
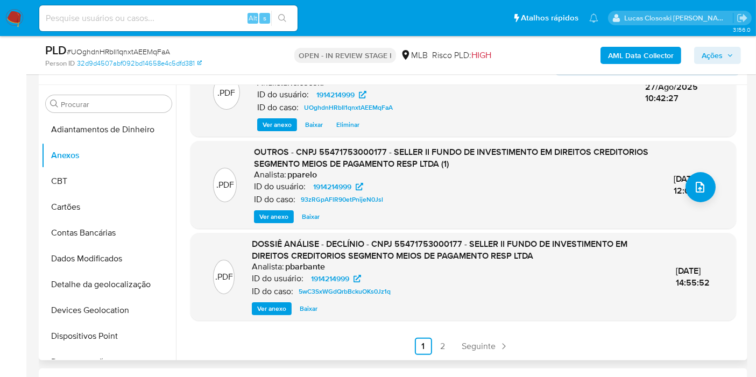
click at [700, 216] on div ".PDF OUTROS - CNPJ 55471753000177 - SELLER II FUNDO DE INVESTIMENTO EM DIREITOS…" at bounding box center [463, 184] width 535 height 77
click at [694, 182] on icon "upload-file" at bounding box center [700, 187] width 13 height 13
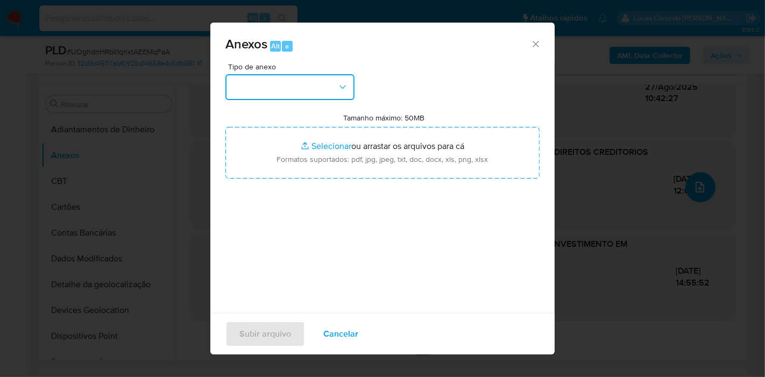
click at [274, 94] on button "button" at bounding box center [290, 87] width 129 height 26
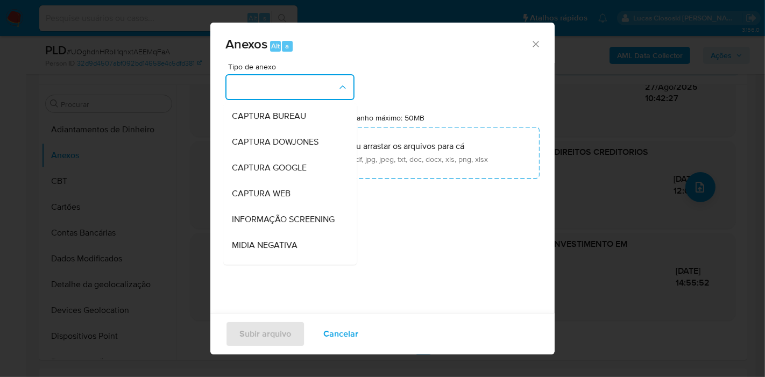
scroll to position [165, 0]
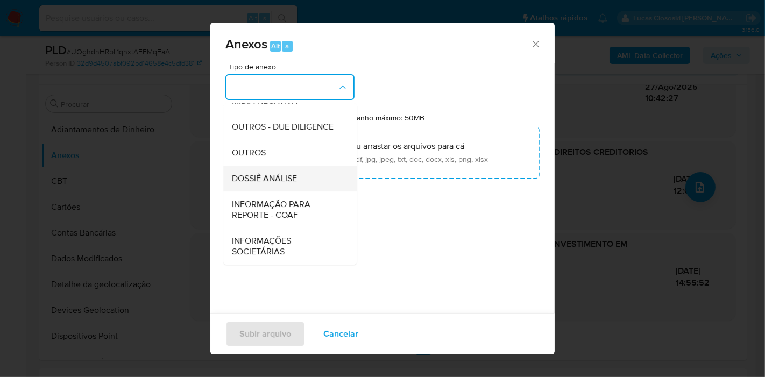
click at [284, 170] on div "DOSSIÊ ANÁLISE" at bounding box center [287, 179] width 110 height 26
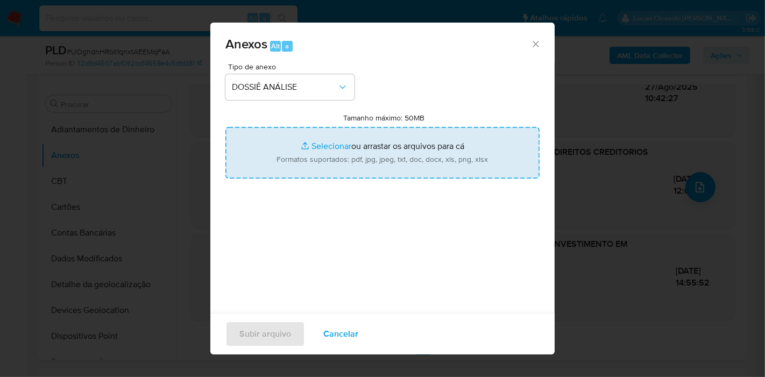
click at [322, 141] on input "Tamanho máximo: 50MB Selecionar arquivos" at bounding box center [383, 153] width 314 height 52
type input "C:\fakepath\SAR - XXXX - CNPJ 55471753000177 - SELLER II FUNDO DE INVESTIMENTO …"
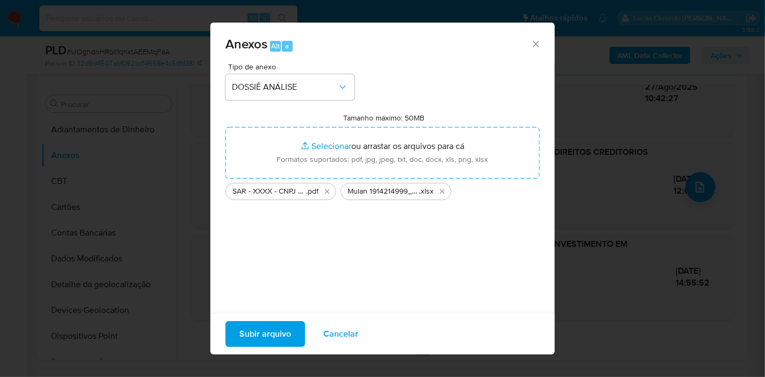
click at [270, 340] on span "Subir arquivo" at bounding box center [266, 334] width 52 height 24
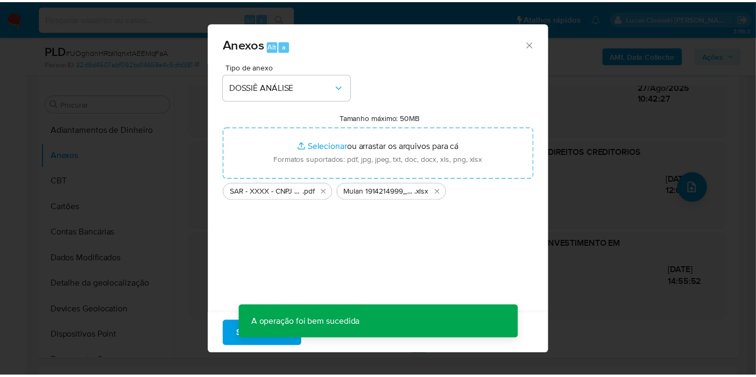
scroll to position [100, 0]
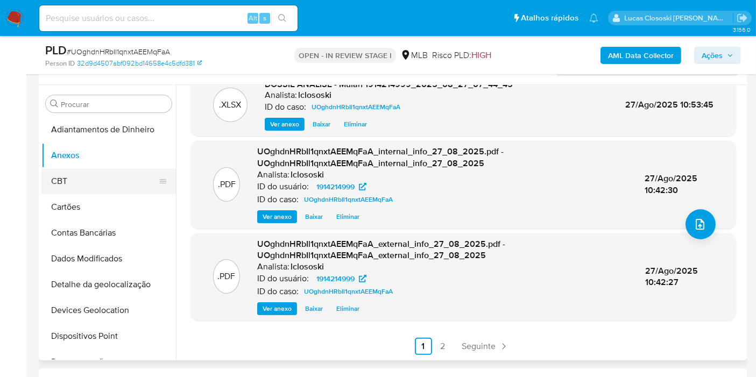
click at [44, 170] on button "CBT" at bounding box center [104, 181] width 126 height 26
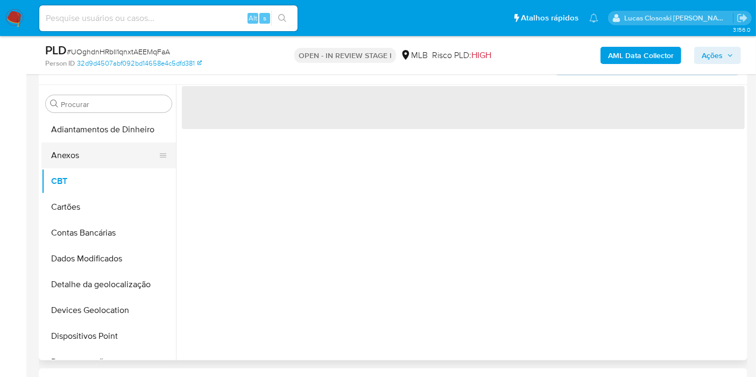
scroll to position [0, 0]
click at [62, 156] on button "Anexos" at bounding box center [104, 156] width 126 height 26
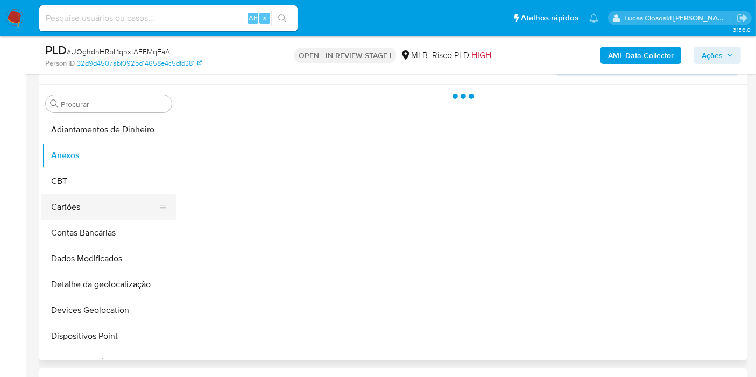
scroll to position [179, 0]
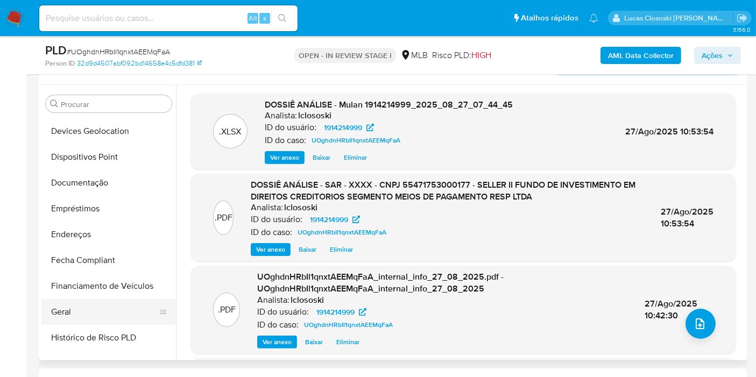
click at [97, 307] on button "Geral" at bounding box center [104, 312] width 126 height 26
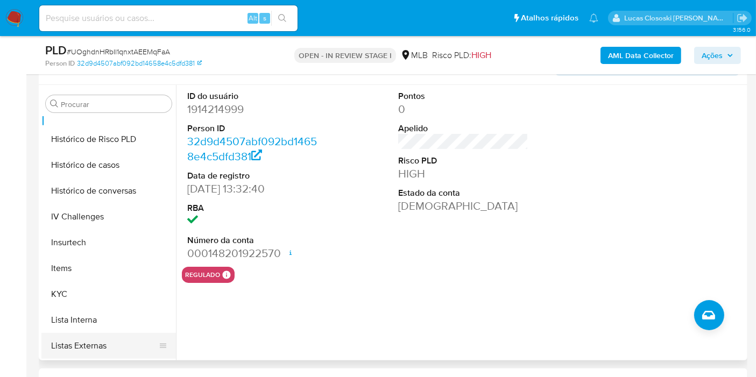
scroll to position [418, 0]
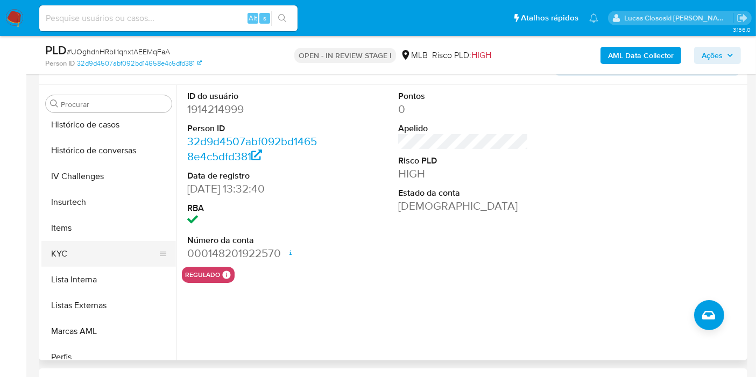
click at [73, 260] on button "KYC" at bounding box center [104, 254] width 126 height 26
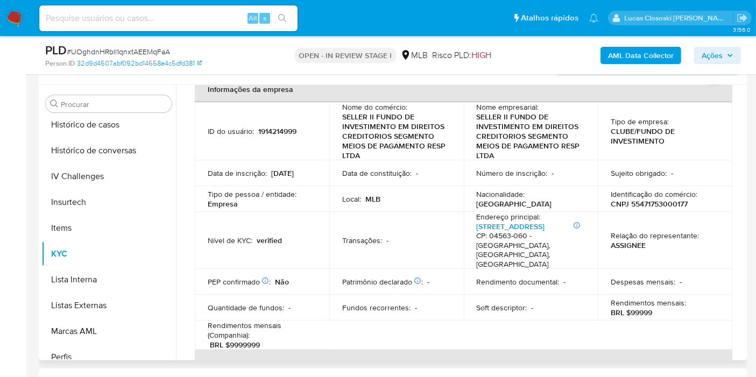
scroll to position [179, 0]
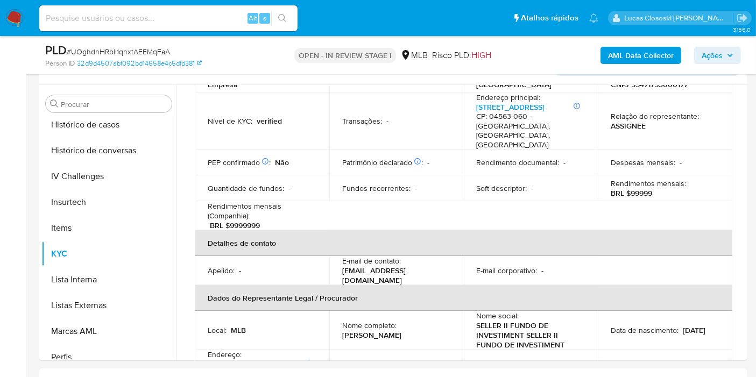
click at [707, 49] on span "Ações" at bounding box center [712, 55] width 21 height 17
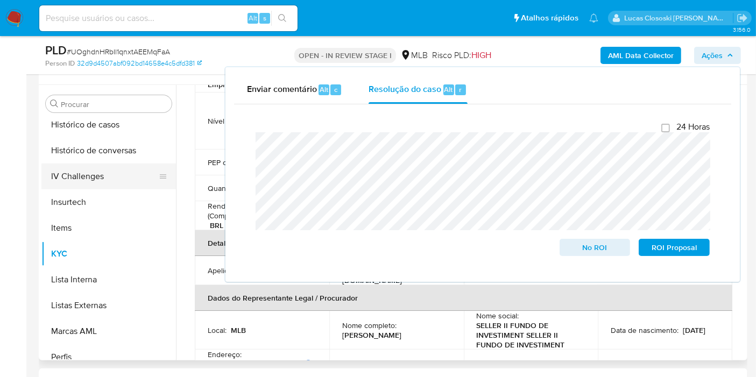
scroll to position [358, 0]
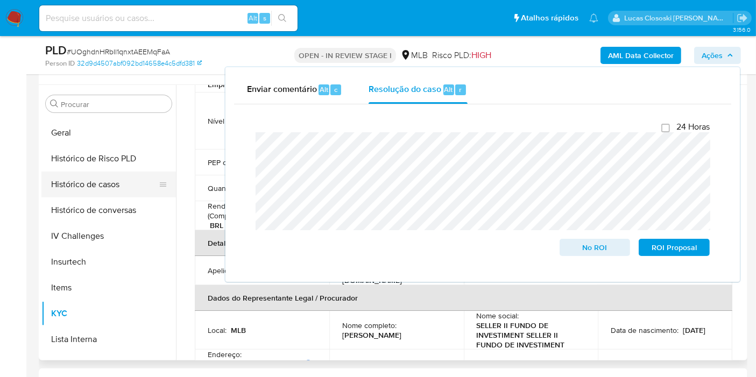
click at [98, 185] on button "Histórico de casos" at bounding box center [104, 185] width 126 height 26
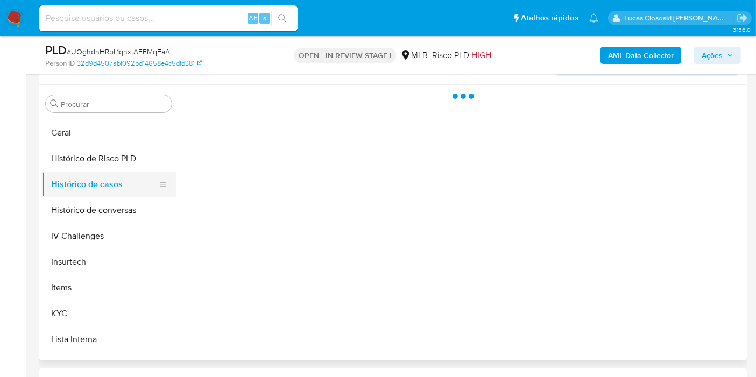
scroll to position [0, 0]
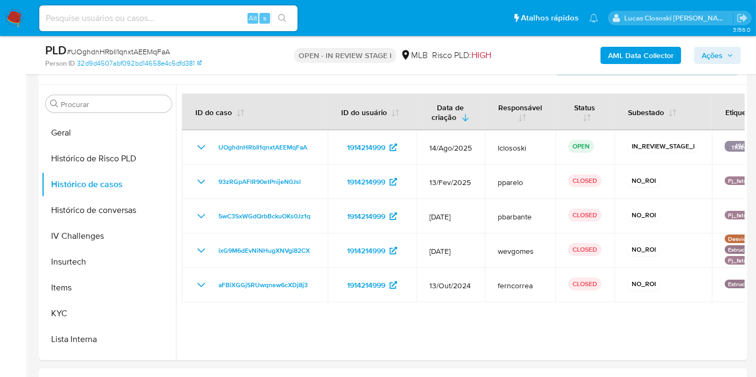
click at [727, 58] on icon "button" at bounding box center [730, 55] width 6 height 6
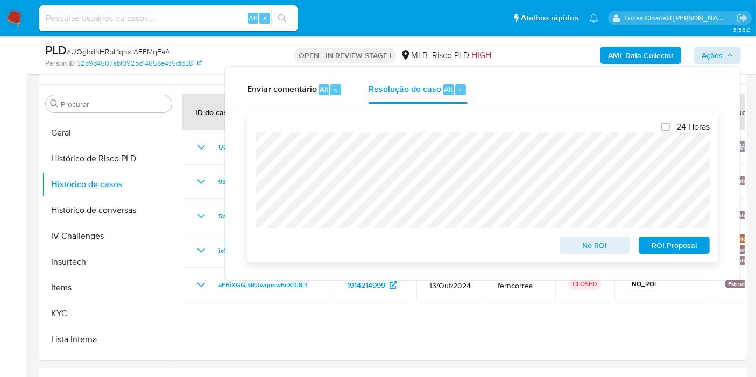
click at [586, 248] on span "No ROI" at bounding box center [595, 245] width 56 height 15
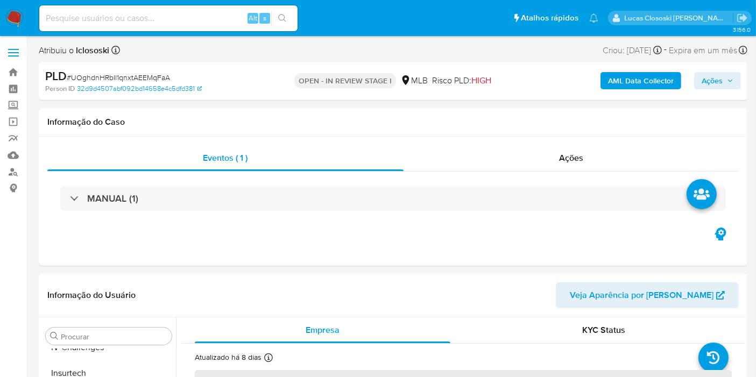
scroll to position [480, 0]
click at [13, 23] on img at bounding box center [14, 18] width 18 height 18
select select "10"
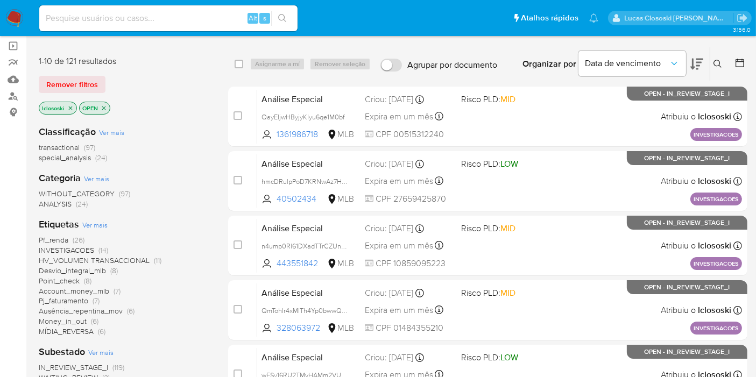
scroll to position [119, 0]
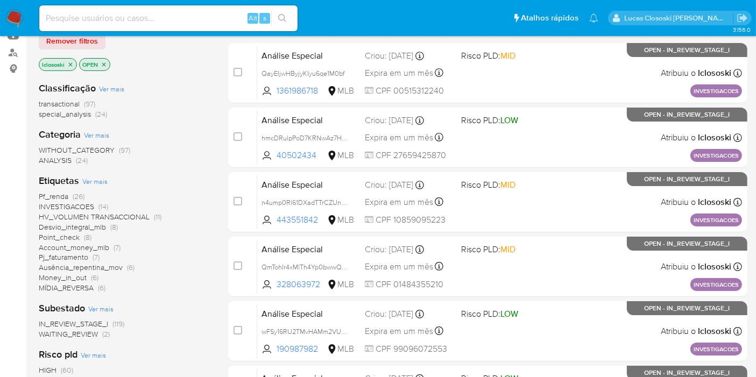
click at [81, 216] on span "HV_VOLUMEN TRANSACCIONAL" at bounding box center [94, 217] width 111 height 11
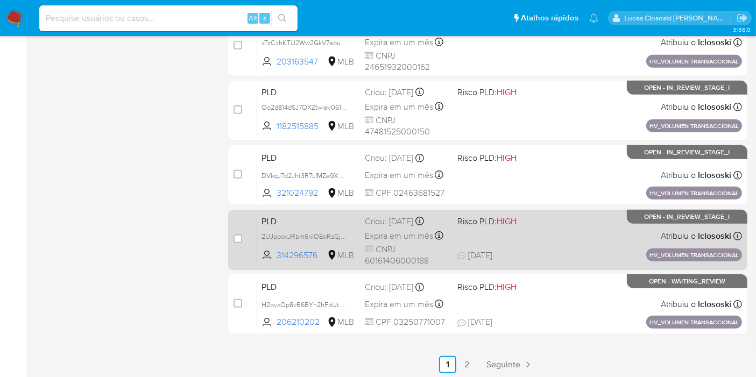
scroll to position [471, 0]
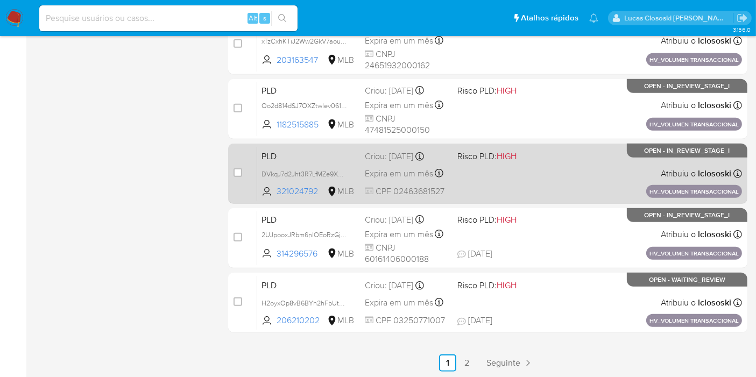
click at [543, 176] on div "PLD DVkqJ7d2Jht3R7LfMZe9XBHT 321024792 MLB Risco PLD: HIGH Criou: [DATE] Criou:…" at bounding box center [499, 173] width 485 height 54
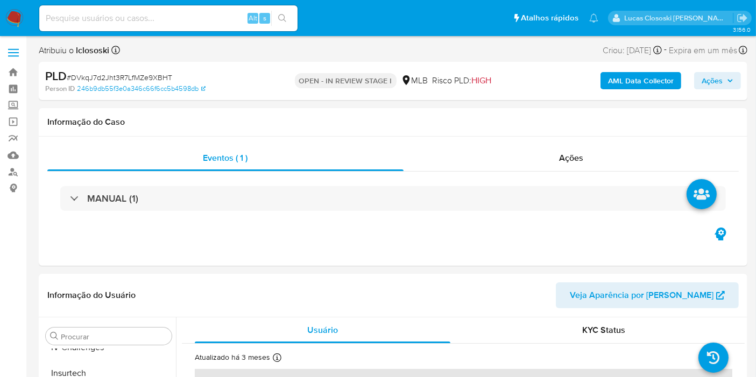
scroll to position [480, 0]
select select "10"
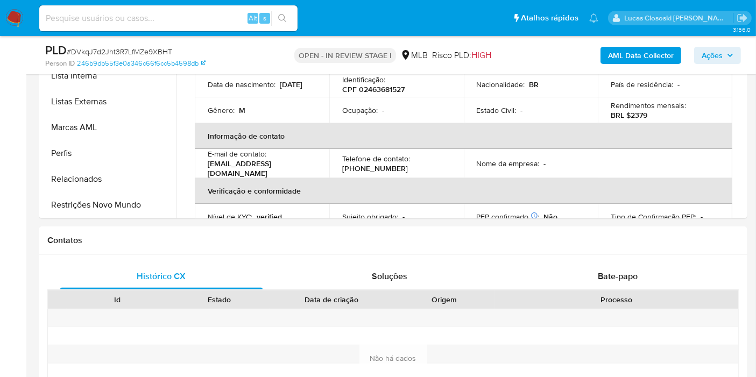
scroll to position [478, 0]
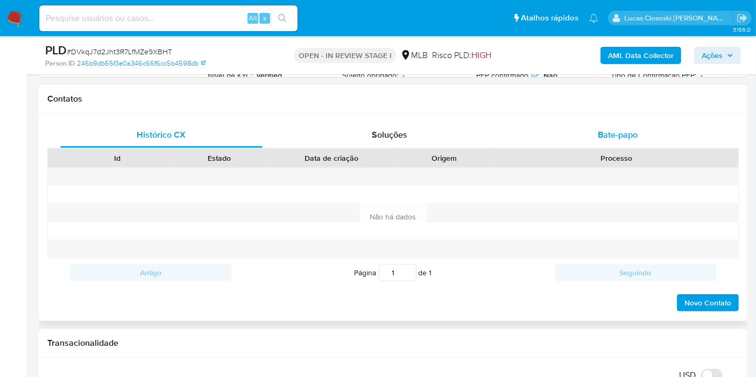
click at [579, 140] on div "Bate-papo" at bounding box center [618, 135] width 202 height 26
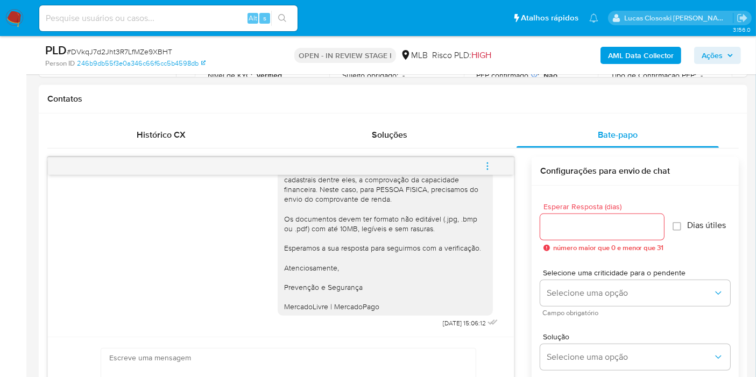
scroll to position [134, 0]
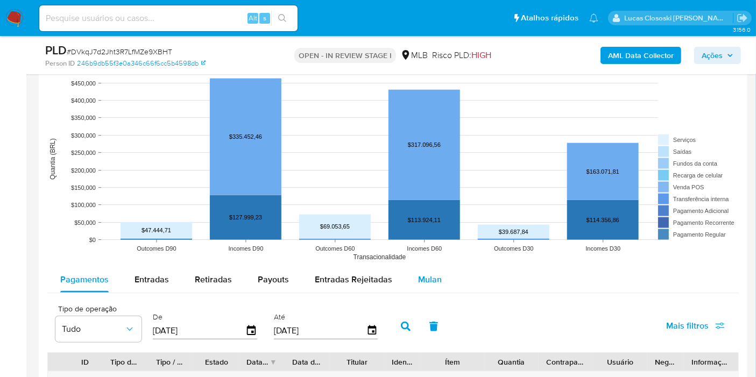
click at [418, 279] on span "Mulan" at bounding box center [430, 279] width 24 height 12
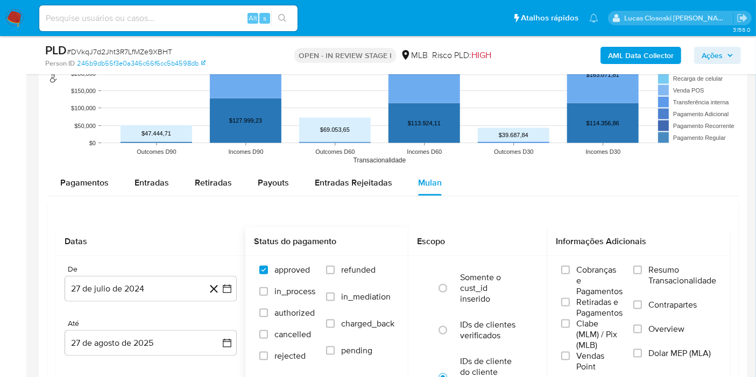
scroll to position [1315, 0]
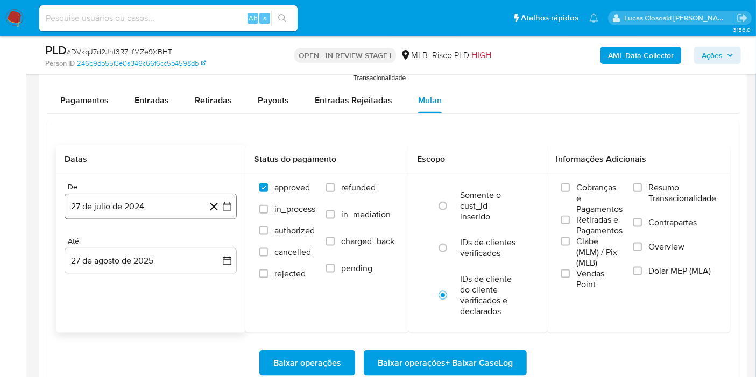
click at [232, 206] on icon "button" at bounding box center [227, 206] width 11 height 11
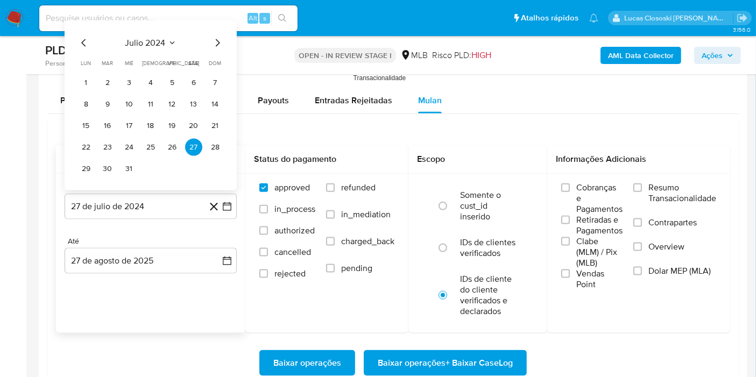
click at [163, 43] on span "julio 2024" at bounding box center [145, 43] width 40 height 11
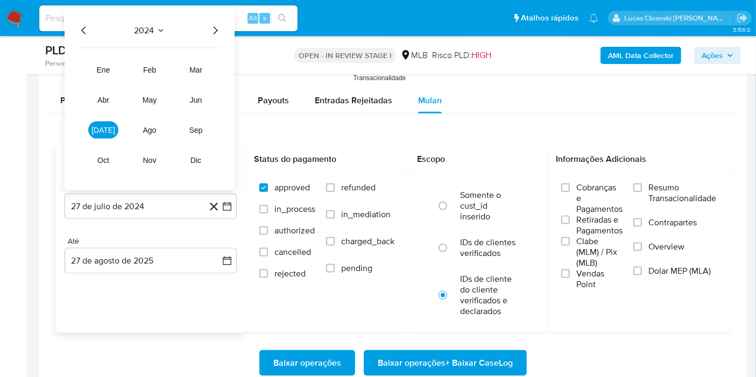
click at [220, 24] on icon "Año siguiente" at bounding box center [215, 30] width 13 height 13
click at [97, 128] on button "[DATE]" at bounding box center [103, 130] width 30 height 17
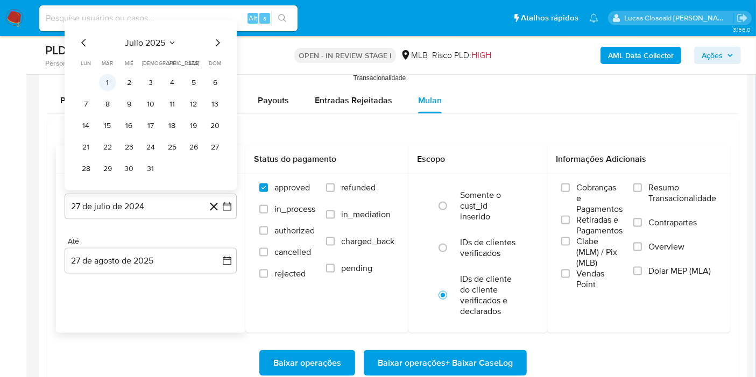
click at [103, 79] on button "1" at bounding box center [107, 82] width 17 height 17
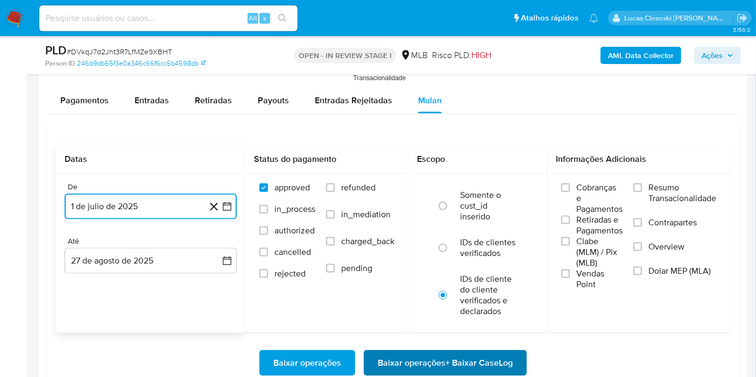
click at [509, 354] on span "Baixar operações + Baixar CaseLog" at bounding box center [445, 363] width 135 height 24
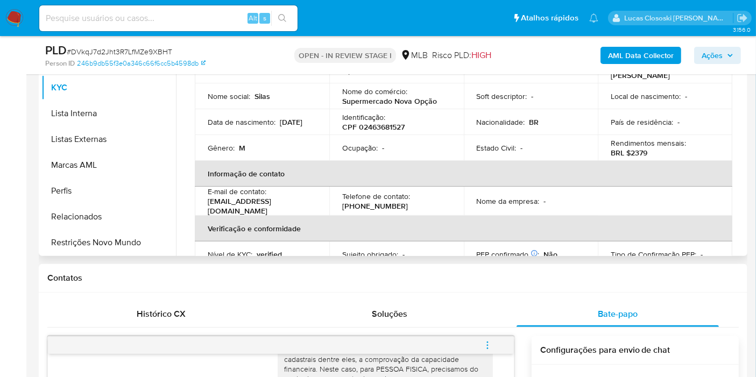
scroll to position [179, 0]
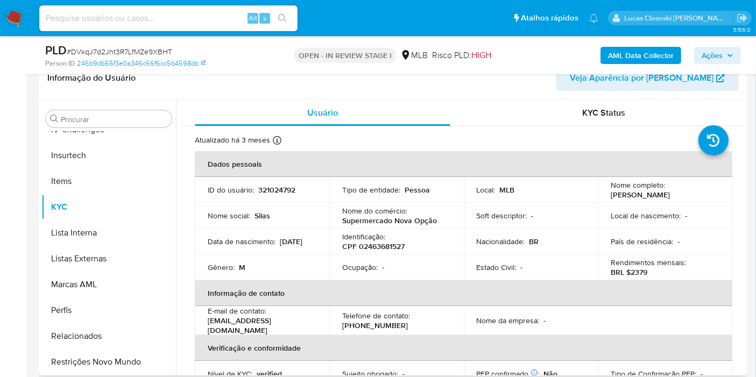
click at [384, 243] on p "CPF 02463681527" at bounding box center [373, 247] width 62 height 10
copy p "02463681527"
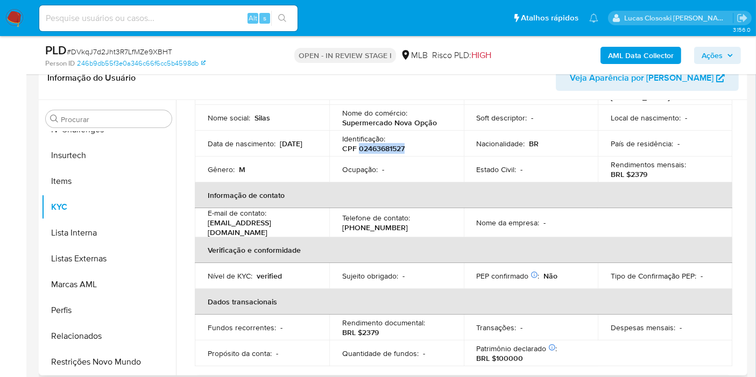
scroll to position [70, 0]
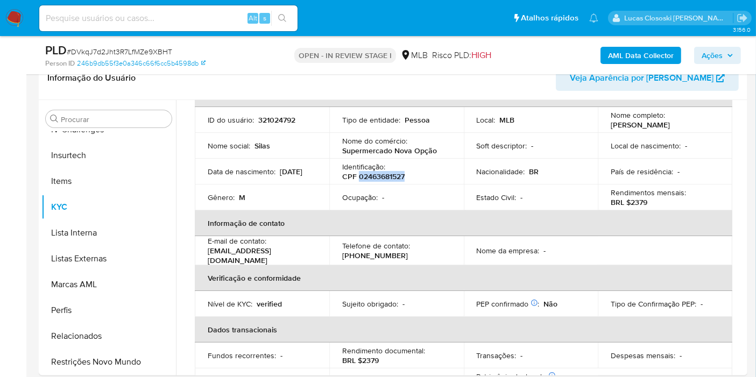
copy p "02463681527"
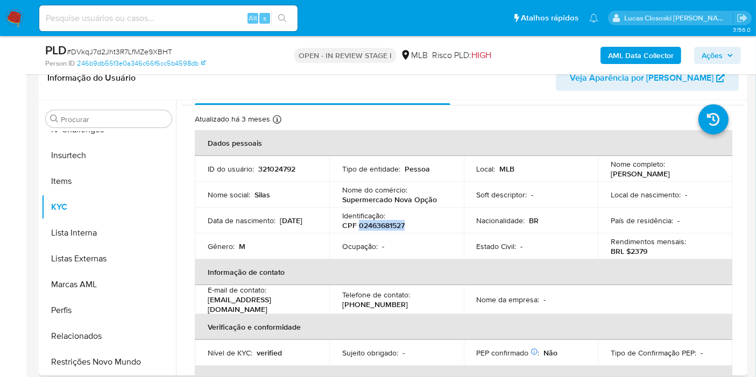
scroll to position [10, 0]
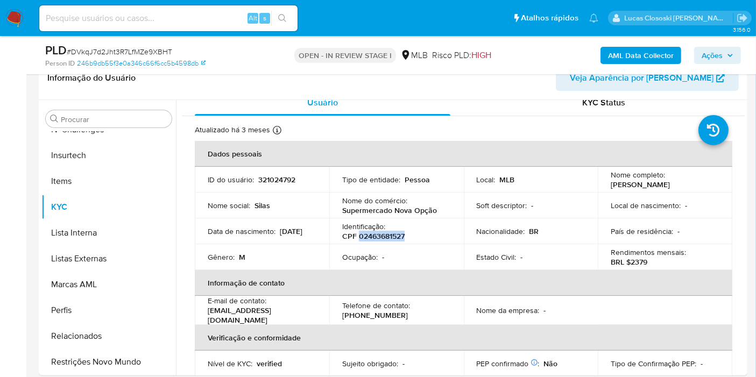
click at [659, 58] on b "AML Data Collector" at bounding box center [641, 55] width 66 height 17
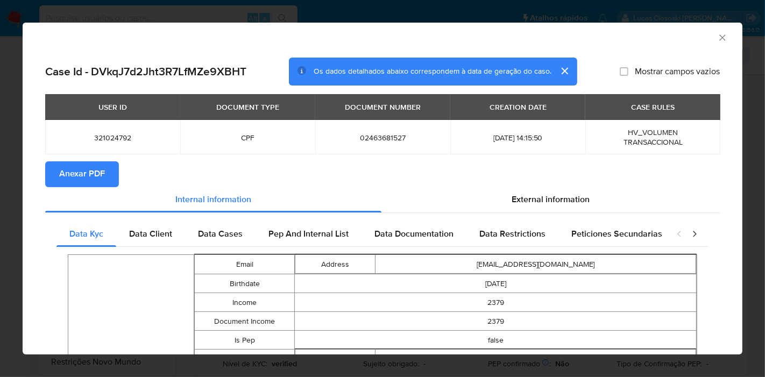
click at [102, 165] on span "Anexar PDF" at bounding box center [82, 175] width 46 height 24
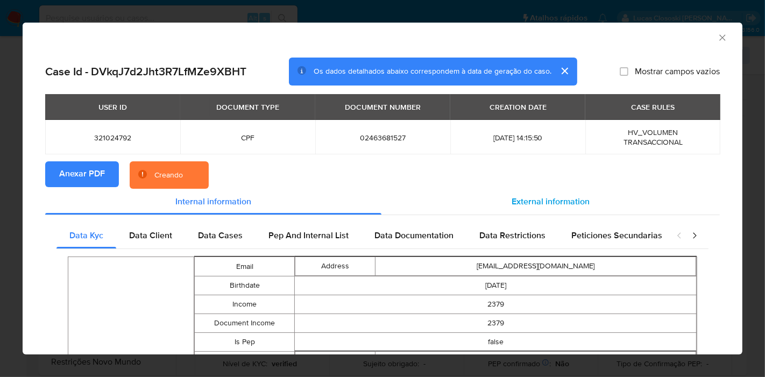
click at [526, 194] on div "External information" at bounding box center [551, 202] width 339 height 26
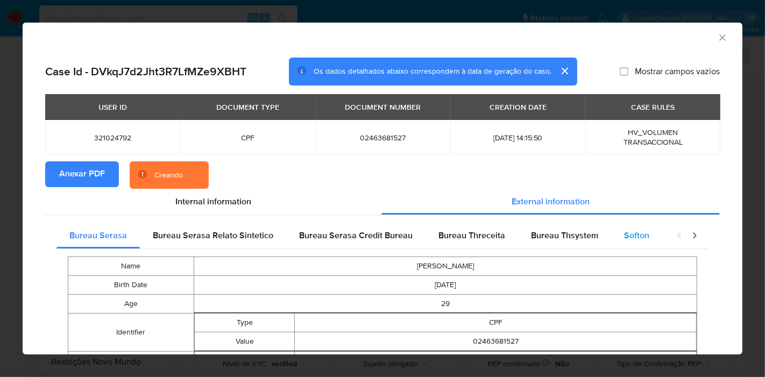
click at [629, 241] on span "Softon" at bounding box center [636, 235] width 25 height 12
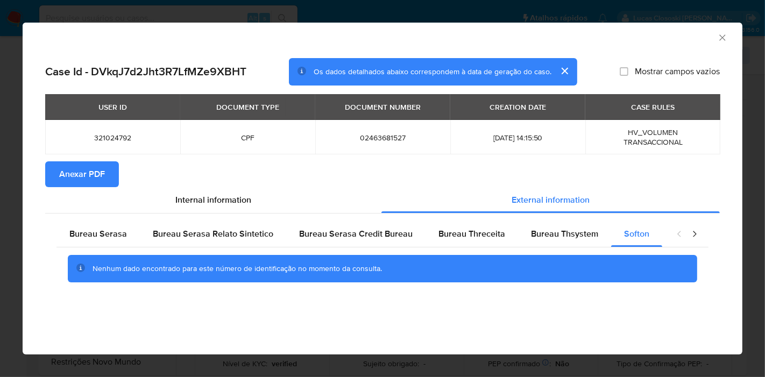
drag, startPoint x: 719, startPoint y: 36, endPoint x: 706, endPoint y: 38, distance: 13.1
click at [719, 36] on icon "Fechar a janela" at bounding box center [722, 37] width 11 height 11
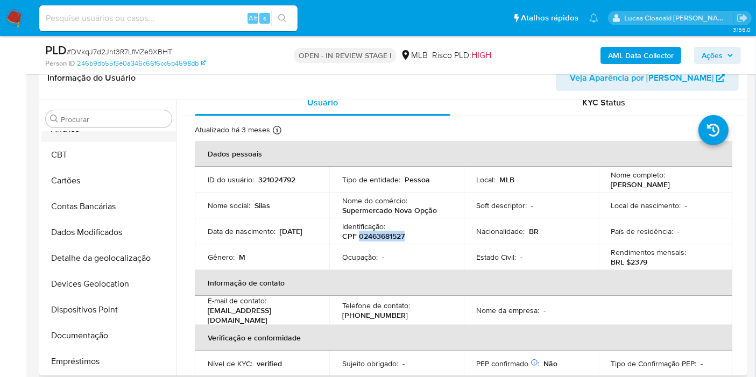
scroll to position [0, 0]
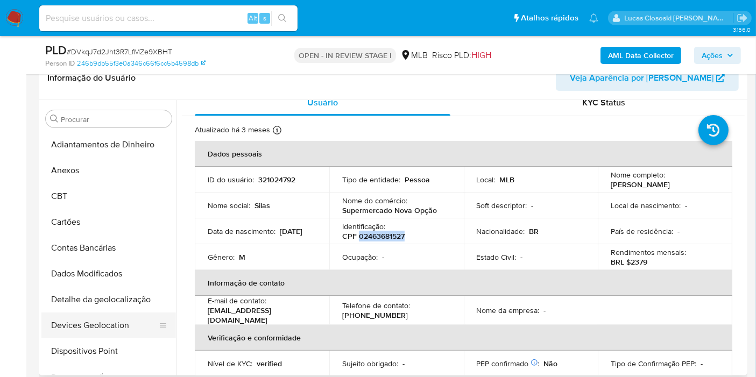
click at [116, 325] on button "Devices Geolocation" at bounding box center [104, 326] width 126 height 26
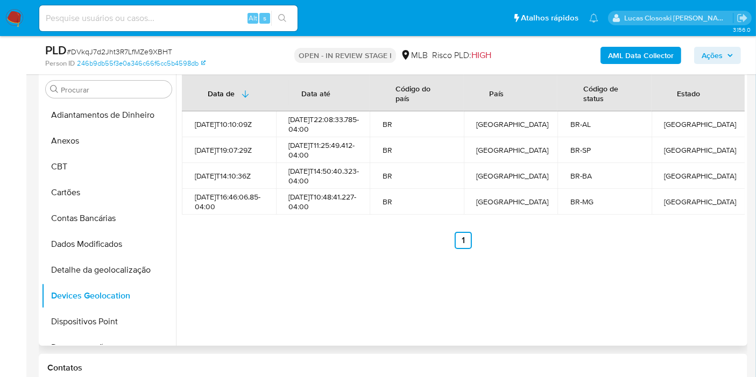
scroll to position [119, 0]
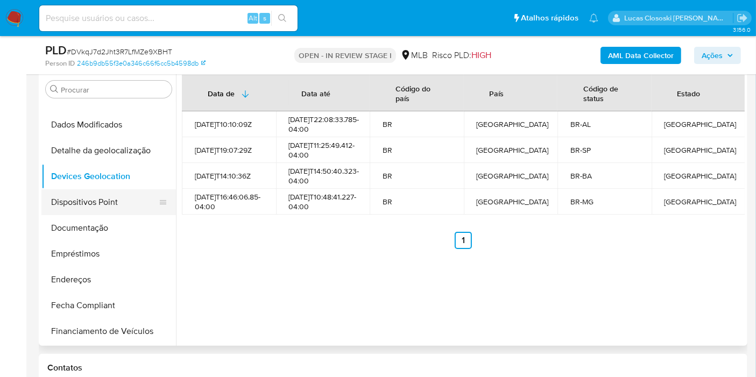
click at [81, 214] on button "Dispositivos Point" at bounding box center [104, 202] width 126 height 26
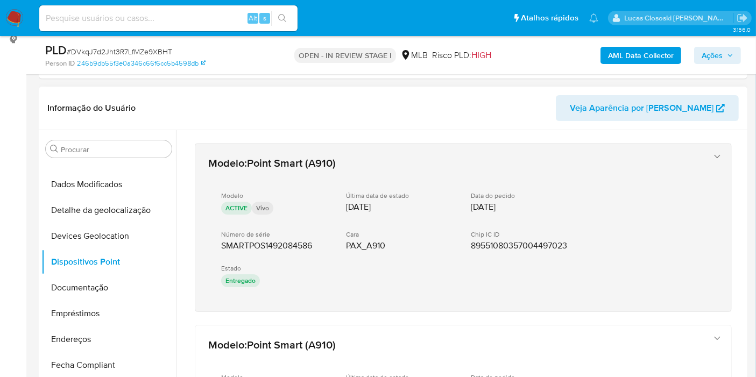
scroll to position [60, 0]
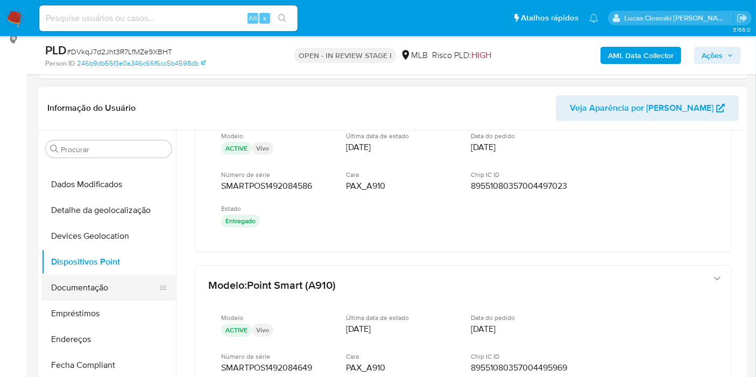
click at [95, 298] on button "Documentação" at bounding box center [104, 288] width 126 height 26
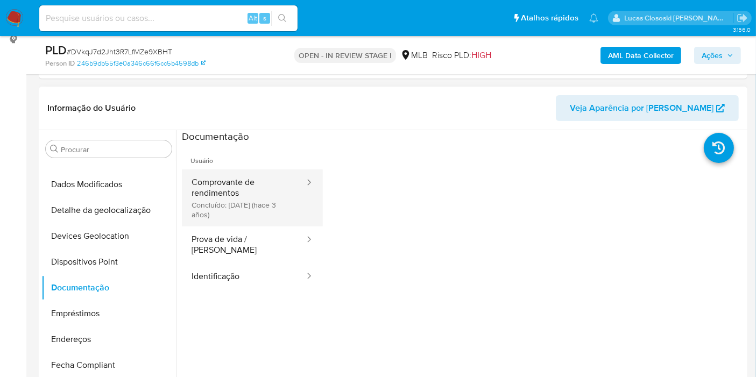
click at [225, 196] on button "Comprovante de rendimentos Concluído: 30/11/2022 (hace 3 años)" at bounding box center [244, 198] width 124 height 57
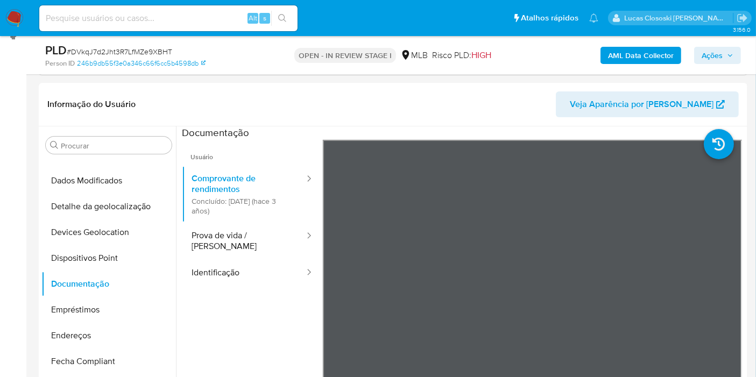
scroll to position [214, 0]
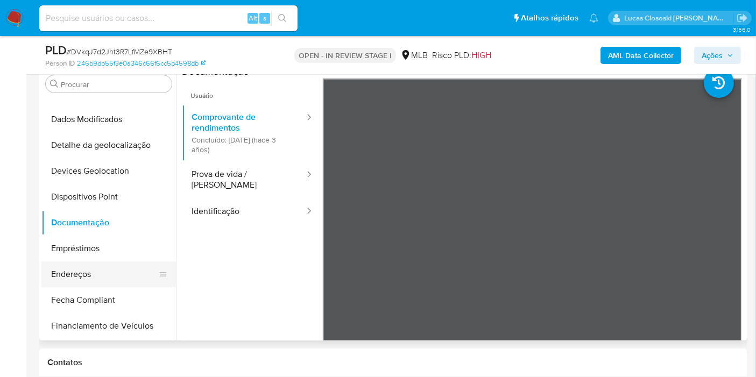
click at [88, 276] on button "Endereços" at bounding box center [104, 275] width 126 height 26
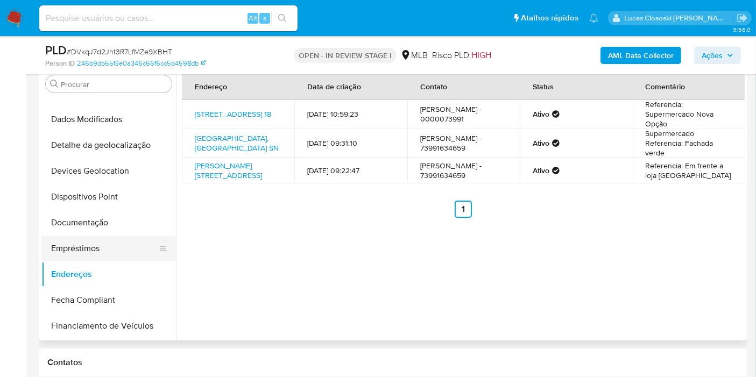
scroll to position [179, 0]
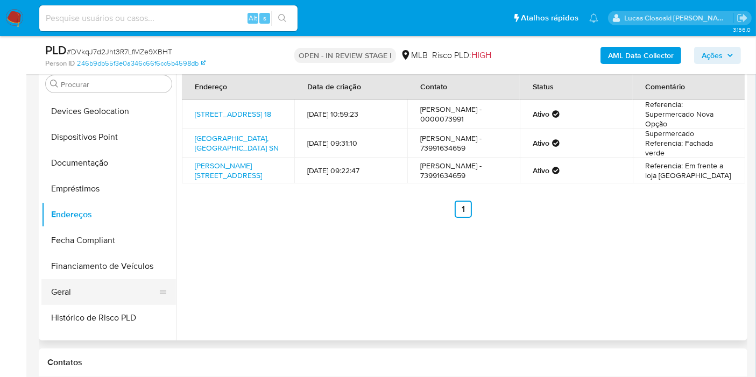
click at [76, 284] on button "Geral" at bounding box center [104, 292] width 126 height 26
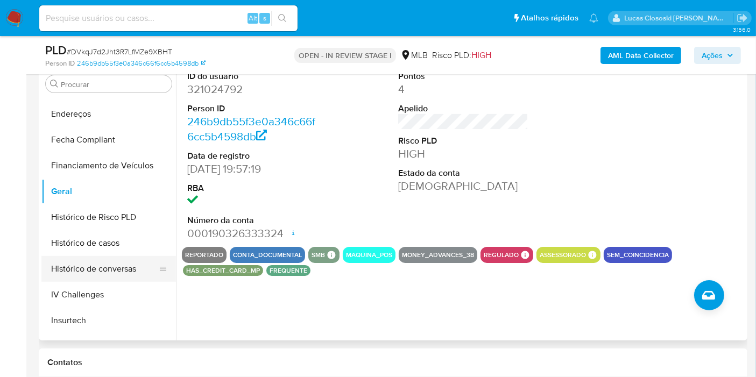
scroll to position [299, 0]
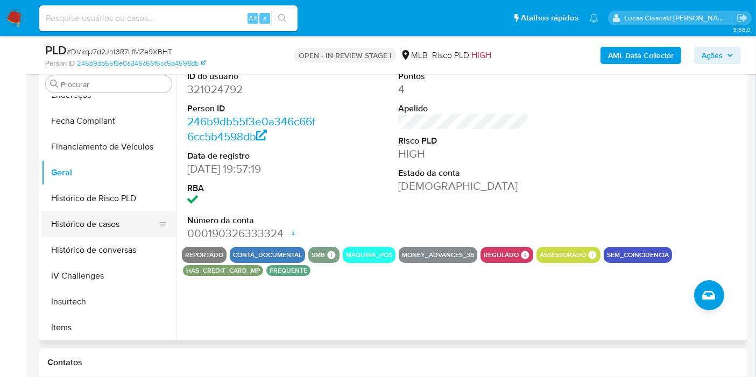
drag, startPoint x: 81, startPoint y: 223, endPoint x: 95, endPoint y: 223, distance: 14.0
click at [81, 223] on button "Histórico de casos" at bounding box center [104, 225] width 126 height 26
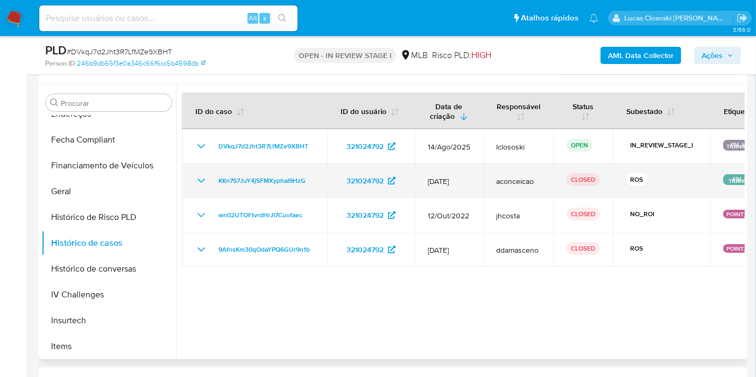
scroll to position [214, 0]
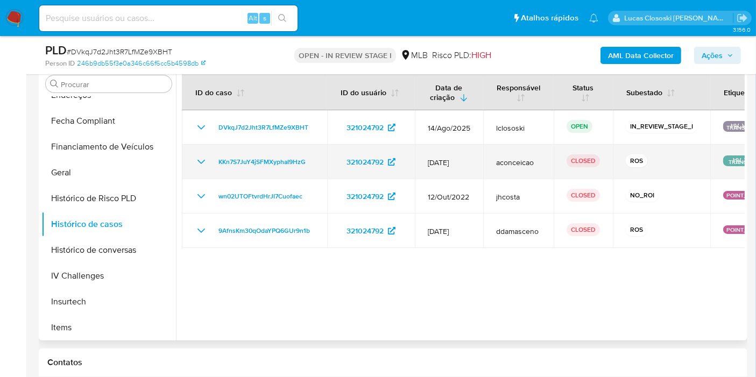
drag, startPoint x: 323, startPoint y: 160, endPoint x: 212, endPoint y: 167, distance: 111.6
click at [212, 167] on td "KKn7S7JuY4jSFMXyphaI9HzG" at bounding box center [254, 162] width 145 height 34
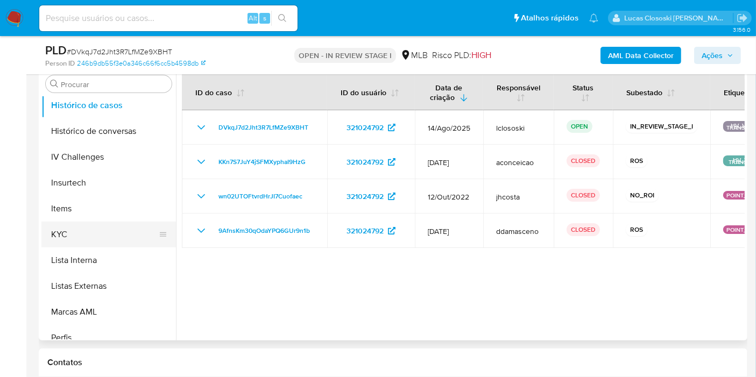
scroll to position [418, 0]
click at [75, 234] on button "KYC" at bounding box center [104, 234] width 126 height 26
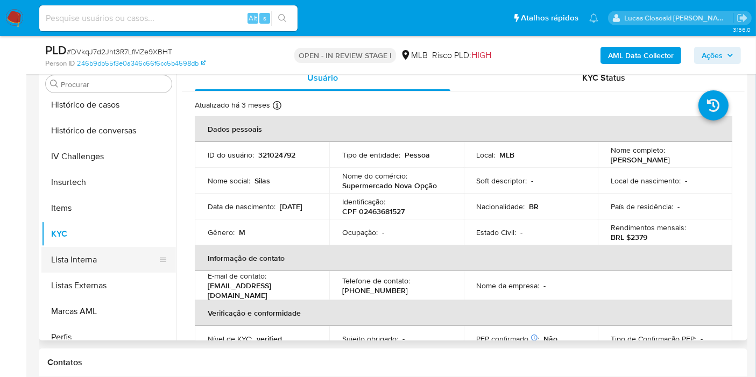
scroll to position [480, 0]
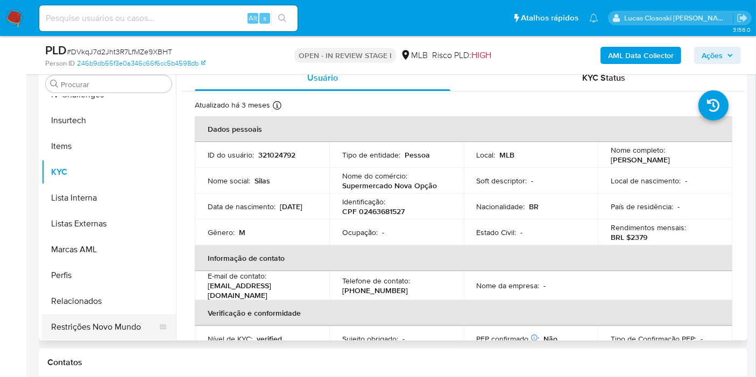
click at [110, 319] on button "Restrições Novo Mundo" at bounding box center [104, 327] width 126 height 26
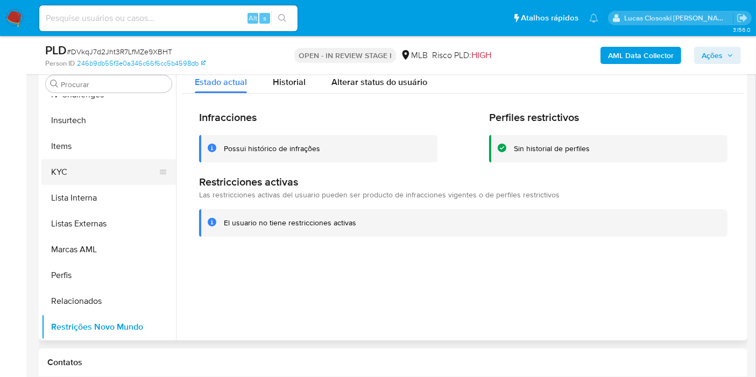
click at [111, 170] on button "KYC" at bounding box center [104, 172] width 126 height 26
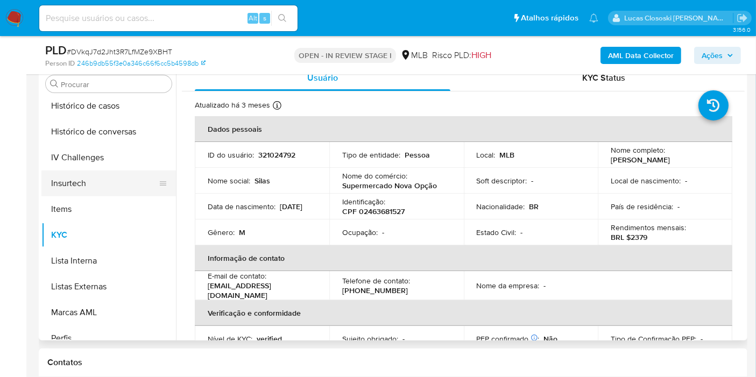
scroll to position [361, 0]
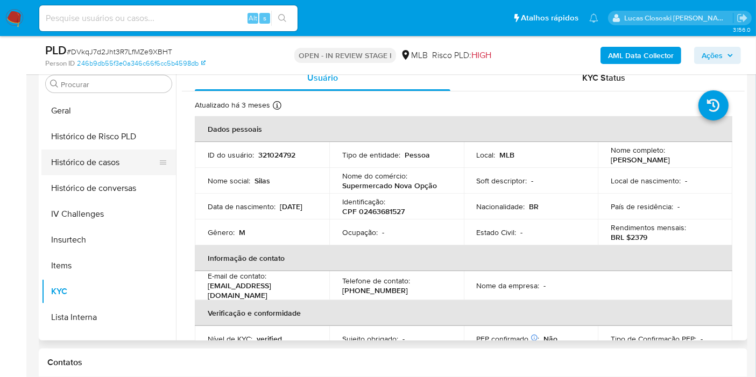
click at [102, 160] on button "Histórico de casos" at bounding box center [104, 163] width 126 height 26
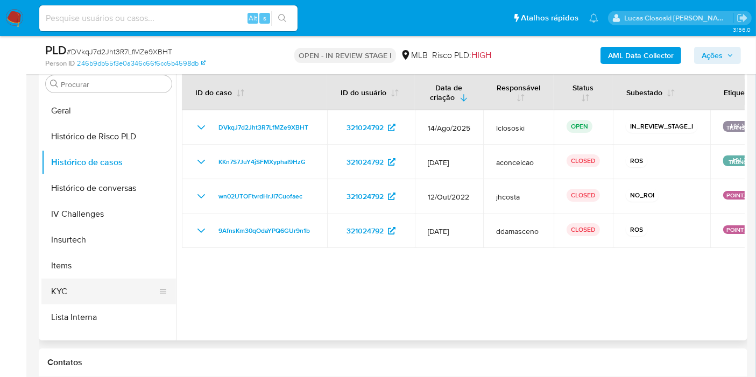
click at [88, 286] on button "KYC" at bounding box center [104, 292] width 126 height 26
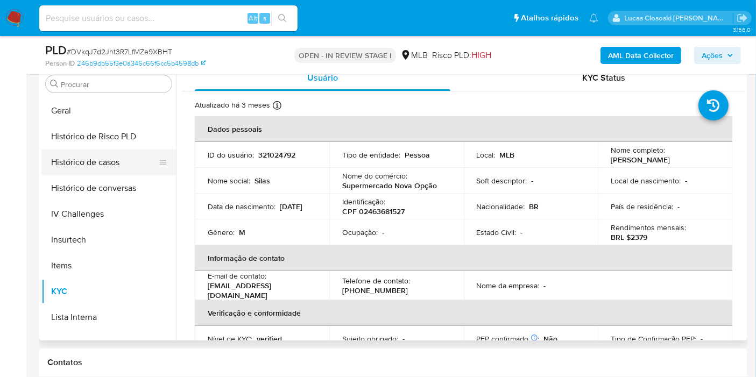
click at [96, 165] on button "Histórico de casos" at bounding box center [104, 163] width 126 height 26
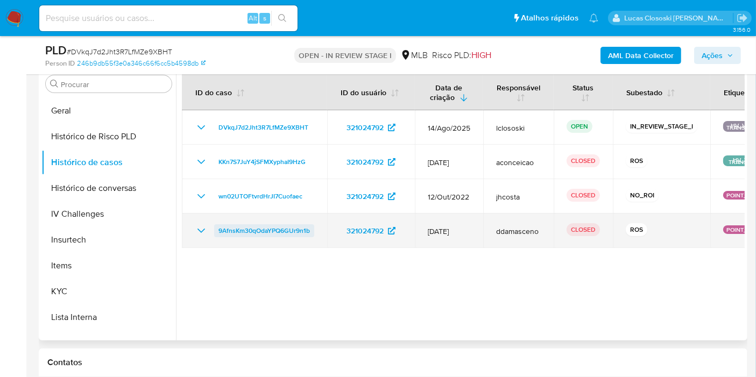
drag, startPoint x: 325, startPoint y: 227, endPoint x: 214, endPoint y: 230, distance: 110.4
click at [214, 230] on td "9AfnsKm30qOdaYPQ6GUr9n1b" at bounding box center [254, 231] width 145 height 34
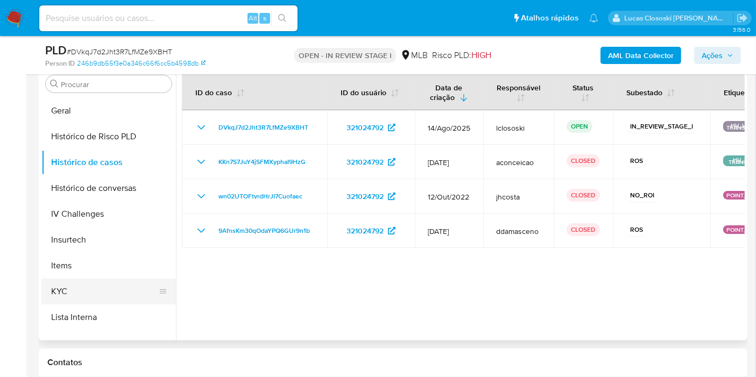
click at [87, 296] on button "KYC" at bounding box center [104, 292] width 126 height 26
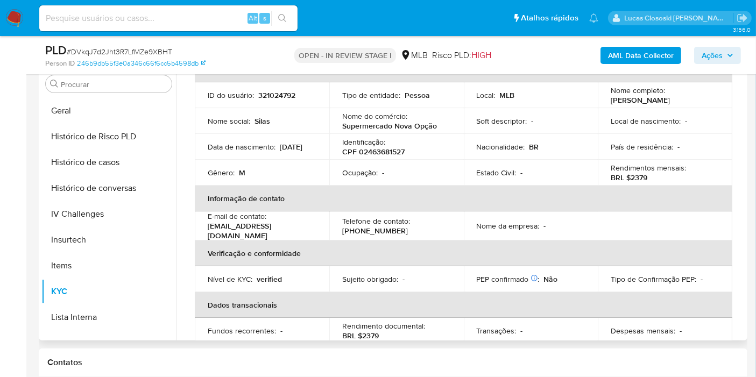
scroll to position [0, 0]
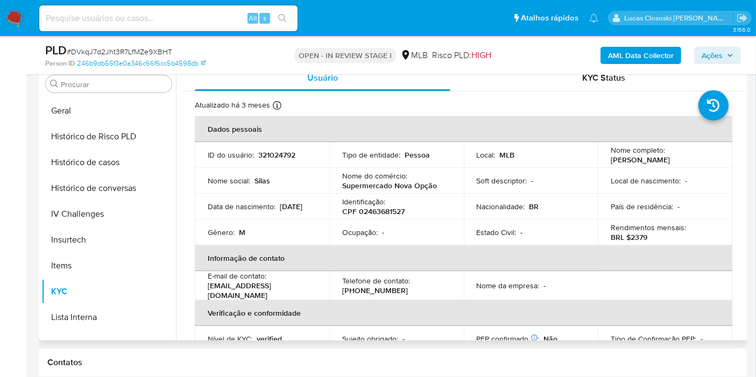
click at [349, 122] on th "Dados pessoais" at bounding box center [464, 129] width 538 height 26
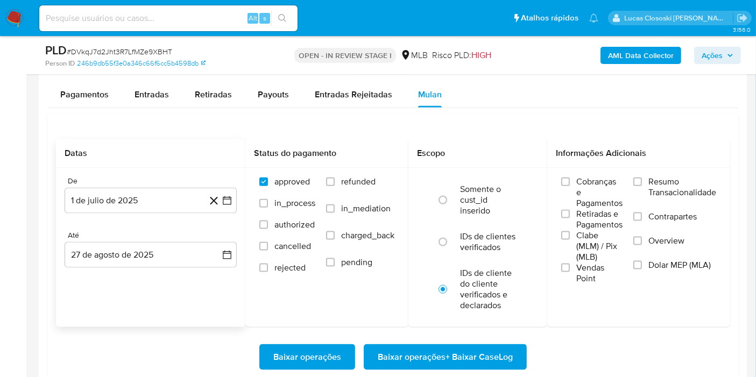
scroll to position [1231, 0]
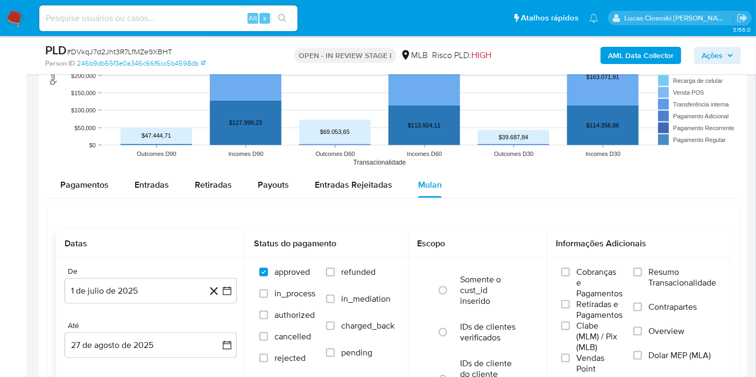
click at [166, 47] on span "# DVkqJ7d2Jht3R7LfMZe9XBHT" at bounding box center [119, 51] width 105 height 11
copy span "DVkqJ7d2Jht3R7LfMZe9XBHT"
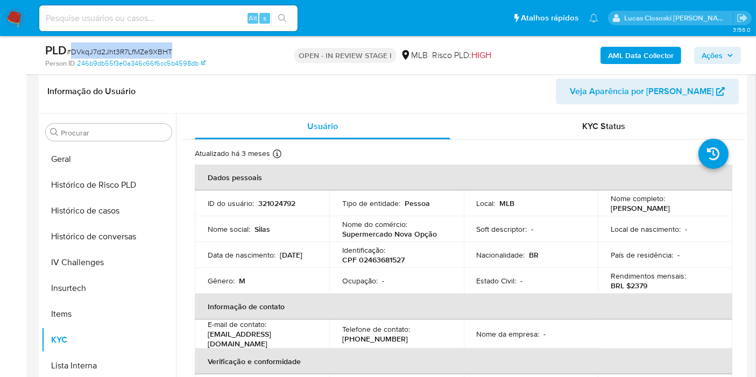
scroll to position [154, 0]
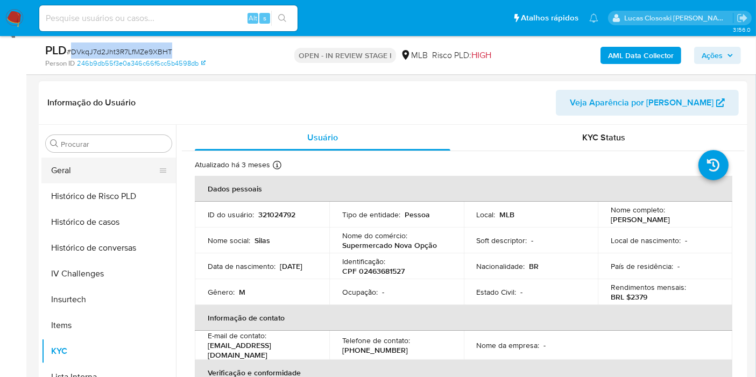
click at [64, 174] on button "Geral" at bounding box center [104, 171] width 126 height 26
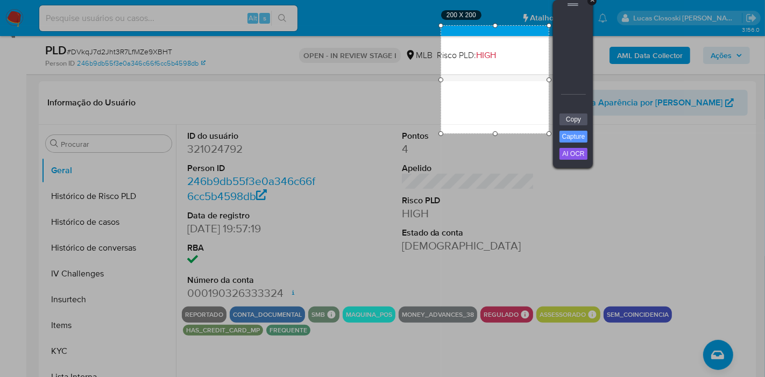
click at [595, 2] on div "+" at bounding box center [592, 0] width 9 height 9
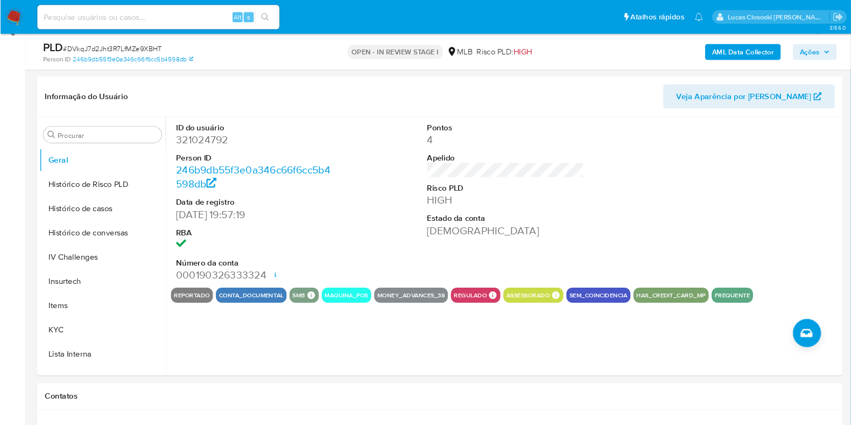
scroll to position [59, 0]
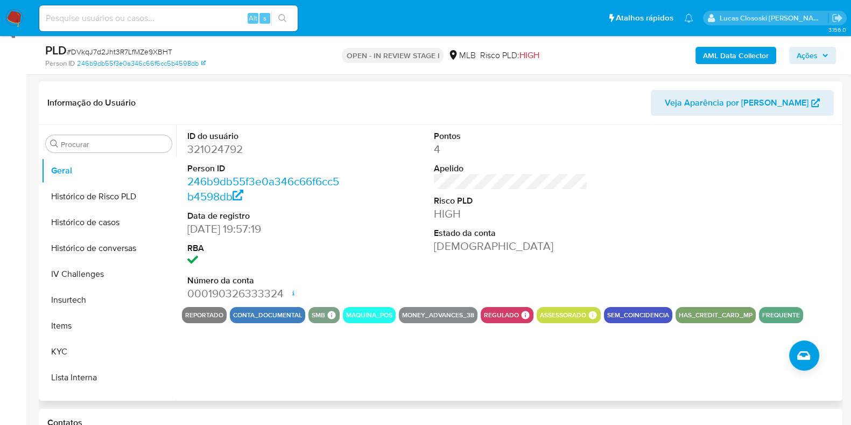
drag, startPoint x: 613, startPoint y: 1, endPoint x: 561, endPoint y: 233, distance: 237.7
click at [561, 233] on dt "Estado da conta" at bounding box center [511, 233] width 154 height 12
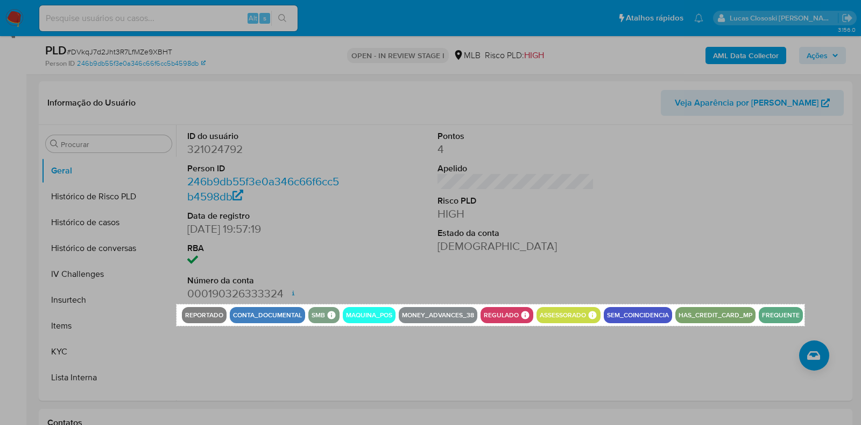
drag, startPoint x: 177, startPoint y: 304, endPoint x: 805, endPoint y: 325, distance: 628.5
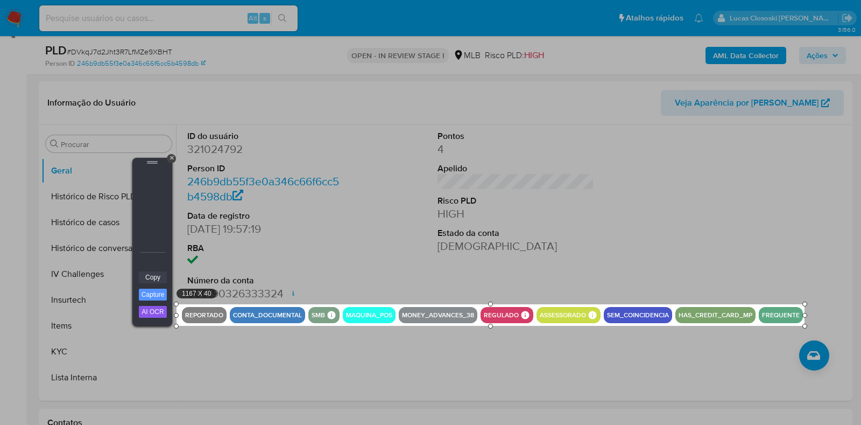
click at [151, 276] on link "Copy" at bounding box center [153, 277] width 28 height 12
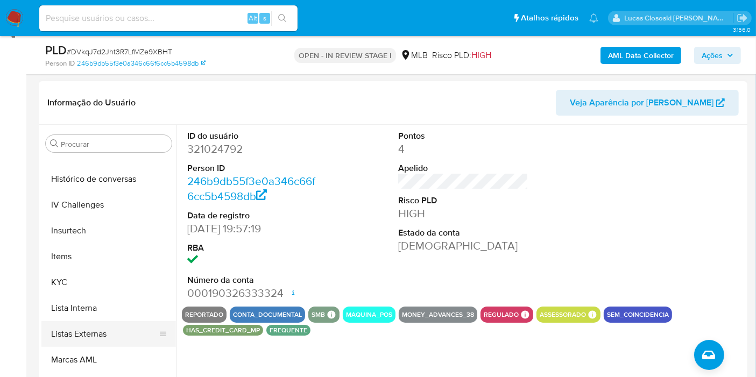
scroll to position [480, 0]
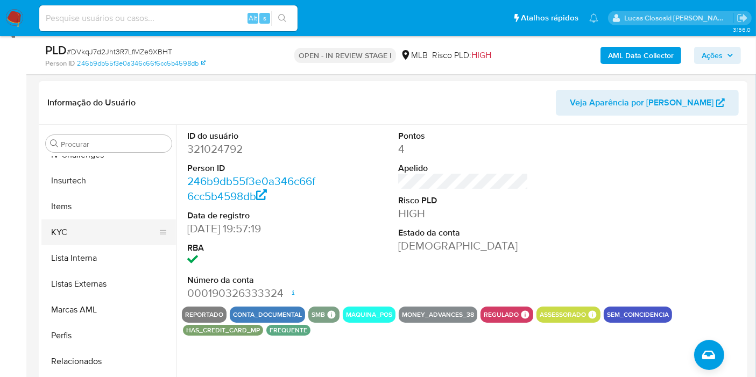
click at [63, 237] on button "KYC" at bounding box center [104, 233] width 126 height 26
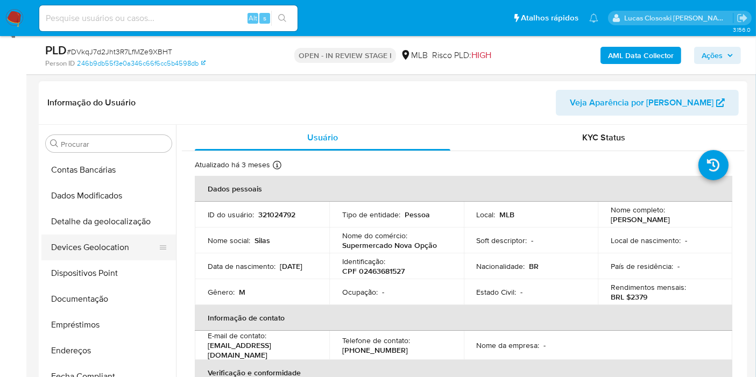
scroll to position [121, 0]
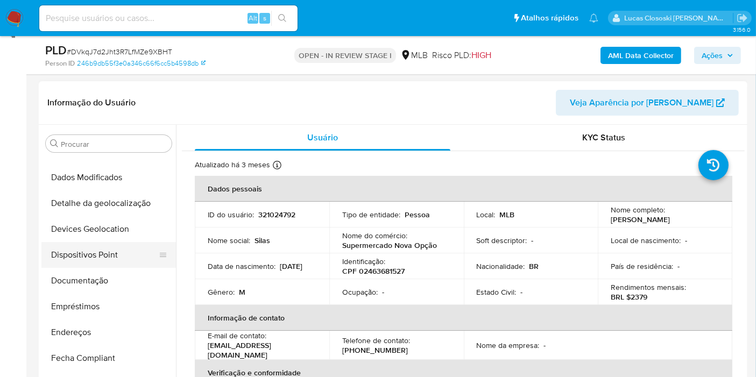
click at [108, 249] on button "Dispositivos Point" at bounding box center [104, 255] width 126 height 26
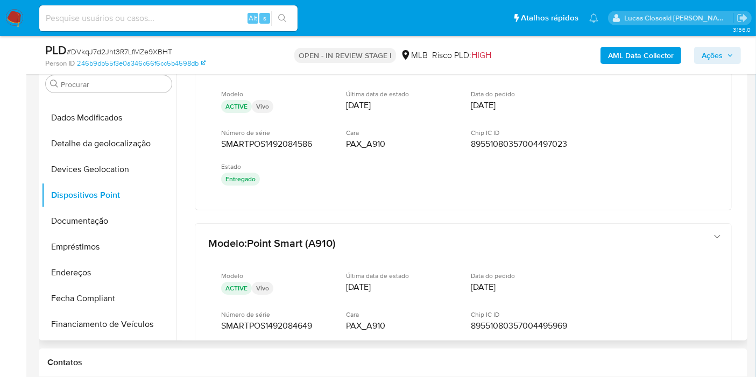
scroll to position [0, 0]
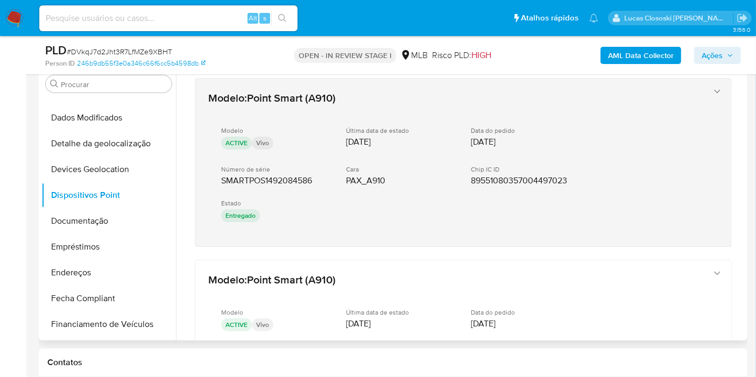
drag, startPoint x: 308, startPoint y: 251, endPoint x: 203, endPoint y: 182, distance: 126.0
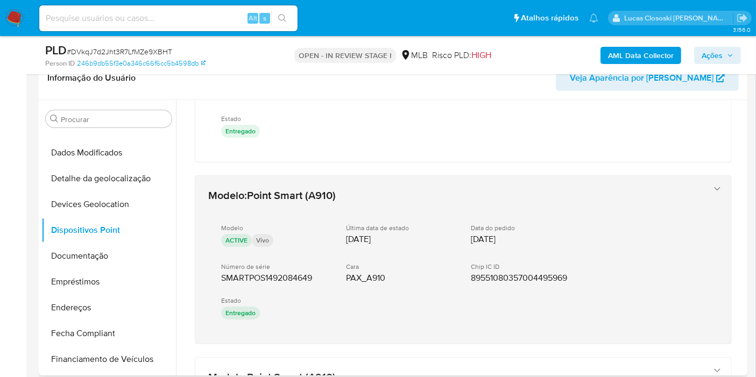
scroll to position [179, 0]
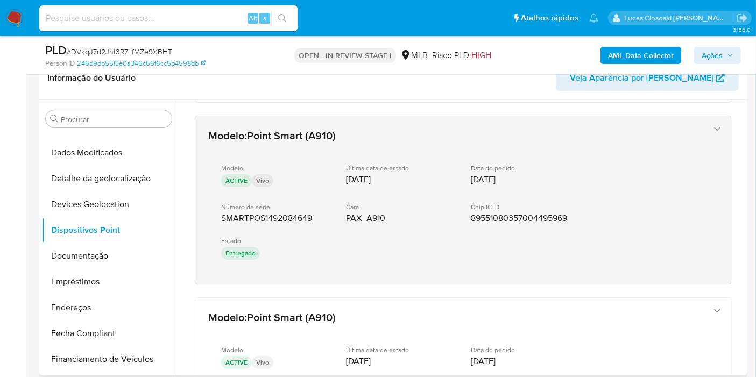
drag, startPoint x: 301, startPoint y: 286, endPoint x: 203, endPoint y: 213, distance: 122.3
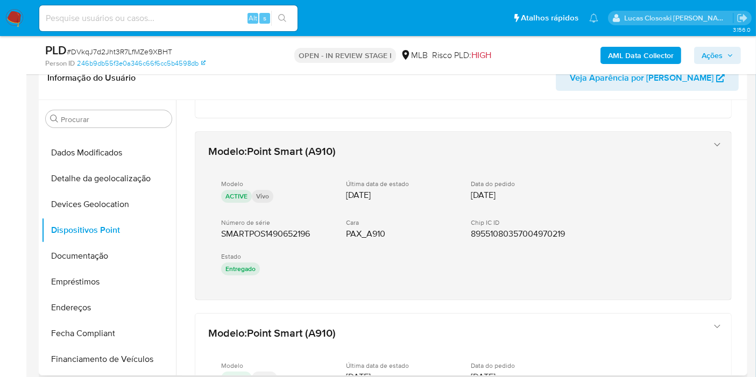
scroll to position [358, 0]
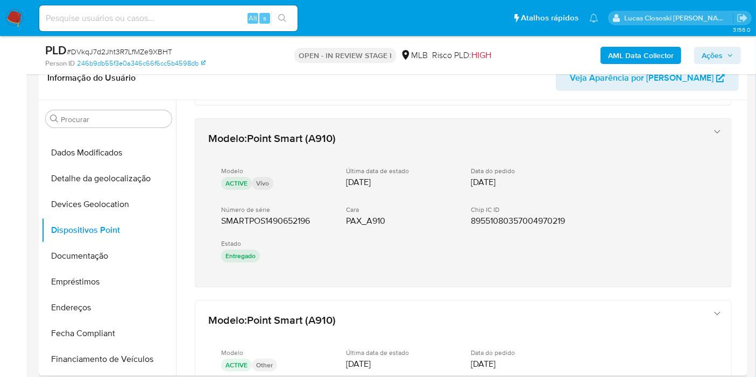
drag, startPoint x: 301, startPoint y: 288, endPoint x: 216, endPoint y: 214, distance: 113.0
click at [216, 214] on div "Modelo : Point Smart (A910) Modelo ACTIVE Vivo Última data de estado 27/06/2022…" at bounding box center [463, 227] width 563 height 970
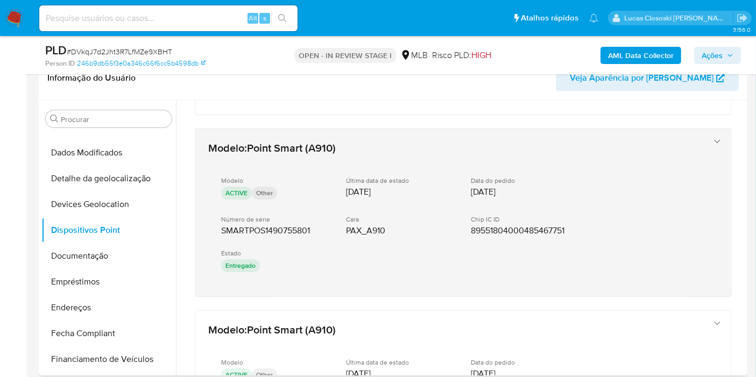
scroll to position [538, 0]
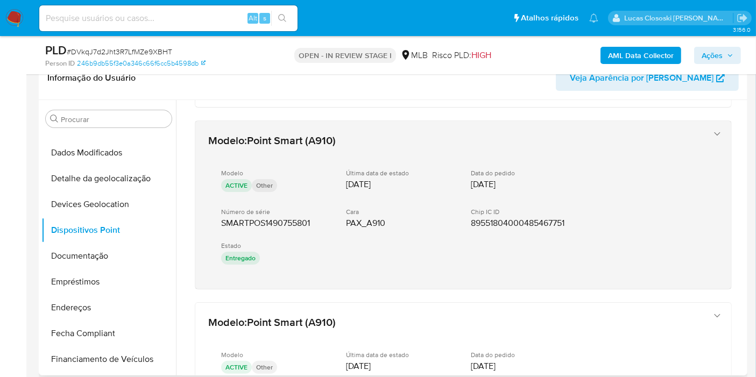
drag, startPoint x: 288, startPoint y: 292, endPoint x: 219, endPoint y: 214, distance: 104.5
click at [219, 214] on div "Modelo : Point Smart (A910) Modelo ACTIVE Vivo Última data de estado 27/06/2022…" at bounding box center [463, 47] width 563 height 970
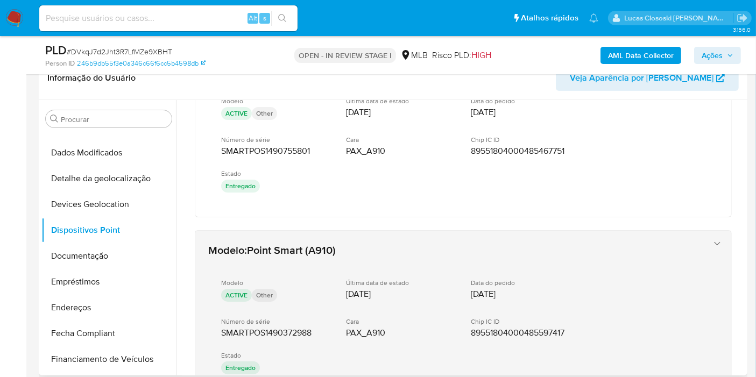
scroll to position [695, 0]
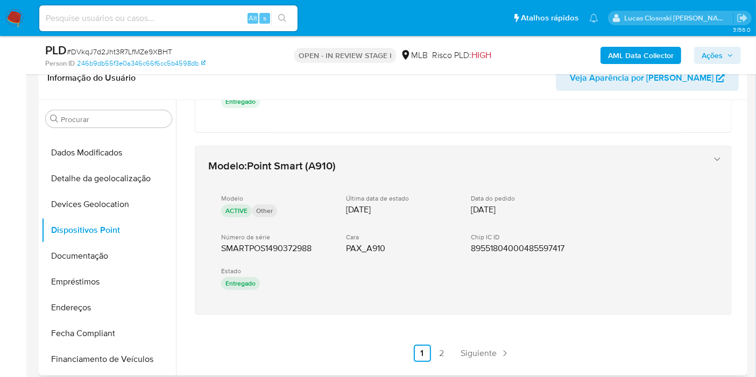
drag, startPoint x: 324, startPoint y: 316, endPoint x: 222, endPoint y: 250, distance: 121.1
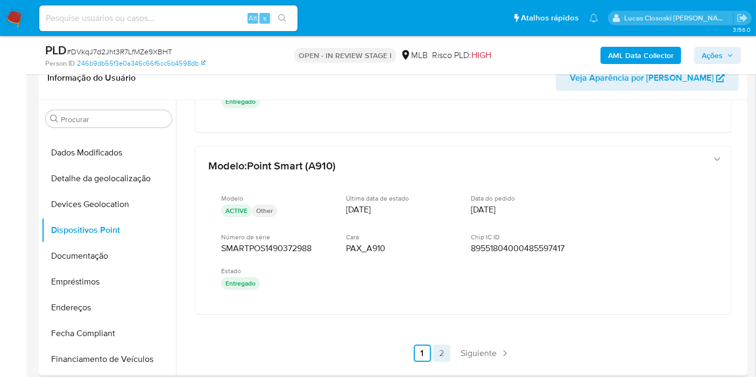
click at [437, 351] on link "2" at bounding box center [441, 353] width 17 height 17
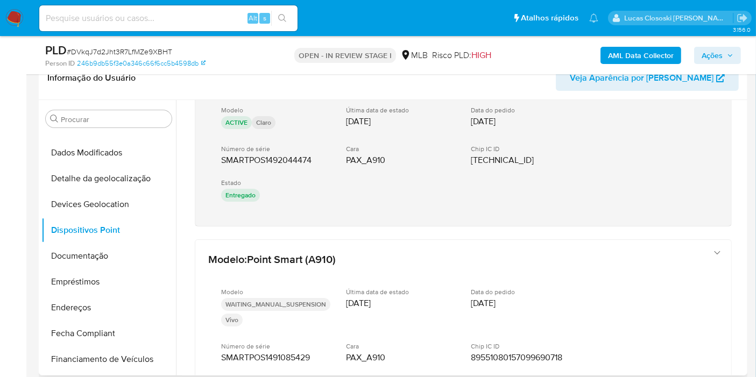
scroll to position [0, 0]
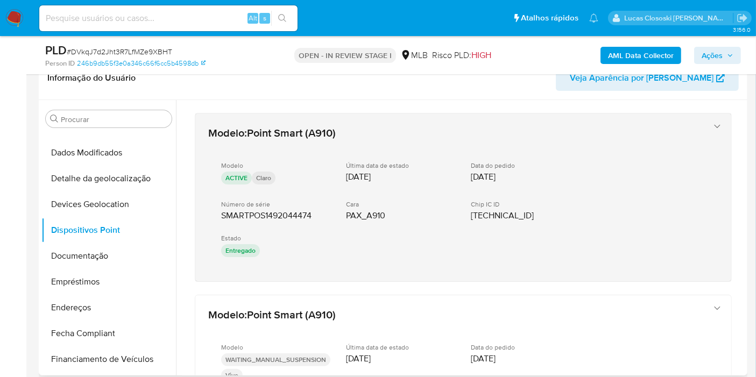
drag, startPoint x: 322, startPoint y: 279, endPoint x: 218, endPoint y: 212, distance: 123.9
click at [218, 212] on div "Modelo : Point Smart (A910) Modelo ACTIVE Claro Última data de estado 20/12/202…" at bounding box center [463, 198] width 536 height 168
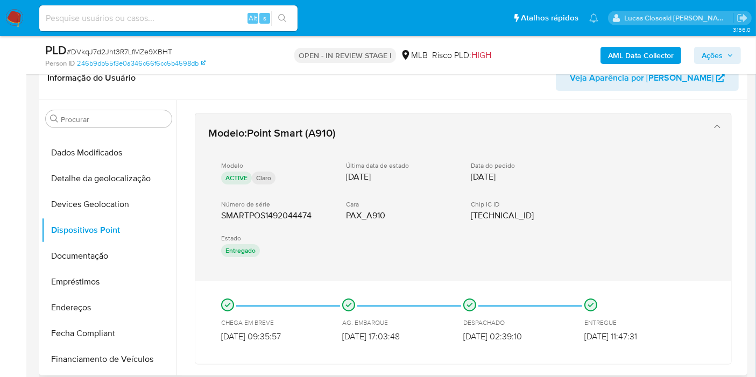
drag, startPoint x: 325, startPoint y: 294, endPoint x: 221, endPoint y: 215, distance: 130.6
click at [221, 215] on div "Modelo : Point Smart (A910) Modelo ACTIVE Claro Última data de estado 20/12/202…" at bounding box center [463, 239] width 537 height 252
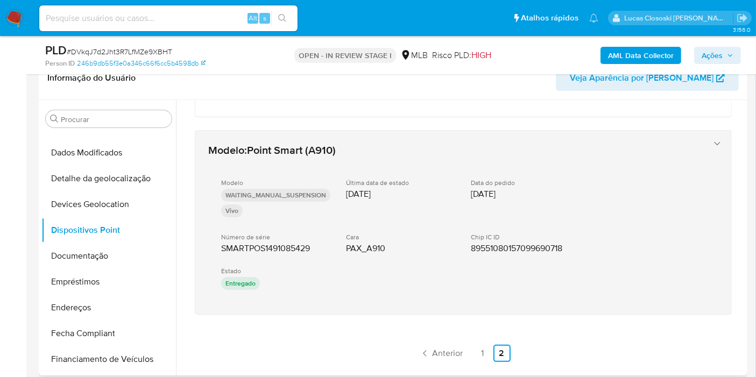
scroll to position [250, 0]
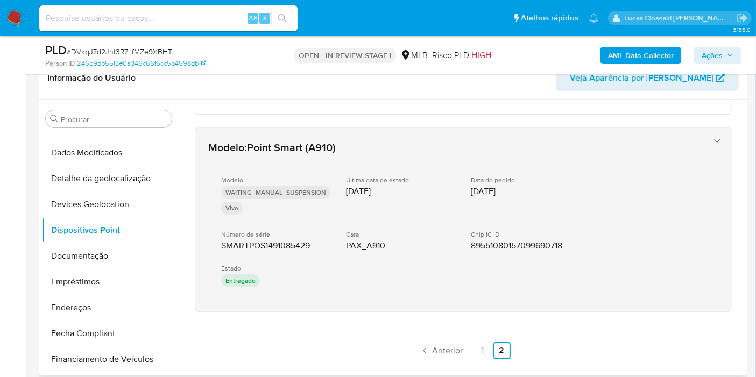
drag, startPoint x: 286, startPoint y: 323, endPoint x: 218, endPoint y: 242, distance: 106.3
click at [218, 242] on div "Modelo : Point Smart (A910) Modelo ACTIVE Claro Última data de estado 20/12/202…" at bounding box center [463, 111] width 563 height 523
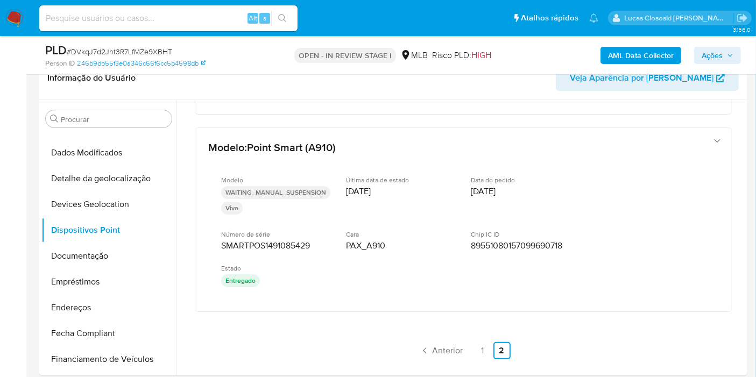
click at [702, 51] on span "Ações" at bounding box center [712, 55] width 21 height 17
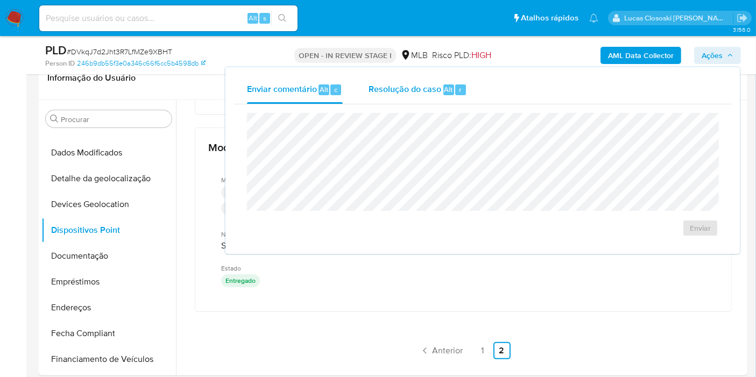
click at [464, 94] on div "Resolução do caso Alt r" at bounding box center [418, 90] width 98 height 28
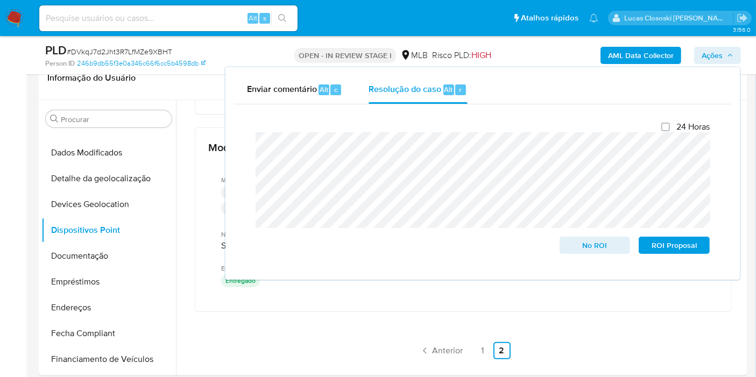
click at [712, 58] on span "Ações" at bounding box center [712, 55] width 21 height 17
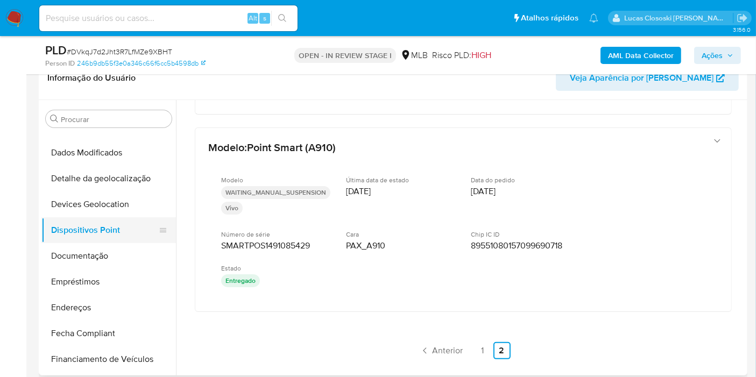
scroll to position [0, 0]
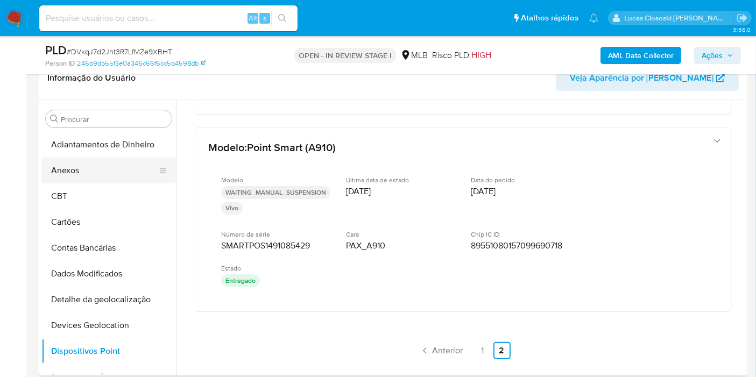
click at [75, 172] on button "Anexos" at bounding box center [104, 171] width 126 height 26
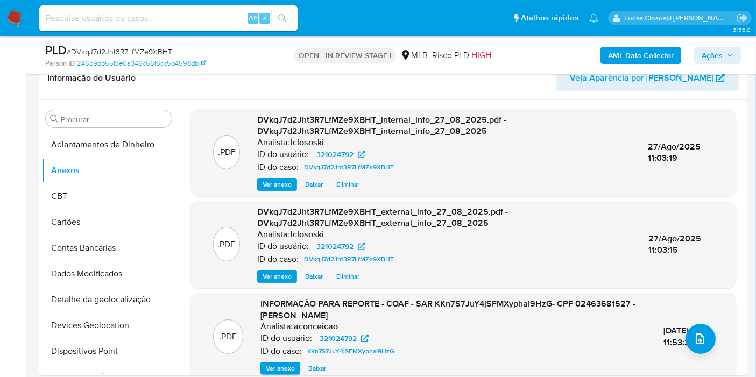
click at [452, 24] on ul "Pausado Ver notificaciones Alt s Atalhos rápidos Presiona las siguientes teclas…" at bounding box center [319, 17] width 570 height 27
click at [696, 349] on button "upload-file" at bounding box center [701, 339] width 30 height 30
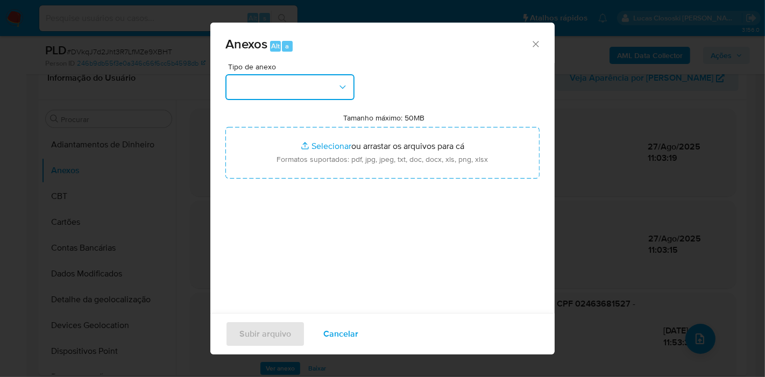
click at [306, 93] on button "button" at bounding box center [290, 87] width 129 height 26
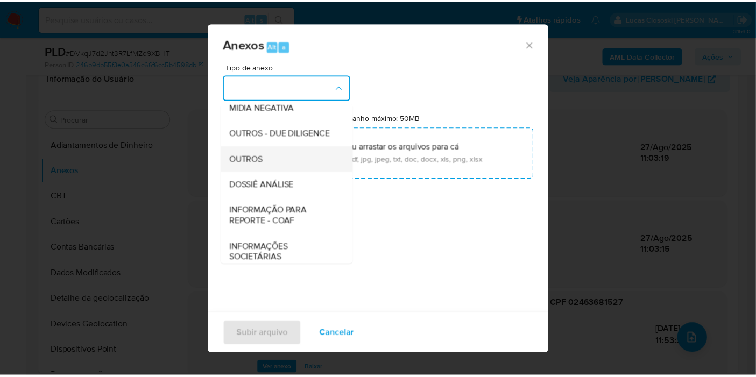
scroll to position [165, 0]
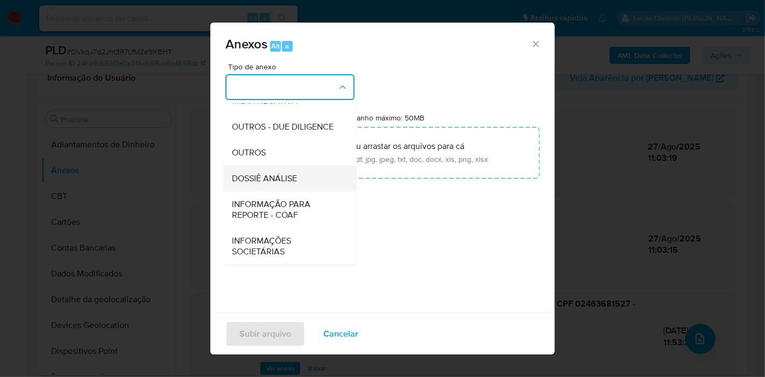
click at [289, 166] on div "DOSSIÊ ANÁLISE" at bounding box center [287, 179] width 110 height 26
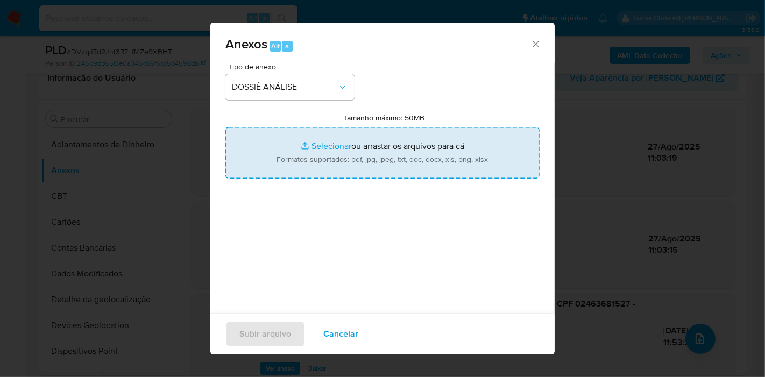
click at [308, 153] on input "Tamanho máximo: 50MB Selecionar arquivos" at bounding box center [383, 153] width 314 height 52
type input "C:\fakepath\Mulan 321024792_2025_08_27_10_20_48.xlsx"
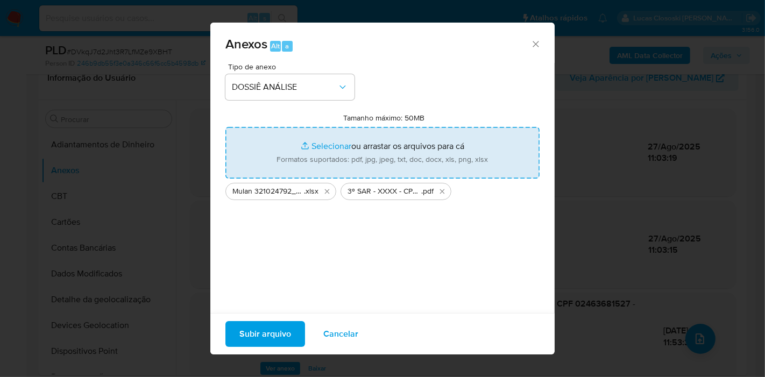
click at [295, 329] on button "Subir arquivo" at bounding box center [266, 334] width 80 height 26
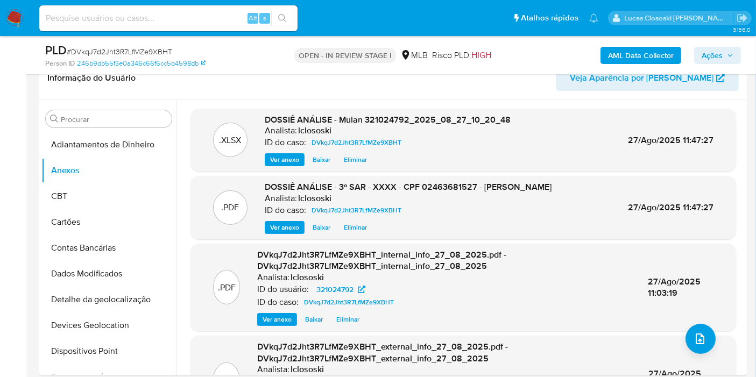
click at [706, 59] on span "Ações" at bounding box center [712, 55] width 21 height 17
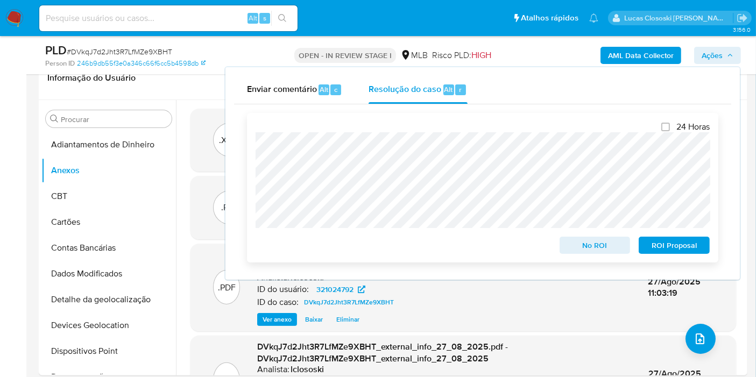
click at [680, 244] on span "ROI Proposal" at bounding box center [674, 245] width 56 height 15
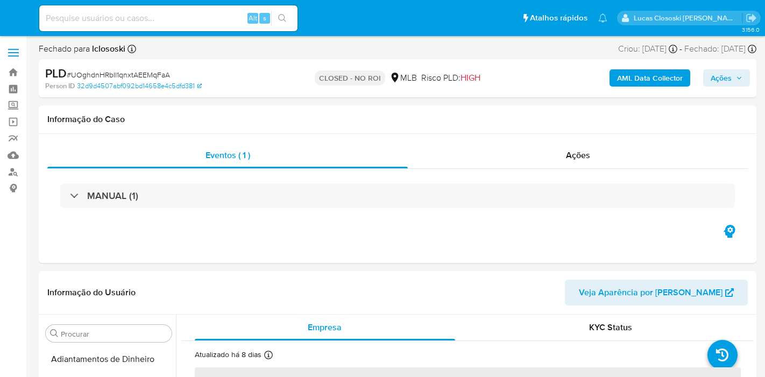
select select "10"
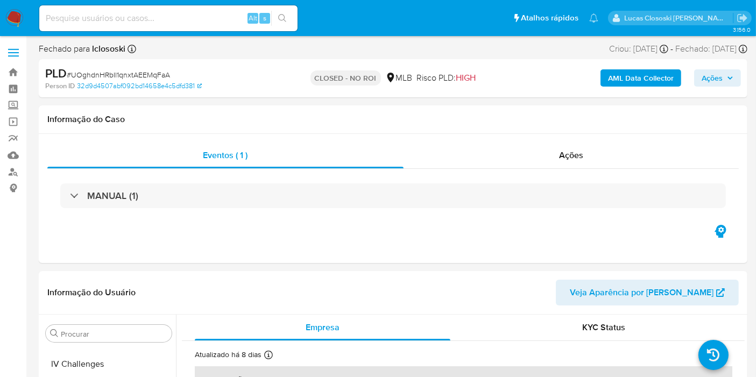
scroll to position [480, 0]
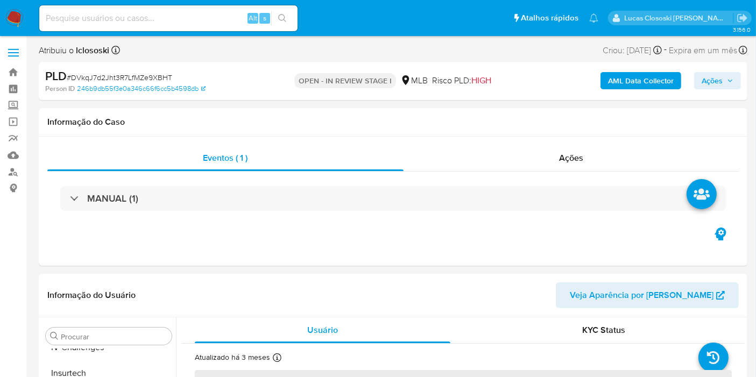
scroll to position [480, 0]
click at [15, 6] on nav "Pausado Ver notificaciones Alt s Atalhos rápidos Presiona las siguientes teclas…" at bounding box center [378, 18] width 756 height 36
click at [15, 13] on img at bounding box center [14, 18] width 18 height 18
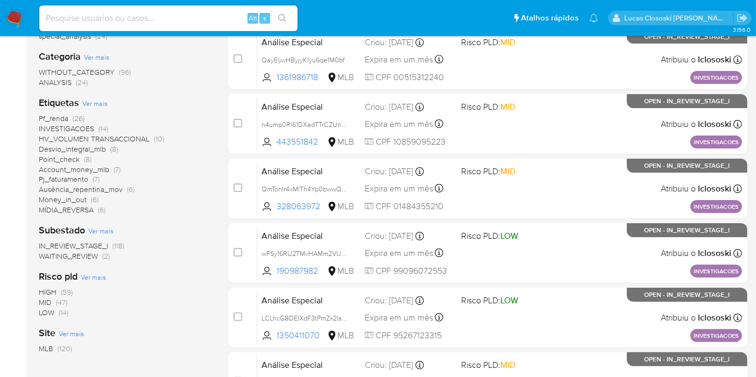
scroll to position [179, 0]
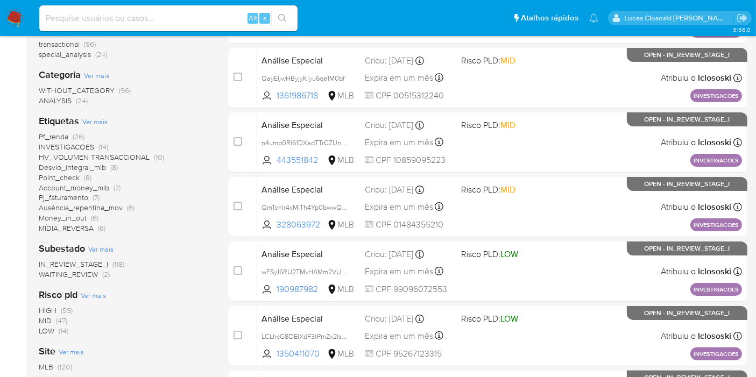
click at [100, 154] on span "HV_VOLUMEN TRANSACCIONAL" at bounding box center [94, 157] width 111 height 11
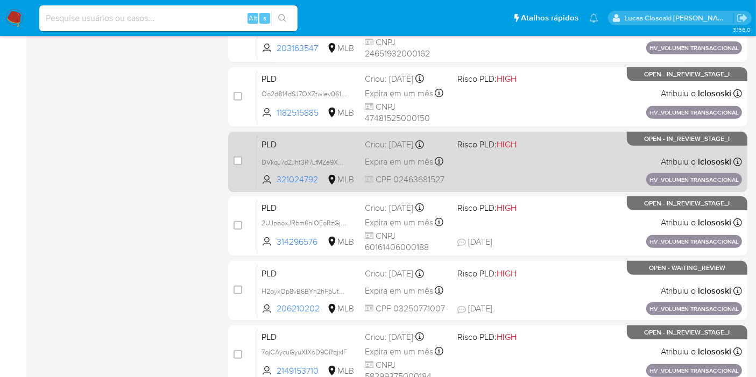
scroll to position [471, 0]
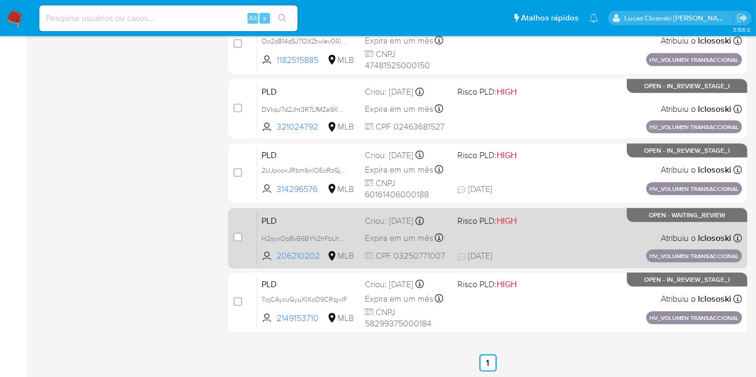
click at [586, 245] on div "PLD H2oyxOp8vB6BYh2hFbUtO0Fv 206210202 MLB Risco PLD: HIGH Criou: [DATE] Criou:…" at bounding box center [499, 238] width 485 height 54
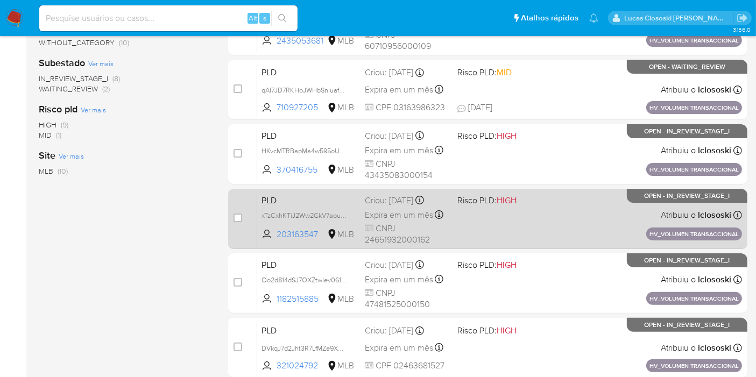
scroll to position [172, 0]
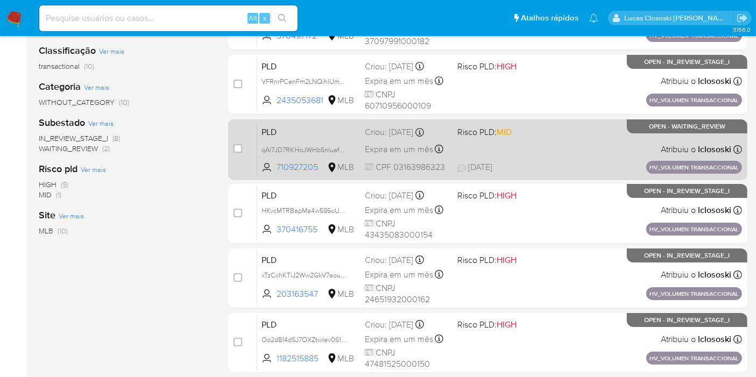
click at [547, 168] on span "[DATE] [DATE] 17:18" at bounding box center [545, 167] width 176 height 12
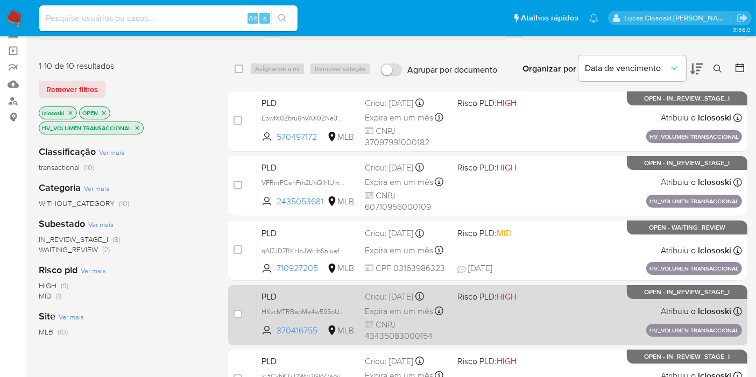
scroll to position [52, 0]
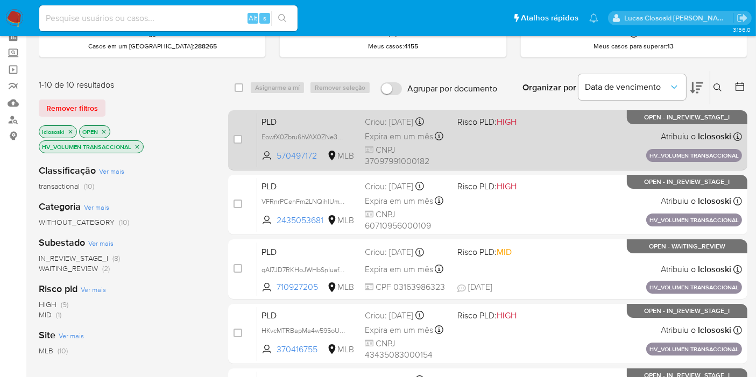
click at [526, 146] on div "PLD EowfX0Zbru6hVAX0ZNe3DGAc 570497172 MLB Risco PLD: HIGH Criou: [DATE] Criou:…" at bounding box center [499, 140] width 485 height 54
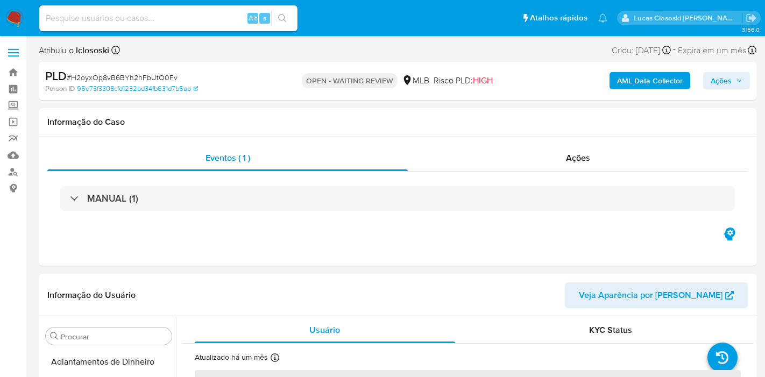
select select "10"
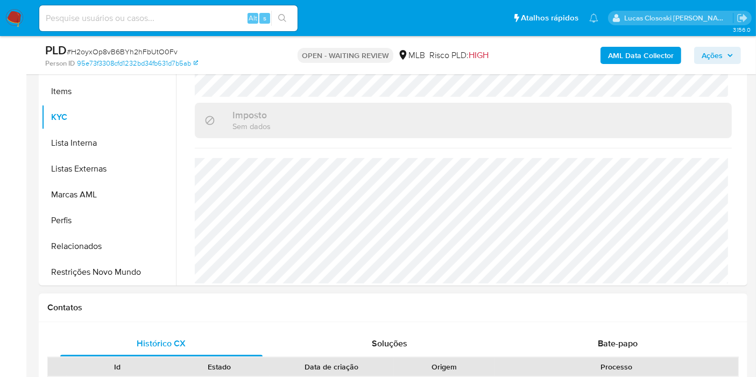
scroll to position [418, 0]
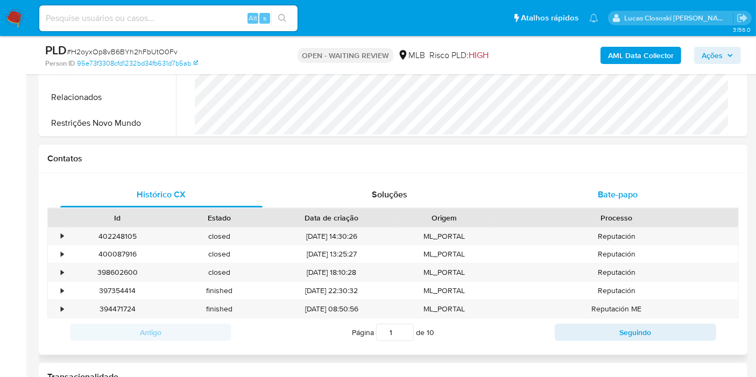
click at [616, 182] on div "Bate-papo" at bounding box center [618, 195] width 202 height 26
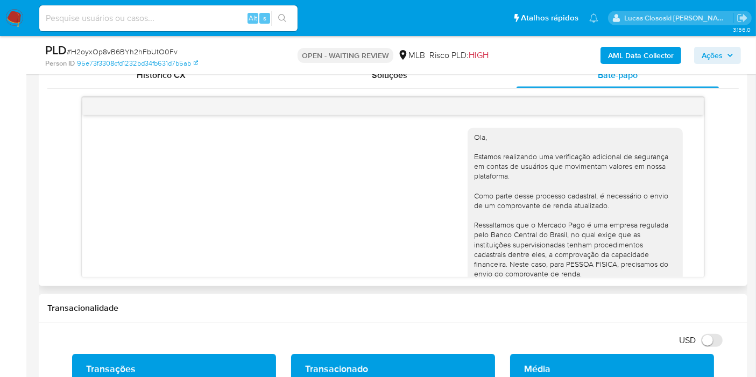
scroll to position [204, 0]
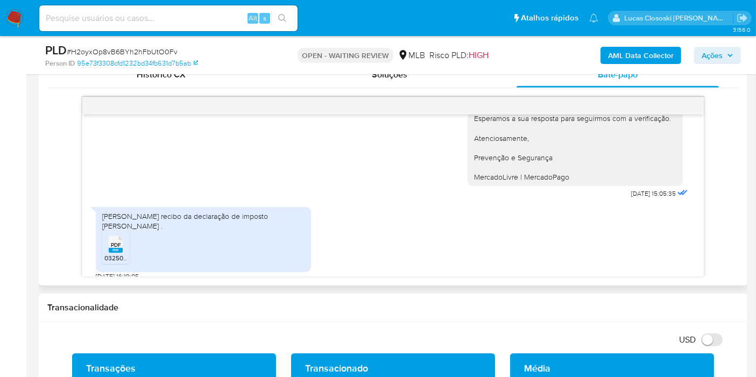
click at [111, 242] on span "PDF" at bounding box center [116, 245] width 10 height 7
click at [615, 312] on h1 "Transacionalidade" at bounding box center [393, 307] width 692 height 11
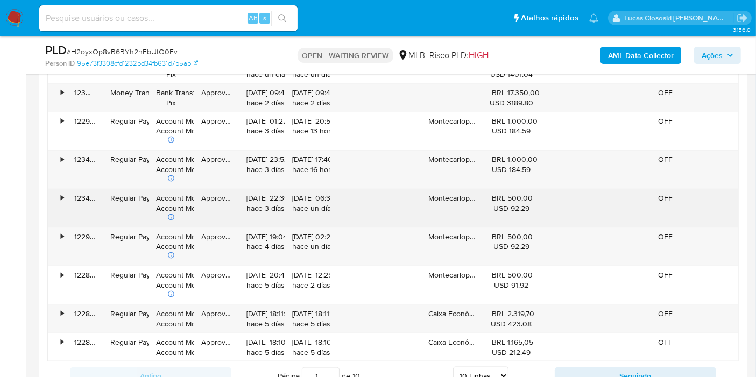
scroll to position [1196, 0]
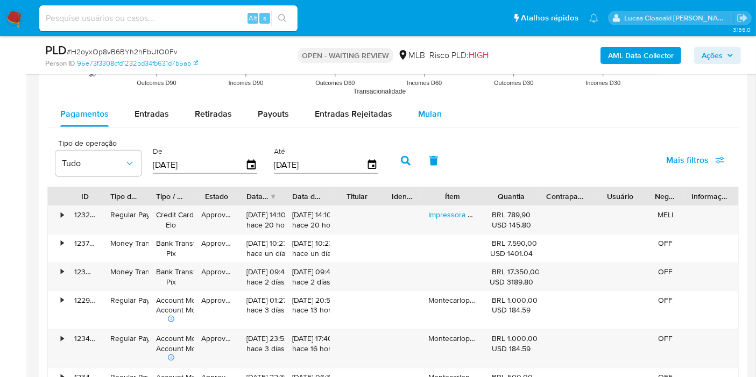
click at [422, 123] on div "Mulan" at bounding box center [430, 114] width 24 height 26
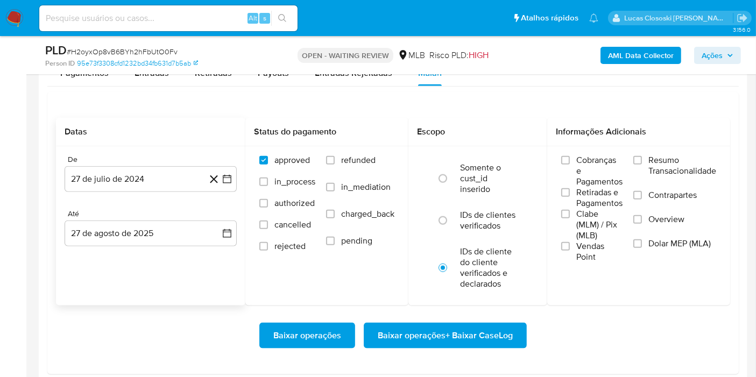
scroll to position [1256, 0]
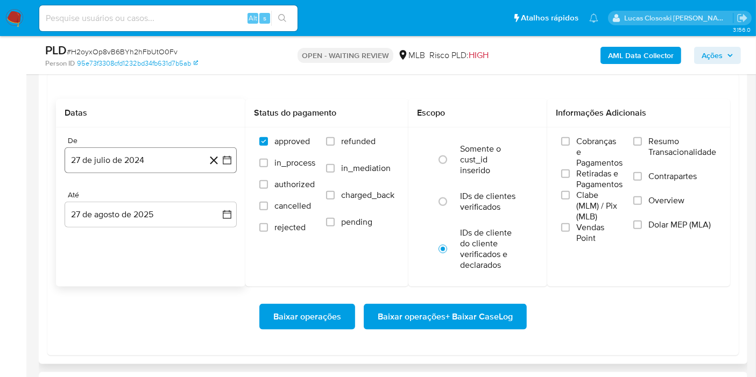
click at [226, 160] on icon "button" at bounding box center [227, 160] width 11 height 11
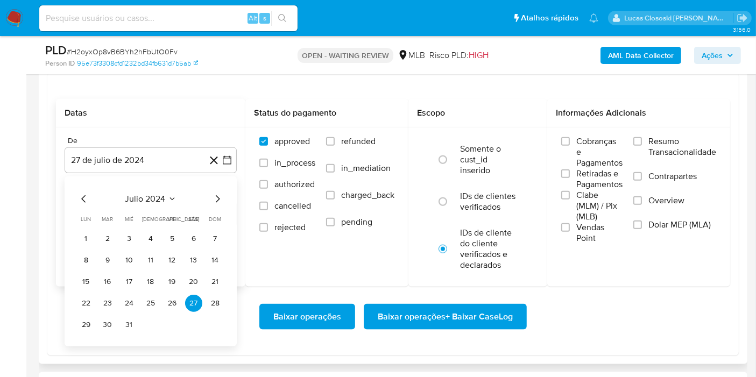
click at [131, 201] on span "julio 2024" at bounding box center [145, 199] width 40 height 11
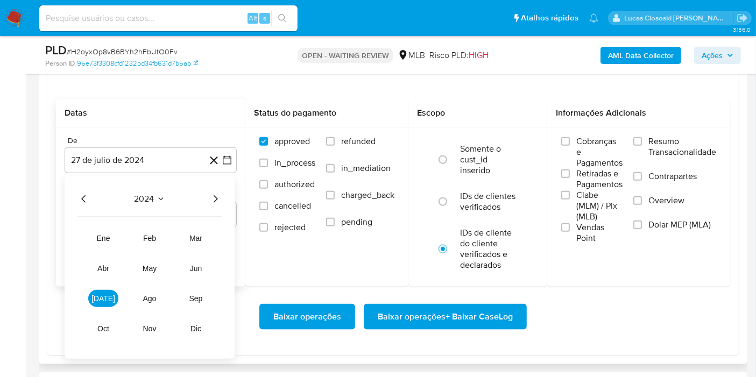
click at [214, 201] on icon "Año siguiente" at bounding box center [216, 199] width 4 height 8
click at [94, 300] on button "jul" at bounding box center [103, 298] width 30 height 17
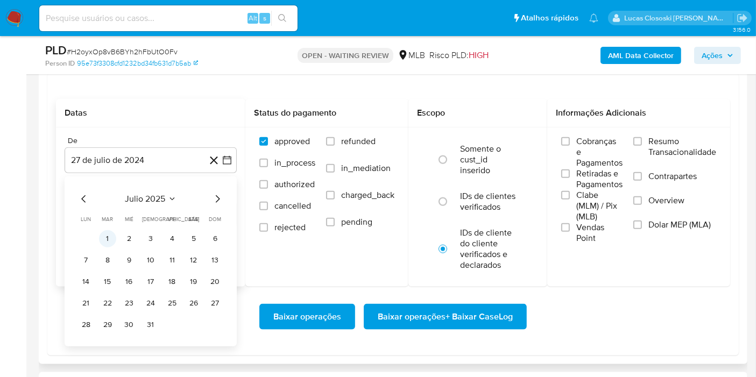
click at [104, 243] on button "1" at bounding box center [107, 238] width 17 height 17
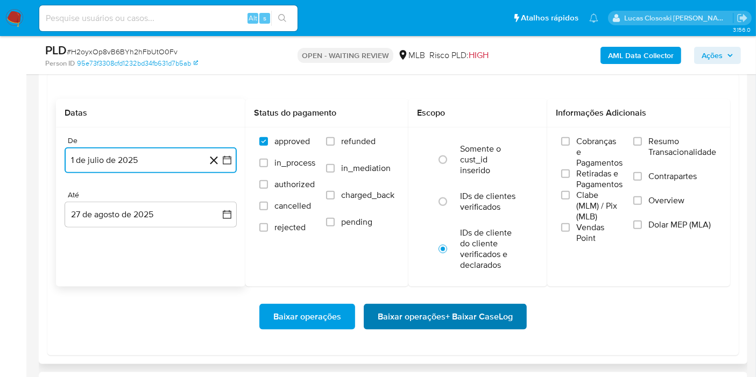
click at [436, 323] on span "Baixar operações + Baixar CaseLog" at bounding box center [445, 317] width 135 height 24
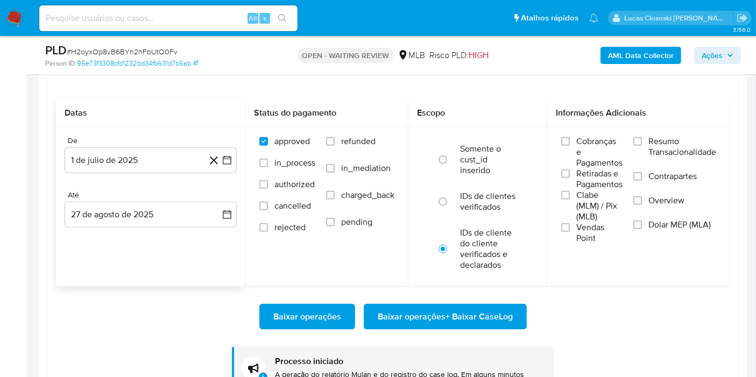
click at [169, 52] on span "# H2oyxOp8vB6BYh2hFbUtO0Fv" at bounding box center [122, 51] width 111 height 11
copy span "H2oyxOp8vB6BYh2hFbUtO0Fv"
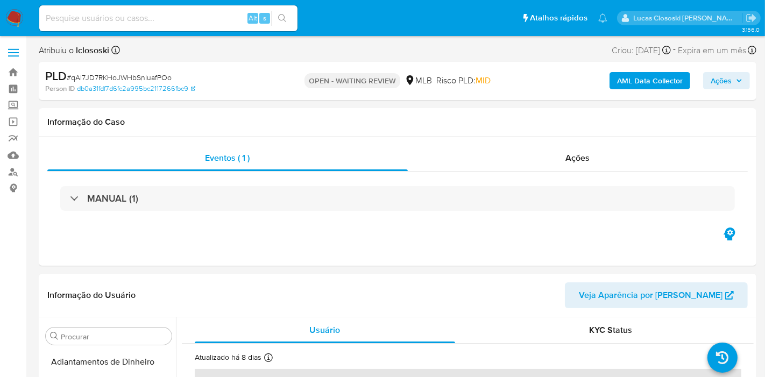
select select "10"
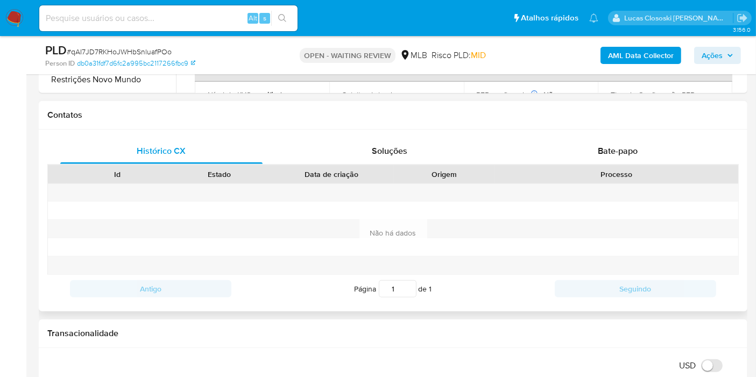
scroll to position [418, 0]
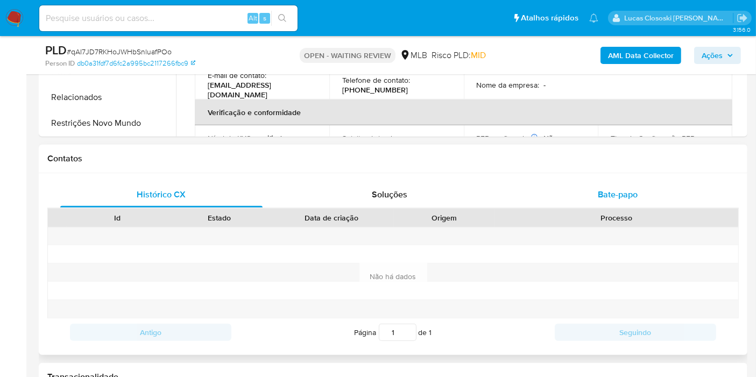
click at [618, 193] on span "Bate-papo" at bounding box center [618, 194] width 40 height 12
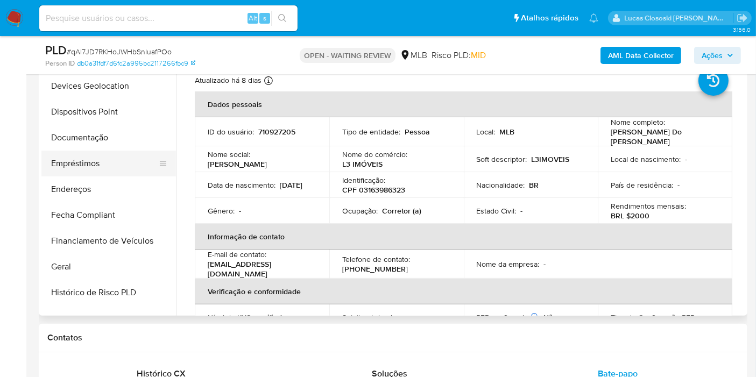
scroll to position [181, 0]
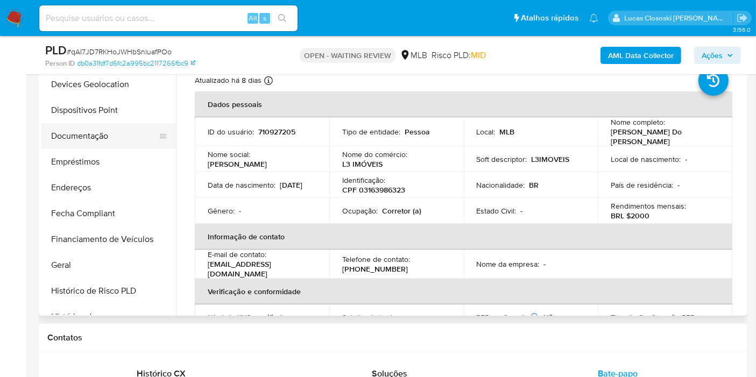
click at [78, 140] on button "Documentação" at bounding box center [104, 136] width 126 height 26
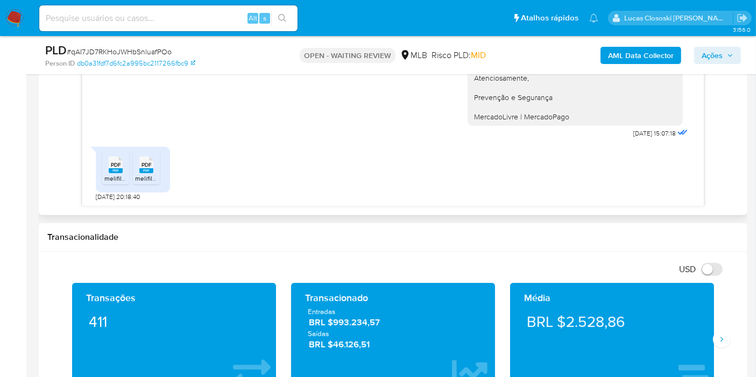
scroll to position [598, 0]
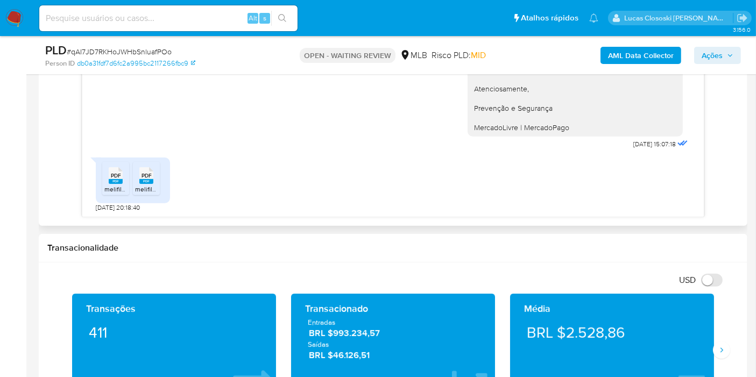
click at [112, 172] on span "PDF" at bounding box center [116, 175] width 10 height 7
click at [672, 238] on div "Transacionalidade" at bounding box center [393, 248] width 709 height 29
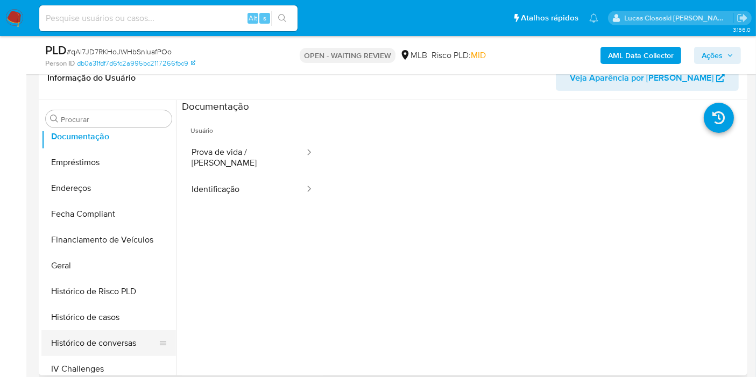
scroll to position [361, 0]
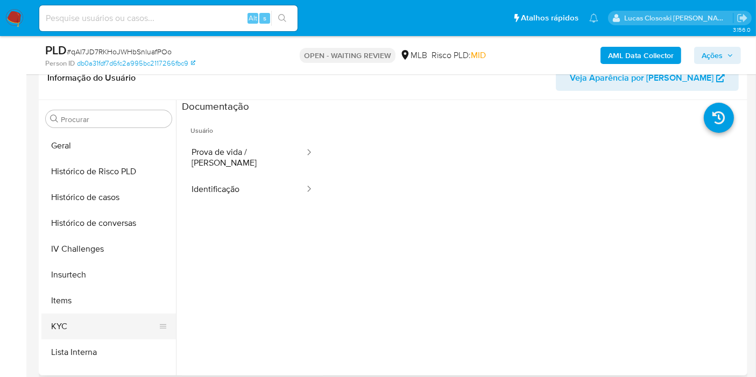
click at [75, 314] on button "KYC" at bounding box center [104, 327] width 126 height 26
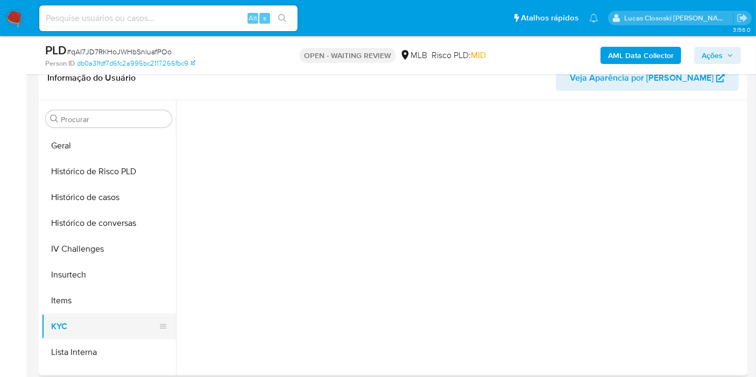
click at [75, 318] on button "KYC" at bounding box center [104, 327] width 126 height 26
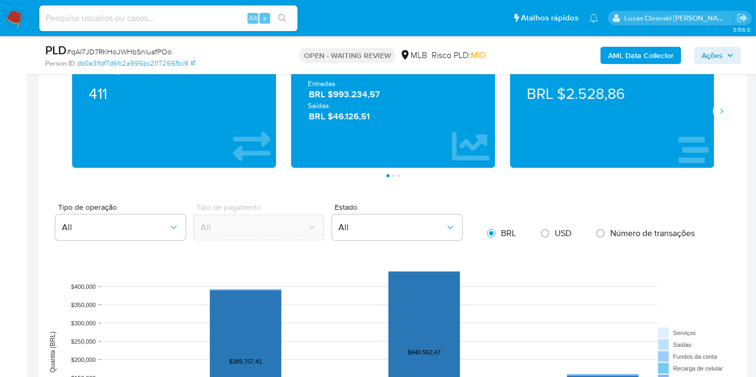
scroll to position [1076, 0]
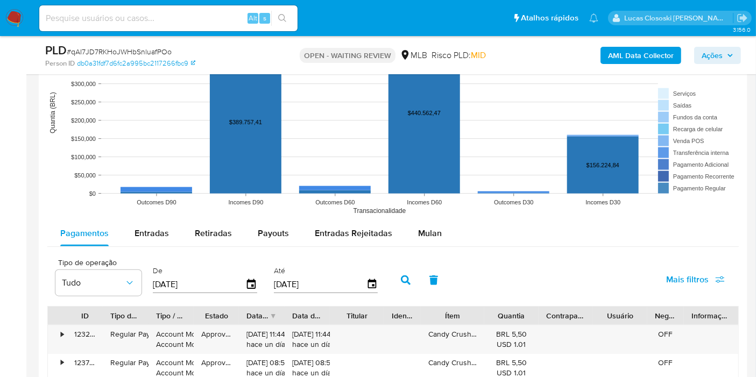
click at [468, 245] on div "Pagamentos Entradas Retiradas Payouts Entradas Rejeitadas Mulan" at bounding box center [393, 234] width 692 height 26
click at [444, 239] on button "Mulan" at bounding box center [430, 234] width 50 height 26
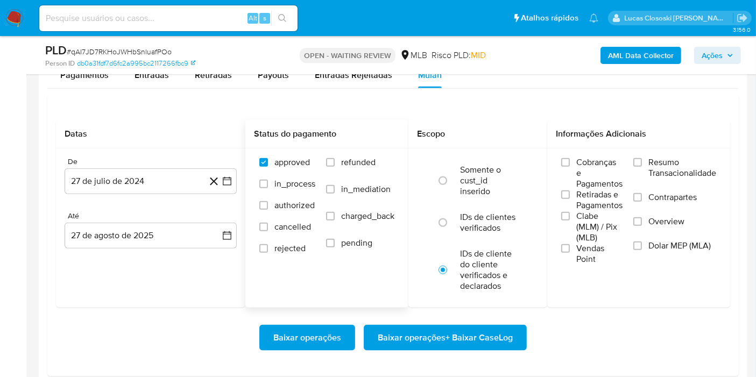
scroll to position [1256, 0]
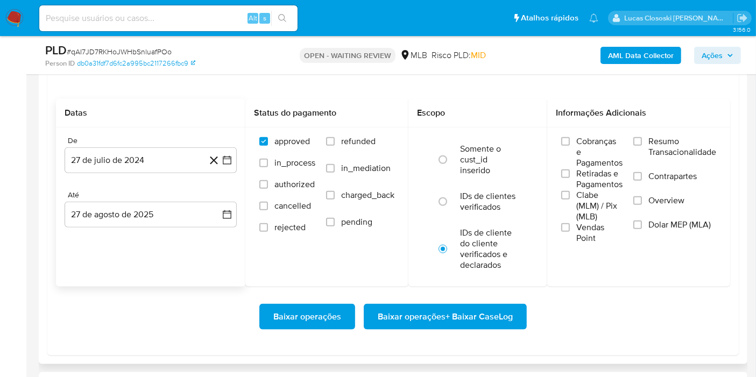
click at [220, 165] on icon at bounding box center [213, 160] width 13 height 13
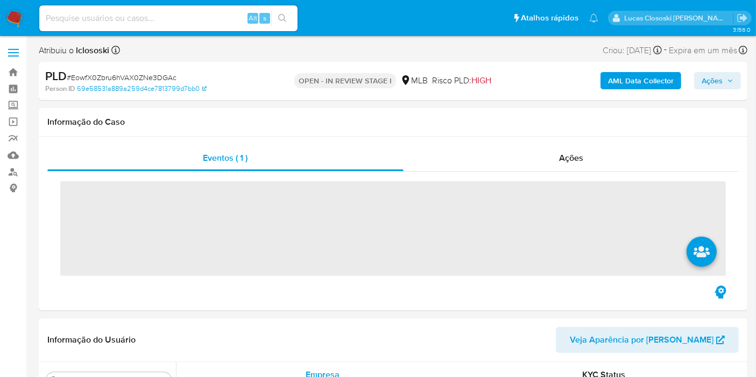
scroll to position [480, 0]
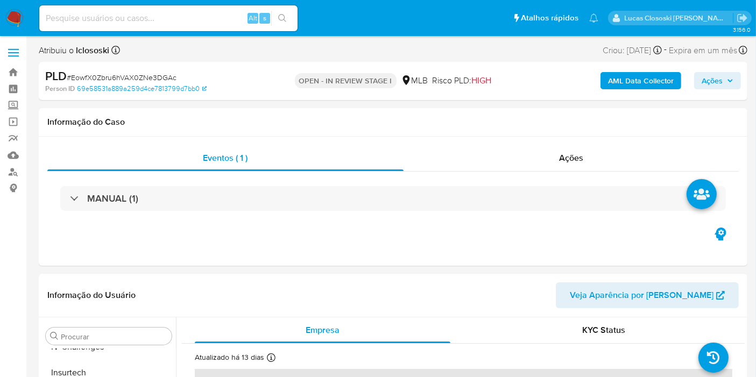
select select "10"
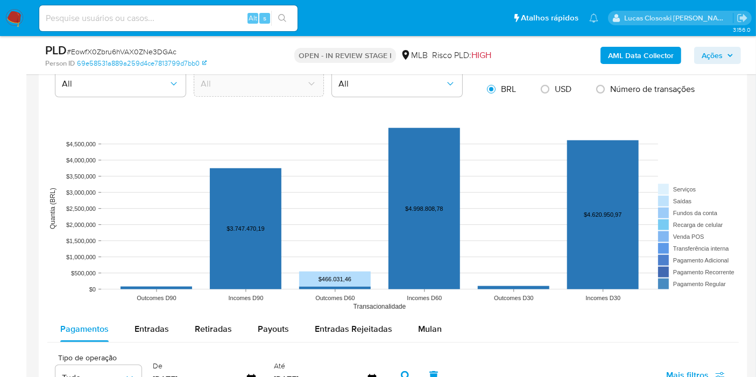
scroll to position [1076, 0]
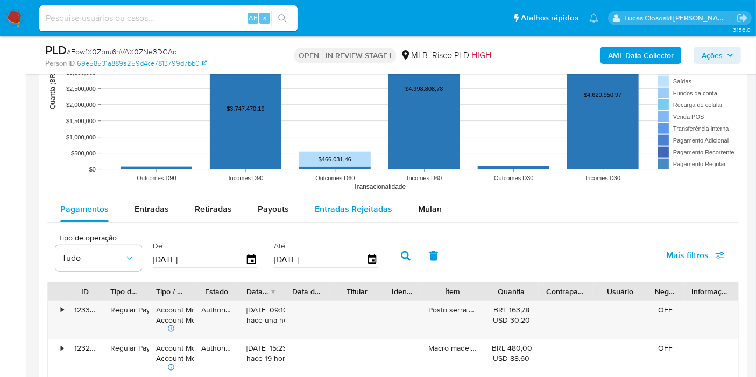
click at [392, 201] on button "Entradas Rejeitadas" at bounding box center [353, 209] width 103 height 26
select select "10"
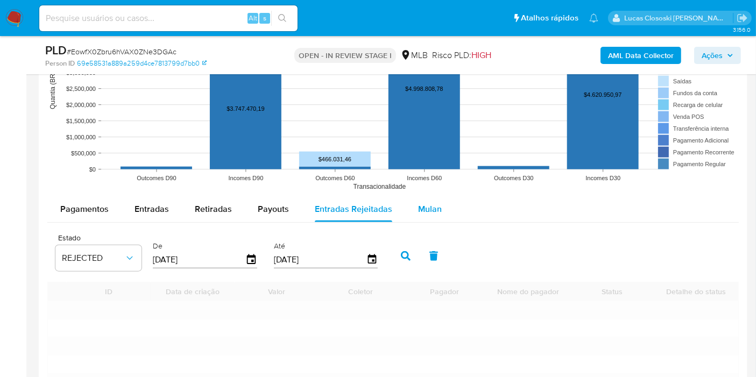
click at [418, 203] on span "Mulan" at bounding box center [430, 209] width 24 height 12
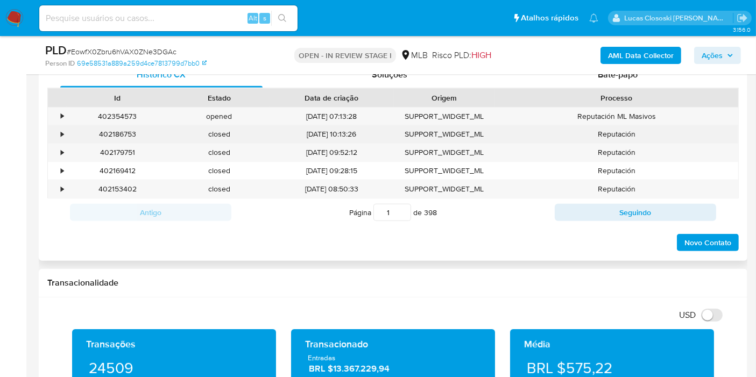
scroll to position [478, 0]
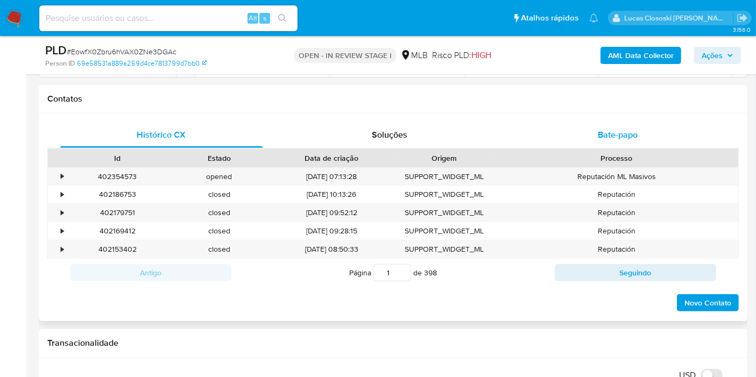
click at [605, 138] on span "Bate-papo" at bounding box center [618, 135] width 40 height 12
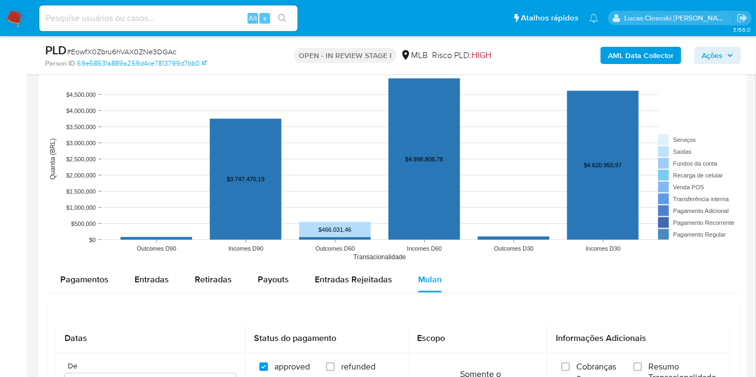
scroll to position [1315, 0]
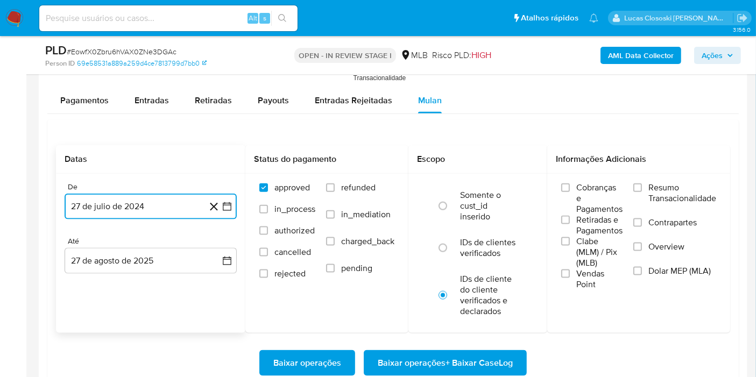
click at [227, 207] on icon "button" at bounding box center [227, 206] width 11 height 11
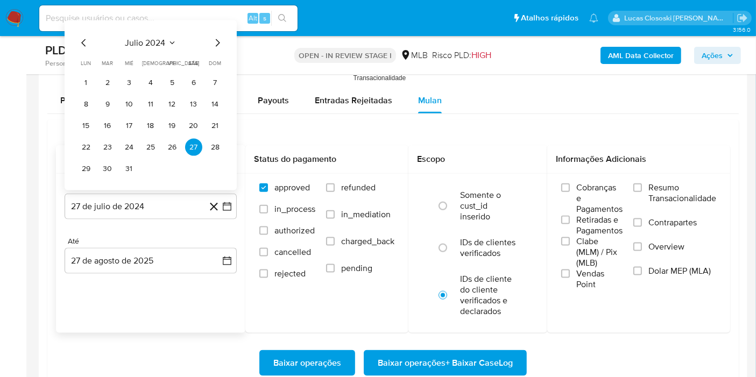
click at [161, 52] on div "julio 2024 julio 2024 lun lunes mar martes mié miércoles jue jueves vie viernes…" at bounding box center [151, 107] width 146 height 141
click at [159, 38] on span "julio 2024" at bounding box center [145, 43] width 40 height 11
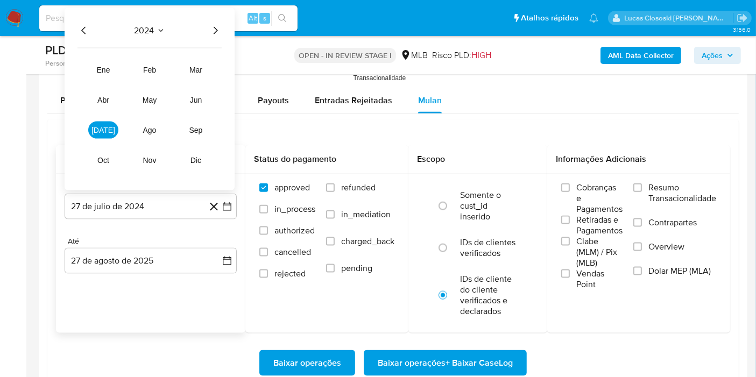
click at [221, 28] on div "2024 2024 ene feb mar abr may jun jul ago sep oct nov dic" at bounding box center [150, 99] width 170 height 182
click at [215, 29] on icon "Año siguiente" at bounding box center [215, 30] width 13 height 13
click at [115, 131] on button "[DATE]" at bounding box center [103, 130] width 30 height 17
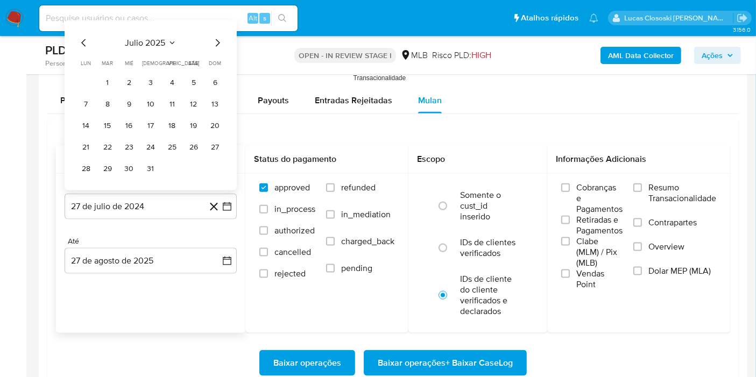
click at [98, 86] on tr "1 2 3 4 5 6" at bounding box center [151, 82] width 146 height 17
click at [110, 80] on button "1" at bounding box center [107, 82] width 17 height 17
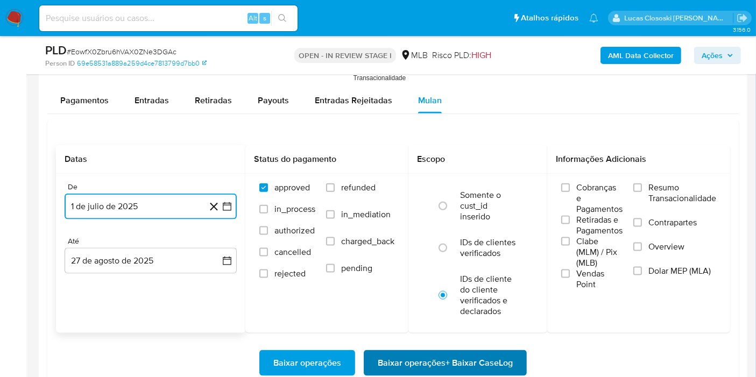
click at [482, 351] on span "Baixar operações + Baixar CaseLog" at bounding box center [445, 363] width 135 height 24
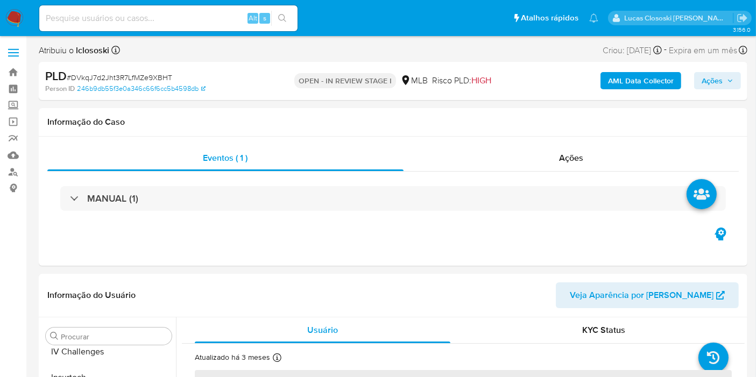
scroll to position [480, 0]
select select "10"
click at [16, 22] on img at bounding box center [14, 18] width 18 height 18
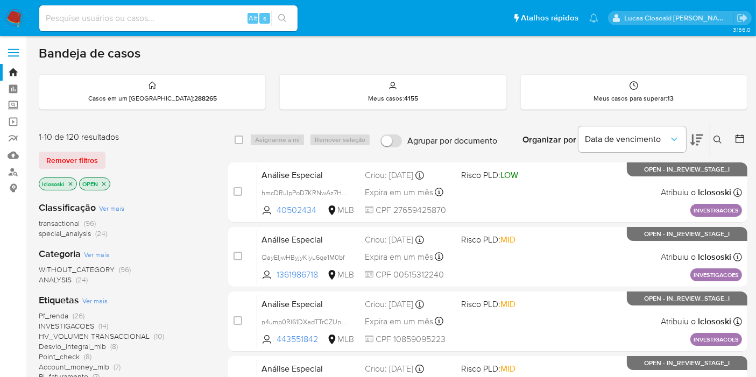
click at [137, 335] on span "HV_VOLUMEN TRANSACCIONAL" at bounding box center [94, 336] width 111 height 11
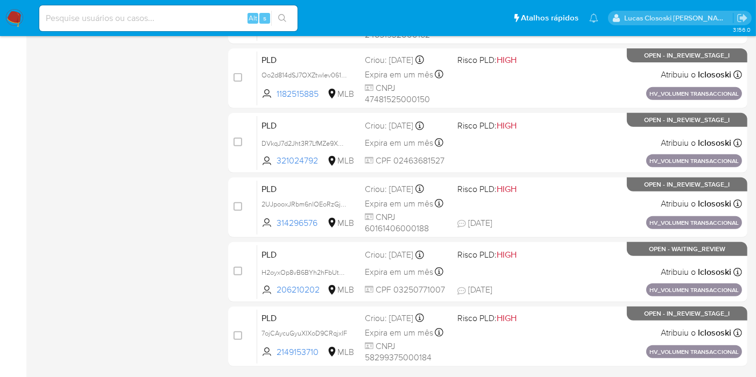
scroll to position [471, 0]
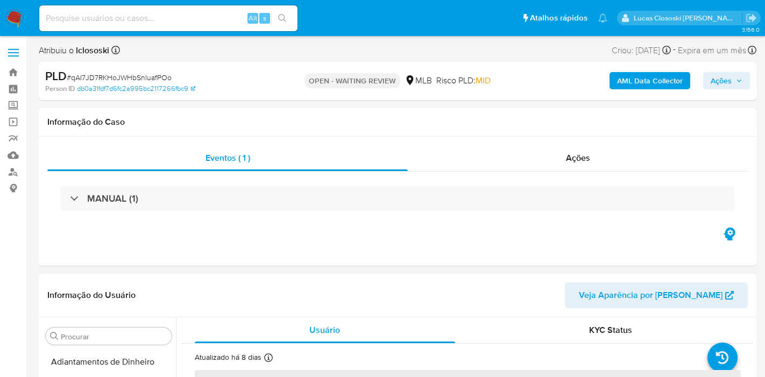
select select "10"
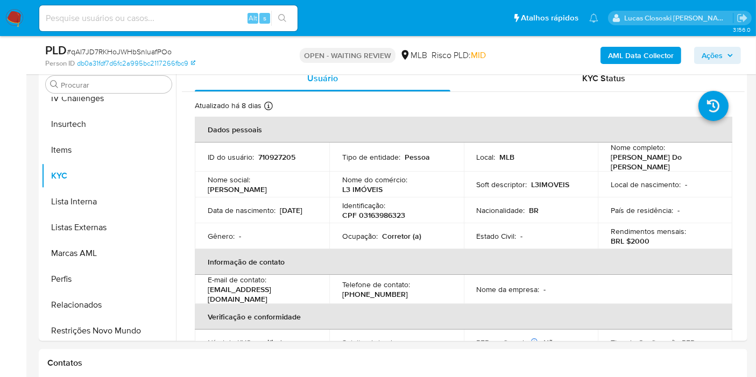
scroll to position [480, 0]
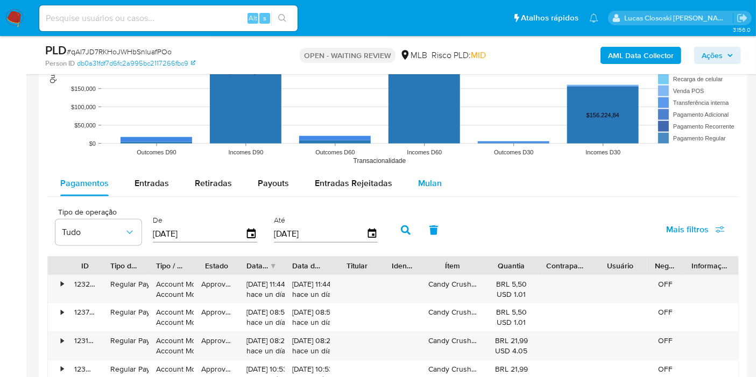
click at [431, 184] on span "Mulan" at bounding box center [430, 183] width 24 height 12
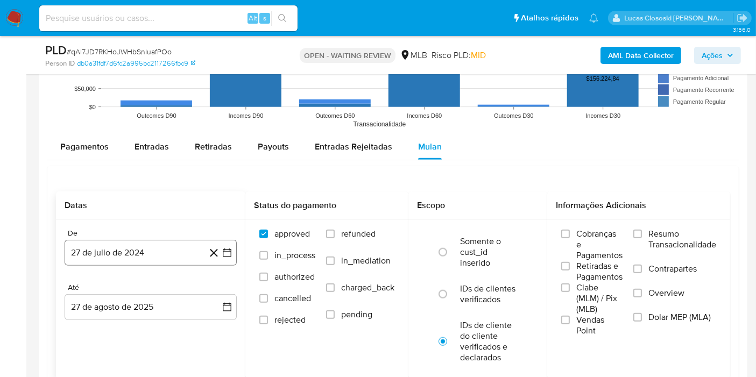
scroll to position [1196, 0]
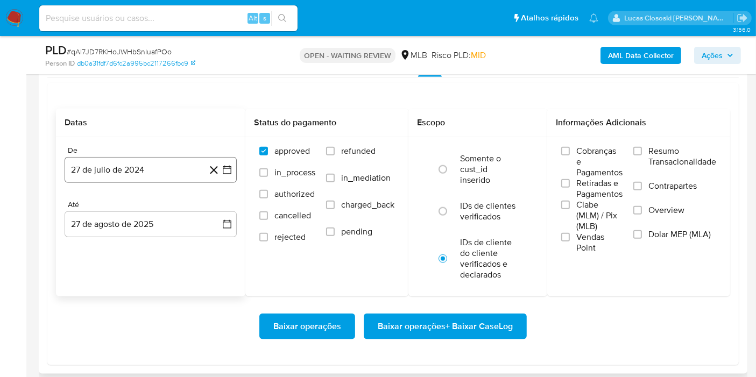
click at [223, 170] on icon "button" at bounding box center [227, 170] width 9 height 9
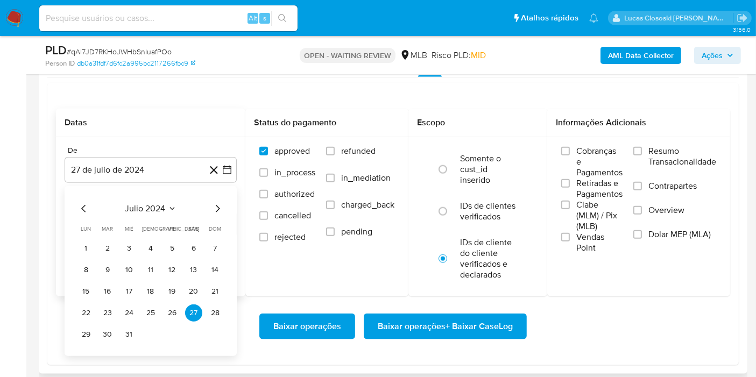
click at [151, 203] on span "julio 2024" at bounding box center [145, 208] width 40 height 11
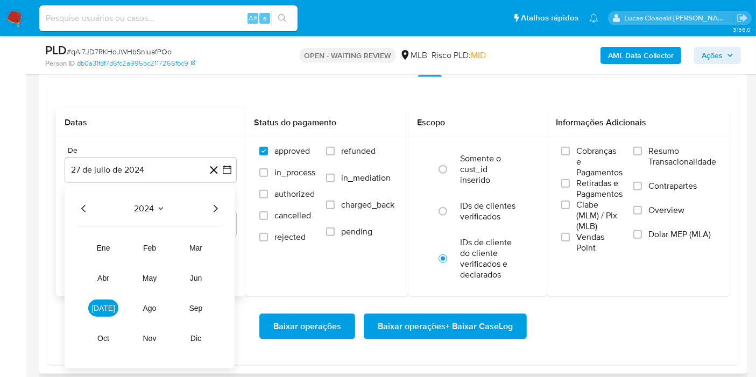
click at [208, 209] on div "2024" at bounding box center [150, 208] width 144 height 13
click at [209, 209] on icon "Año siguiente" at bounding box center [215, 208] width 13 height 13
click at [108, 308] on span "jul" at bounding box center [103, 308] width 24 height 9
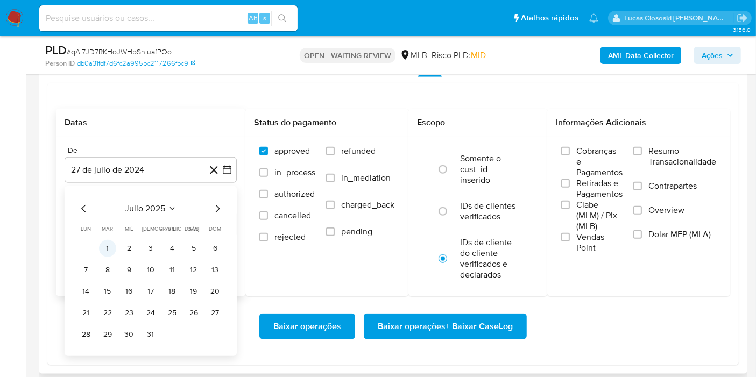
click at [108, 250] on button "1" at bounding box center [107, 248] width 17 height 17
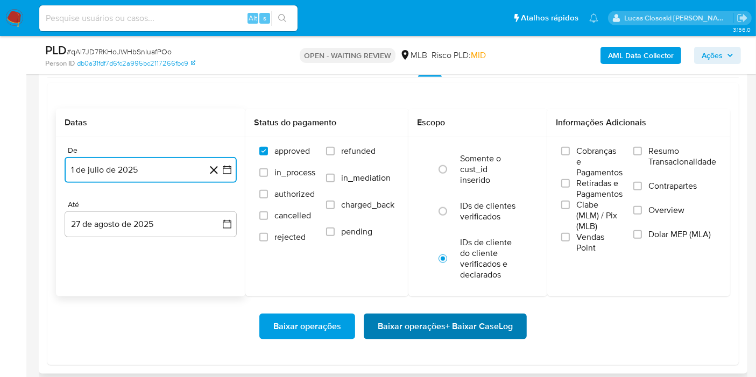
click at [429, 325] on span "Baixar operações + Baixar CaseLog" at bounding box center [445, 327] width 135 height 24
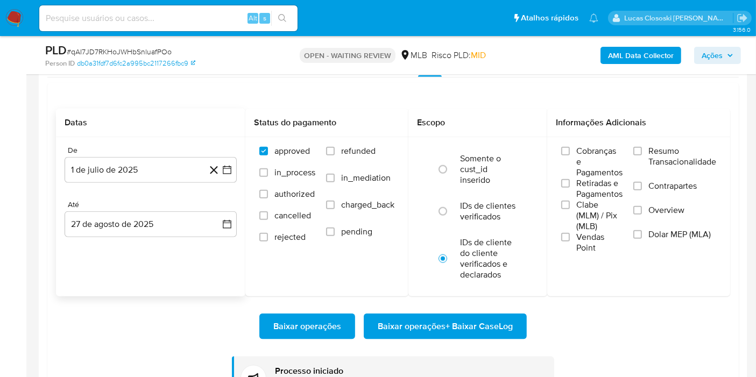
click at [142, 51] on span "# qAI7JD7RKHoJWHbSnluafPOo" at bounding box center [119, 51] width 105 height 11
copy span "qAI7JD7RKHoJWHbSnluafPOo"
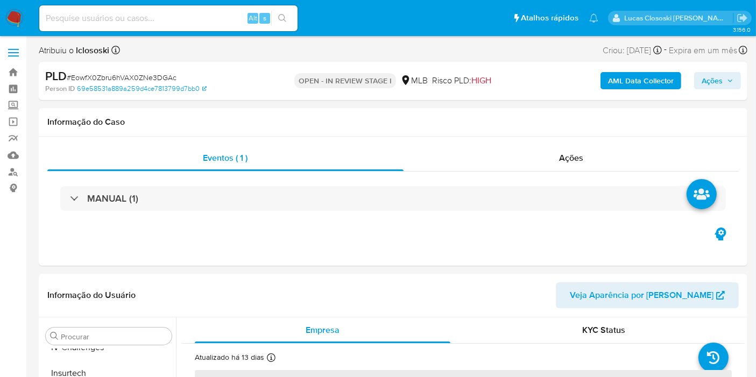
scroll to position [480, 0]
click at [13, 11] on img at bounding box center [14, 18] width 18 height 18
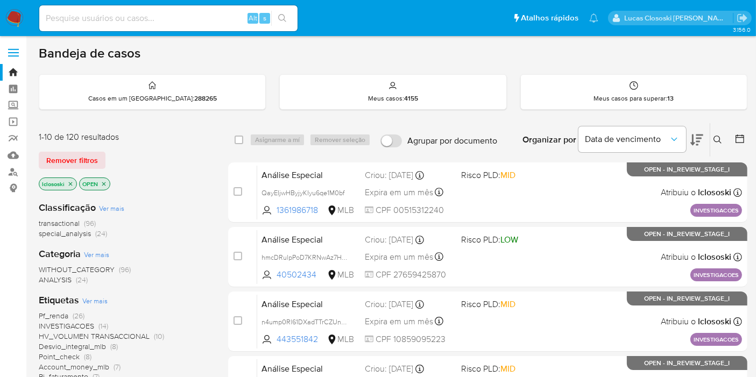
click at [102, 182] on icon "close-filter" at bounding box center [104, 184] width 4 height 4
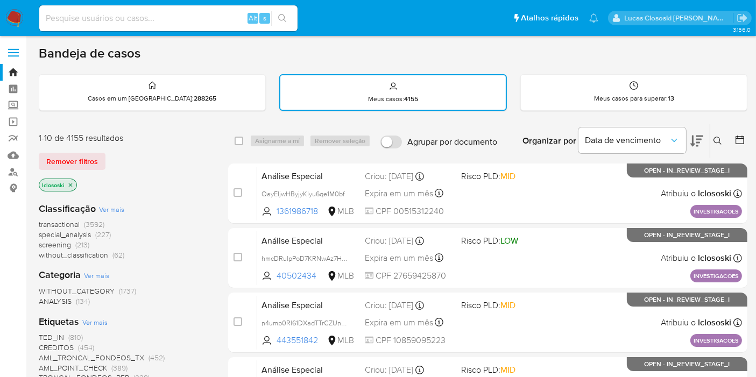
click at [78, 184] on div "lclososki" at bounding box center [125, 186] width 172 height 15
click at [68, 187] on p "lclososki" at bounding box center [57, 185] width 37 height 12
click at [67, 182] on icon "close-filter" at bounding box center [70, 185] width 6 height 6
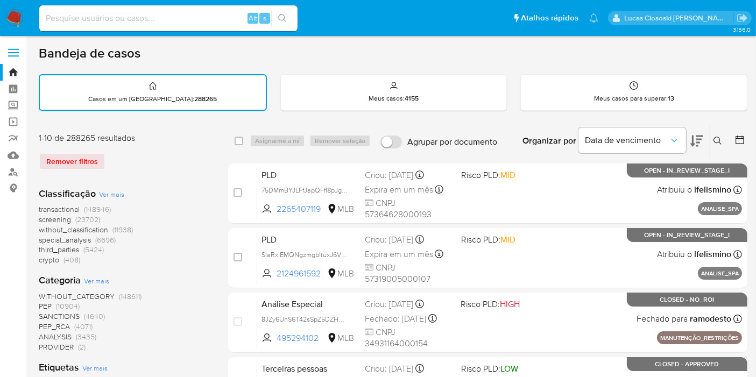
click at [720, 137] on icon at bounding box center [718, 141] width 9 height 9
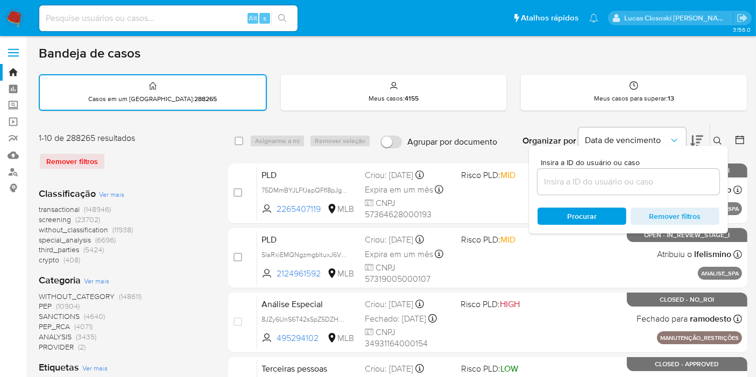
click at [592, 171] on div at bounding box center [629, 182] width 182 height 26
click at [592, 178] on input at bounding box center [629, 182] width 182 height 14
paste input "qAI7JD7RKHoJWHbSnluafPOo"
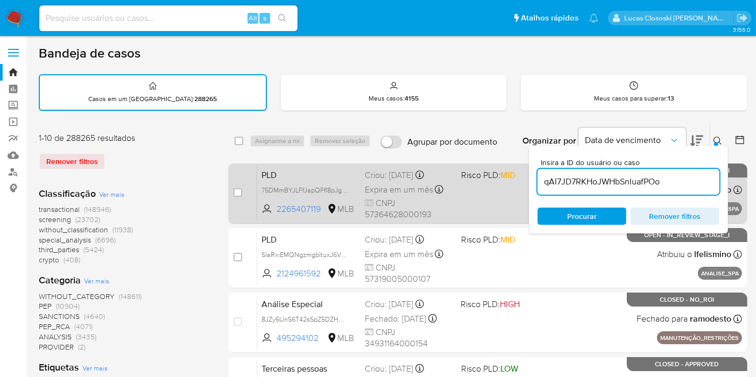
type input "qAI7JD7RKHoJWHbSnluafPOo"
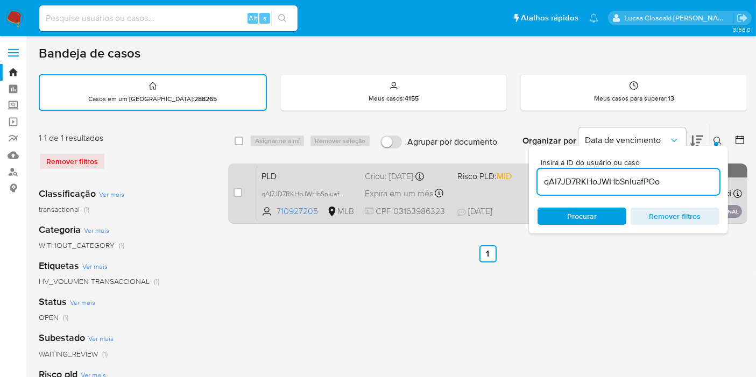
click at [242, 191] on div "case-item-checkbox Incapaz de atribuir o caso" at bounding box center [246, 193] width 24 height 54
click at [234, 189] on input "checkbox" at bounding box center [238, 192] width 9 height 9
checkbox input "true"
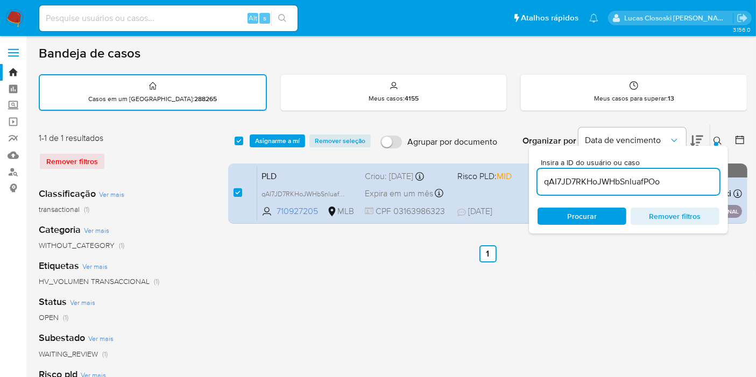
click at [591, 180] on input "qAI7JD7RKHoJWHbSnluafPOo" at bounding box center [629, 182] width 182 height 14
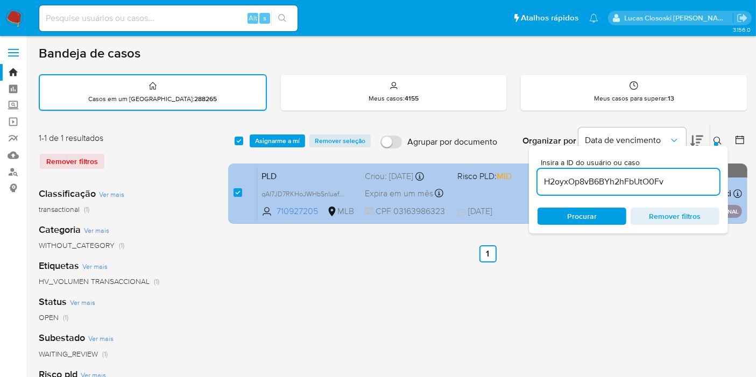
type input "H2oyxOp8vB6BYh2hFbUtO0Fv"
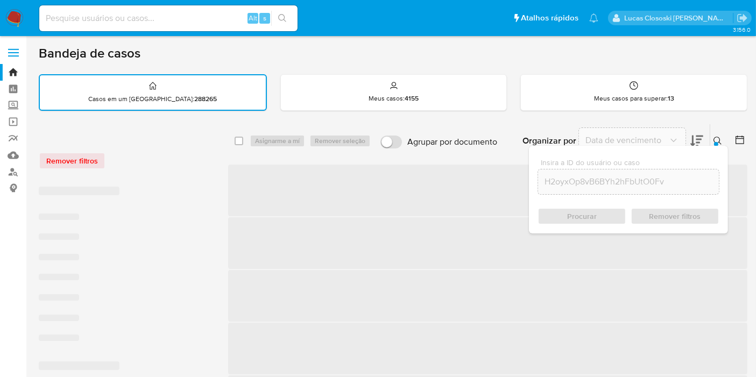
checkbox input "false"
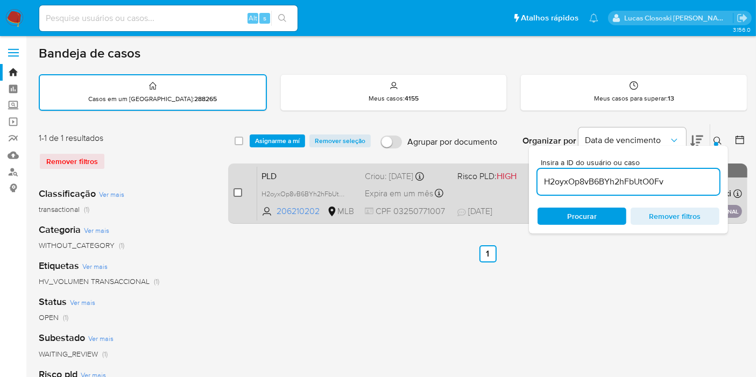
click at [237, 195] on input "checkbox" at bounding box center [238, 192] width 9 height 9
checkbox input "true"
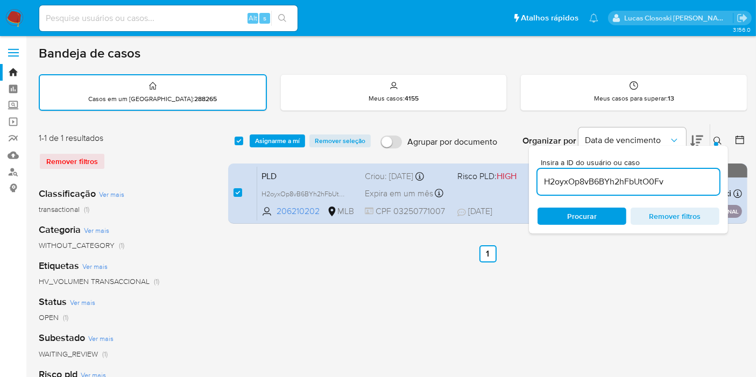
click at [280, 130] on div "select-all-cases-checkbox Asignarme a mí Remover seleção Agrupar por documento …" at bounding box center [487, 140] width 519 height 33
click at [281, 137] on span "Asignarme a mí" at bounding box center [277, 141] width 45 height 11
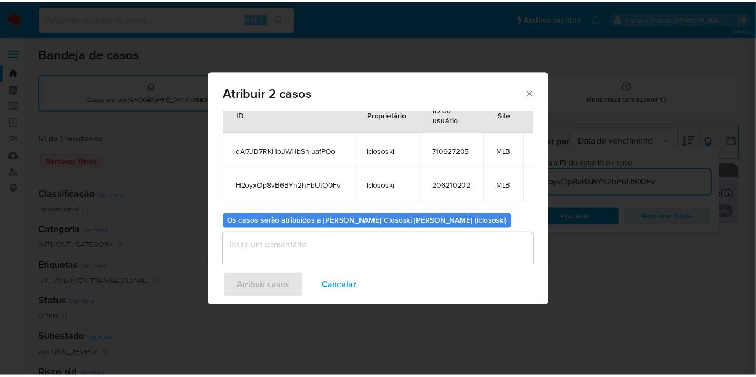
scroll to position [61, 0]
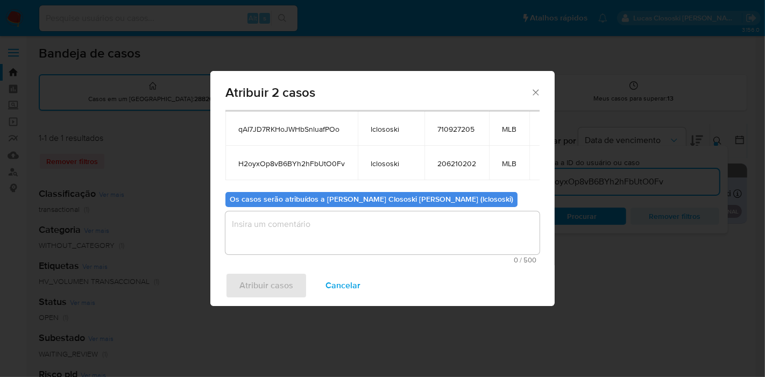
click at [334, 229] on textarea "assign-modal" at bounding box center [383, 233] width 314 height 43
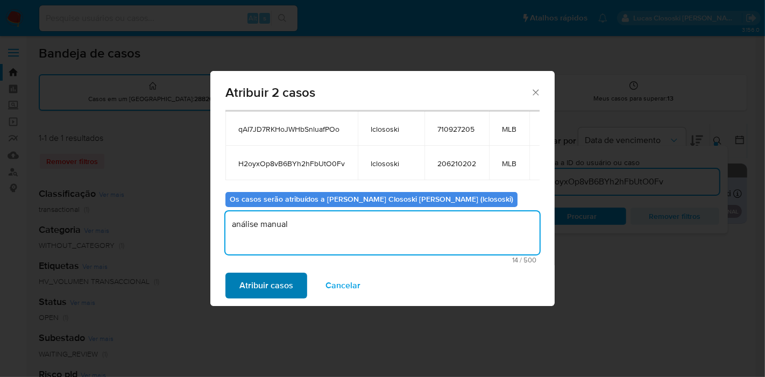
type textarea "análise manual"
click at [252, 277] on span "Atribuir casos" at bounding box center [267, 286] width 54 height 24
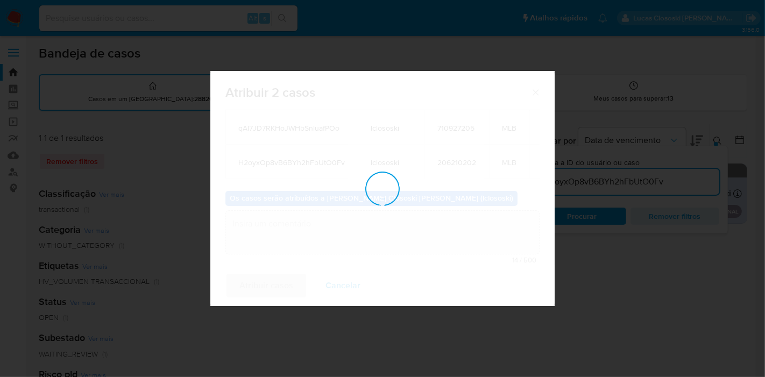
checkbox input "false"
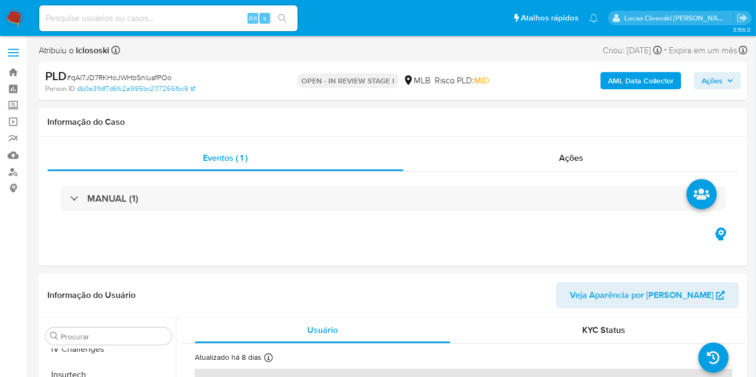
select select "10"
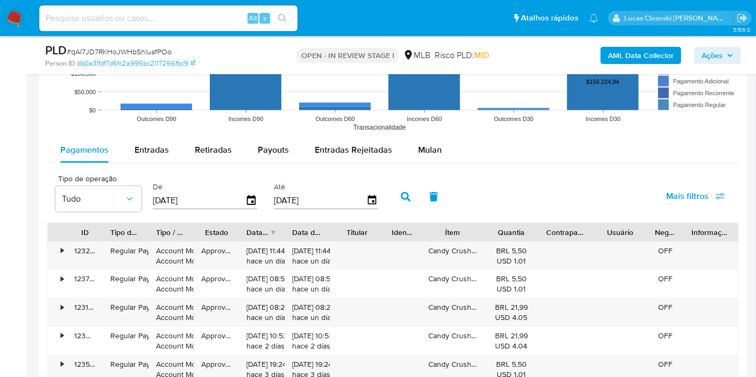
scroll to position [1136, 0]
click at [429, 168] on div "Tipo de operação Tudo De [DATE] Até [DATE] Mais filtros" at bounding box center [393, 195] width 692 height 54
click at [424, 140] on div "Mulan" at bounding box center [430, 150] width 24 height 26
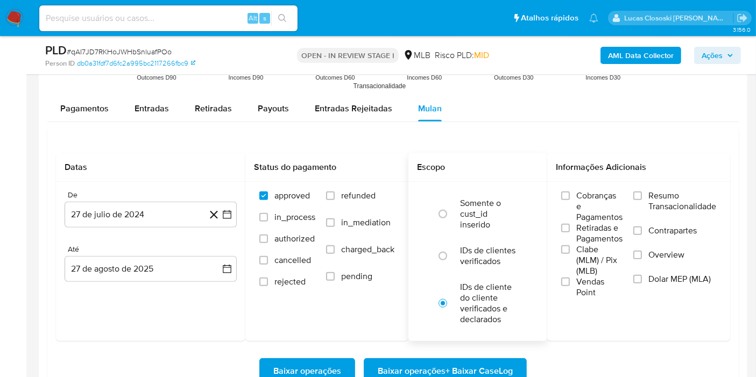
scroll to position [1196, 0]
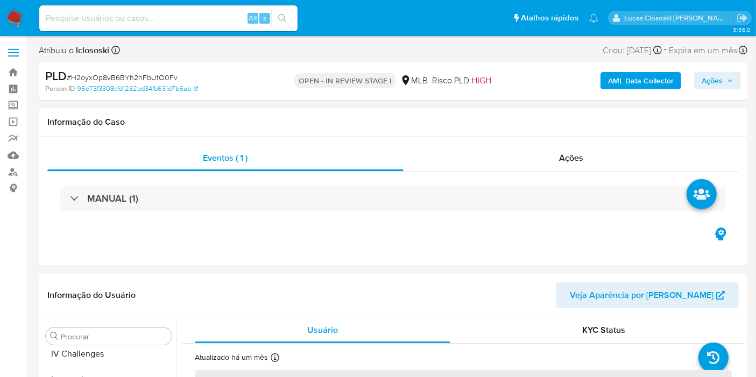
scroll to position [480, 0]
select select "10"
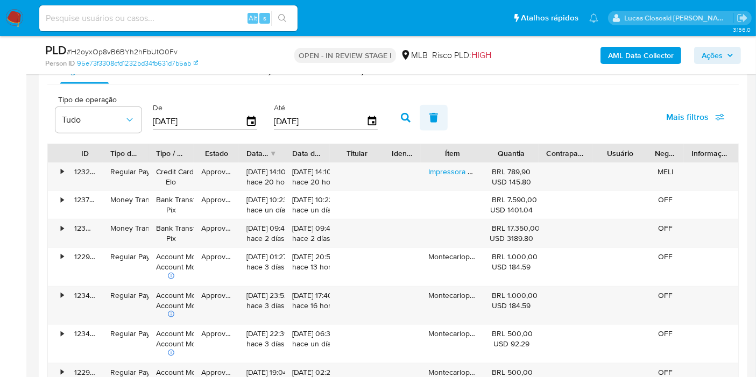
scroll to position [1196, 0]
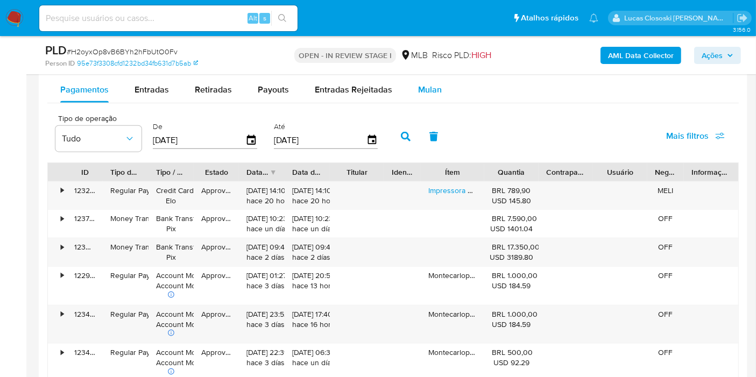
click at [421, 100] on div "Mulan" at bounding box center [430, 90] width 24 height 26
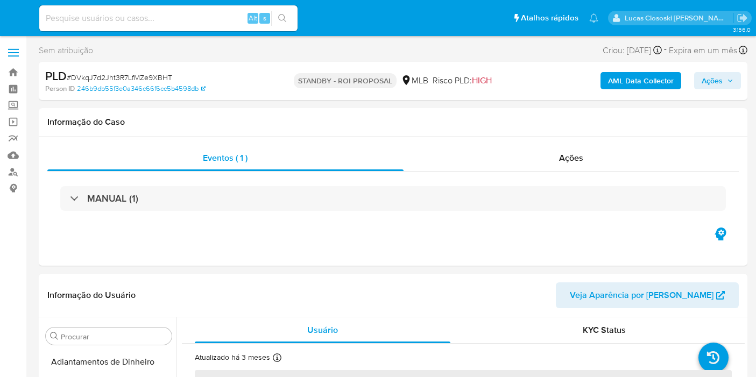
select select "10"
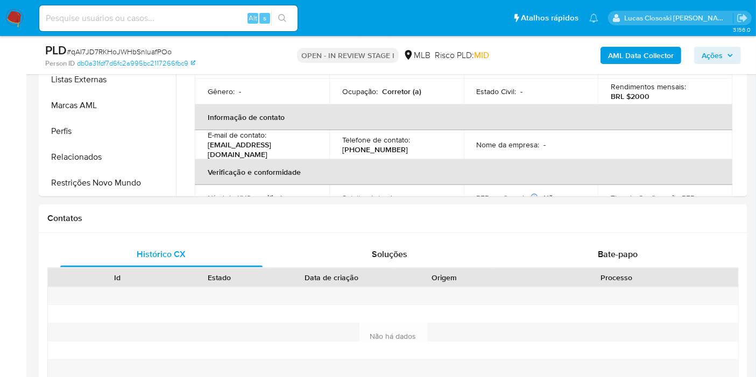
scroll to position [119, 0]
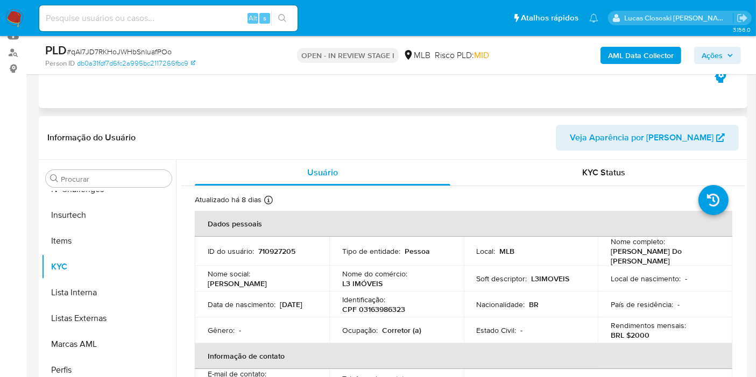
click at [510, 98] on div "Eventos ( 1 ) Ações MANUAL (1)" at bounding box center [393, 43] width 709 height 129
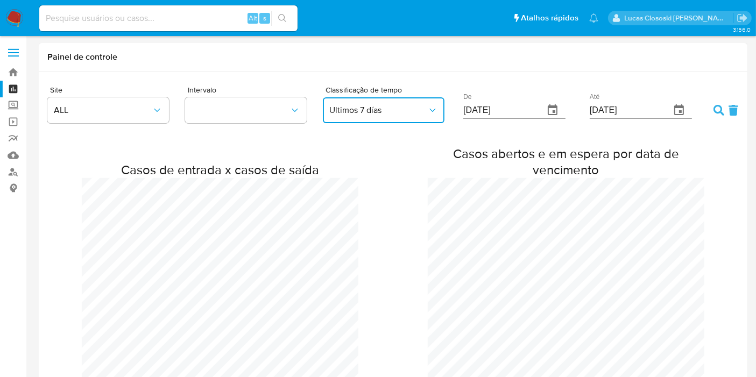
click at [413, 113] on span "Ultimos 7 días" at bounding box center [378, 110] width 98 height 11
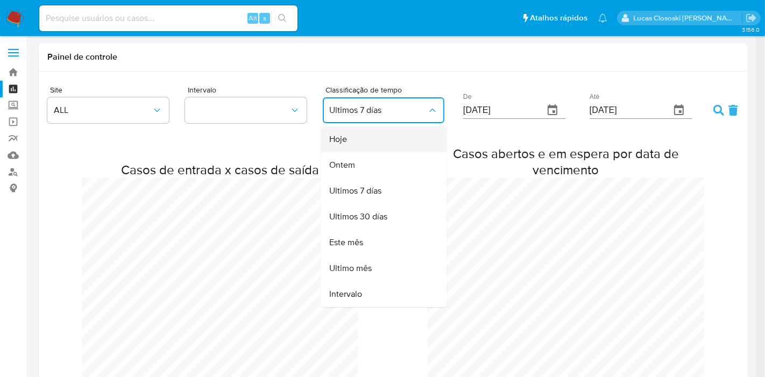
click at [367, 138] on div "Hoje" at bounding box center [380, 139] width 102 height 26
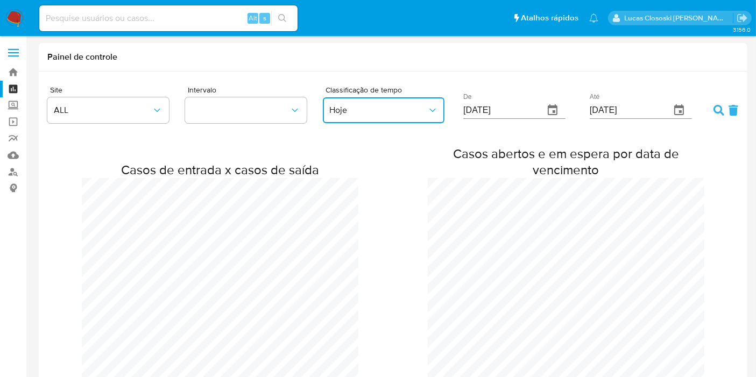
scroll to position [536513, 537457]
click at [714, 104] on form "Site ALL Intervalo Classificação de tempo Hoje De 20/08/2025 Até 27/08/2025" at bounding box center [393, 105] width 692 height 43
click at [716, 108] on icon at bounding box center [719, 110] width 11 height 11
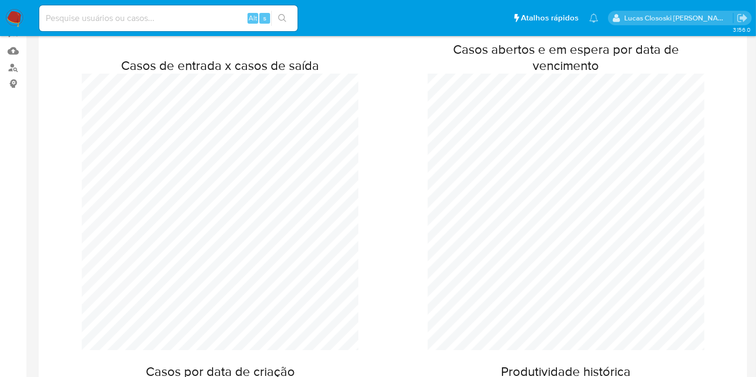
scroll to position [60, 0]
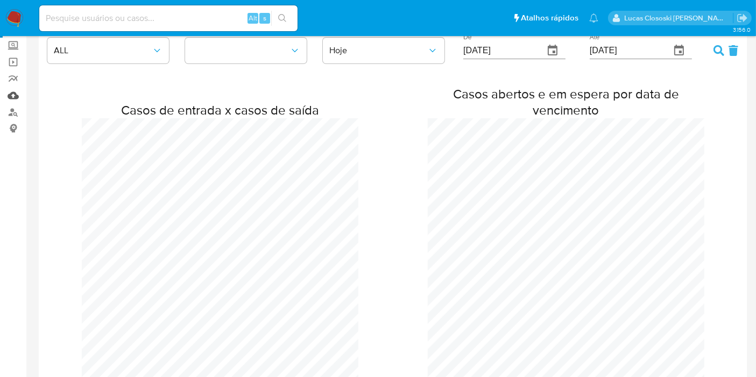
click at [20, 94] on link "Mulan" at bounding box center [64, 95] width 128 height 17
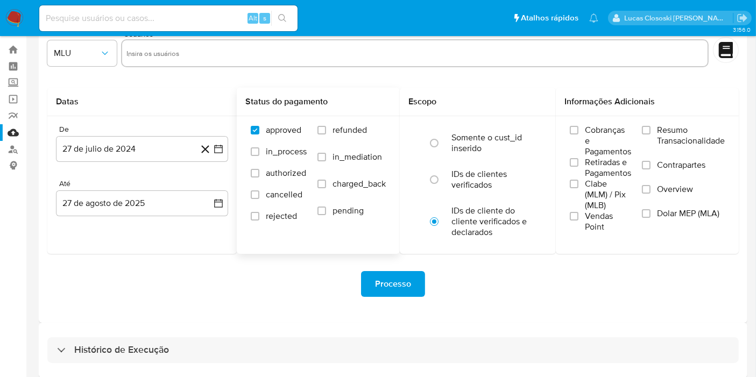
scroll to position [29, 0]
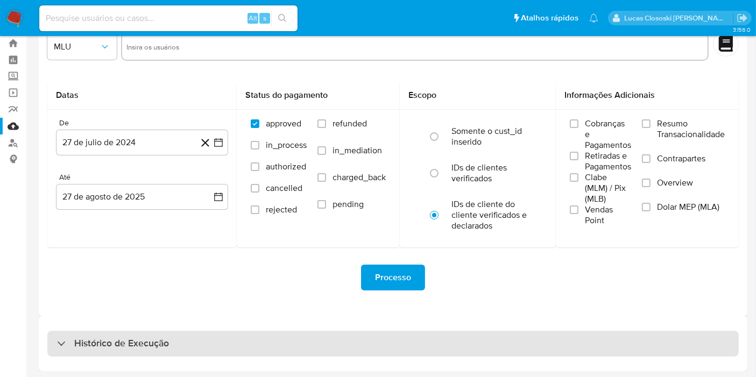
click at [216, 345] on div "Histórico de Execução" at bounding box center [393, 344] width 692 height 26
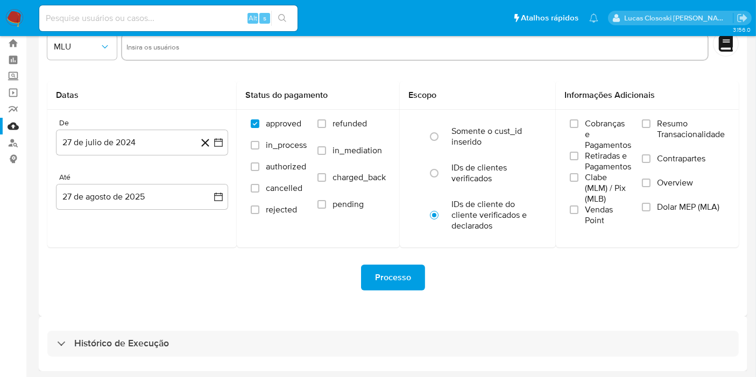
select select "10"
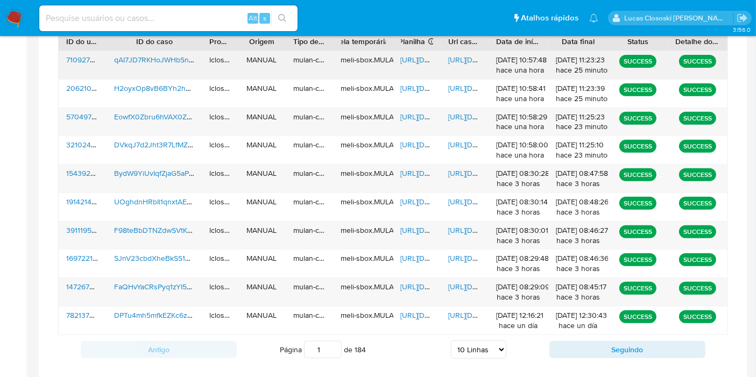
scroll to position [434, 0]
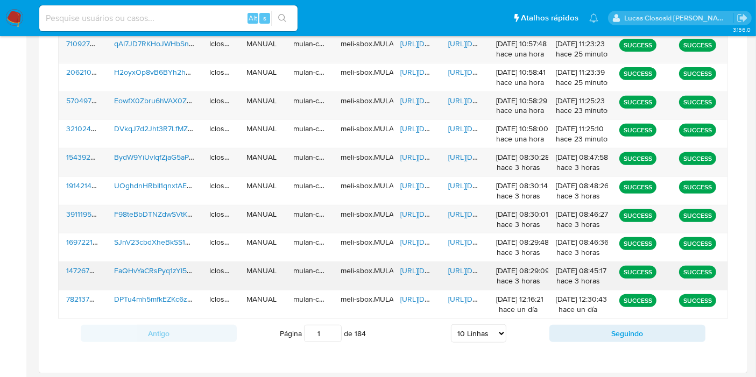
click at [172, 267] on span "FaQHvYaCRsPyq1zYI5Qb0XW0" at bounding box center [166, 270] width 104 height 11
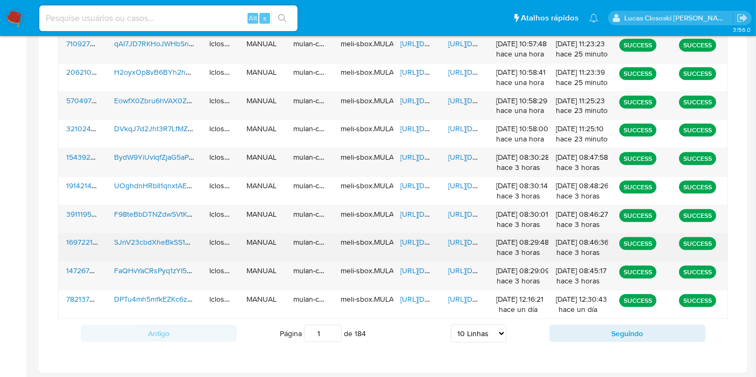
click at [171, 243] on span "SJnV23cbdXheBkSS1DYZCnV0" at bounding box center [165, 242] width 103 height 11
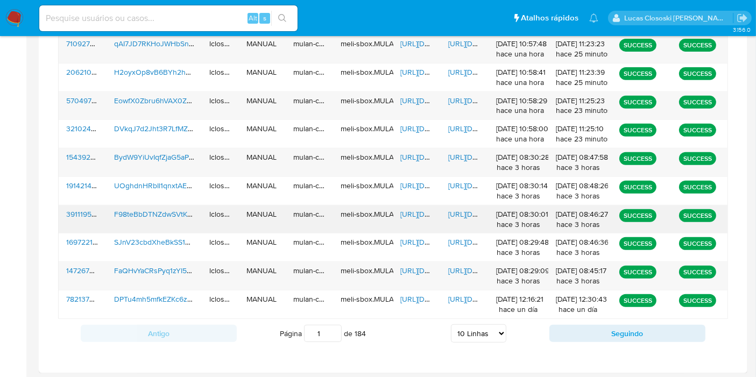
click at [176, 213] on span "F98teBbDTNZdwSVtKUooDDOt" at bounding box center [167, 214] width 106 height 11
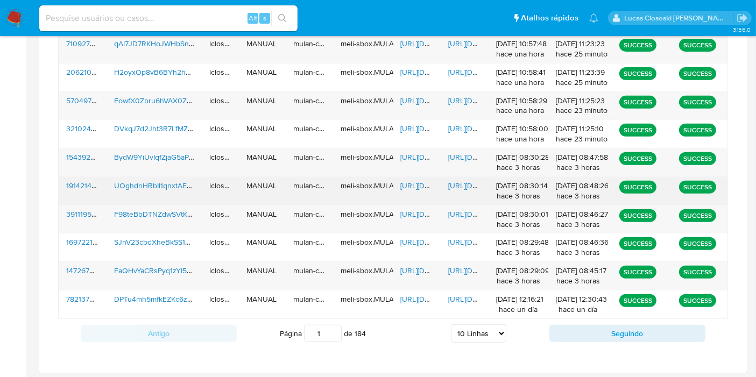
click at [165, 182] on span "UOghdnHRbIl1qnxtAEEMqFaA" at bounding box center [164, 185] width 100 height 11
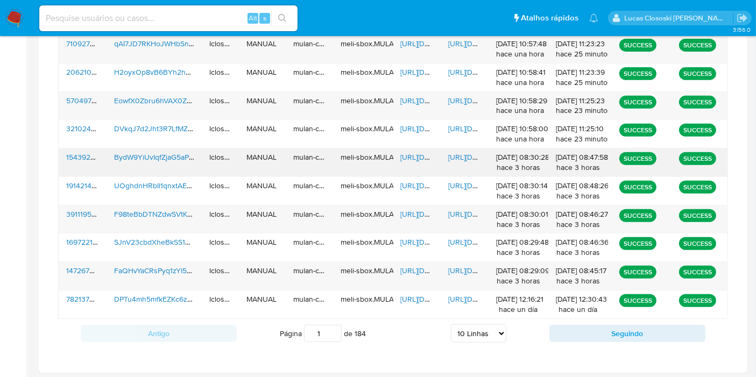
click at [166, 156] on span "BydW9YiUvIqfZjaG5aPcLI0v" at bounding box center [160, 157] width 93 height 11
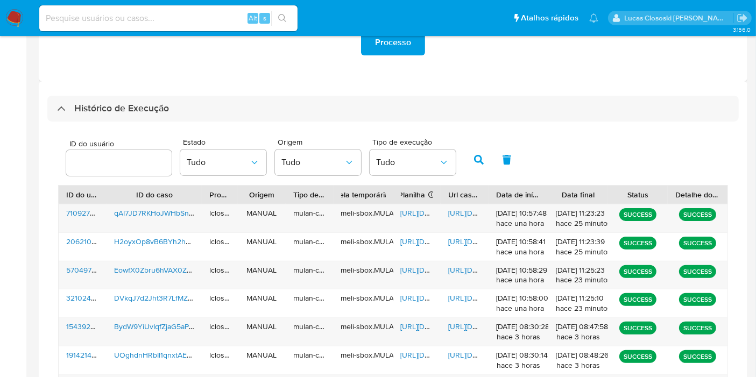
scroll to position [135, 0]
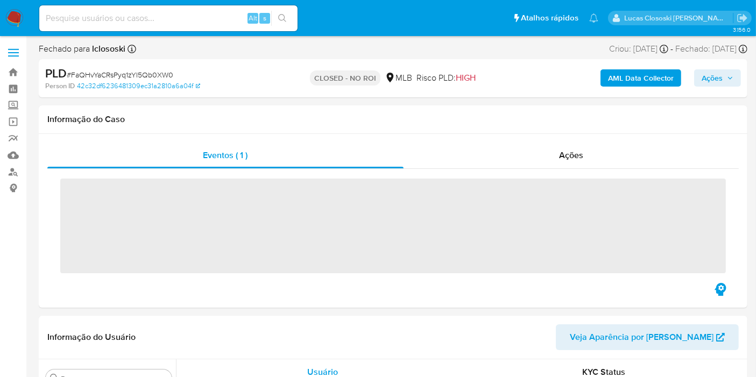
scroll to position [480, 0]
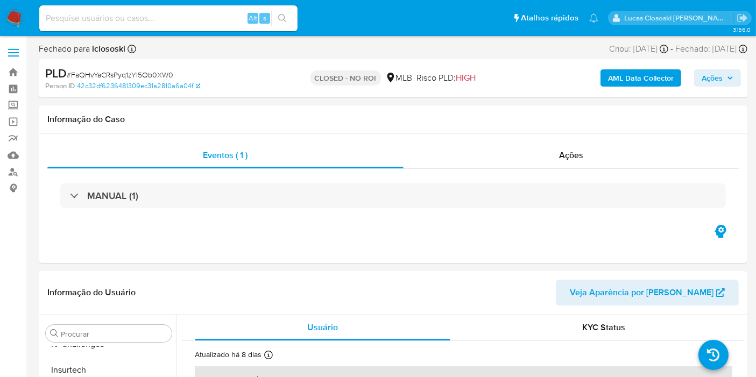
select select "10"
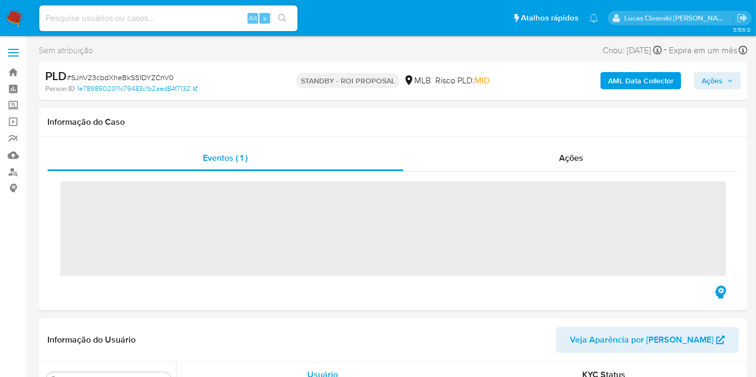
scroll to position [480, 0]
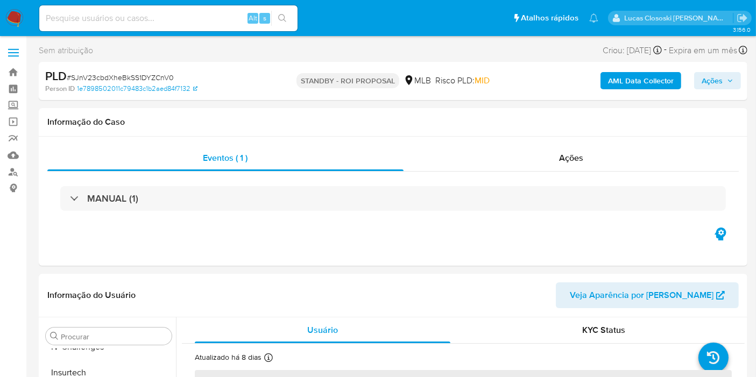
select select "10"
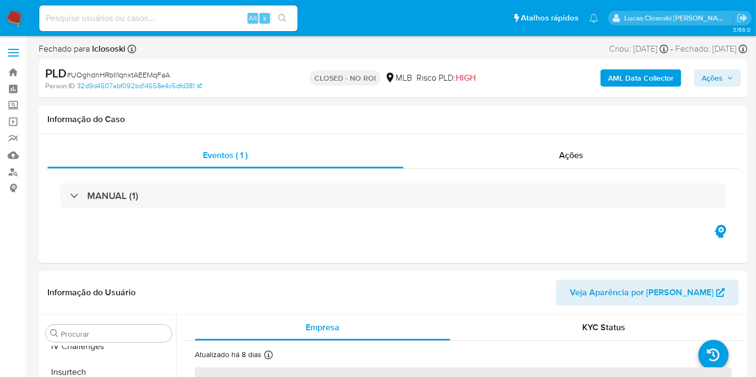
scroll to position [480, 0]
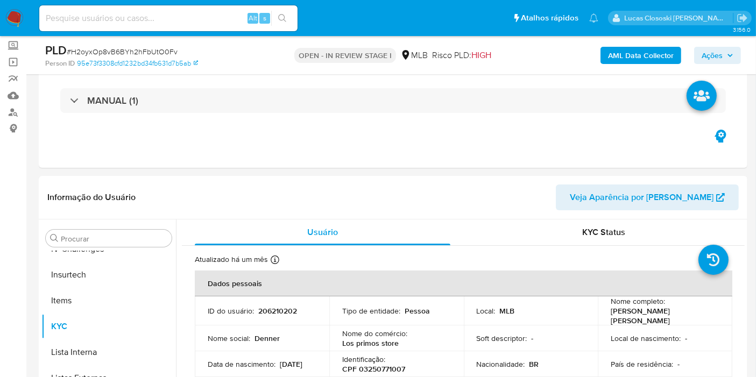
scroll to position [179, 0]
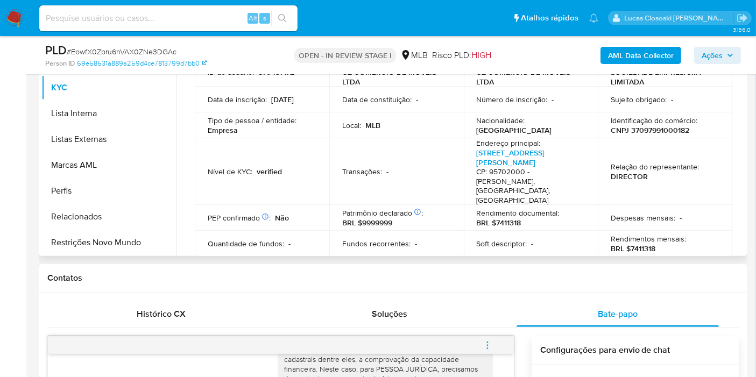
scroll to position [239, 0]
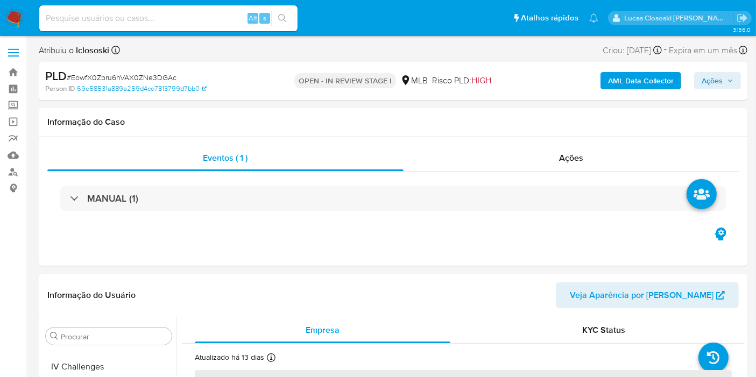
scroll to position [480, 0]
select select "10"
click at [15, 22] on img at bounding box center [14, 18] width 18 height 18
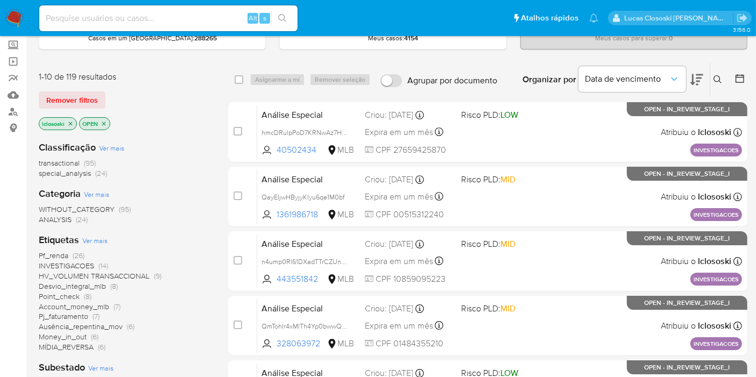
scroll to position [119, 0]
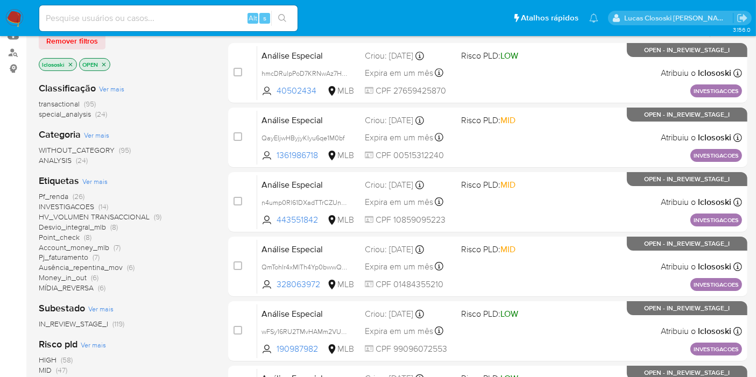
click at [87, 206] on span "INVESTIGACOES" at bounding box center [66, 206] width 55 height 11
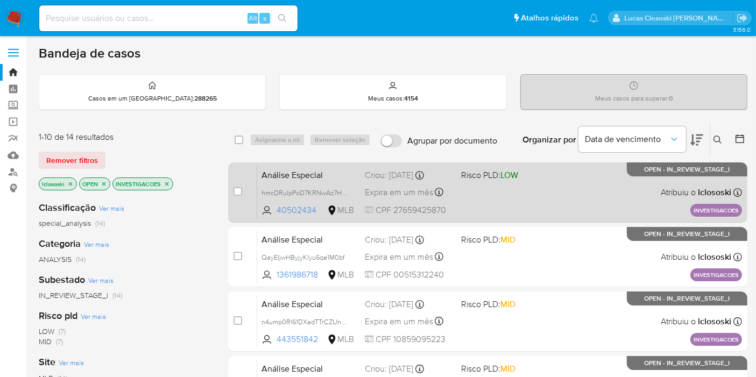
click at [508, 176] on span "LOW" at bounding box center [510, 175] width 18 height 12
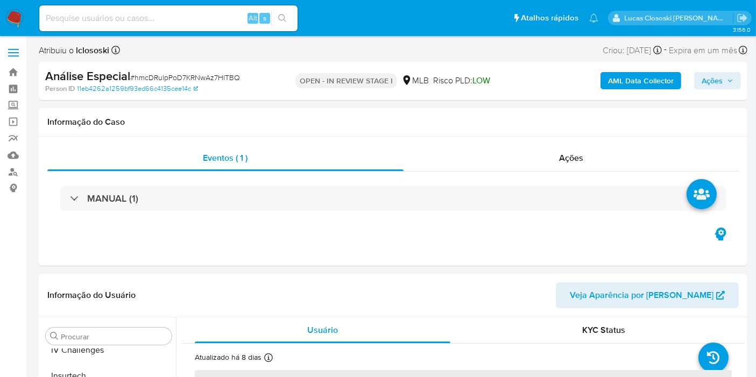
scroll to position [480, 0]
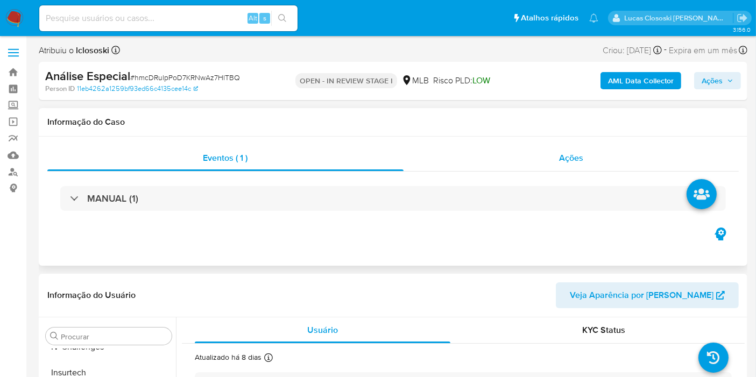
click at [561, 156] on span "Ações" at bounding box center [571, 158] width 24 height 12
select select "10"
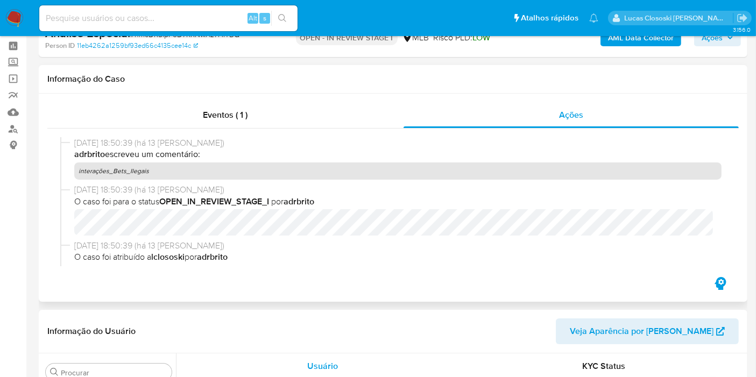
scroll to position [0, 0]
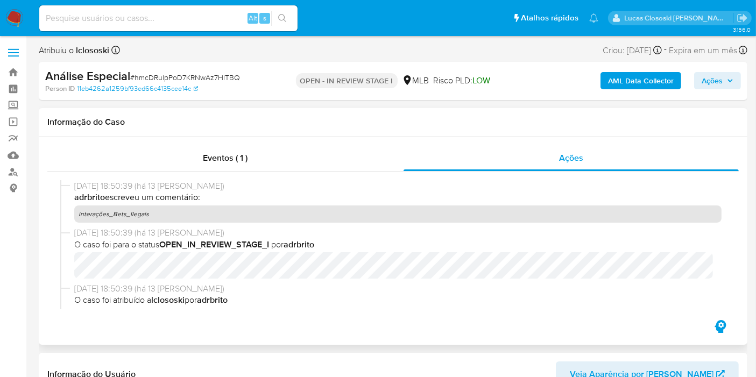
click at [216, 142] on div "Eventos ( 1 ) Ações 14/08/2025 18:50:39 (há 13 dias) adrbrito escreveu um comen…" at bounding box center [393, 241] width 709 height 208
click at [259, 154] on div "Eventos ( 1 )" at bounding box center [225, 158] width 356 height 26
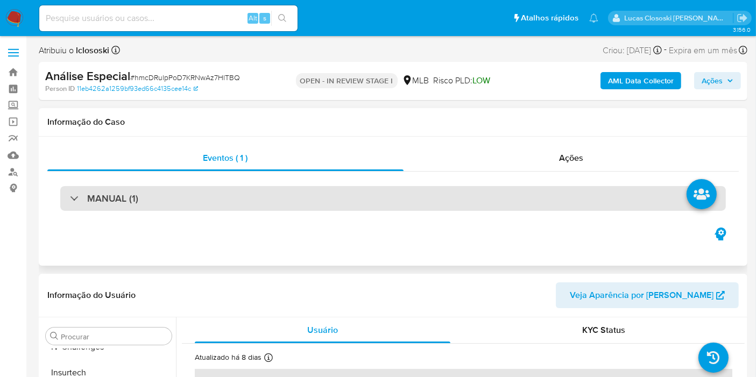
click at [417, 195] on div "MANUAL (1)" at bounding box center [393, 198] width 666 height 25
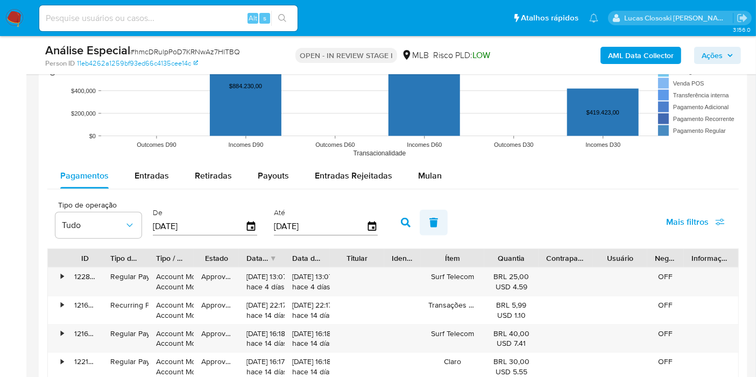
scroll to position [1196, 0]
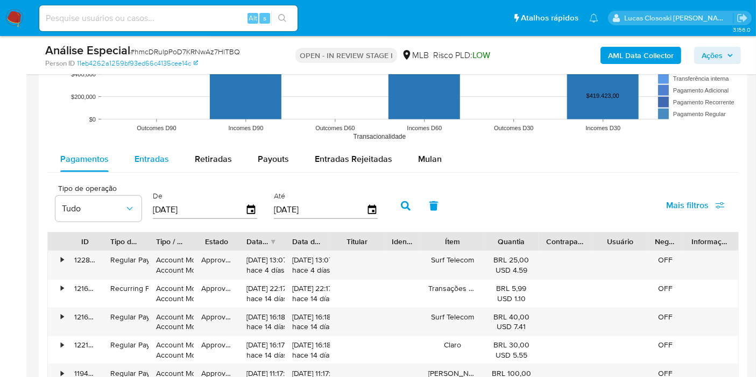
click at [140, 160] on span "Entradas" at bounding box center [152, 159] width 34 height 12
select select "10"
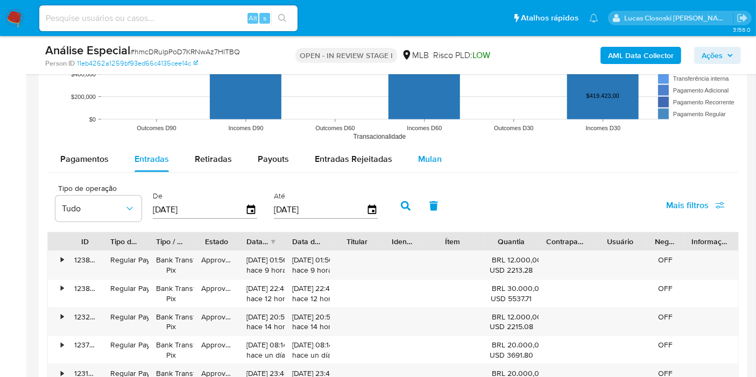
scroll to position [1315, 0]
click at [427, 157] on span "Mulan" at bounding box center [430, 159] width 24 height 12
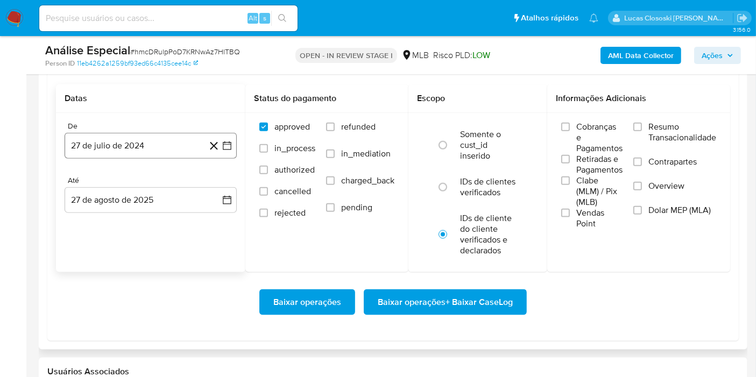
click at [229, 145] on icon "button" at bounding box center [227, 145] width 11 height 11
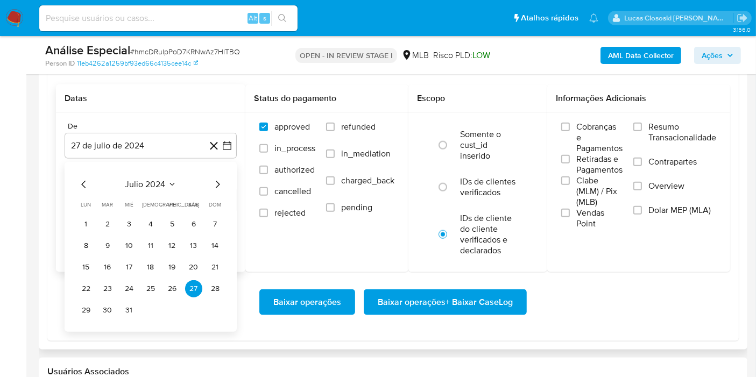
click at [157, 179] on span "julio 2024" at bounding box center [145, 184] width 40 height 11
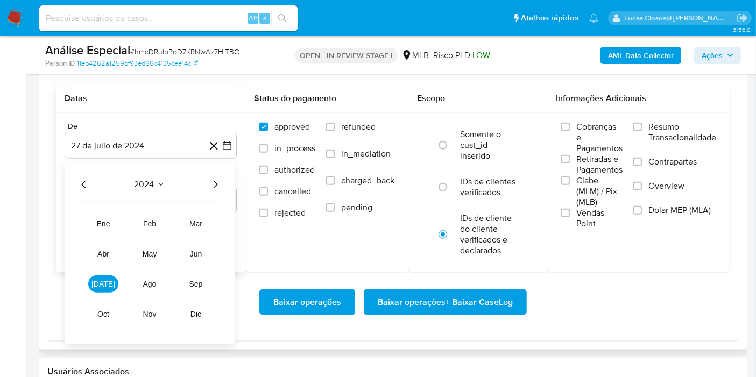
click at [208, 182] on div "2024" at bounding box center [150, 184] width 144 height 13
click at [212, 182] on icon "Año siguiente" at bounding box center [215, 184] width 13 height 13
click at [112, 279] on button "jul" at bounding box center [103, 284] width 30 height 17
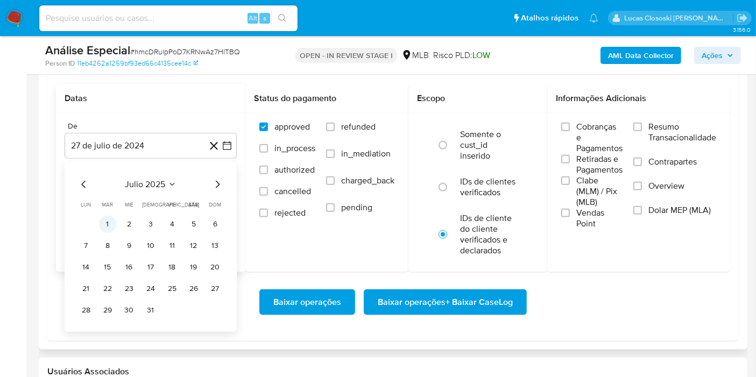
click at [114, 223] on button "1" at bounding box center [107, 224] width 17 height 17
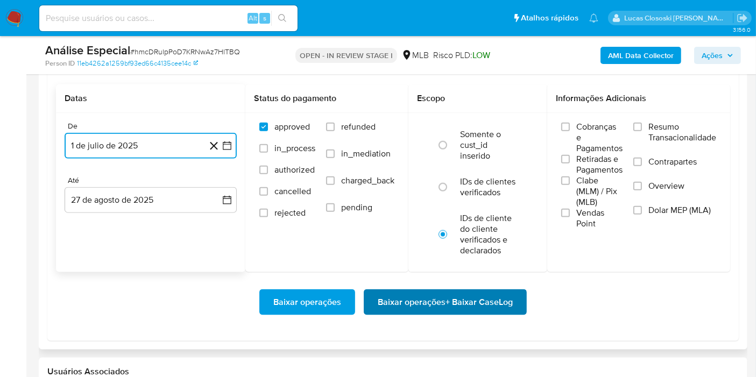
click at [438, 291] on span "Baixar operações + Baixar CaseLog" at bounding box center [445, 303] width 135 height 24
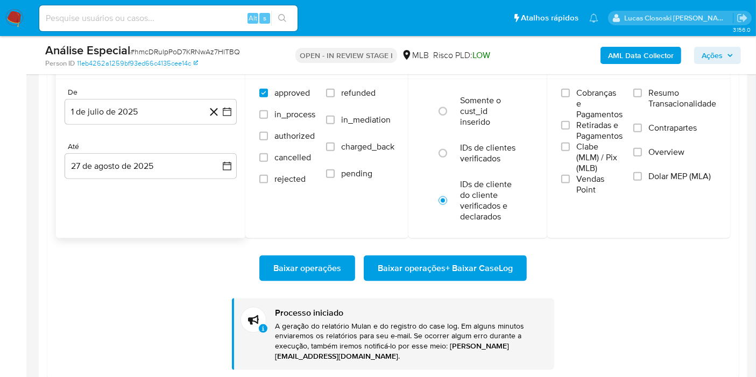
scroll to position [1375, 0]
